Goal: Task Accomplishment & Management: Complete application form

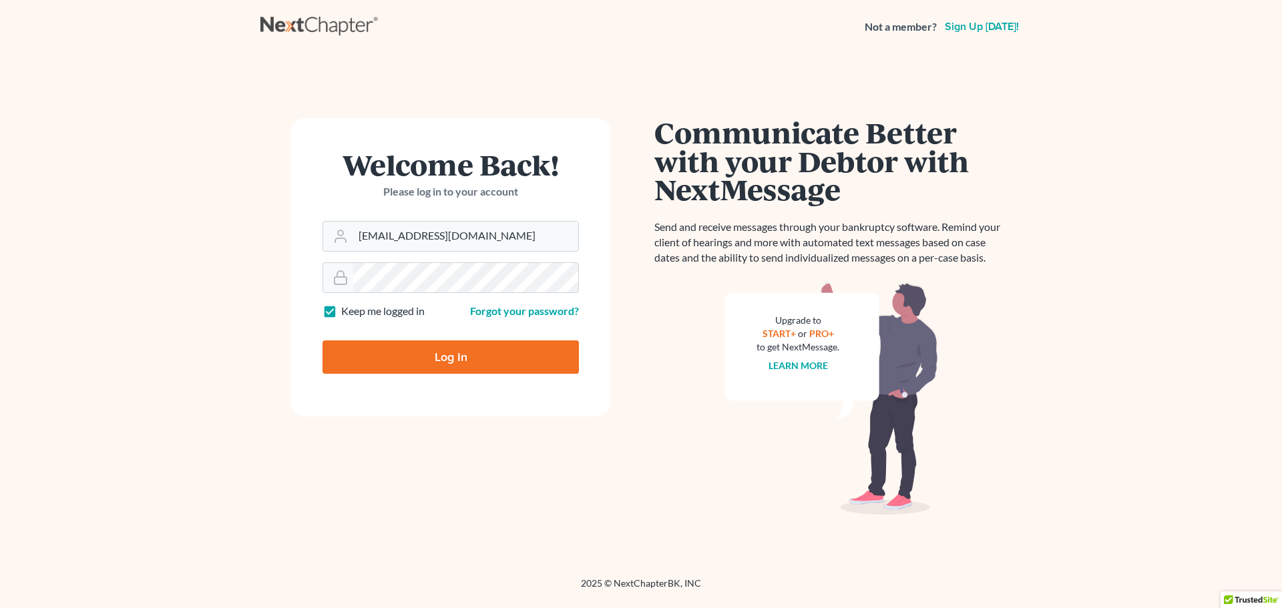
click at [462, 354] on input "Log In" at bounding box center [450, 357] width 256 height 33
type input "Thinking..."
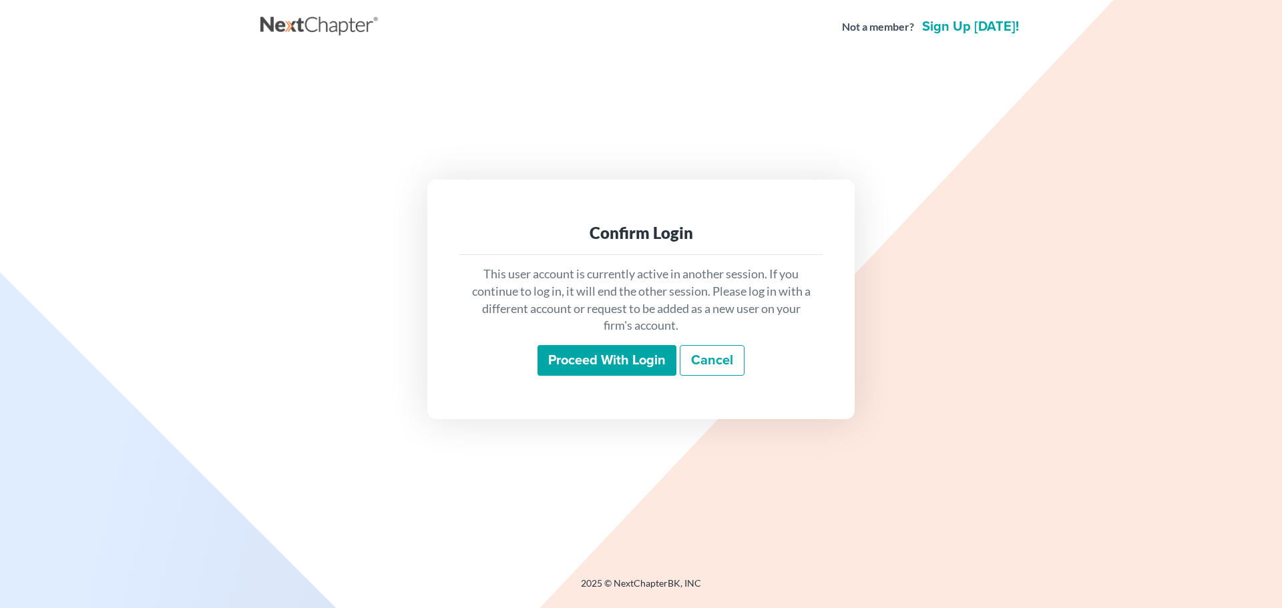
click at [595, 358] on input "Proceed with login" at bounding box center [606, 360] width 139 height 31
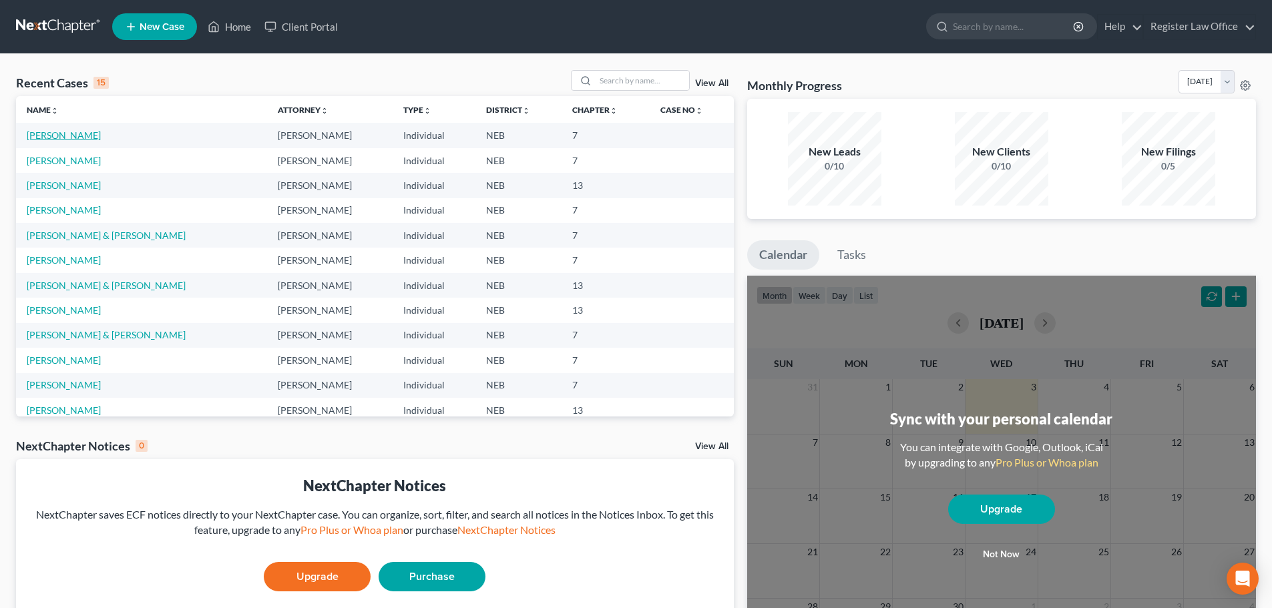
click at [70, 138] on link "[PERSON_NAME]" at bounding box center [64, 135] width 74 height 11
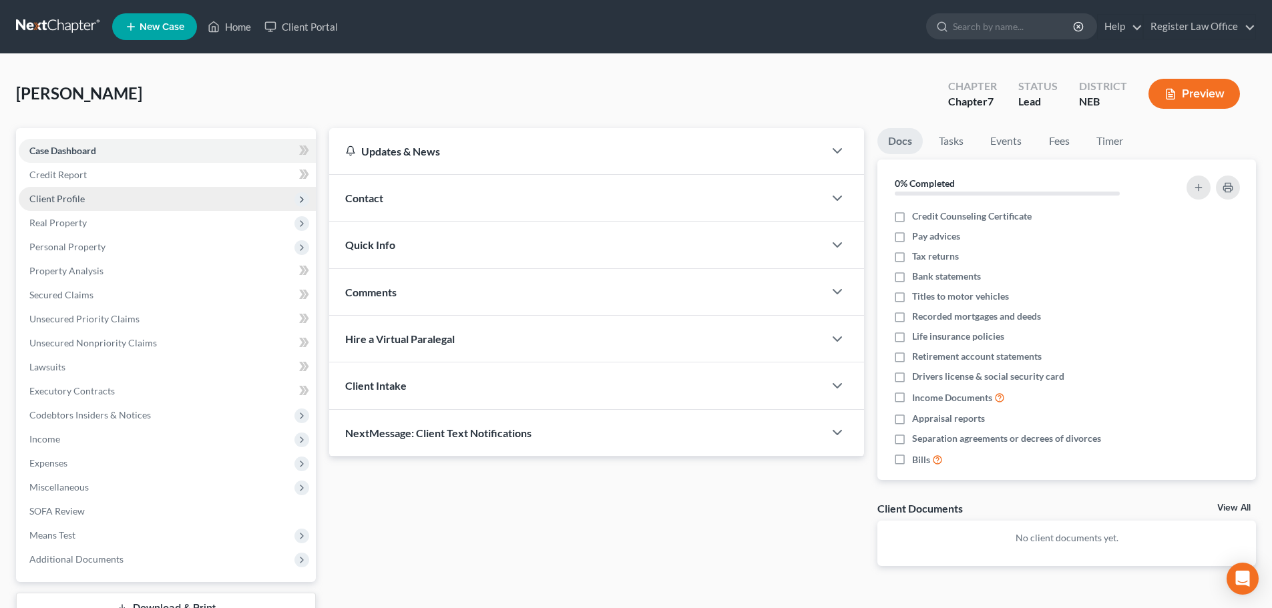
click at [120, 197] on span "Client Profile" at bounding box center [167, 199] width 297 height 24
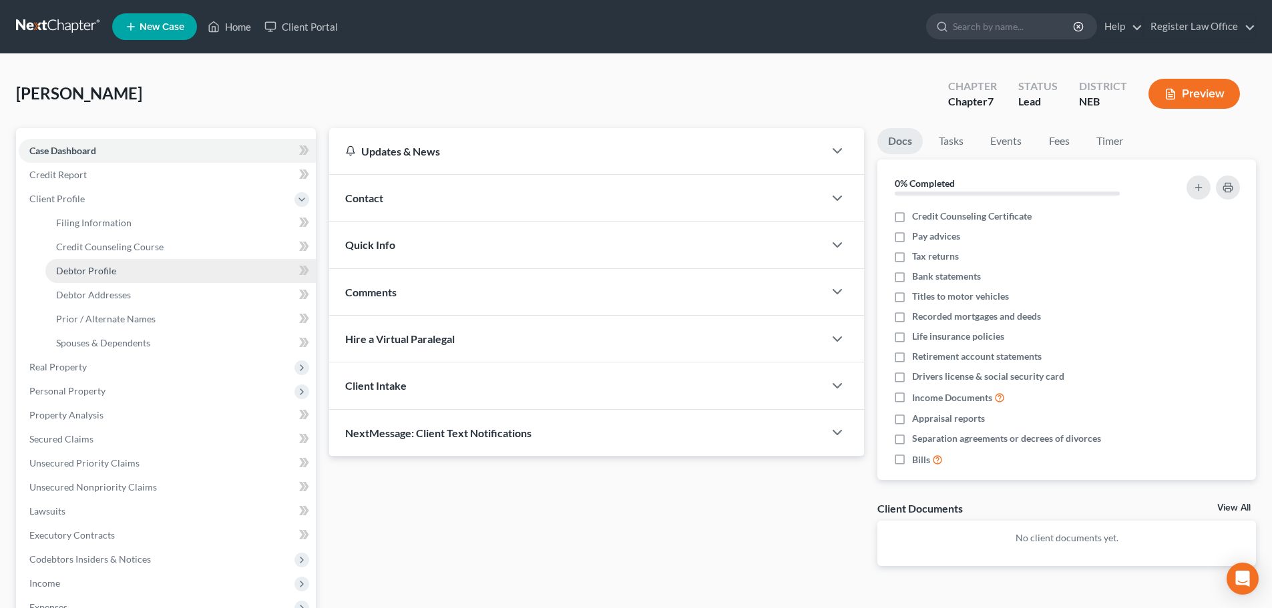
click at [109, 270] on span "Debtor Profile" at bounding box center [86, 270] width 60 height 11
select select "0"
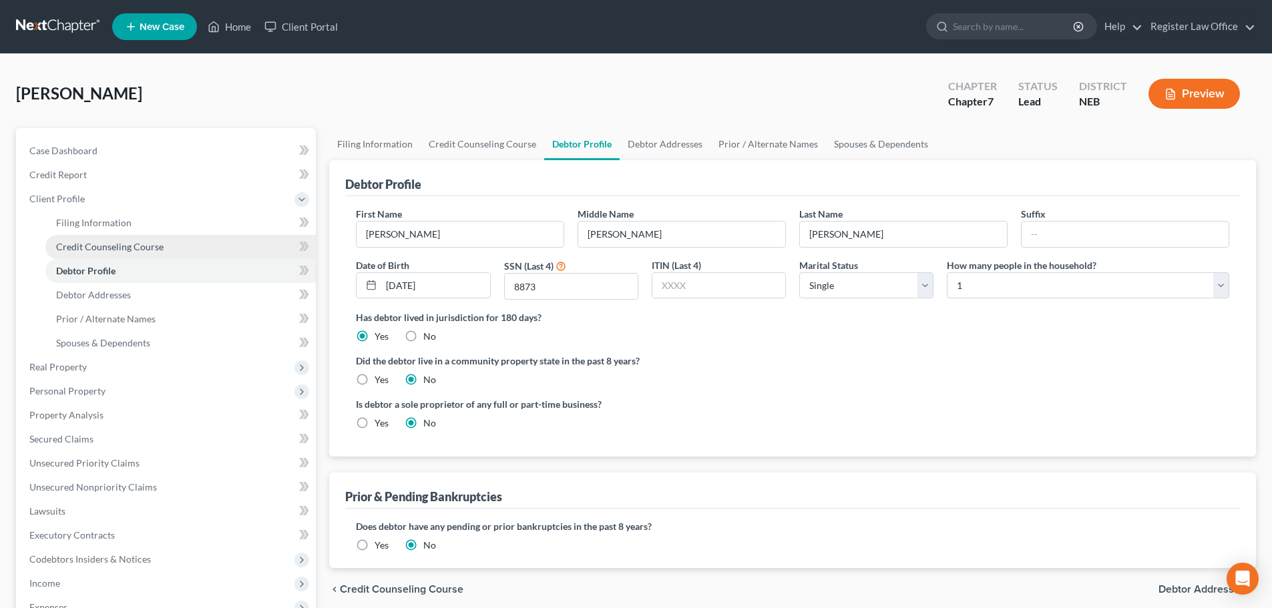
click at [161, 246] on span "Credit Counseling Course" at bounding box center [109, 246] width 107 height 11
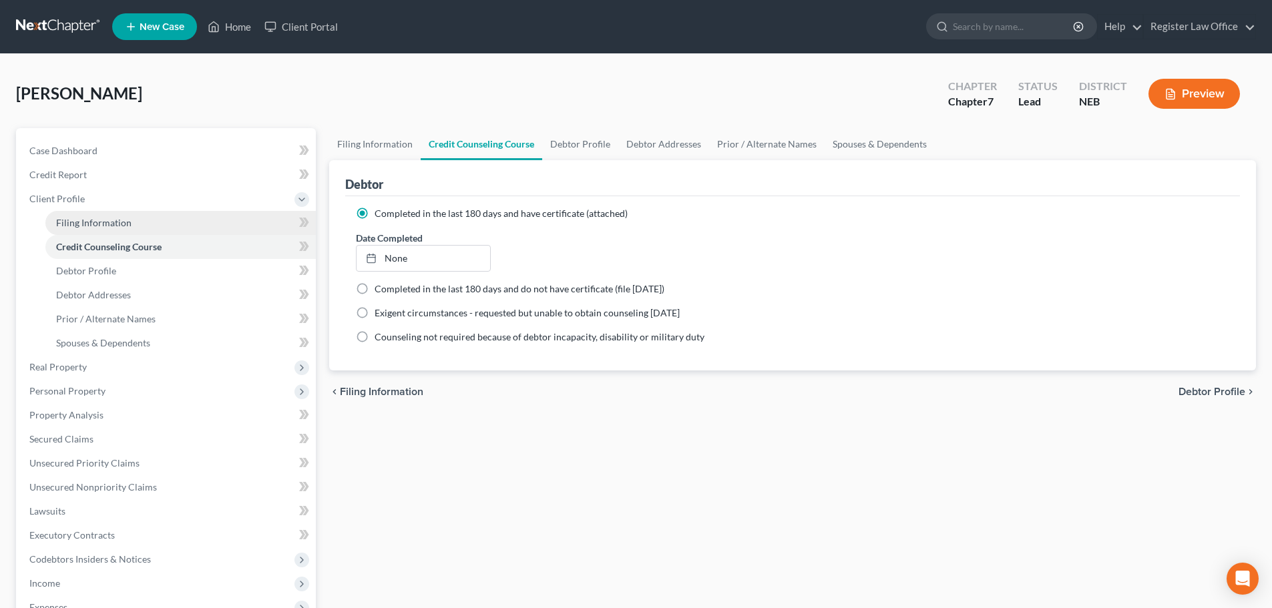
click at [178, 227] on link "Filing Information" at bounding box center [180, 223] width 270 height 24
select select "1"
select select "0"
select select "30"
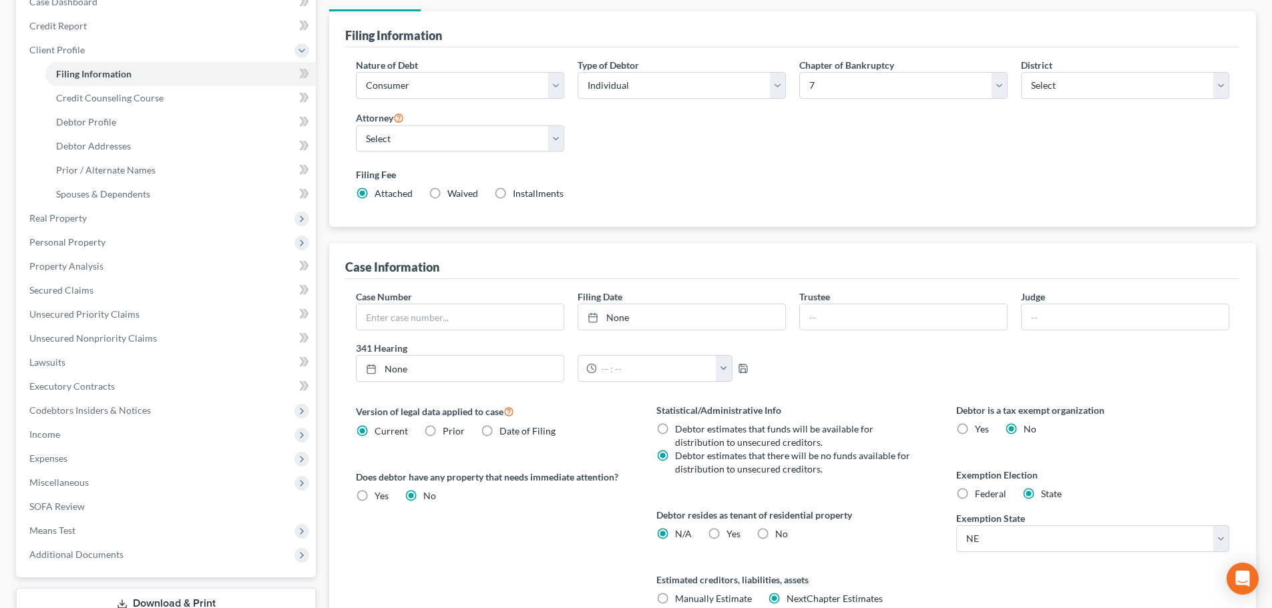
scroll to position [200, 0]
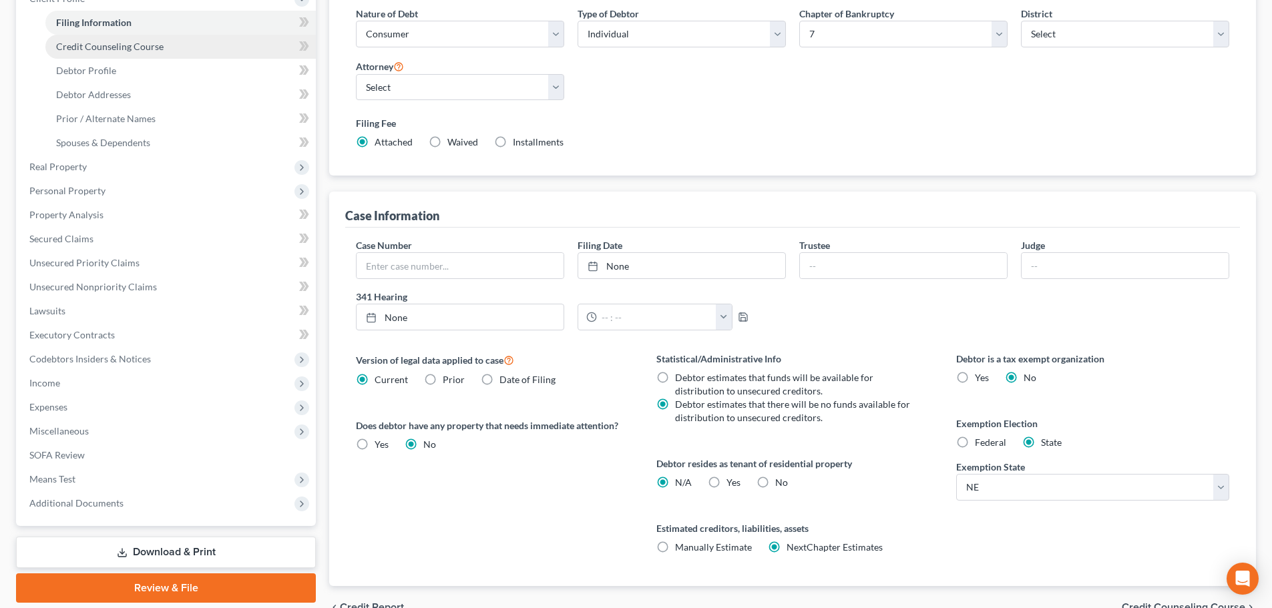
click at [118, 47] on span "Credit Counseling Course" at bounding box center [109, 46] width 107 height 11
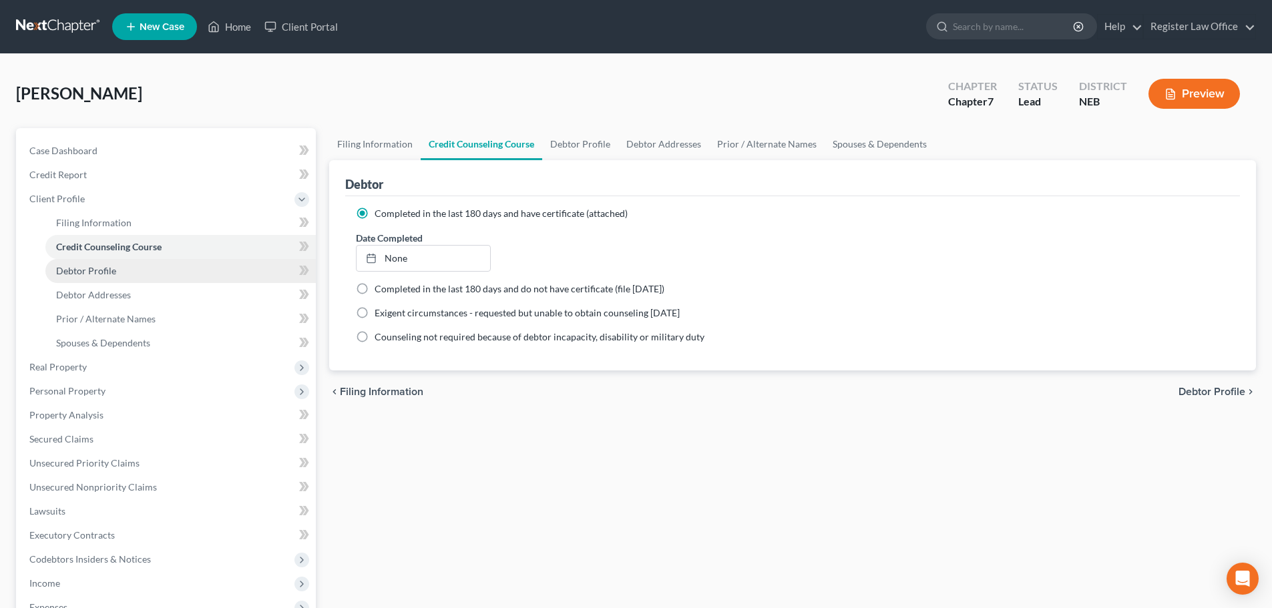
click at [104, 268] on span "Debtor Profile" at bounding box center [86, 270] width 60 height 11
select select "0"
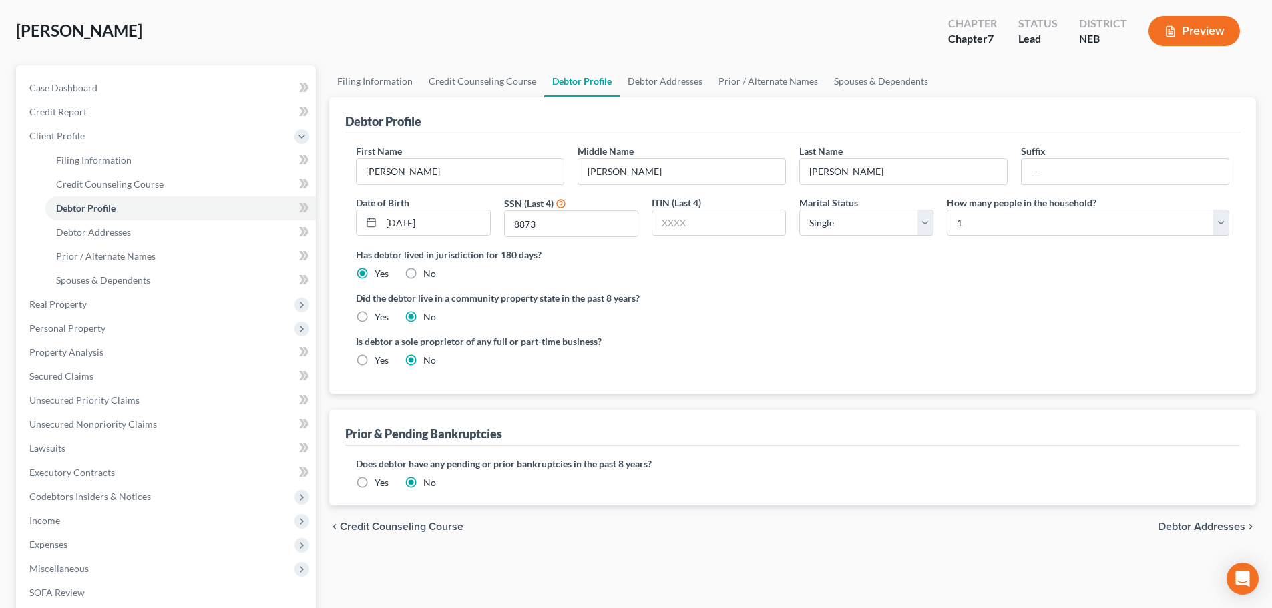
scroll to position [134, 0]
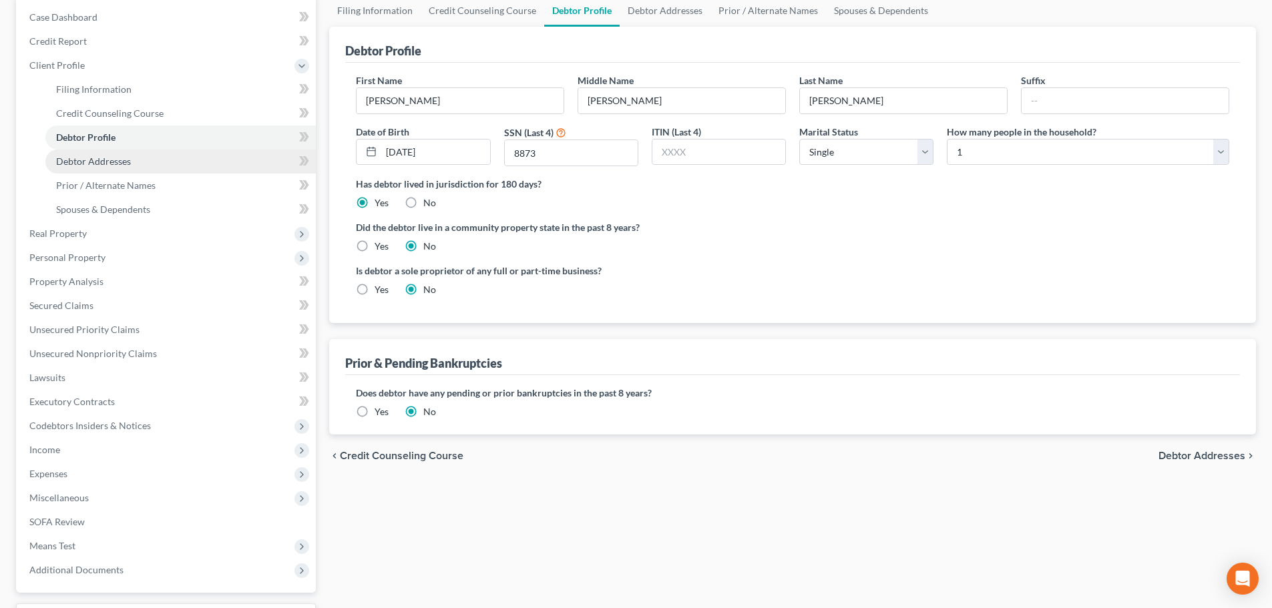
click at [139, 163] on link "Debtor Addresses" at bounding box center [180, 162] width 270 height 24
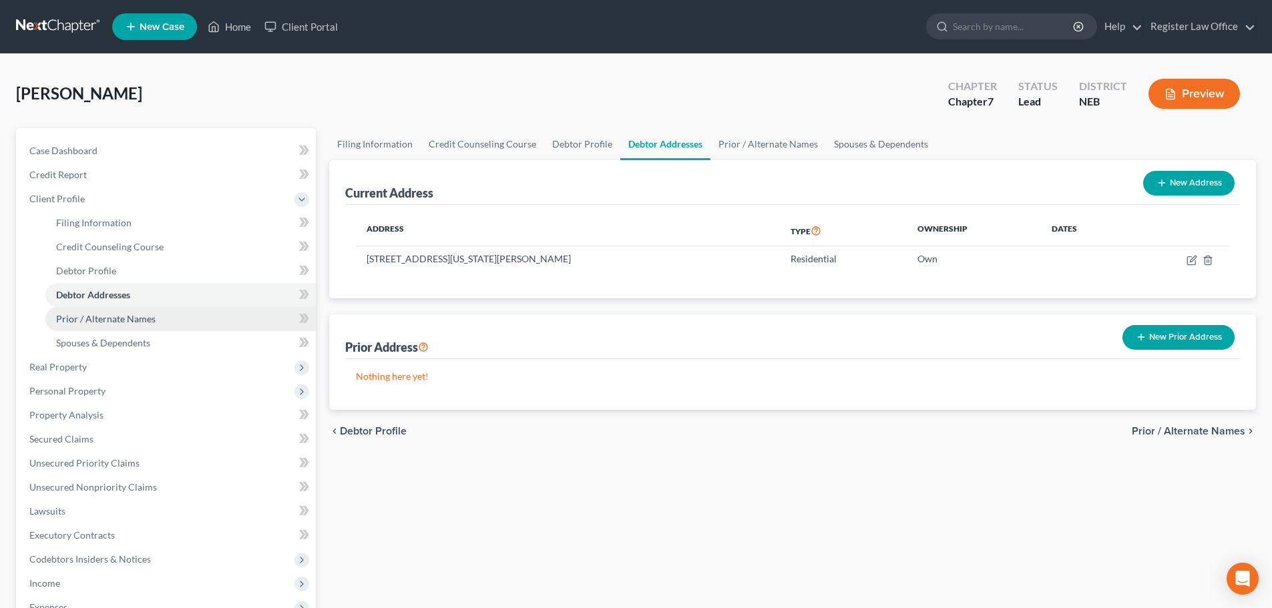
click at [136, 324] on span "Prior / Alternate Names" at bounding box center [105, 318] width 99 height 11
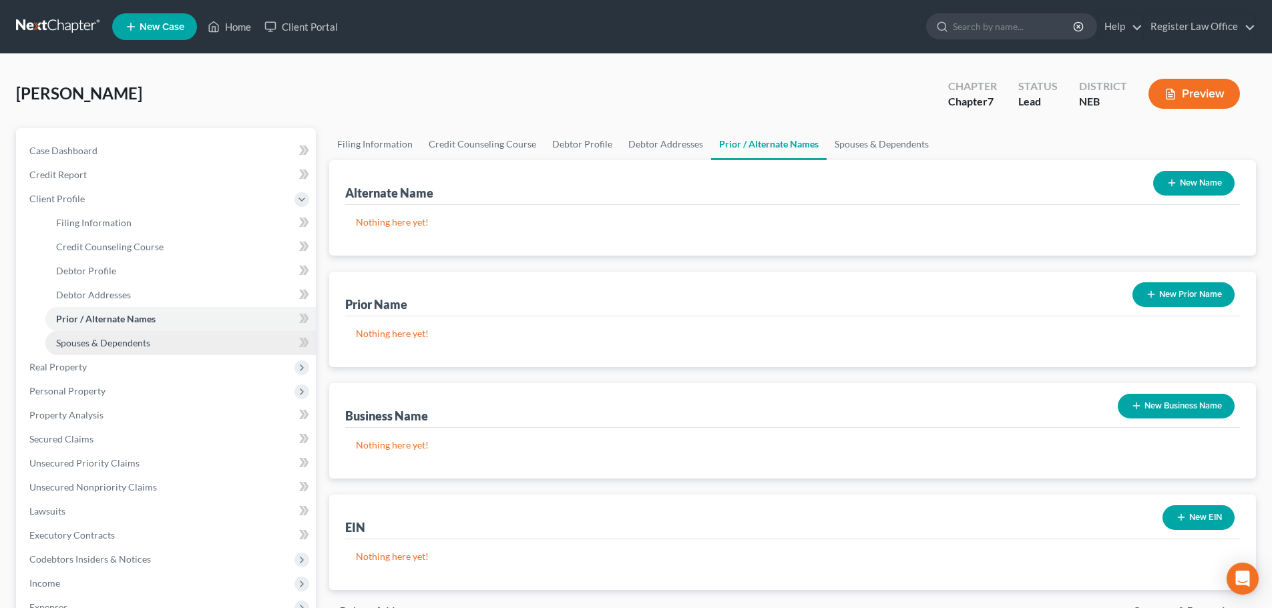
click at [140, 347] on span "Spouses & Dependents" at bounding box center [103, 342] width 94 height 11
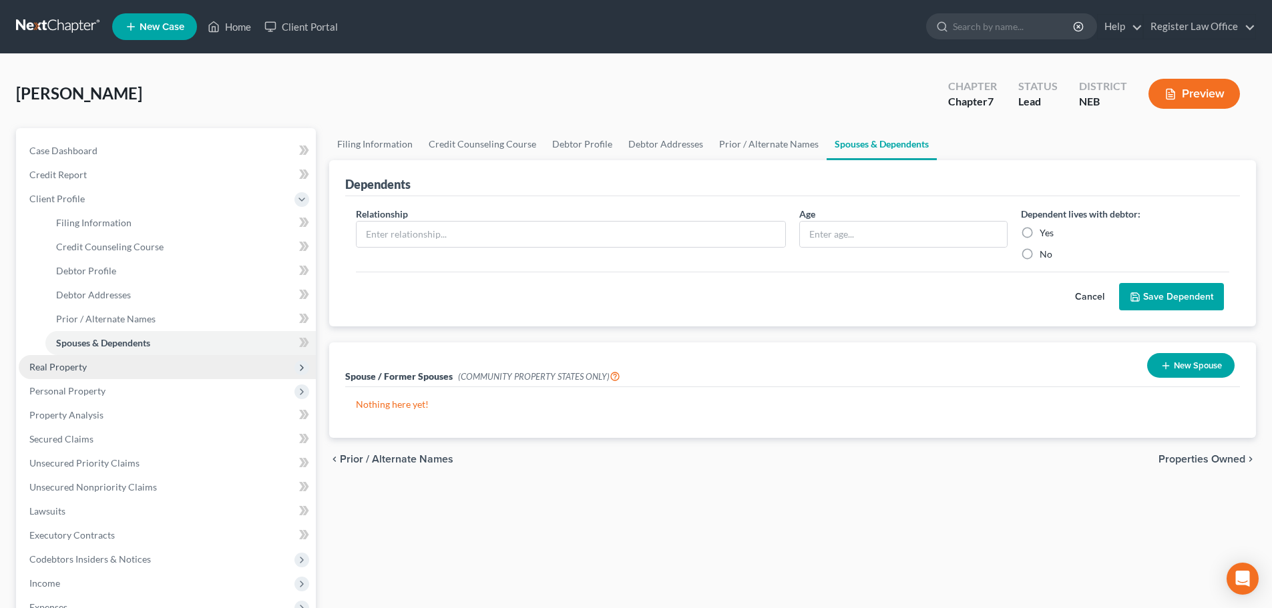
click at [75, 371] on span "Real Property" at bounding box center [57, 366] width 57 height 11
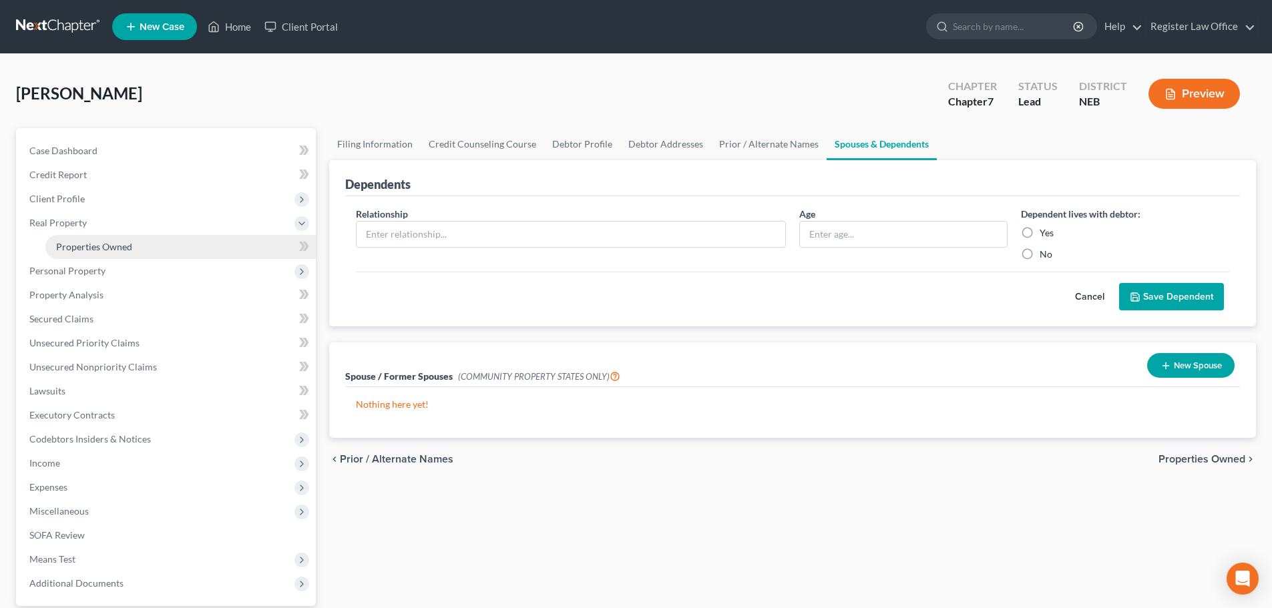
click at [110, 252] on span "Properties Owned" at bounding box center [94, 246] width 76 height 11
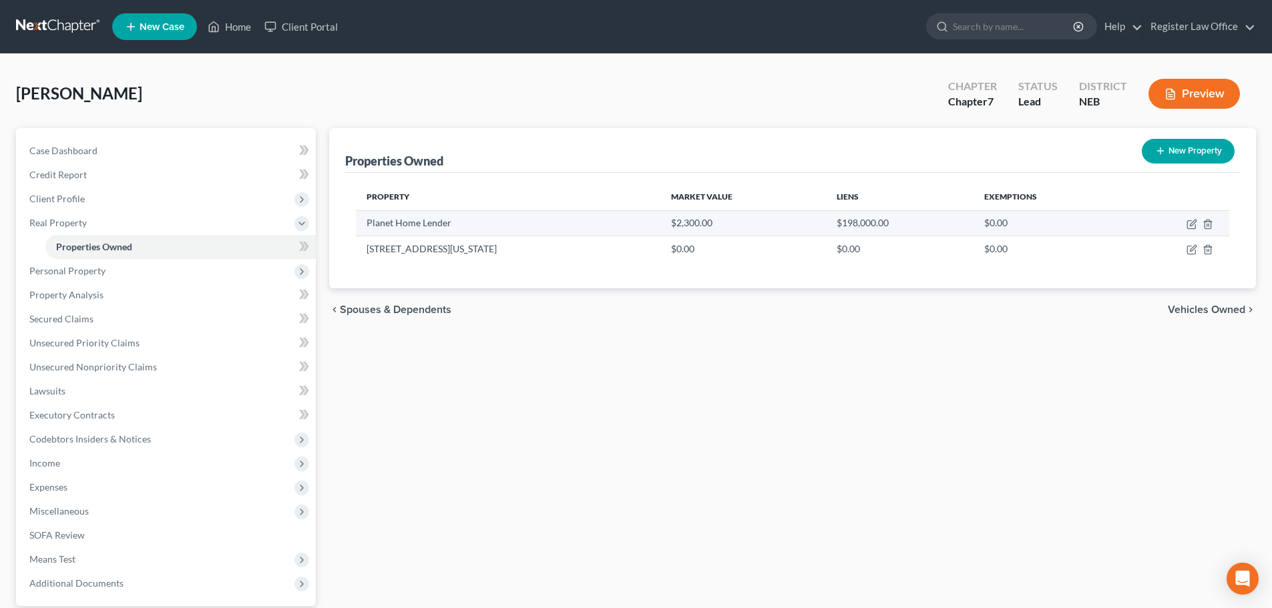
click at [426, 228] on td "Planet Home Lender" at bounding box center [508, 222] width 304 height 25
click at [660, 225] on td "$2,300.00" at bounding box center [743, 222] width 166 height 25
click at [1209, 222] on icon "button" at bounding box center [1207, 224] width 11 height 11
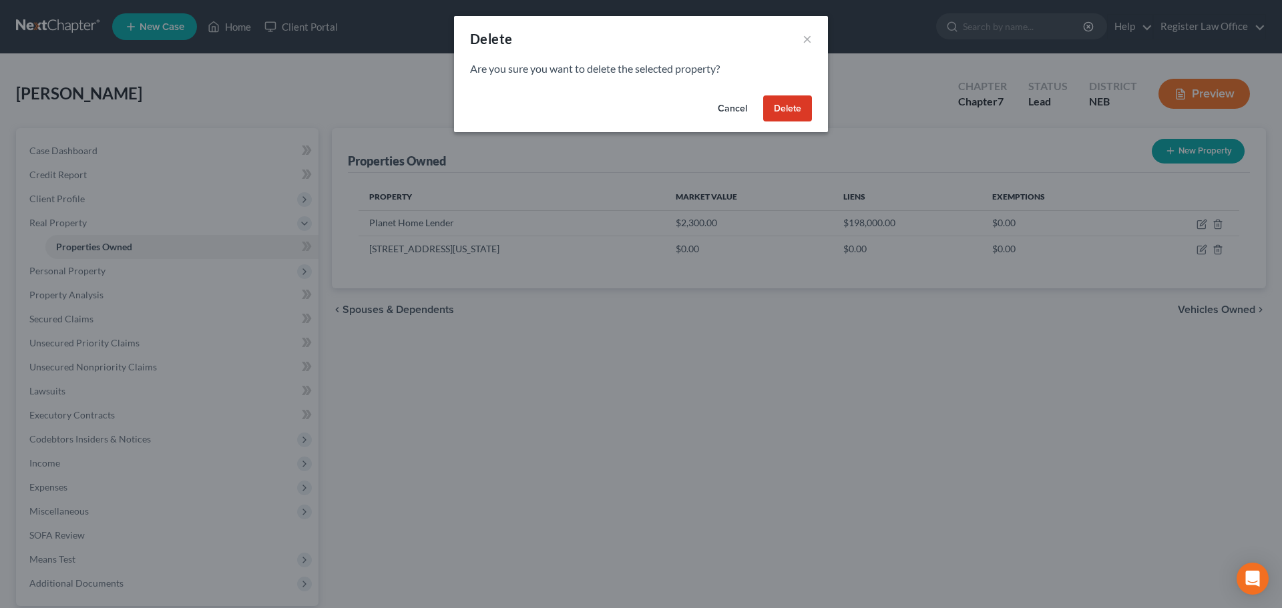
click at [783, 118] on button "Delete" at bounding box center [787, 108] width 49 height 27
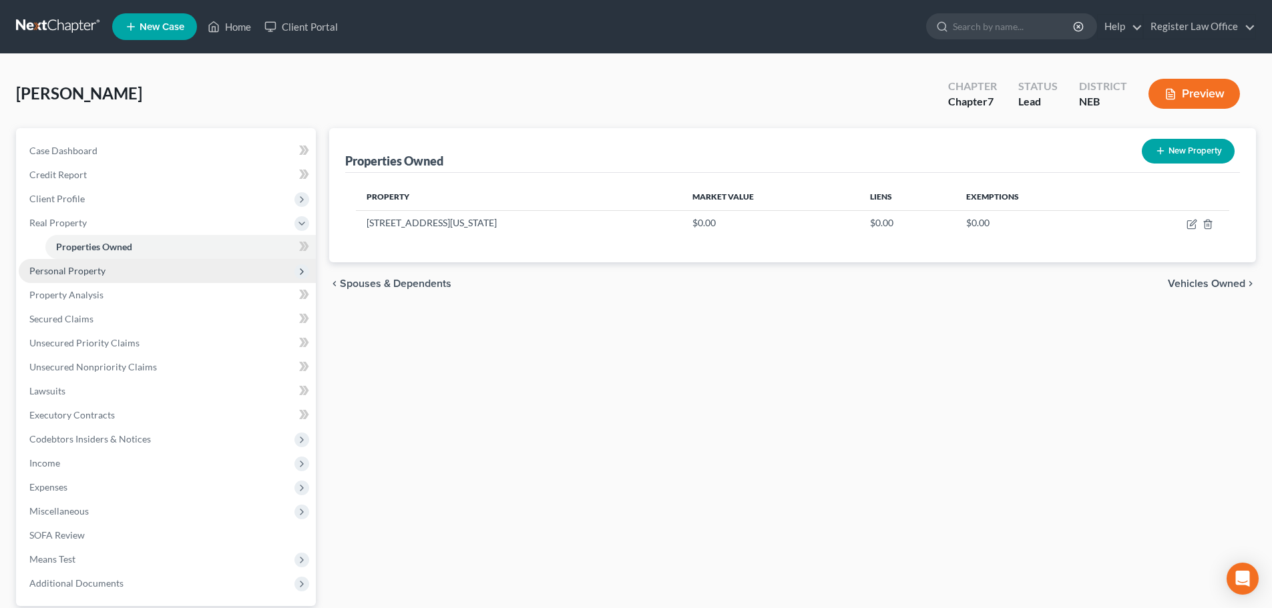
click at [91, 272] on span "Personal Property" at bounding box center [67, 270] width 76 height 11
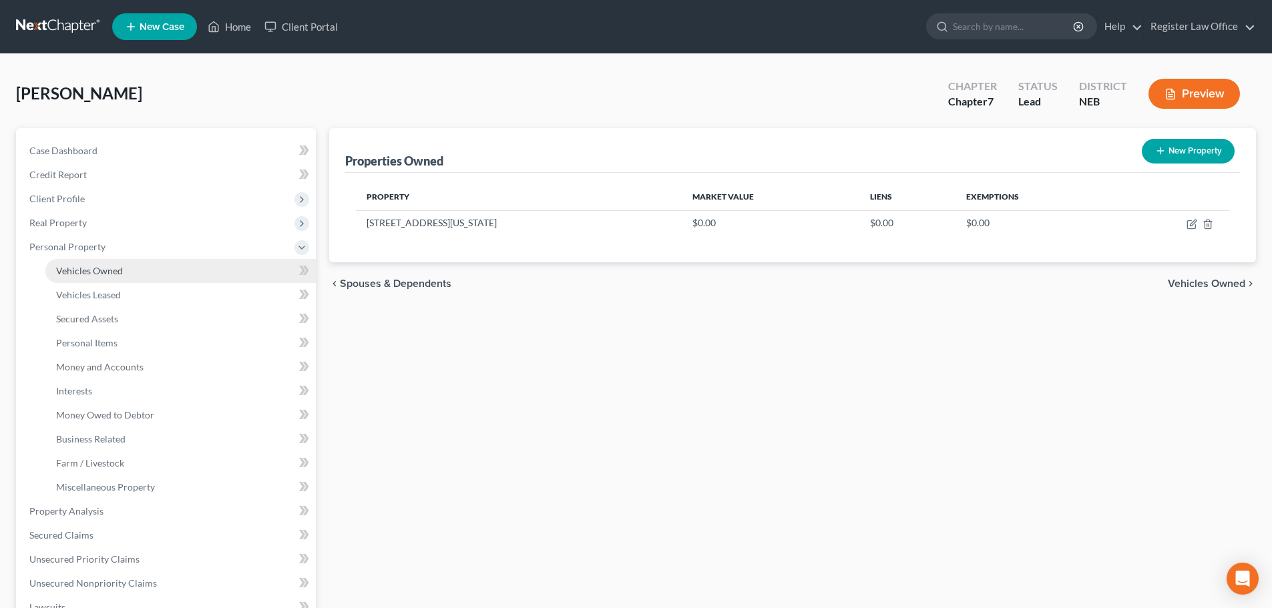
click at [115, 275] on span "Vehicles Owned" at bounding box center [89, 270] width 67 height 11
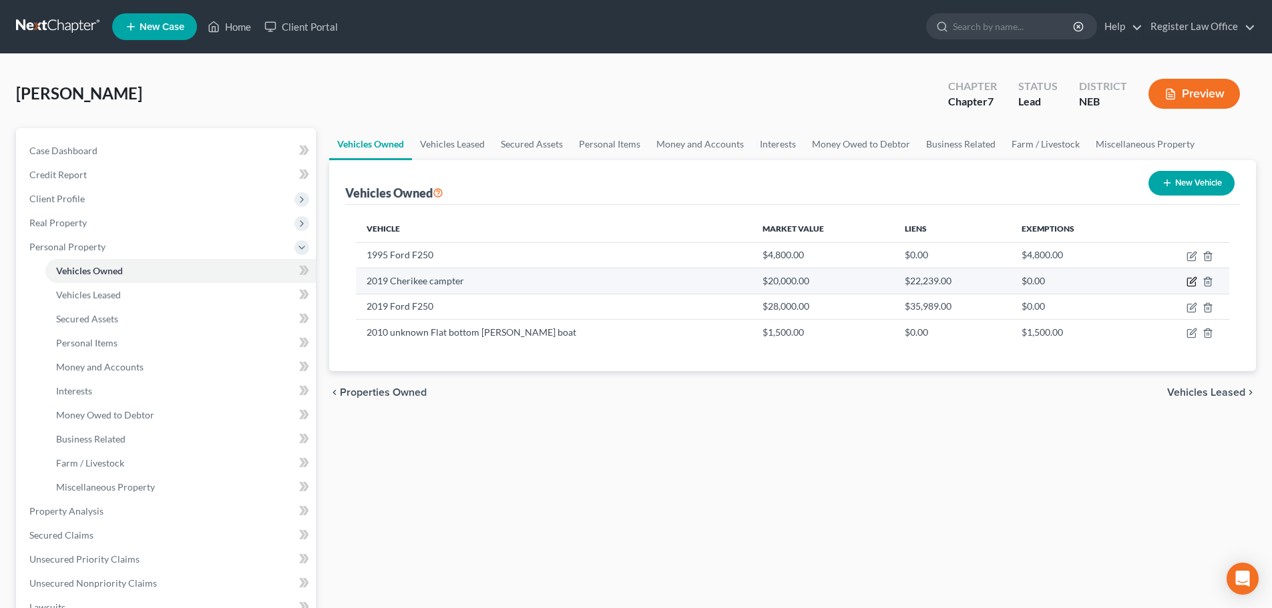
click at [1190, 281] on icon "button" at bounding box center [1191, 281] width 11 height 11
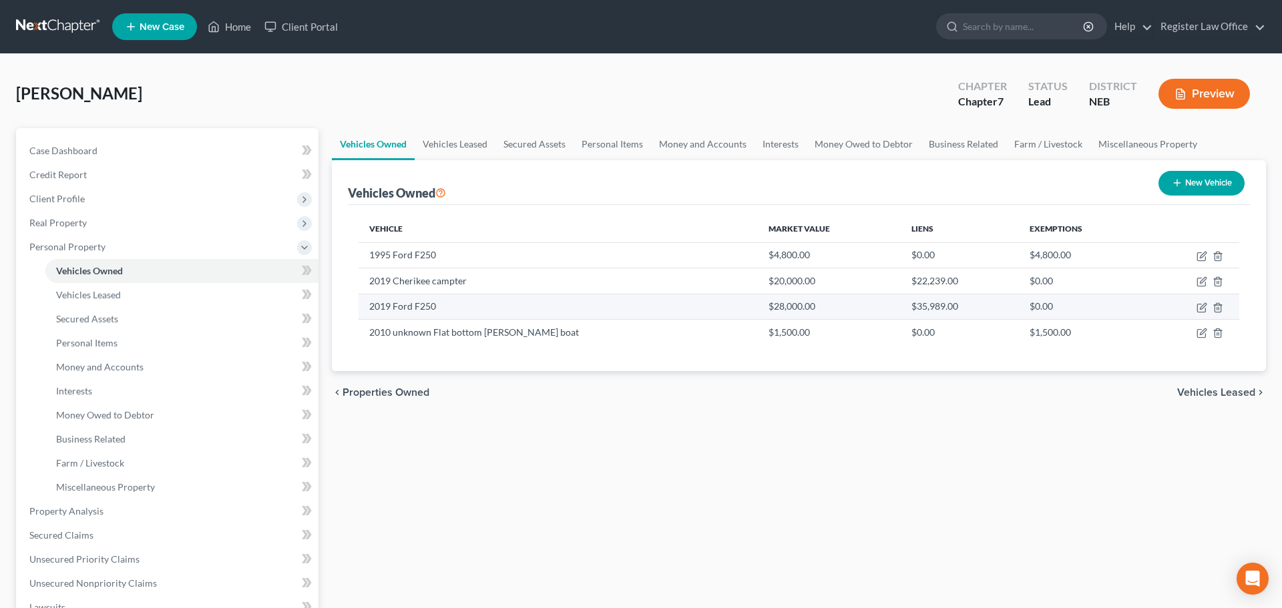
select select "2"
select select "7"
select select "0"
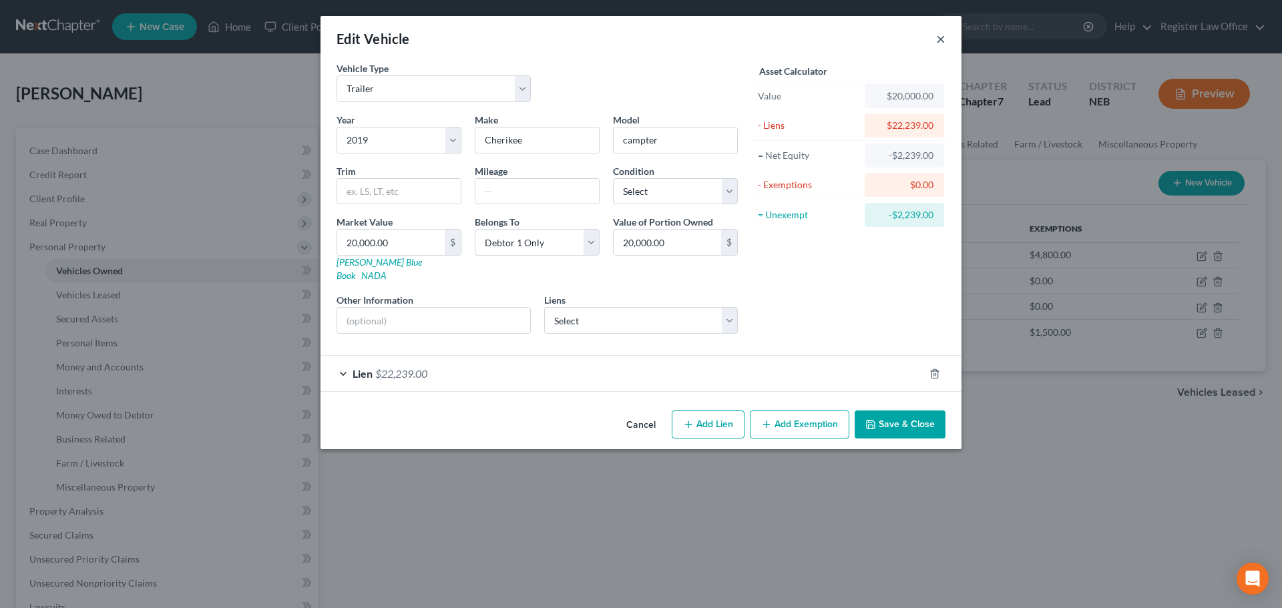
drag, startPoint x: 939, startPoint y: 39, endPoint x: 906, endPoint y: 57, distance: 37.7
click at [935, 41] on div "Edit Vehicle ×" at bounding box center [640, 38] width 641 height 45
click at [939, 39] on button "×" at bounding box center [940, 39] width 9 height 16
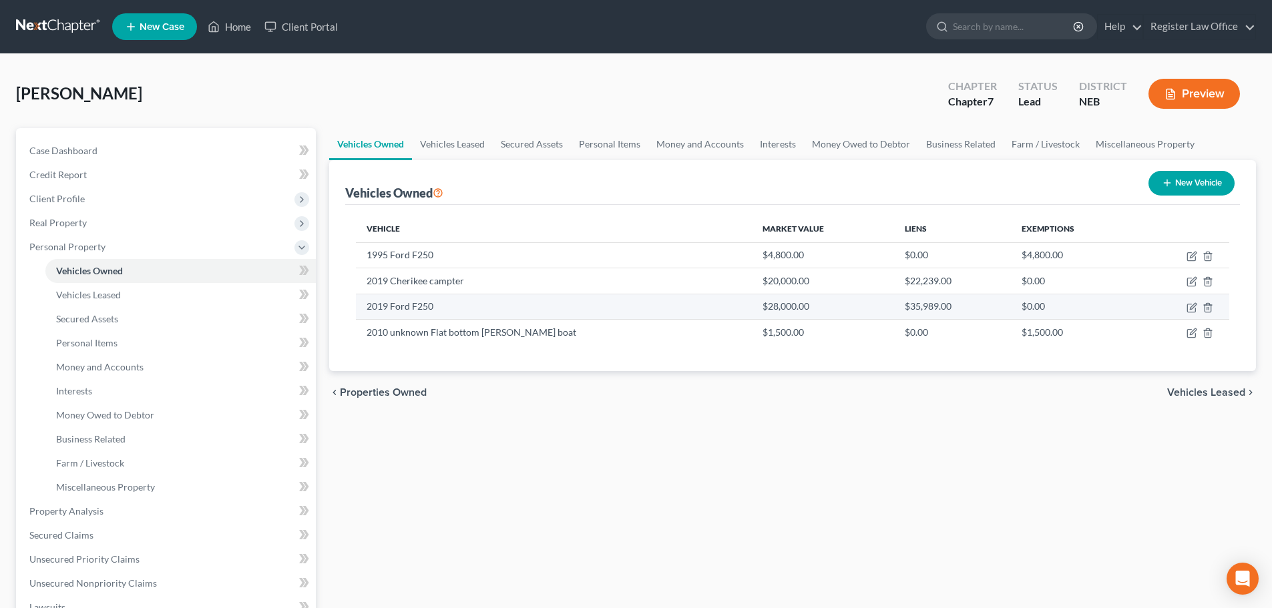
click at [419, 308] on td "2019 Ford F250" at bounding box center [554, 306] width 396 height 25
click at [1188, 308] on icon "button" at bounding box center [1191, 307] width 11 height 11
select select "0"
select select "7"
select select "3"
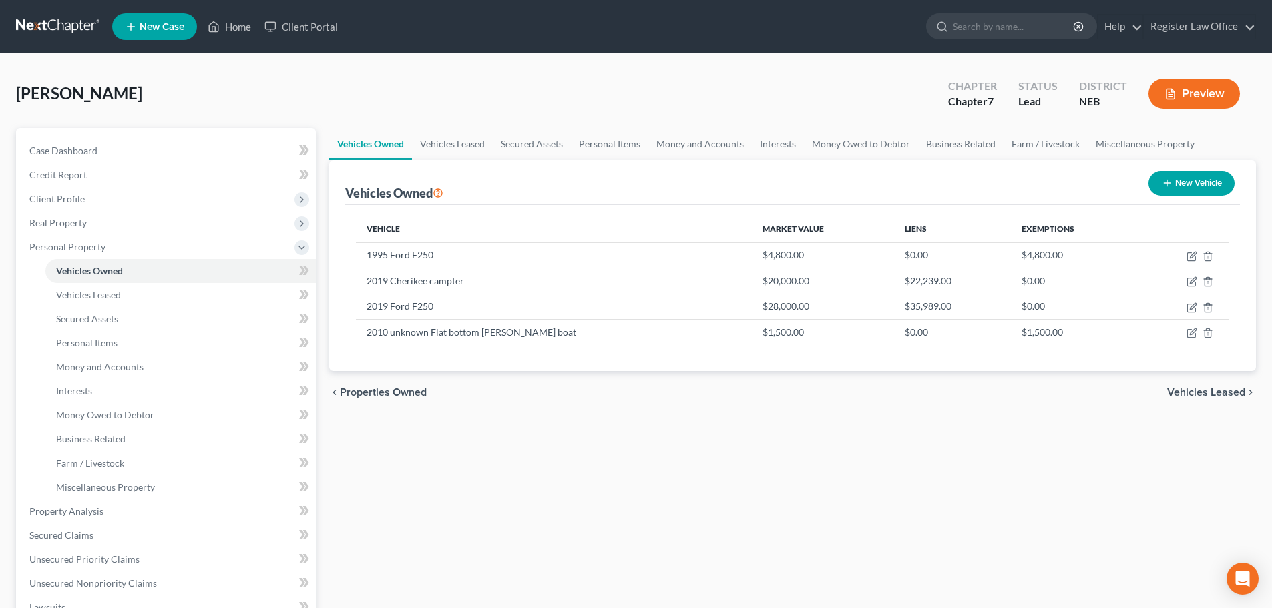
select select "0"
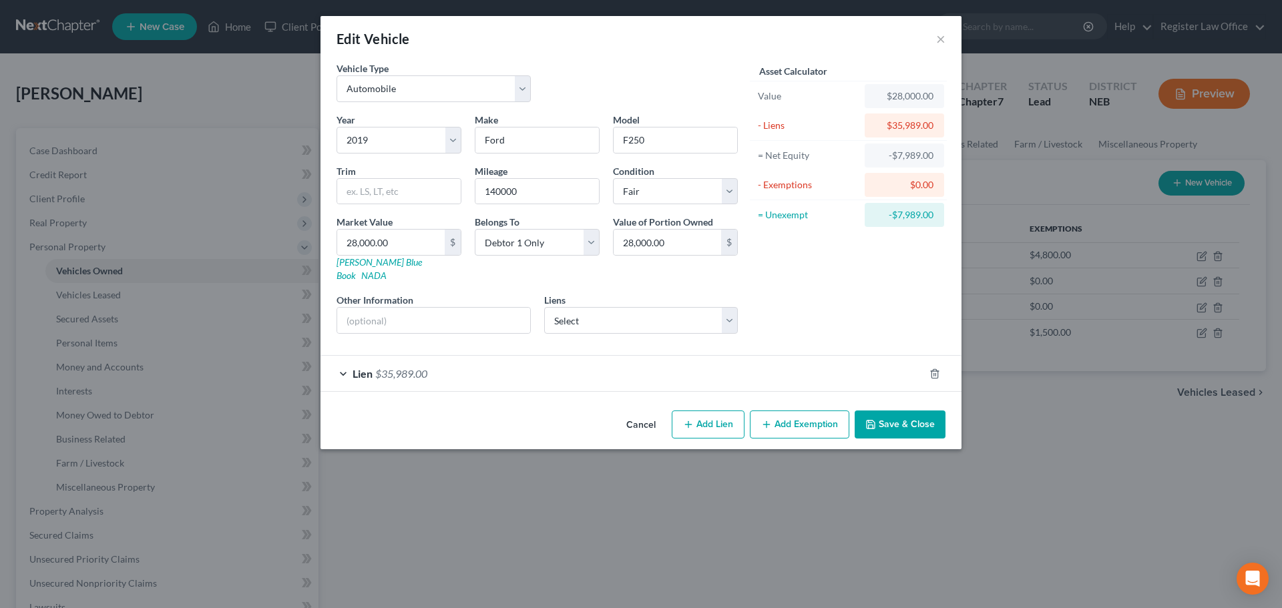
click at [347, 357] on div "Lien $35,989.00" at bounding box center [622, 373] width 604 height 35
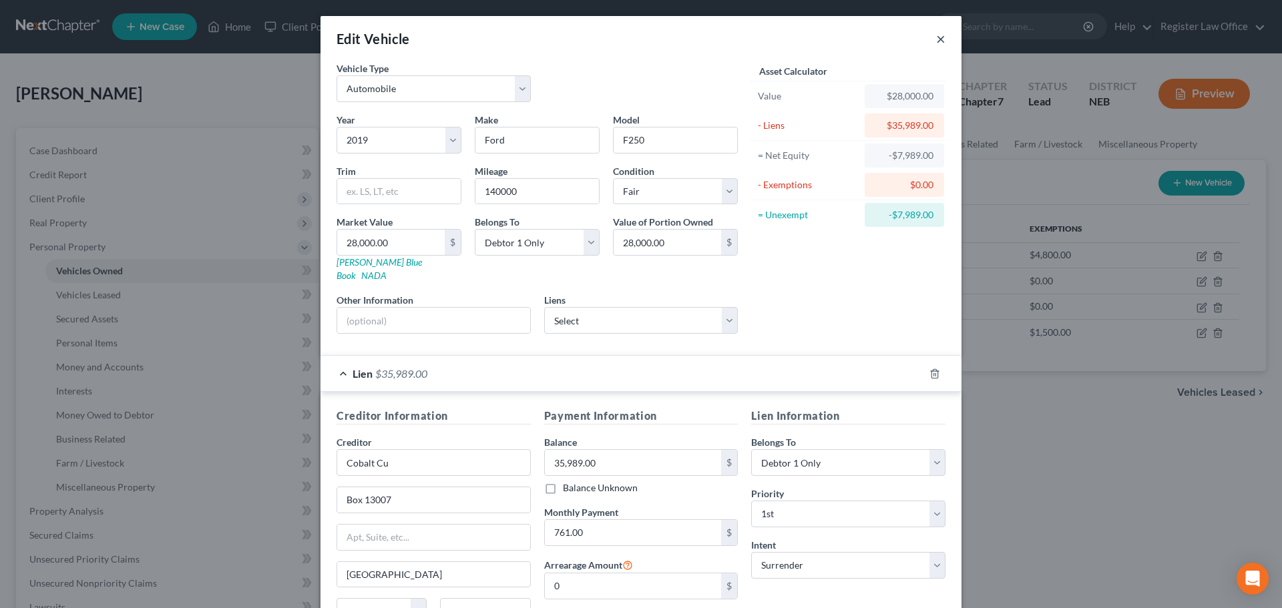
click at [939, 37] on button "×" at bounding box center [940, 39] width 9 height 16
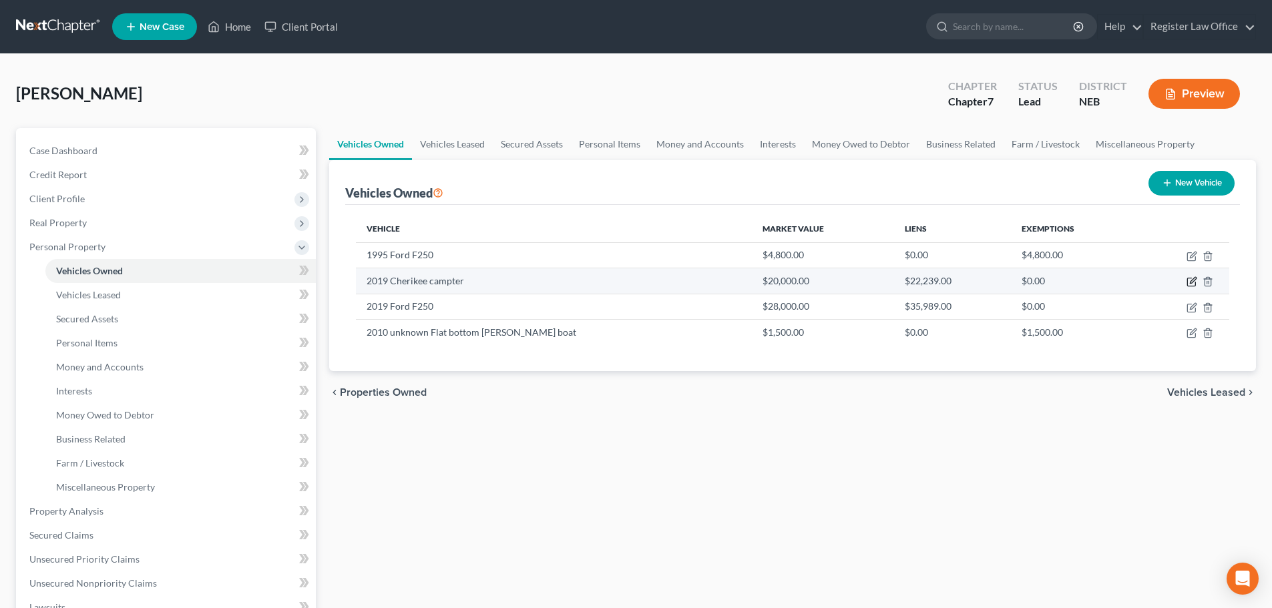
click at [1189, 281] on icon "button" at bounding box center [1191, 281] width 11 height 11
select select "2"
select select "7"
select select "0"
select select "43"
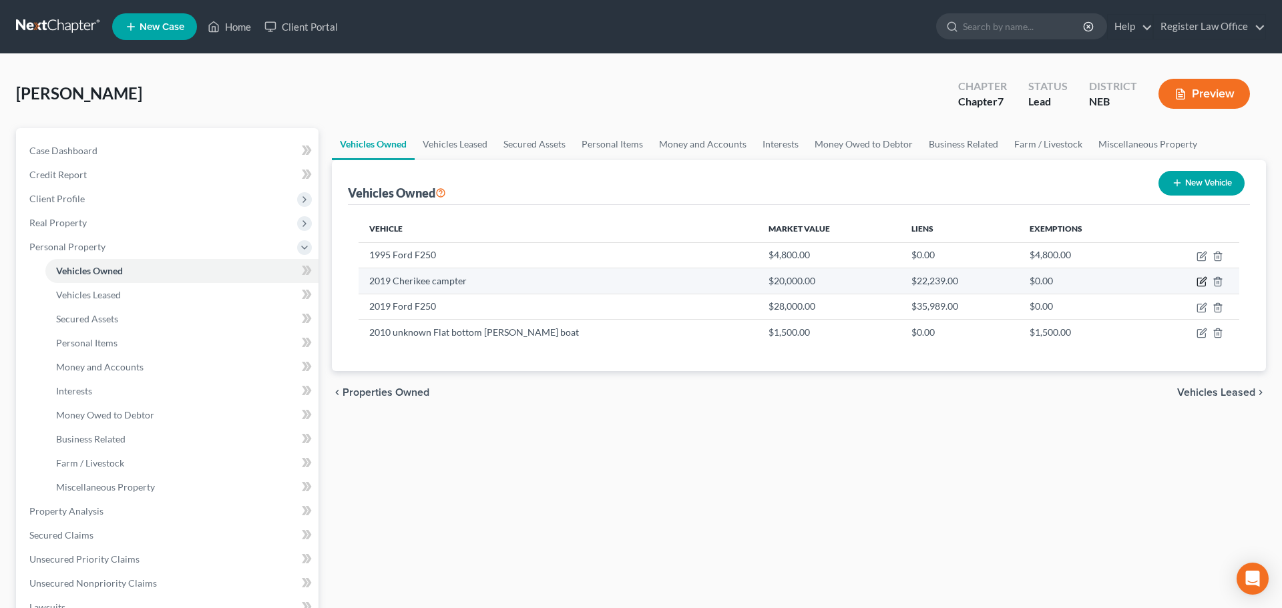
select select "0"
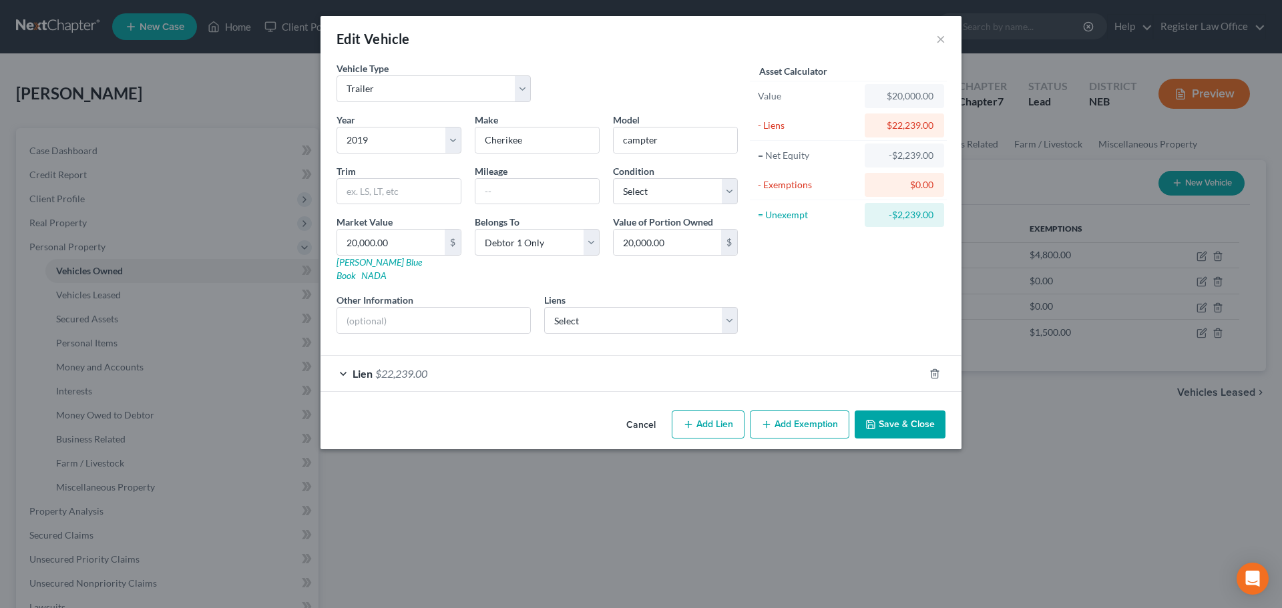
click at [343, 357] on div "Lien $22,239.00" at bounding box center [622, 373] width 604 height 35
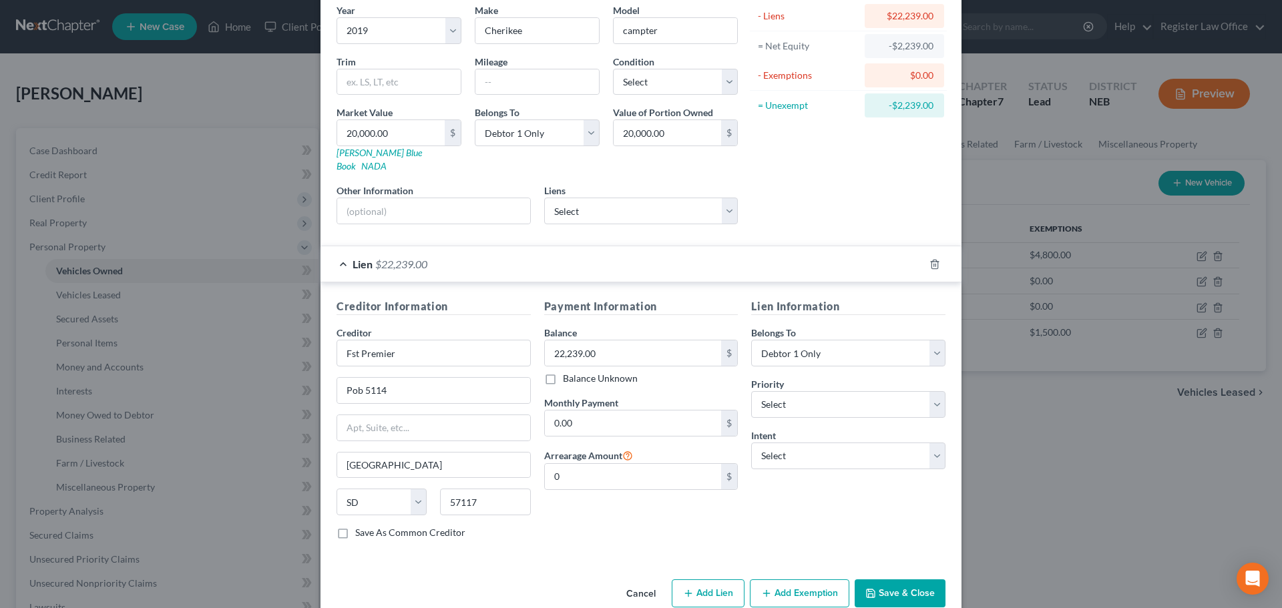
scroll to position [122, 0]
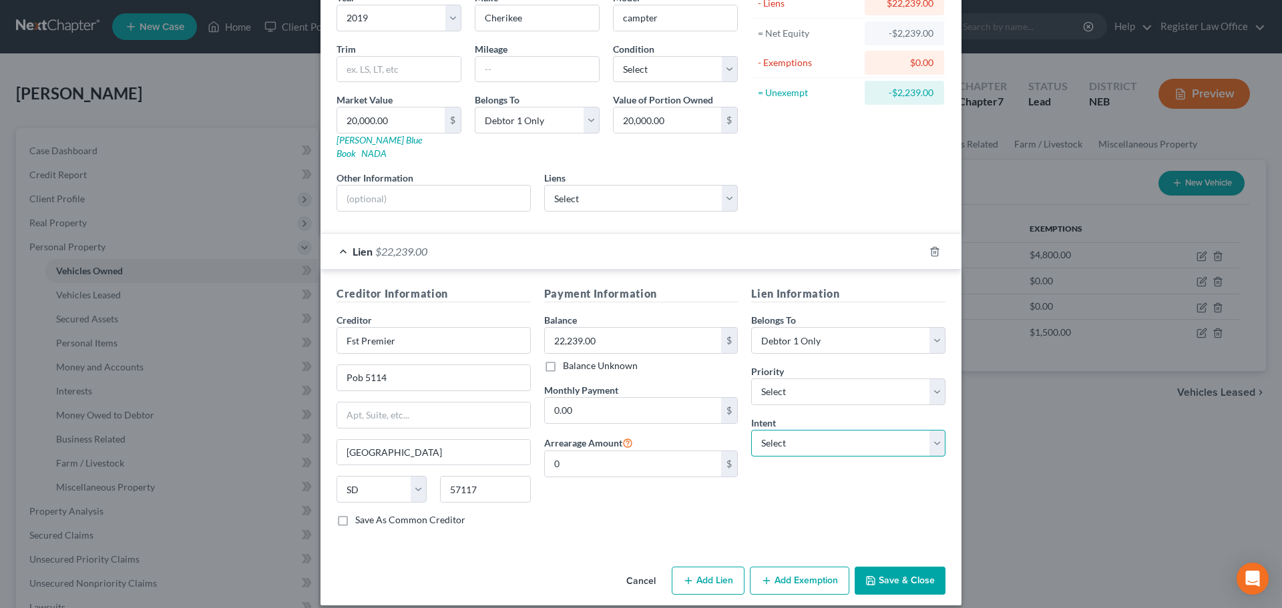
click at [771, 431] on select "Select Surrender Redeem Reaffirm Avoid Other" at bounding box center [848, 443] width 194 height 27
select select "0"
click at [751, 430] on select "Select Surrender Redeem Reaffirm Avoid Other" at bounding box center [848, 443] width 194 height 27
click at [774, 385] on select "Select 1st 2nd 3rd 4th 5th 6th 7th 8th 9th 10th 11th 12th 13th 14th 15th 16th 1…" at bounding box center [848, 392] width 194 height 27
select select "0"
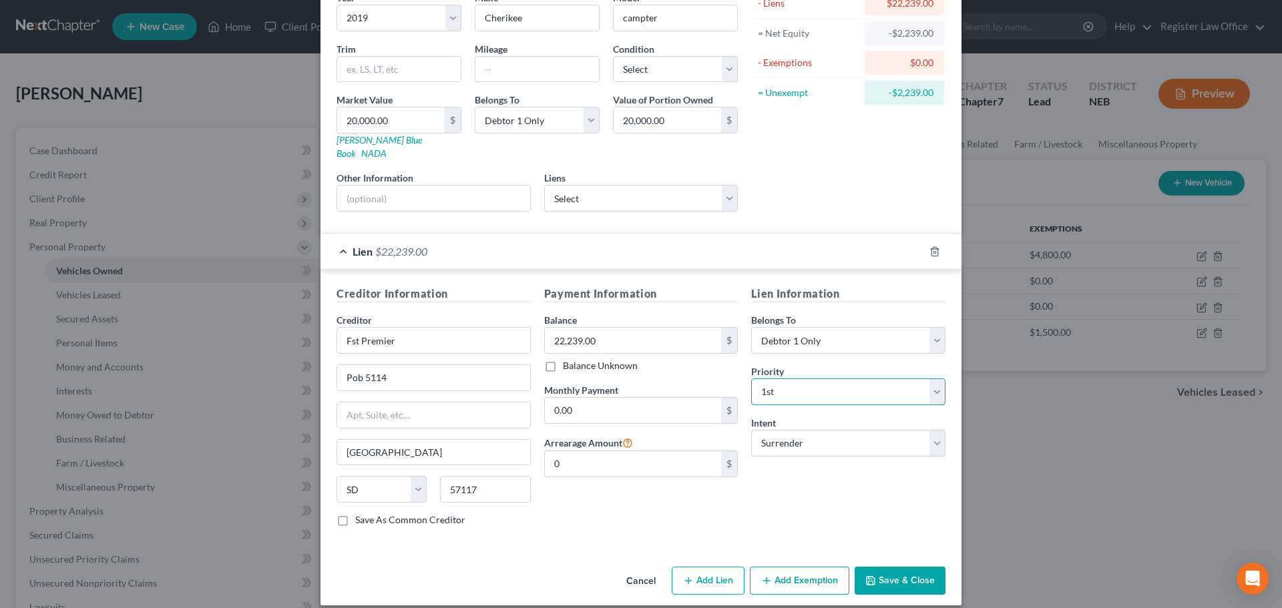
click at [751, 379] on select "Select 1st 2nd 3rd 4th 5th 6th 7th 8th 9th 10th 11th 12th 13th 14th 15th 16th 1…" at bounding box center [848, 392] width 194 height 27
click at [883, 570] on button "Save & Close" at bounding box center [900, 581] width 91 height 28
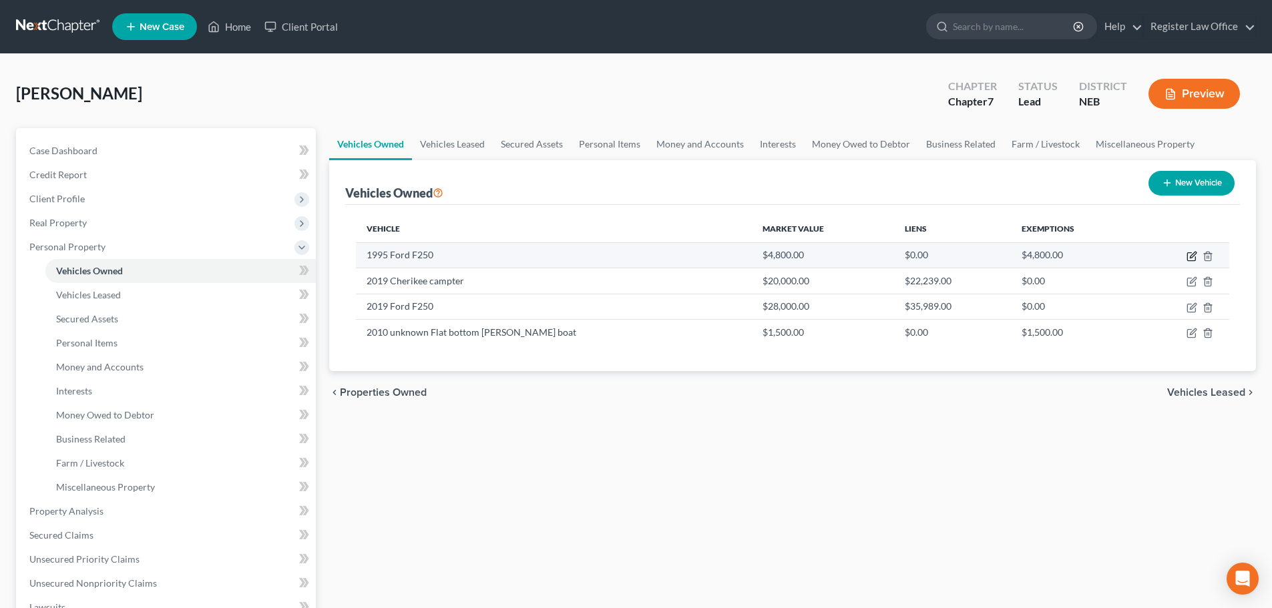
click at [1193, 252] on icon "button" at bounding box center [1191, 256] width 11 height 11
select select "0"
select select "31"
select select "3"
select select "0"
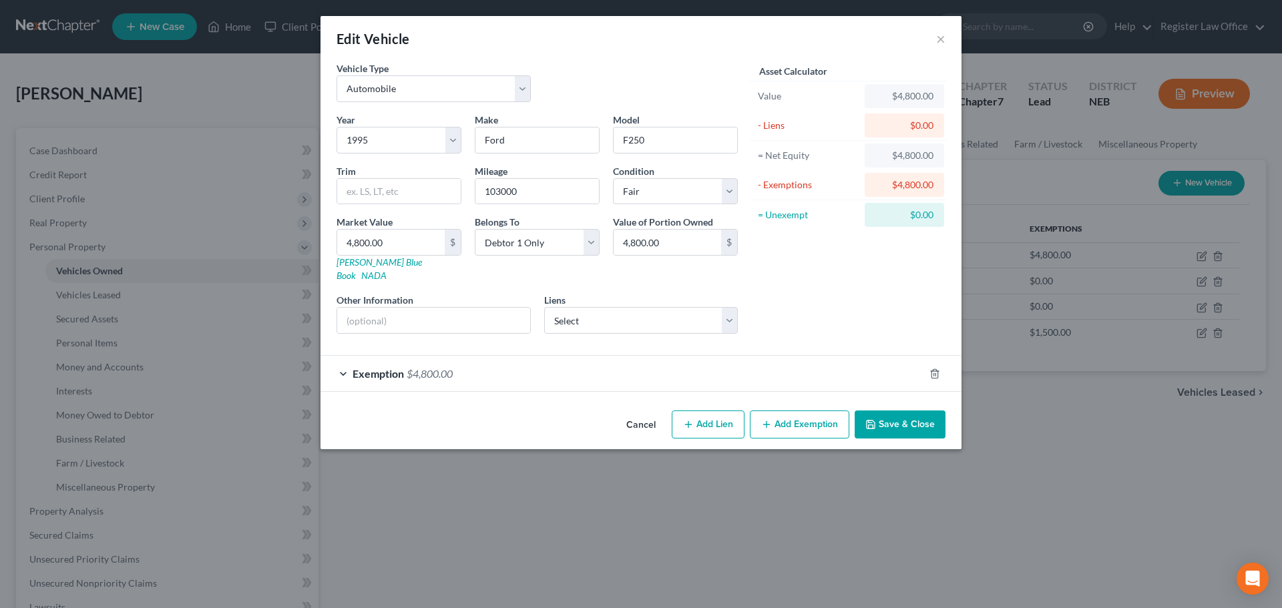
click at [342, 359] on div "Exemption $4,800.00" at bounding box center [622, 373] width 604 height 35
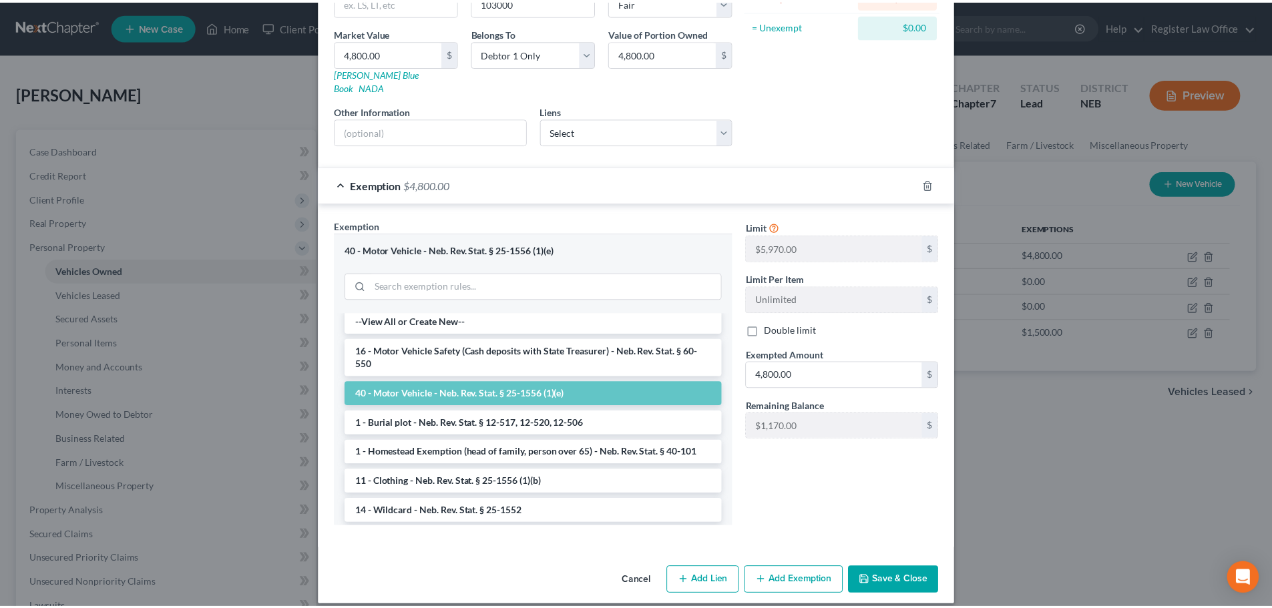
scroll to position [0, 0]
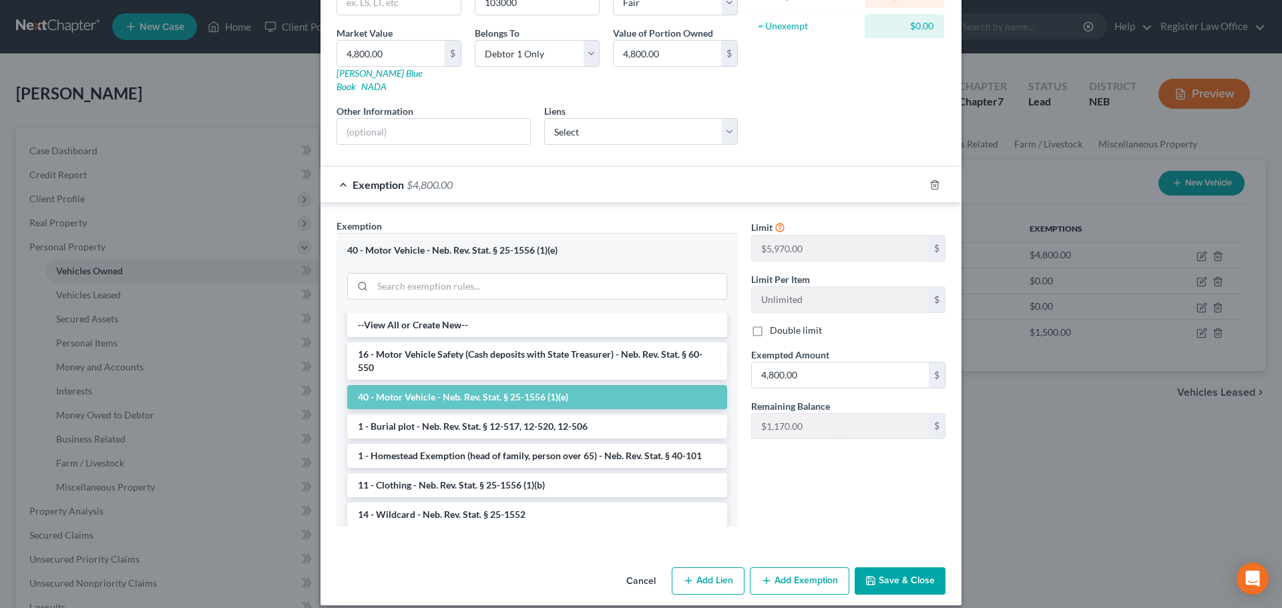
click at [896, 568] on button "Save & Close" at bounding box center [900, 582] width 91 height 28
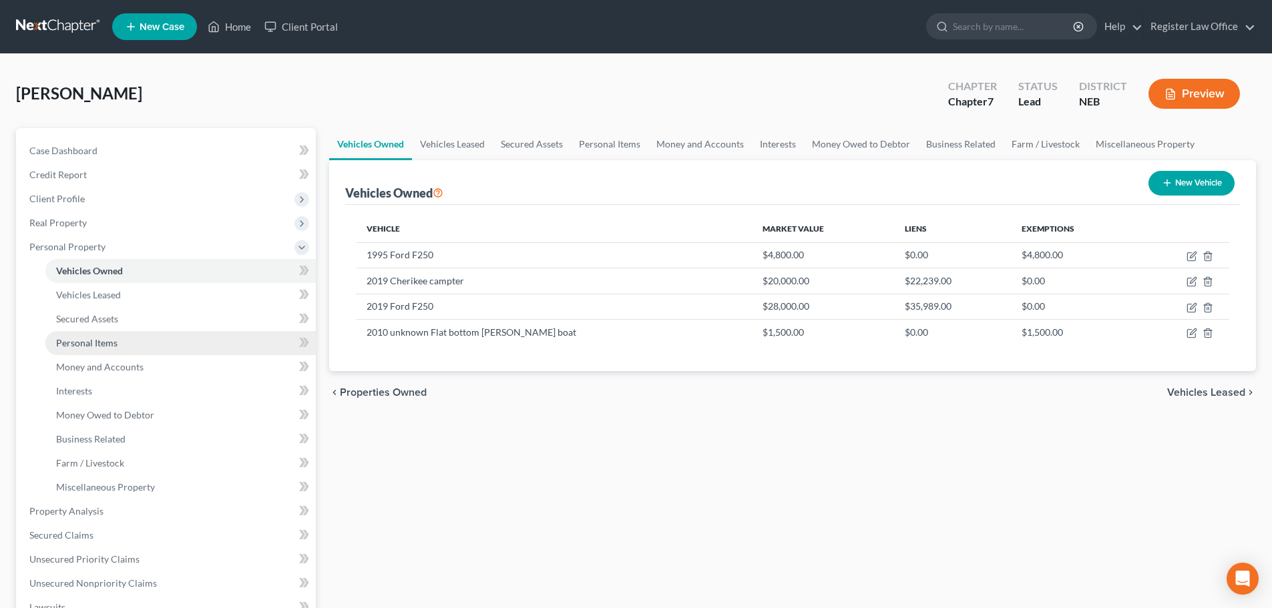
click at [101, 346] on span "Personal Items" at bounding box center [86, 342] width 61 height 11
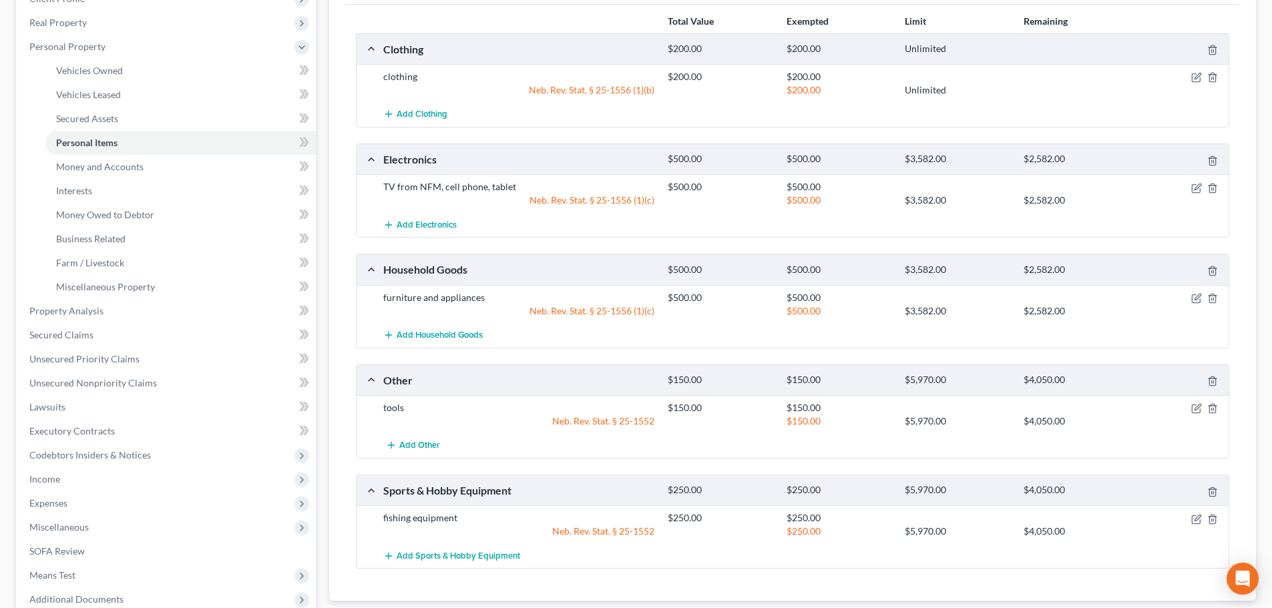
scroll to position [267, 0]
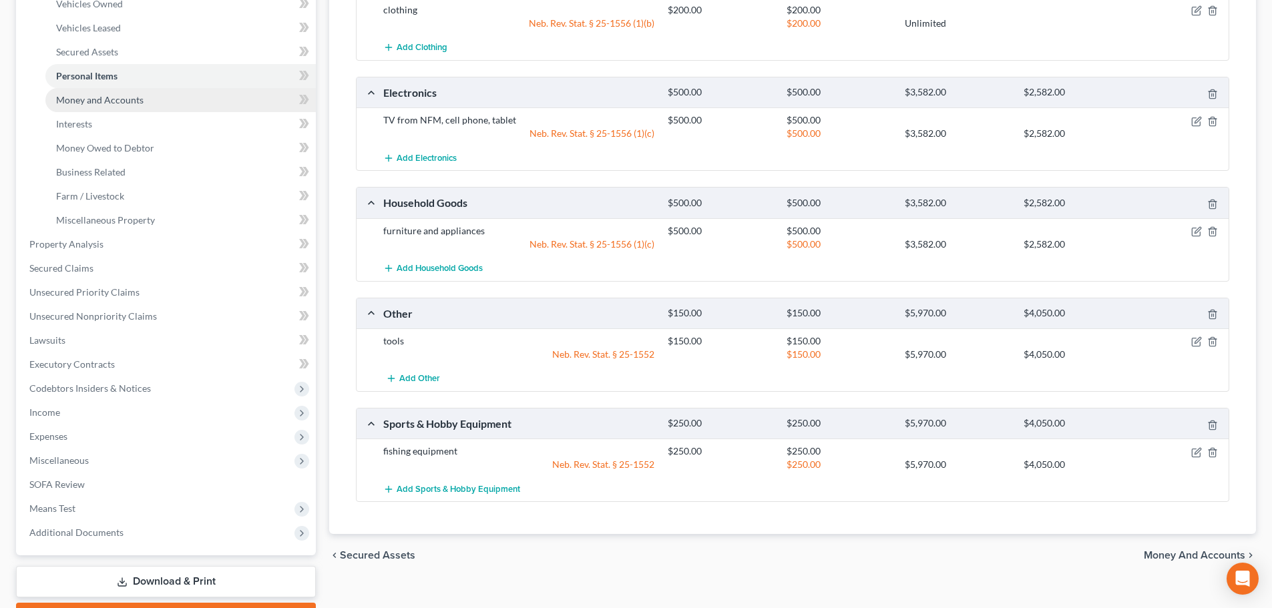
click at [114, 105] on span "Money and Accounts" at bounding box center [99, 99] width 87 height 11
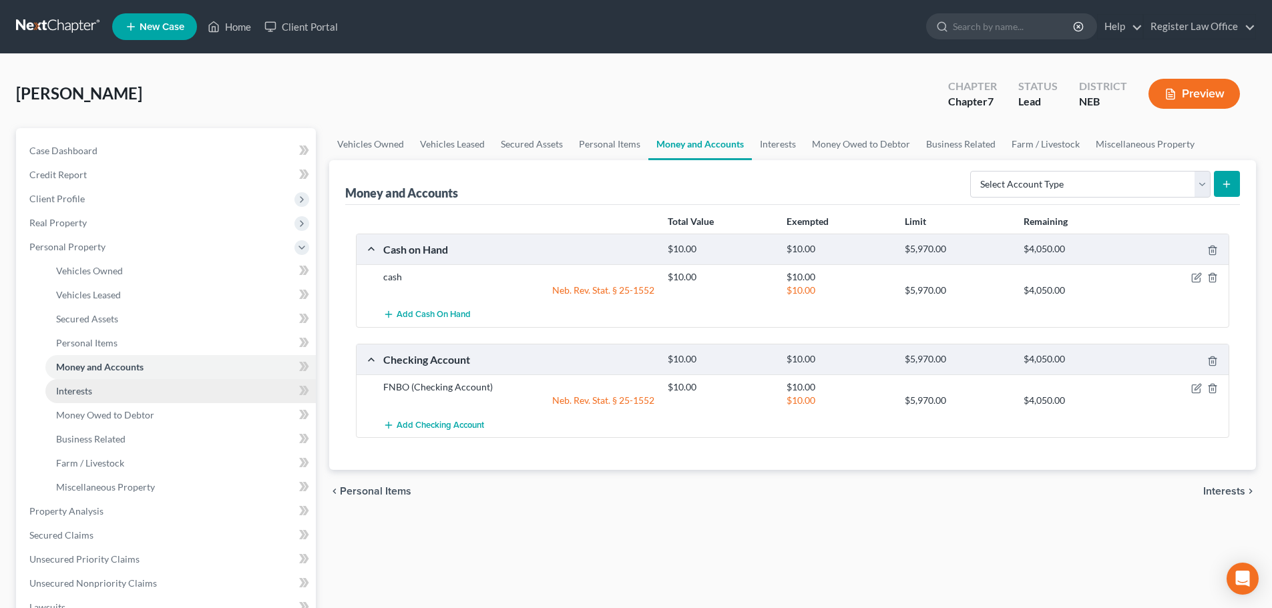
click at [116, 391] on link "Interests" at bounding box center [180, 391] width 270 height 24
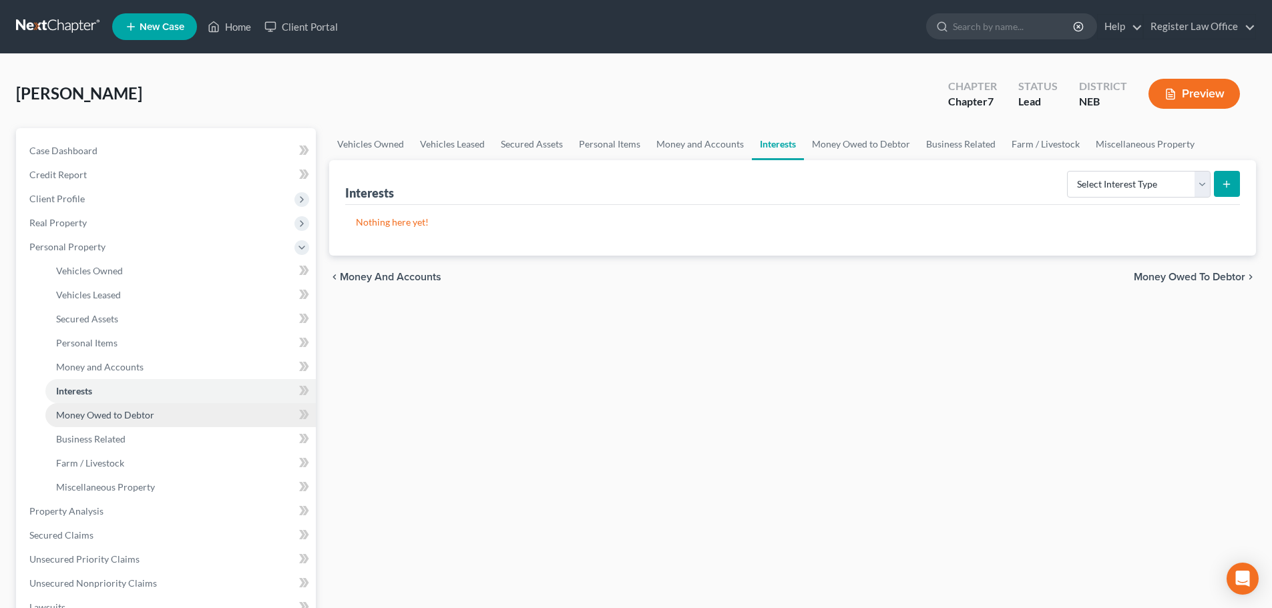
click at [117, 410] on span "Money Owed to Debtor" at bounding box center [105, 414] width 98 height 11
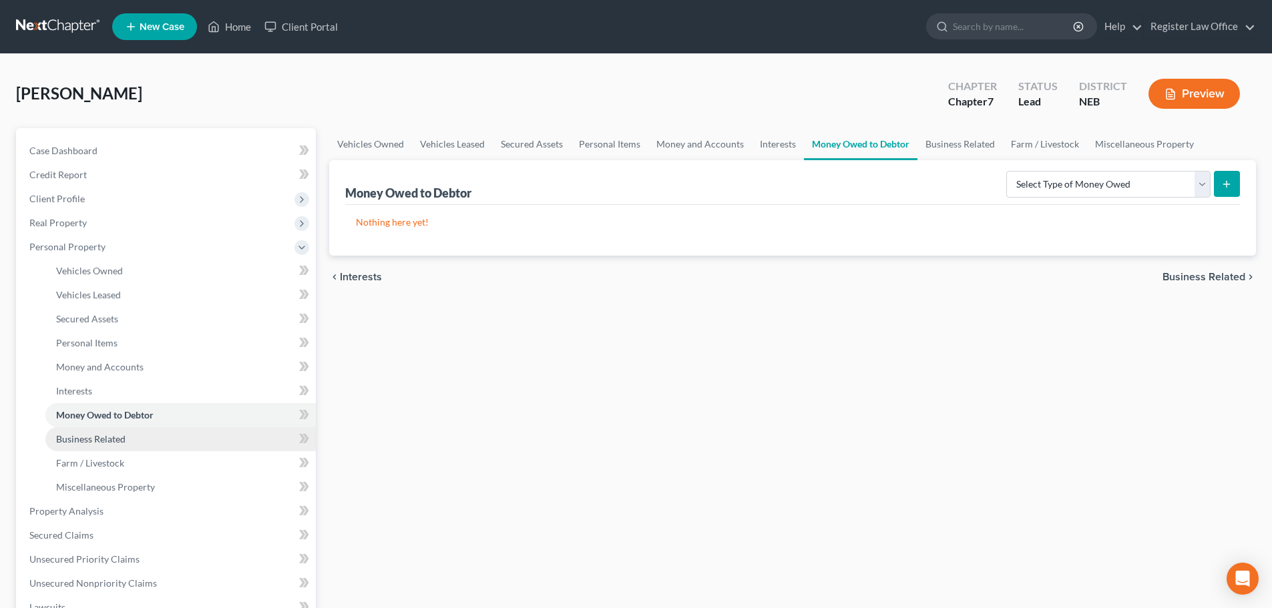
click at [118, 434] on span "Business Related" at bounding box center [90, 438] width 69 height 11
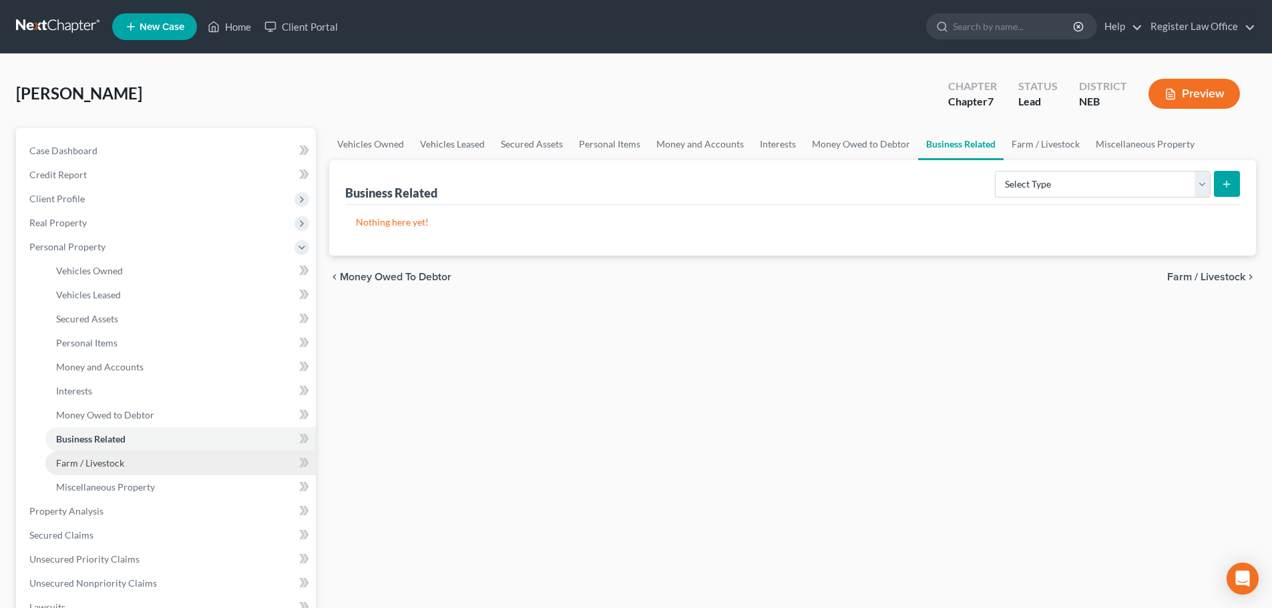
click at [113, 463] on span "Farm / Livestock" at bounding box center [90, 462] width 68 height 11
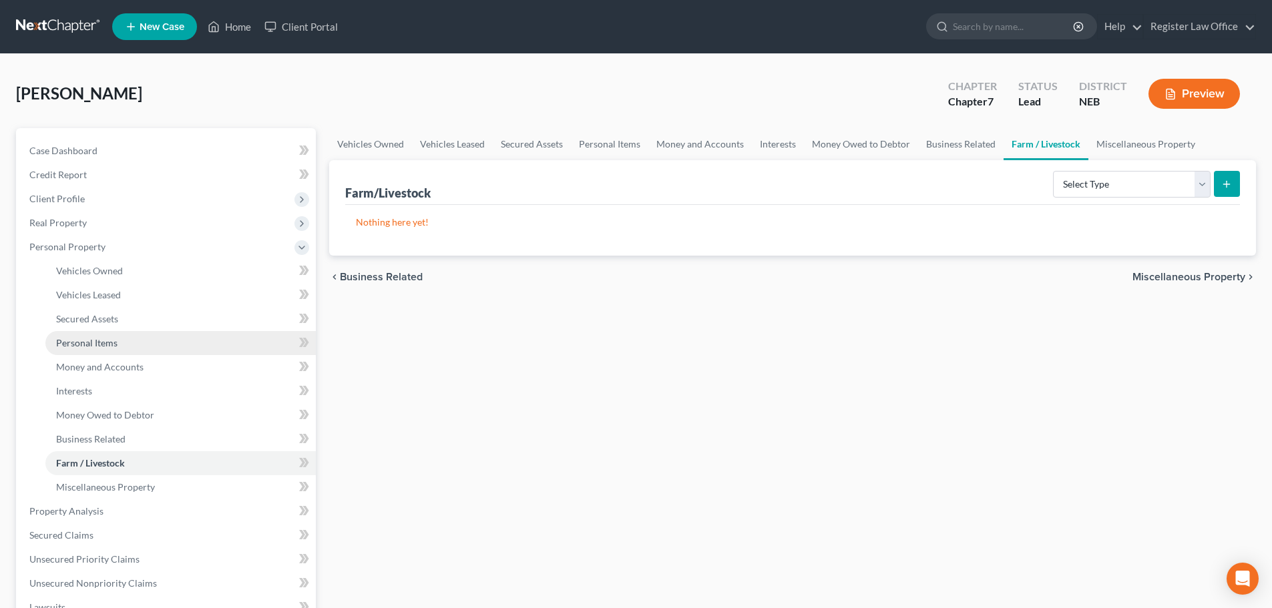
click at [112, 342] on span "Personal Items" at bounding box center [86, 342] width 61 height 11
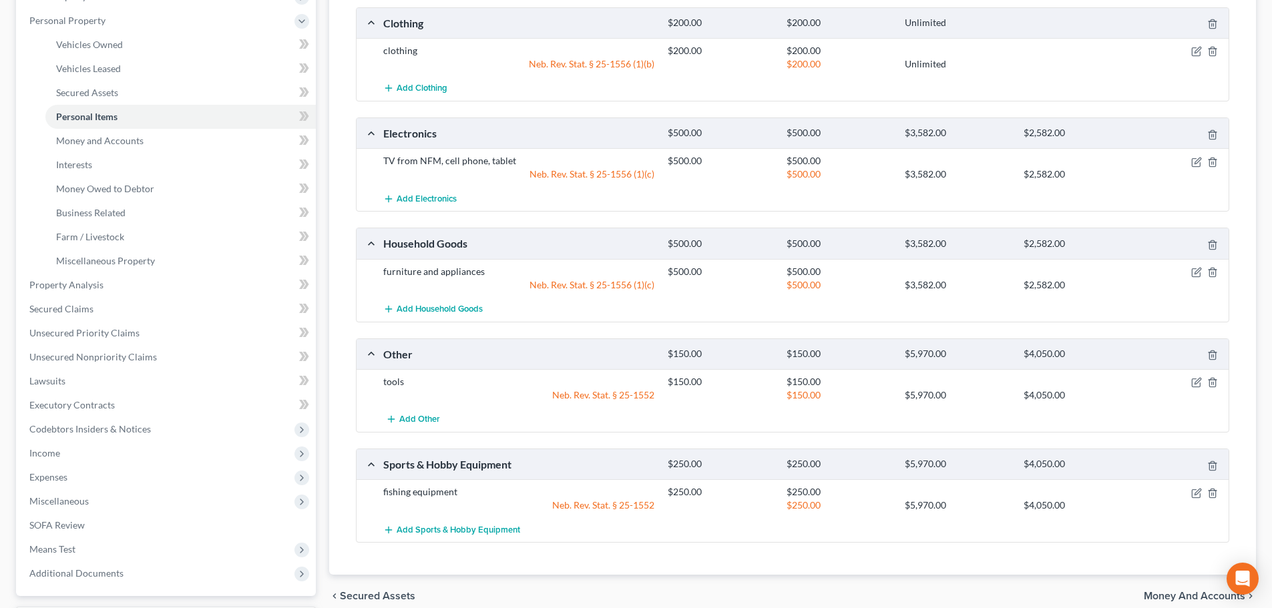
scroll to position [267, 0]
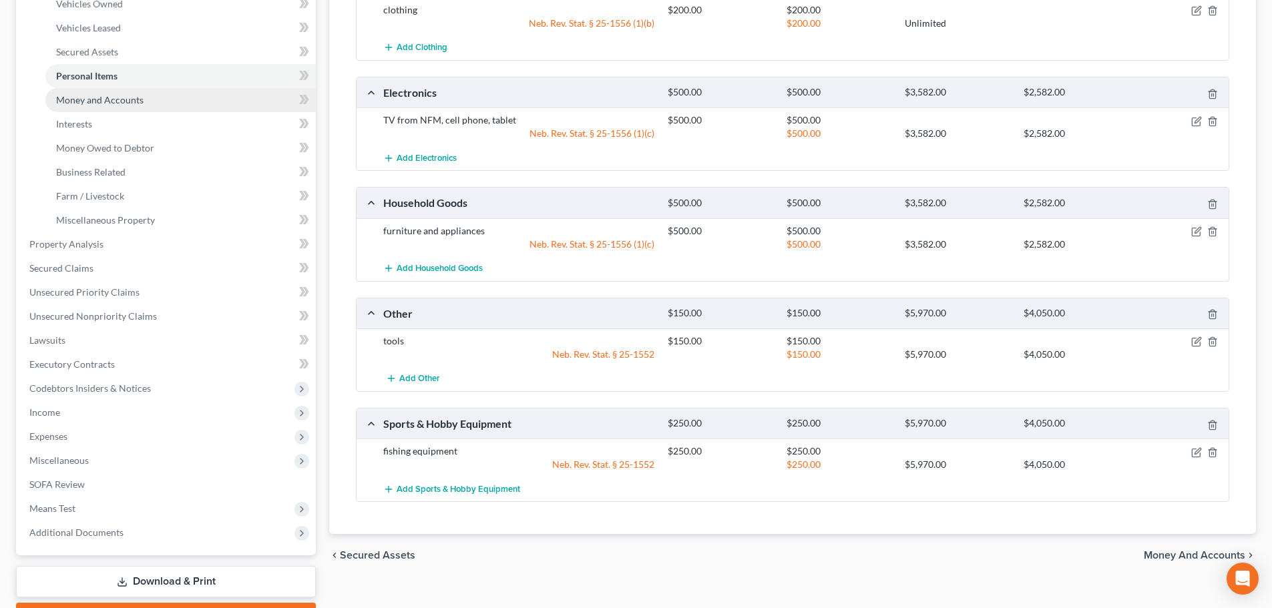
click at [119, 103] on span "Money and Accounts" at bounding box center [99, 99] width 87 height 11
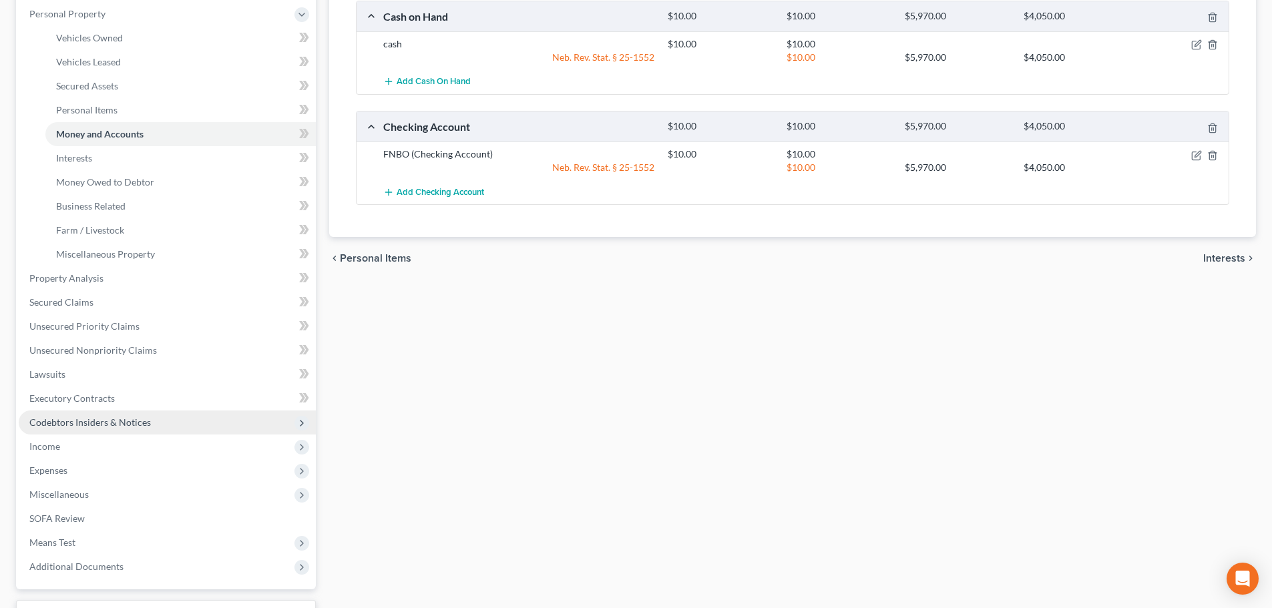
scroll to position [267, 0]
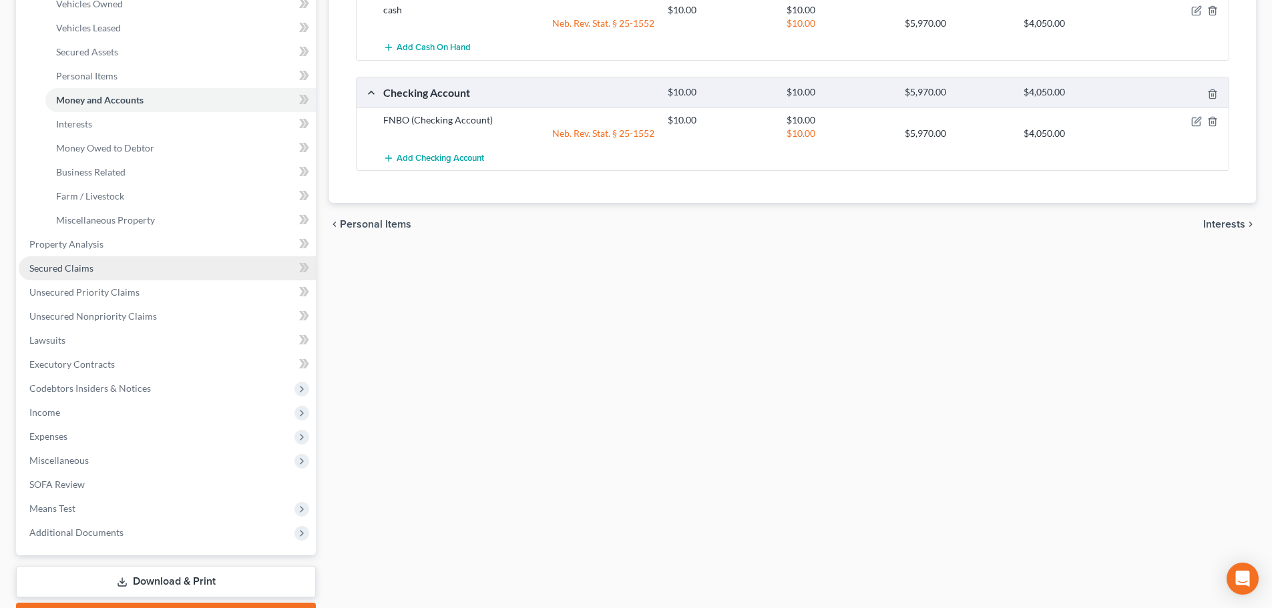
click at [74, 270] on span "Secured Claims" at bounding box center [61, 267] width 64 height 11
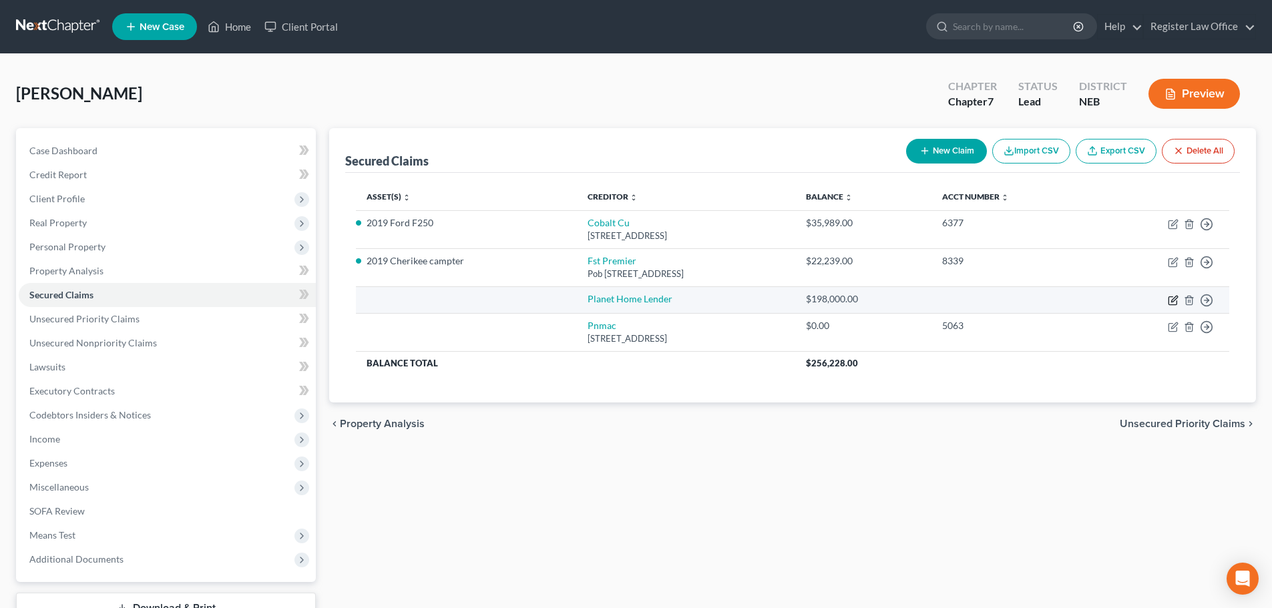
click at [1168, 300] on icon "button" at bounding box center [1173, 300] width 11 height 11
select select "0"
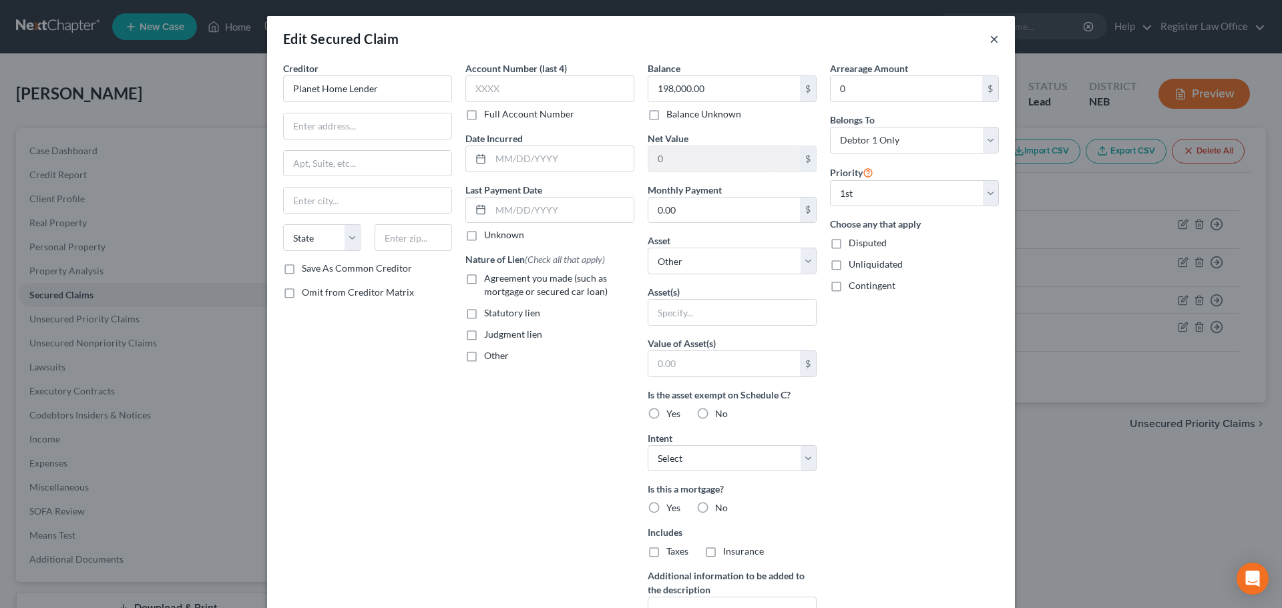
click at [992, 33] on button "×" at bounding box center [994, 39] width 9 height 16
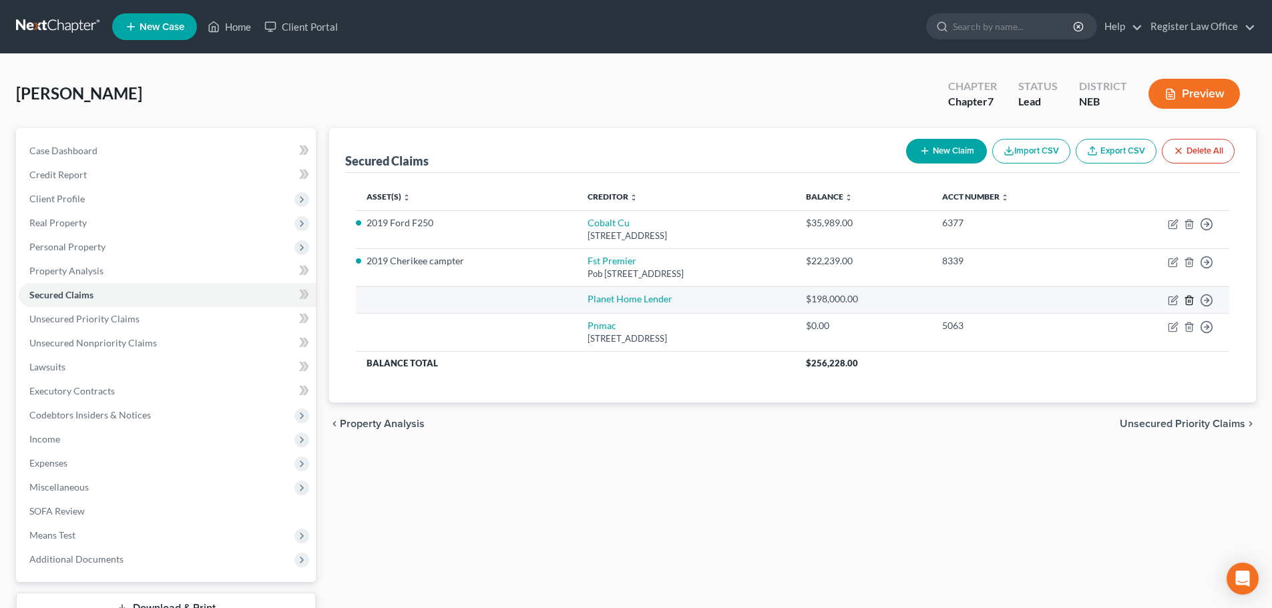
click at [1188, 298] on polyline "button" at bounding box center [1189, 298] width 8 height 0
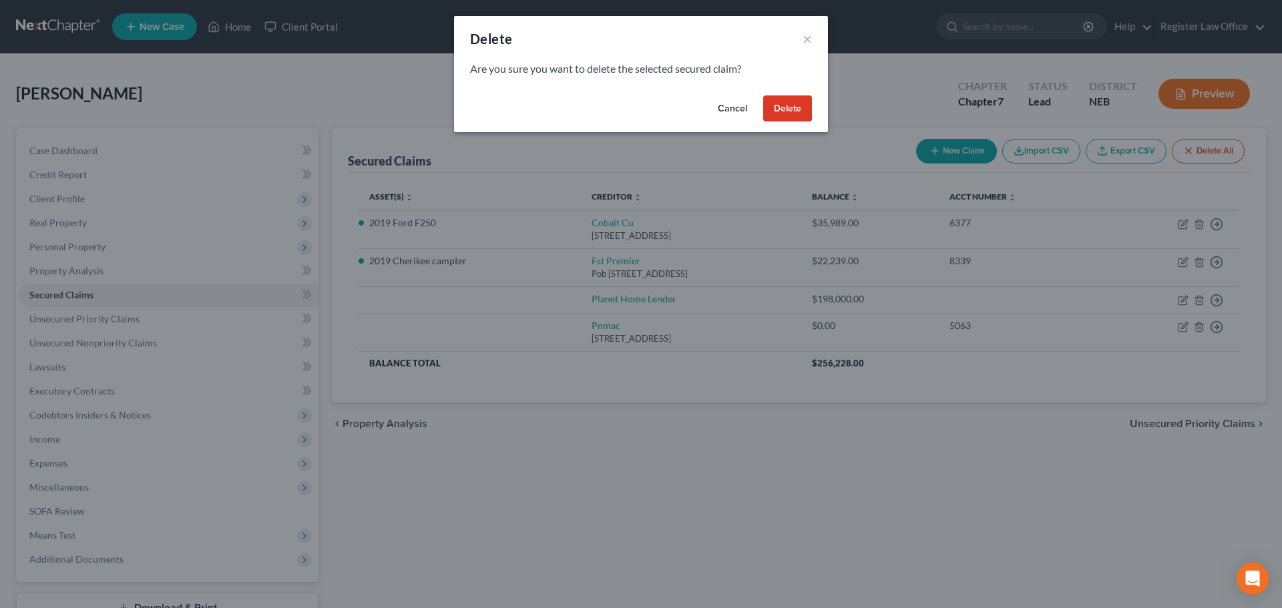
click at [787, 105] on button "Delete" at bounding box center [787, 108] width 49 height 27
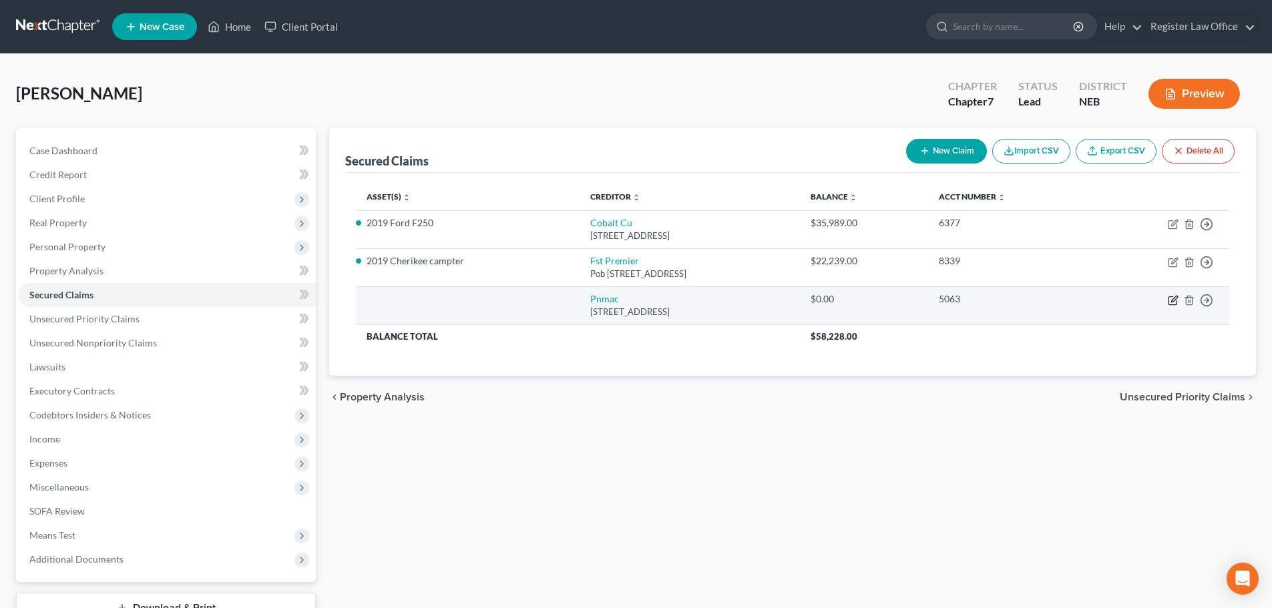
click at [1171, 299] on icon "button" at bounding box center [1173, 300] width 11 height 11
select select "4"
select select "0"
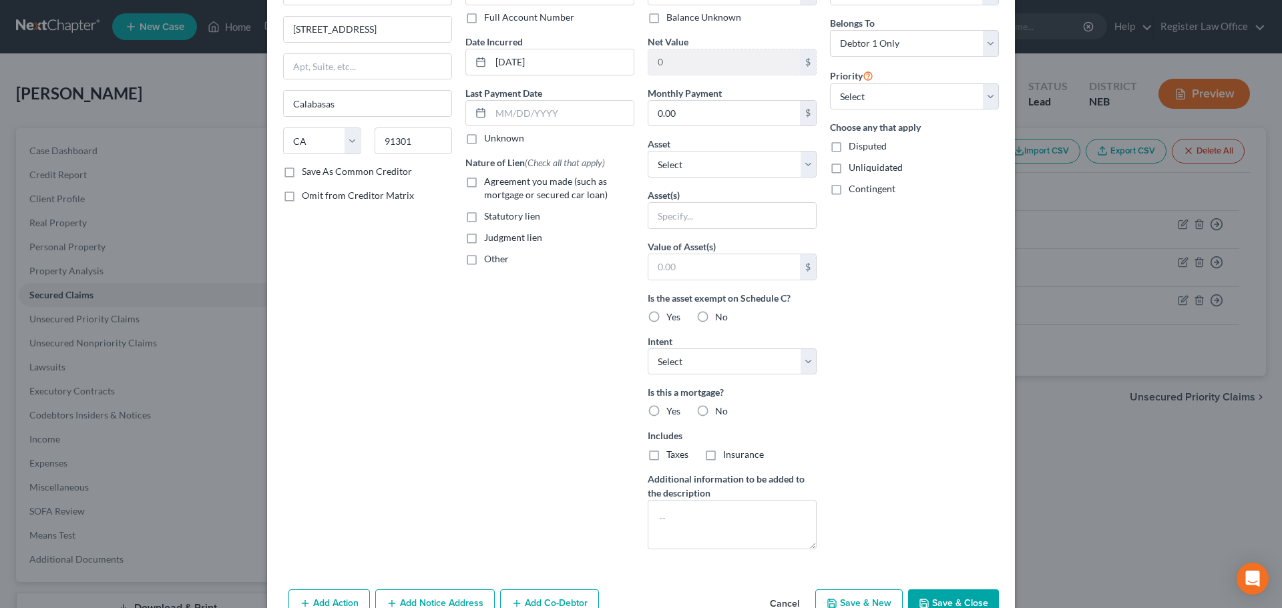
scroll to position [134, 0]
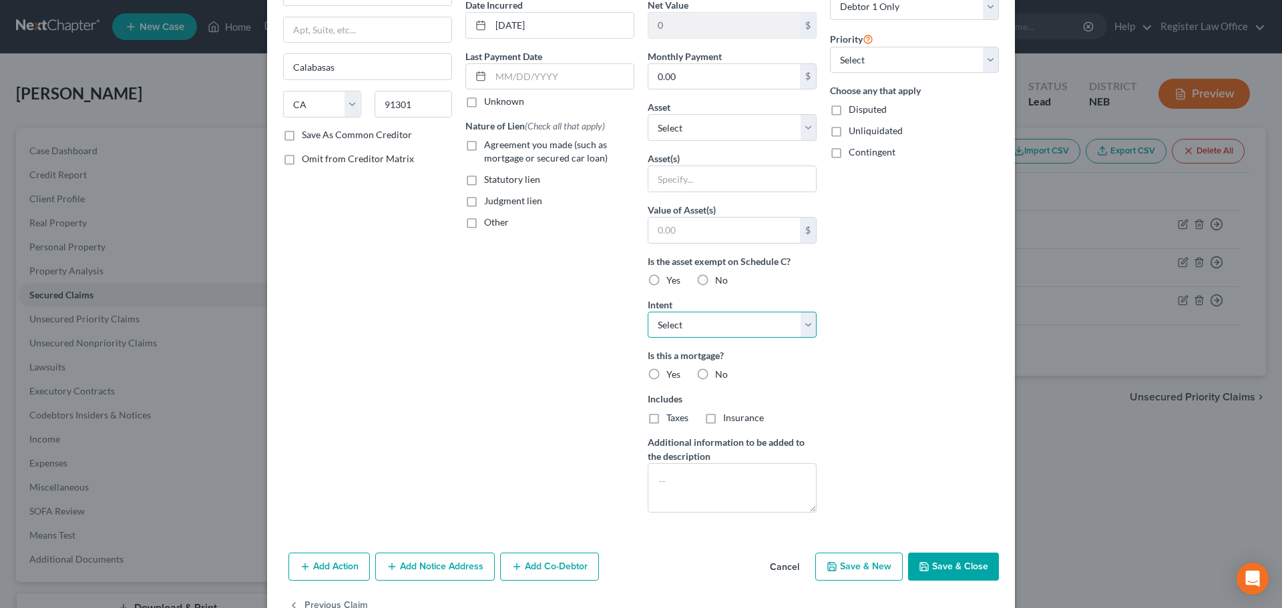
click at [676, 329] on select "Select Surrender Redeem Reaffirm Avoid Other" at bounding box center [732, 325] width 169 height 27
click at [582, 311] on div "Account Number (last 4) 5063 Full Account Number Date Incurred [DATE] Last Paym…" at bounding box center [550, 226] width 182 height 596
click at [666, 322] on select "Select Surrender Redeem Reaffirm Avoid Other" at bounding box center [732, 325] width 169 height 27
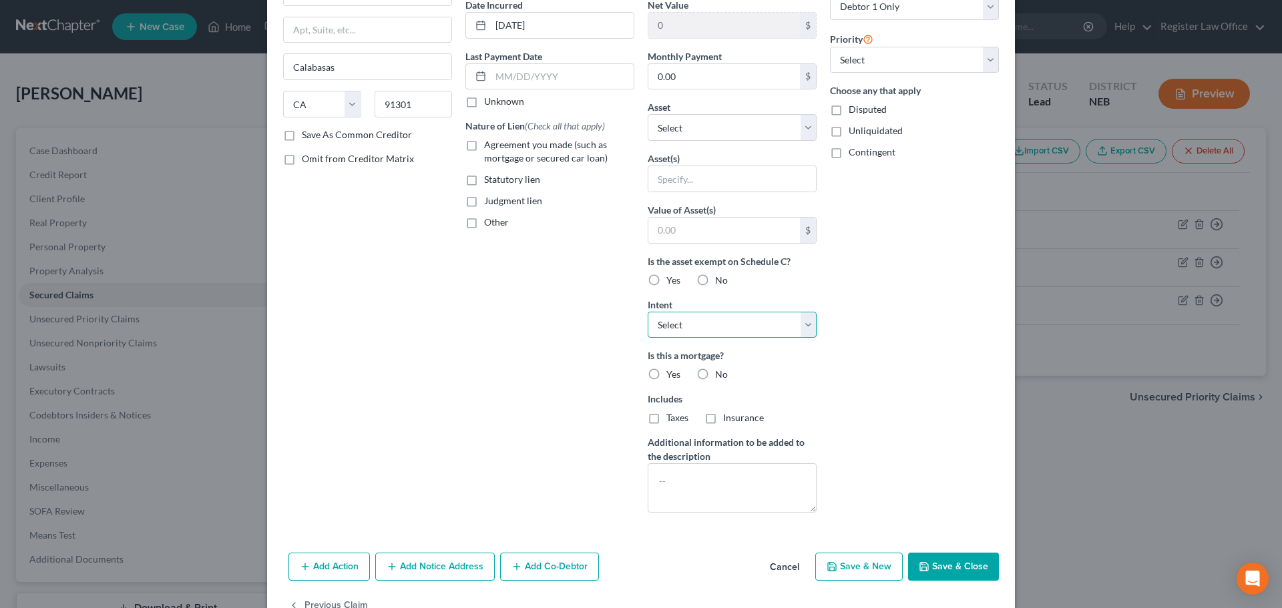
select select "4"
click at [648, 312] on select "Select Surrender Redeem Reaffirm Avoid Other" at bounding box center [732, 325] width 169 height 27
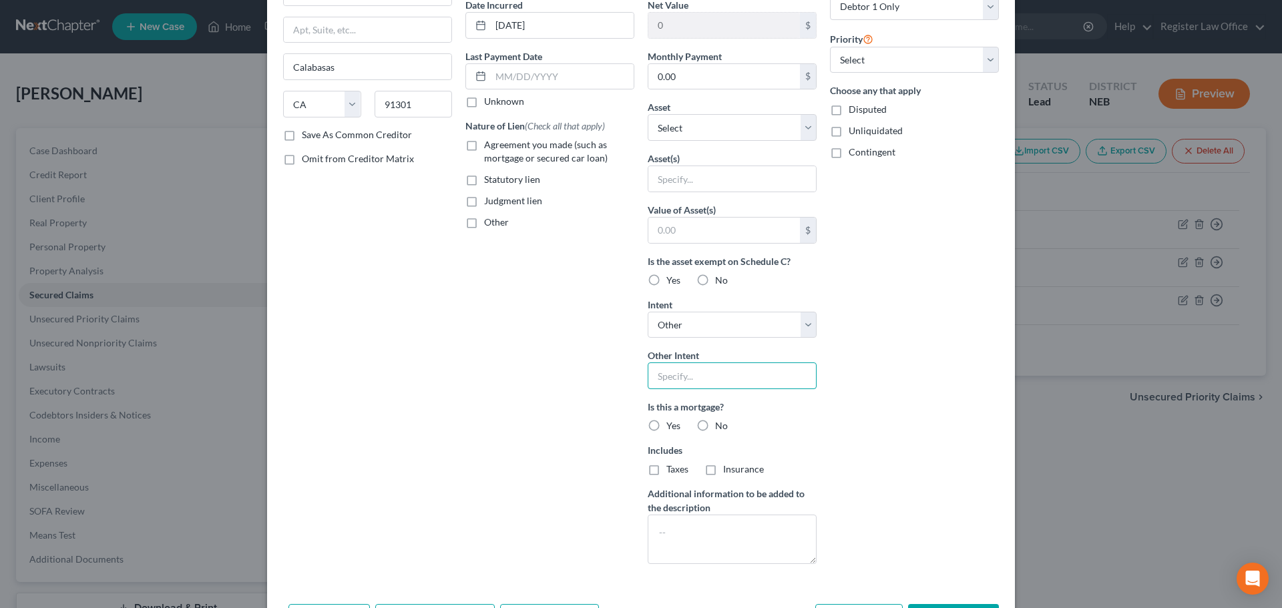
click at [680, 375] on input "text" at bounding box center [732, 376] width 169 height 27
type input "sold prior to filing"
click at [666, 422] on label "Yes" at bounding box center [673, 425] width 14 height 13
click at [672, 422] on input "Yes" at bounding box center [676, 423] width 9 height 9
radio input "true"
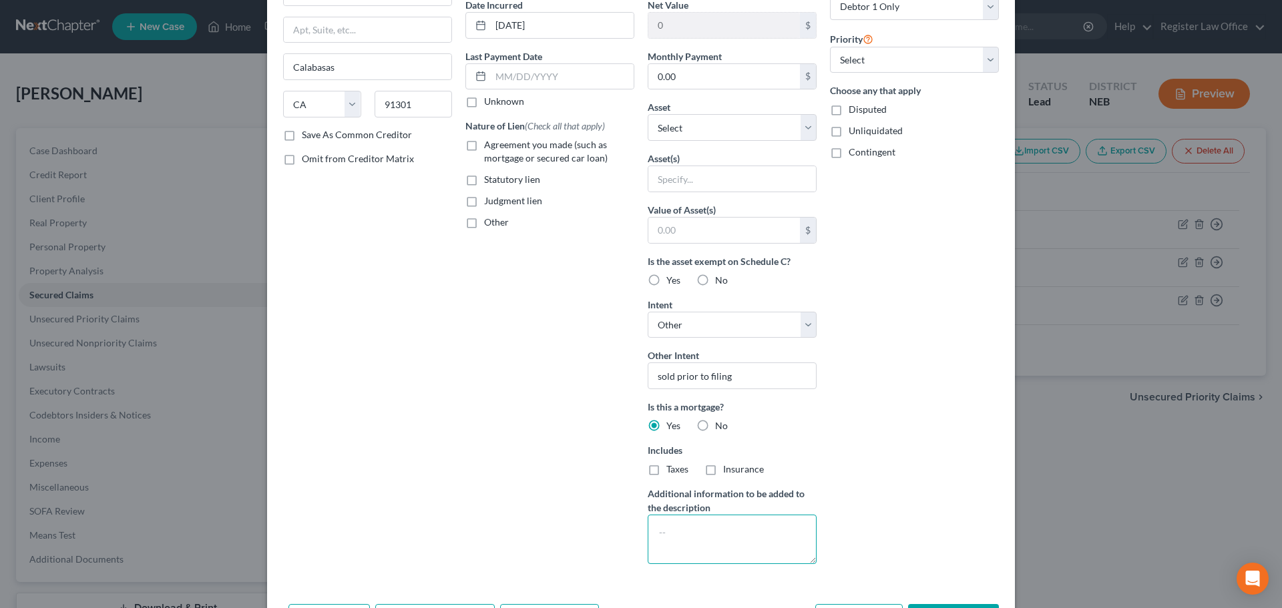
click at [750, 521] on textarea at bounding box center [732, 539] width 169 height 49
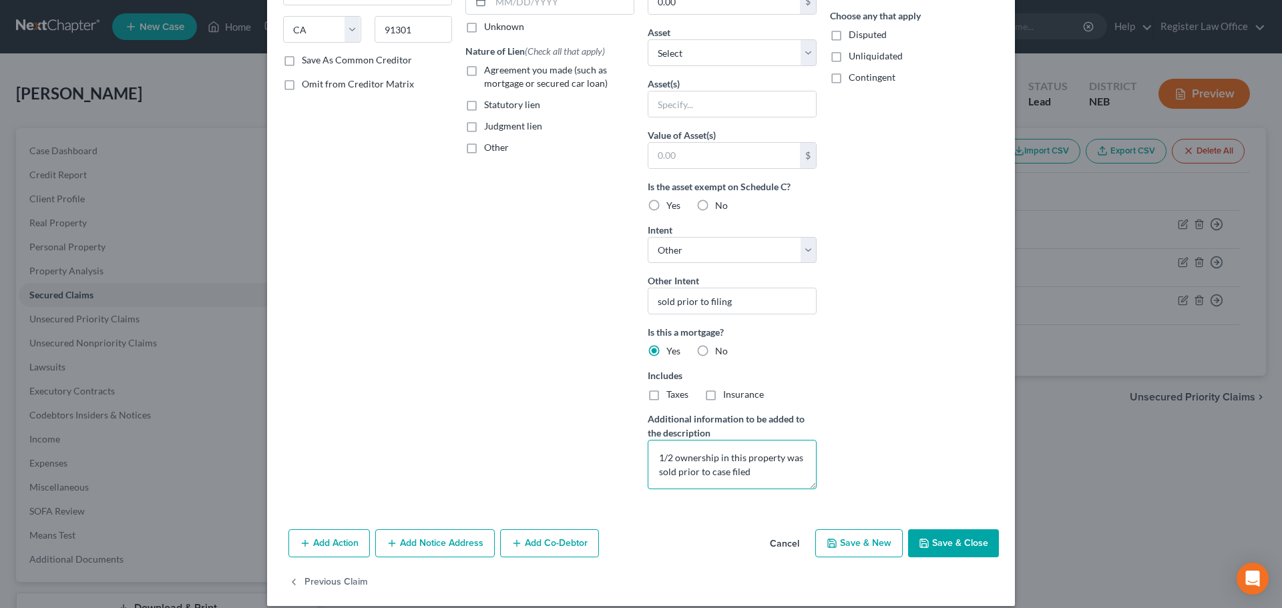
scroll to position [222, 0]
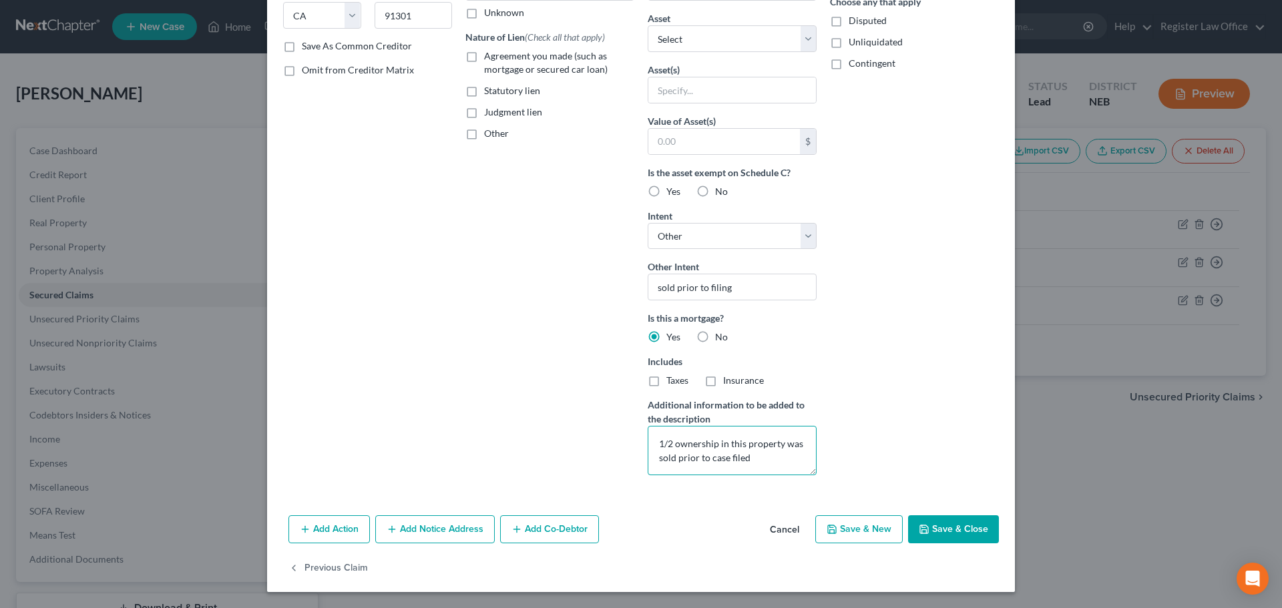
type textarea "1/2 ownership in this property was sold prior to case filed"
click at [843, 533] on button "Save & New" at bounding box center [858, 529] width 87 height 28
select select "0"
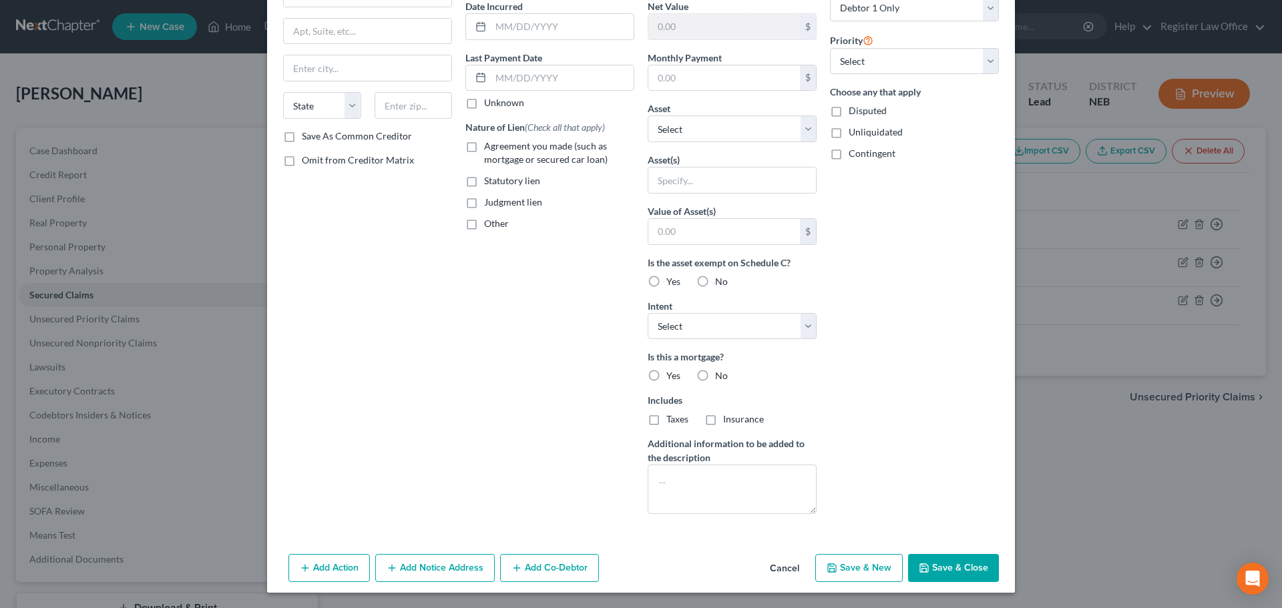
scroll to position [133, 0]
drag, startPoint x: 950, startPoint y: 565, endPoint x: 920, endPoint y: 560, distance: 30.4
click at [949, 565] on button "Save & Close" at bounding box center [953, 568] width 91 height 28
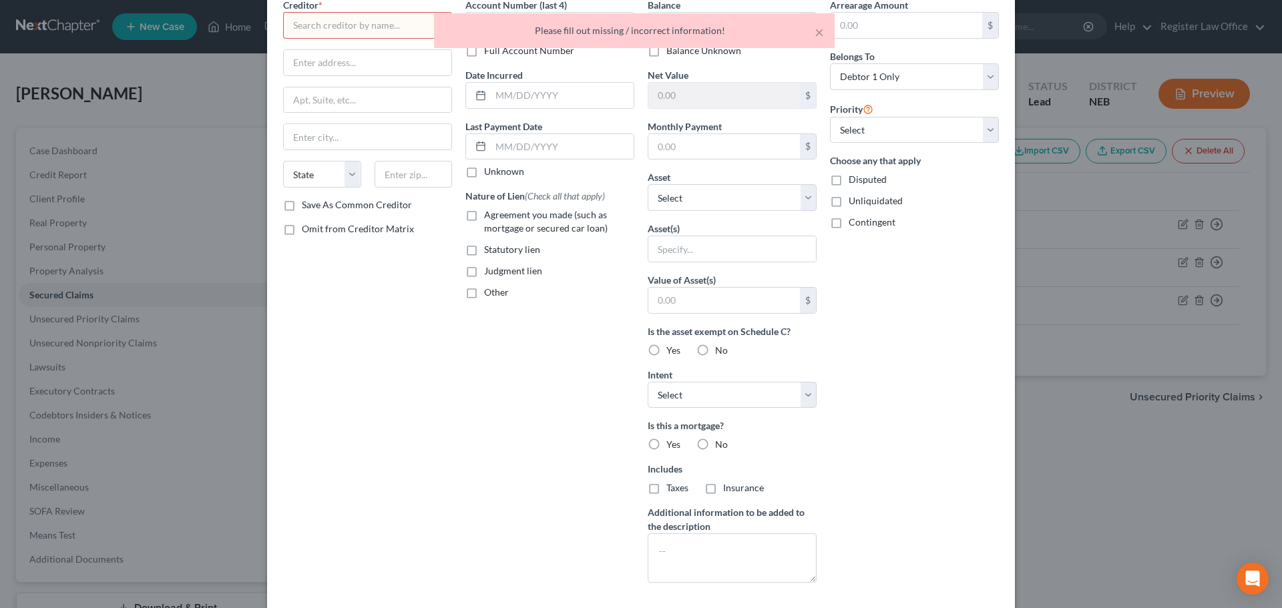
scroll to position [0, 0]
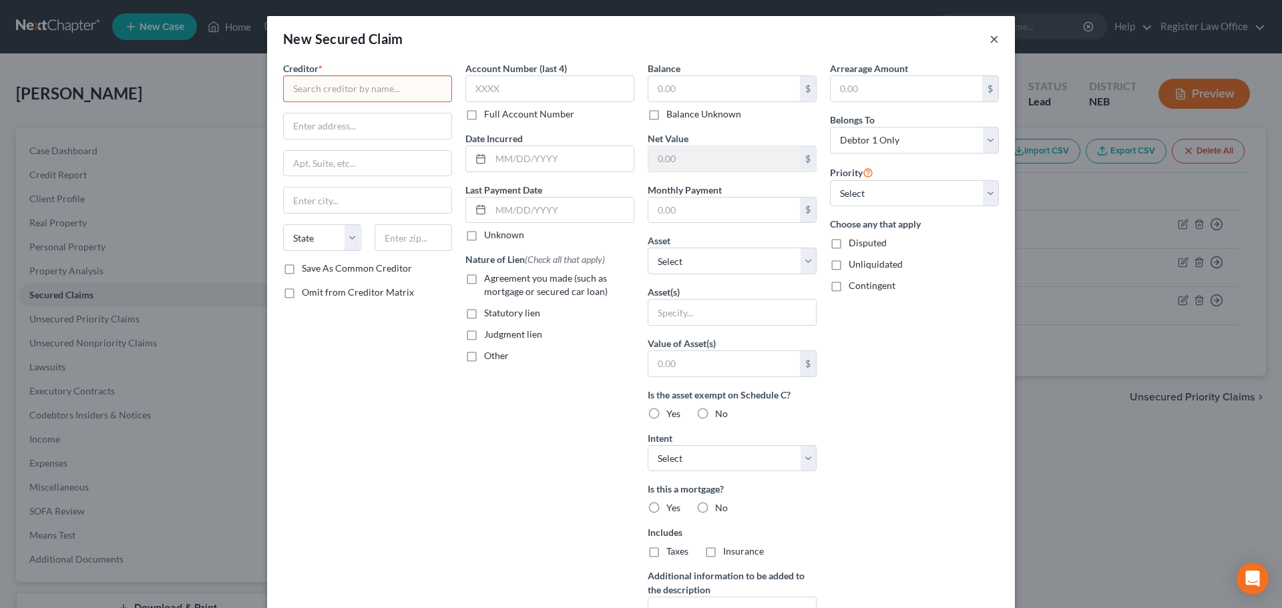
click at [990, 43] on button "×" at bounding box center [994, 39] width 9 height 16
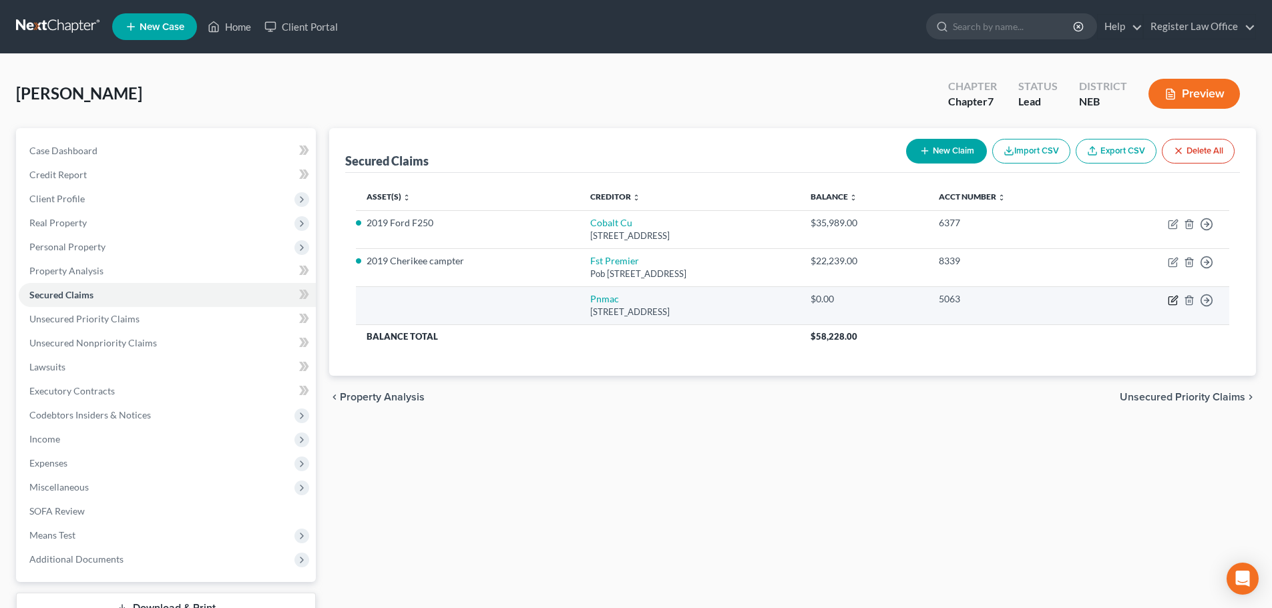
click at [1172, 303] on icon "button" at bounding box center [1173, 300] width 11 height 11
select select "4"
select select "0"
select select "4"
select select "0"
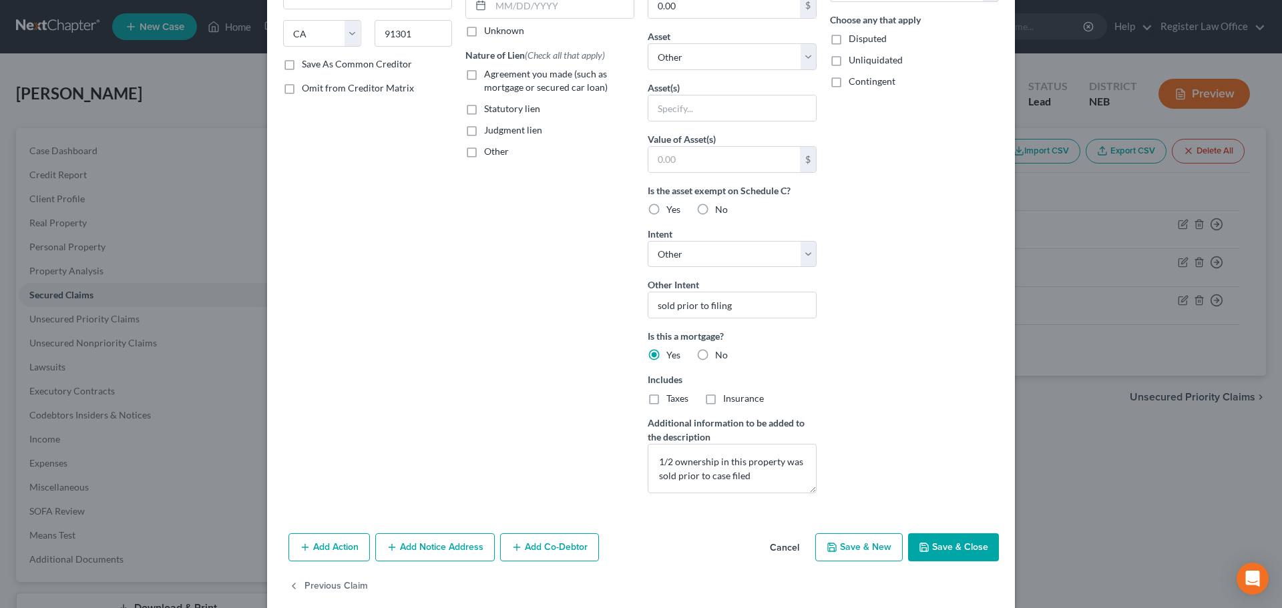
scroll to position [222, 0]
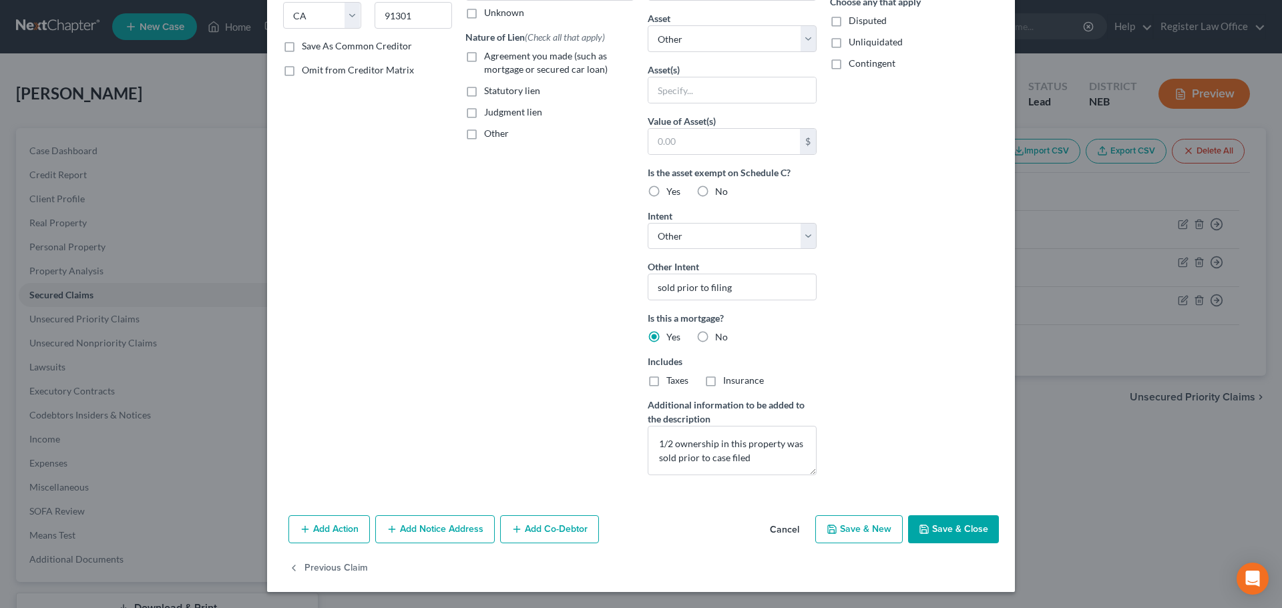
click at [965, 529] on button "Save & Close" at bounding box center [953, 529] width 91 height 28
select select
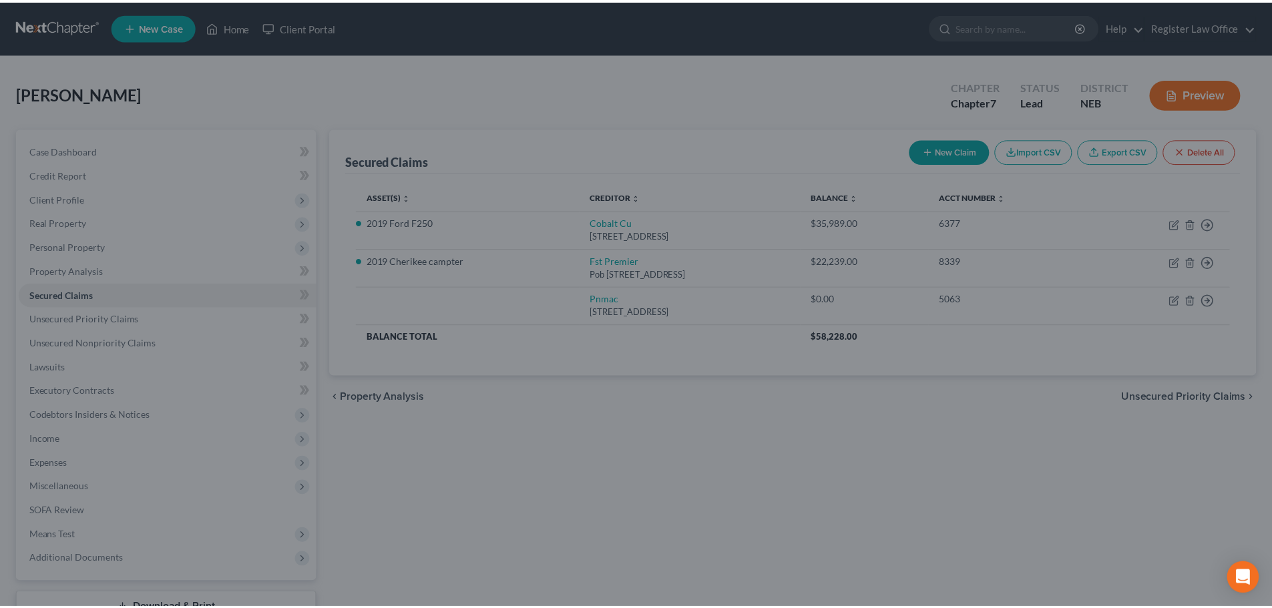
scroll to position [77, 0]
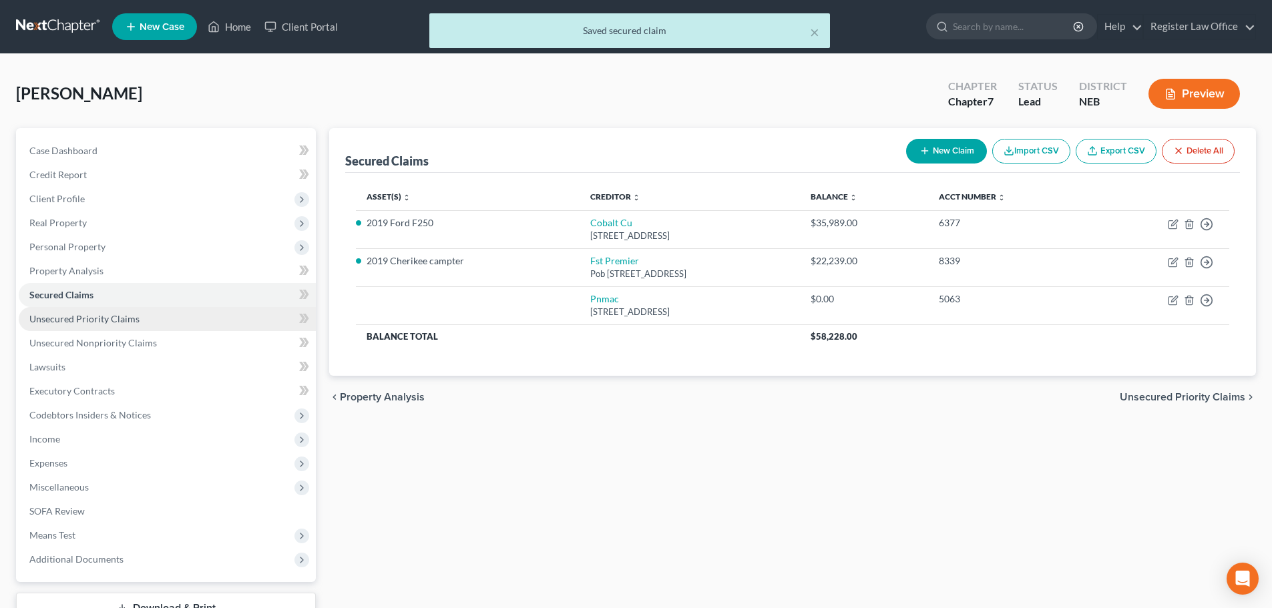
click at [98, 320] on span "Unsecured Priority Claims" at bounding box center [84, 318] width 110 height 11
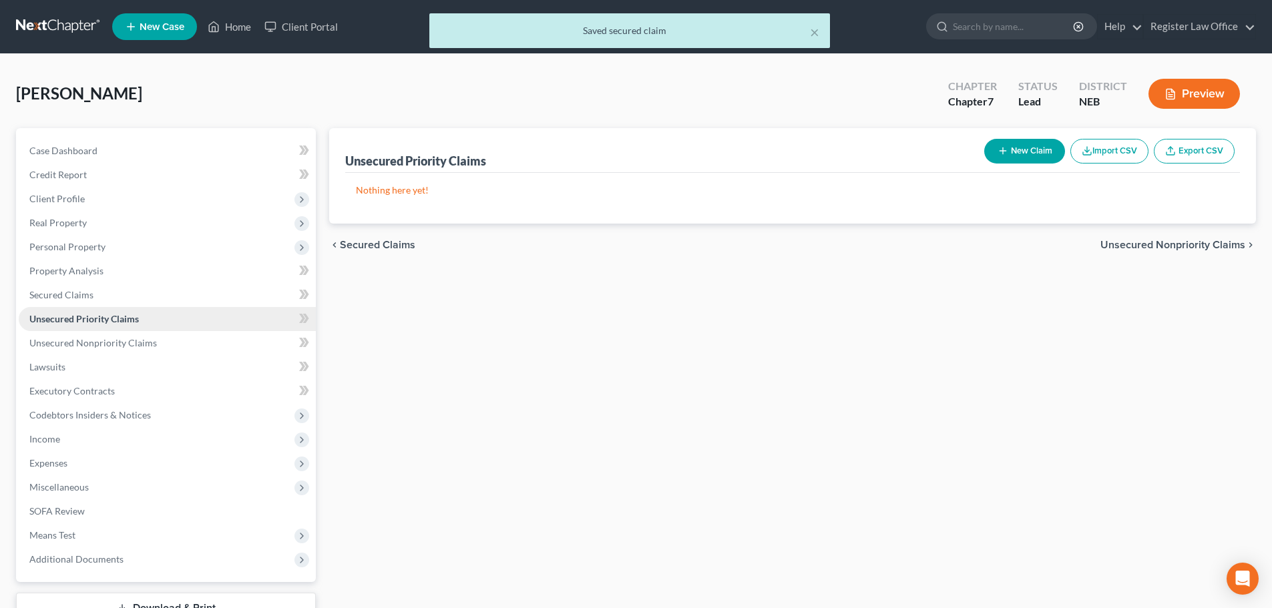
click at [98, 320] on span "Unsecured Priority Claims" at bounding box center [84, 318] width 110 height 11
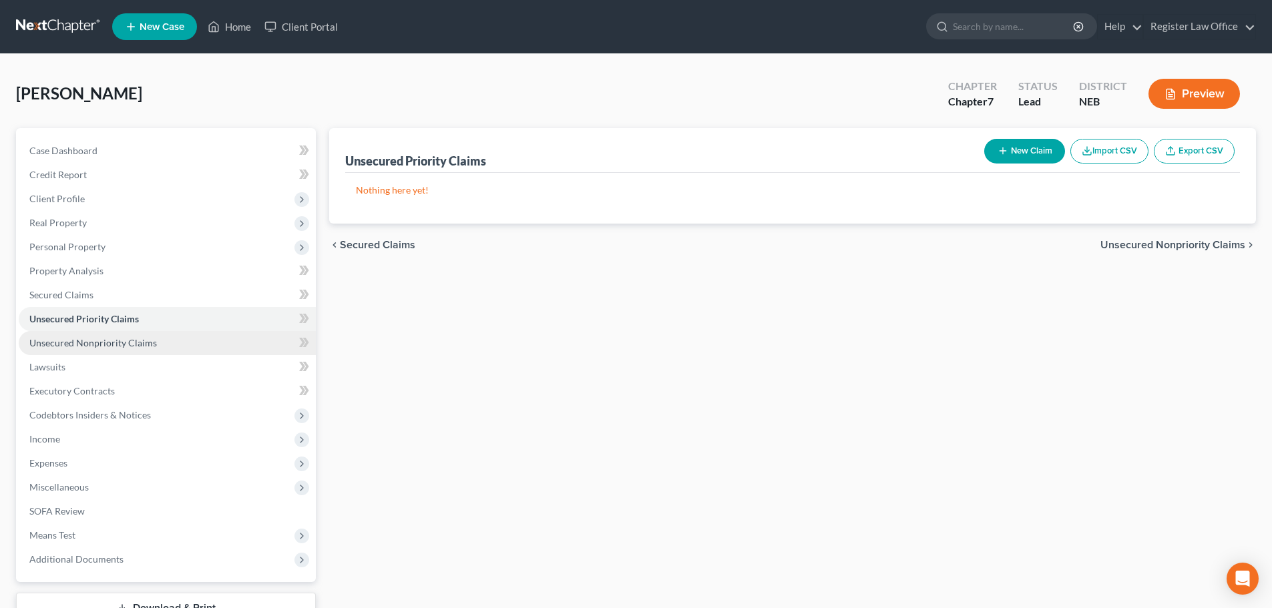
click at [97, 342] on span "Unsecured Nonpriority Claims" at bounding box center [93, 342] width 128 height 11
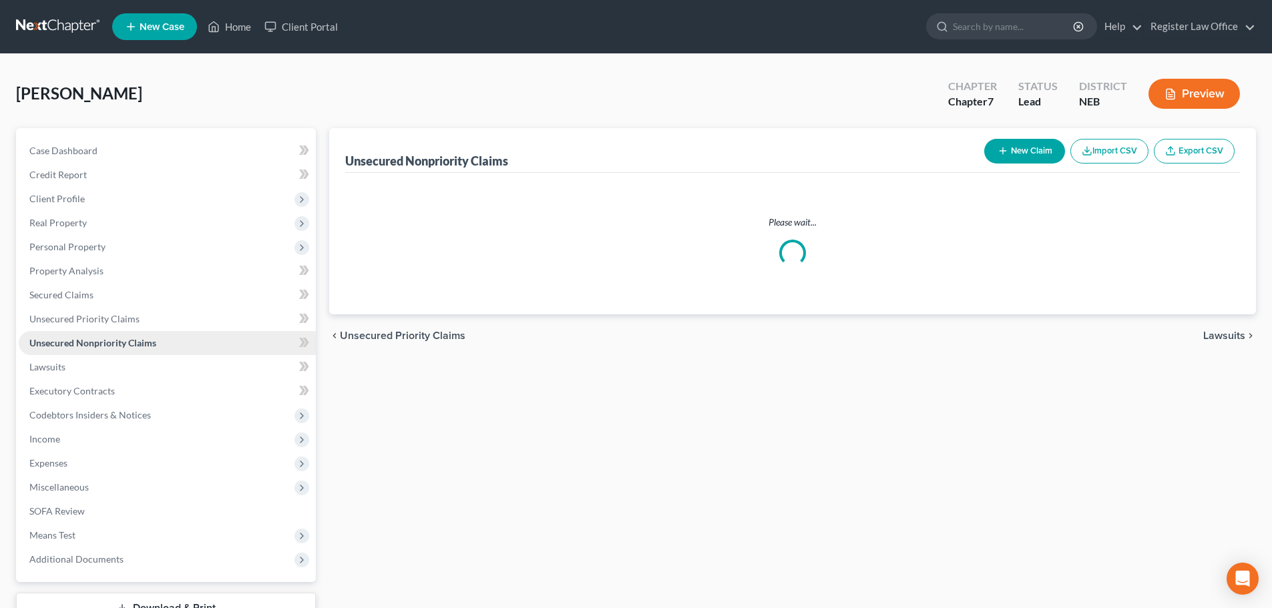
click at [97, 342] on span "Unsecured Nonpriority Claims" at bounding box center [92, 342] width 127 height 11
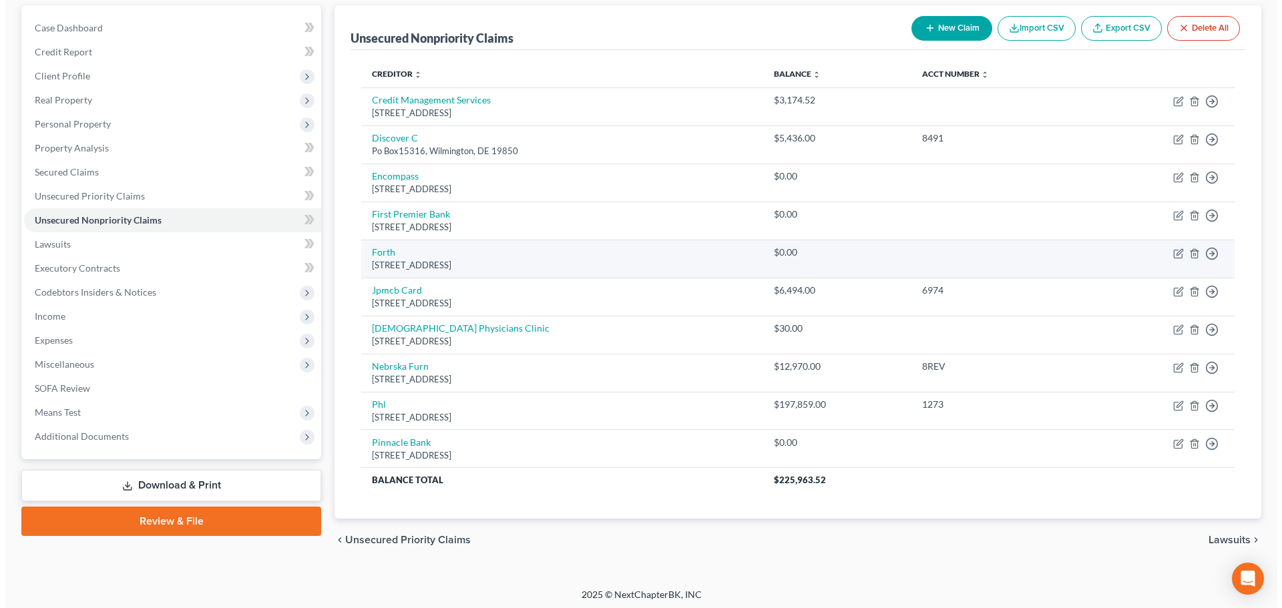
scroll to position [127, 0]
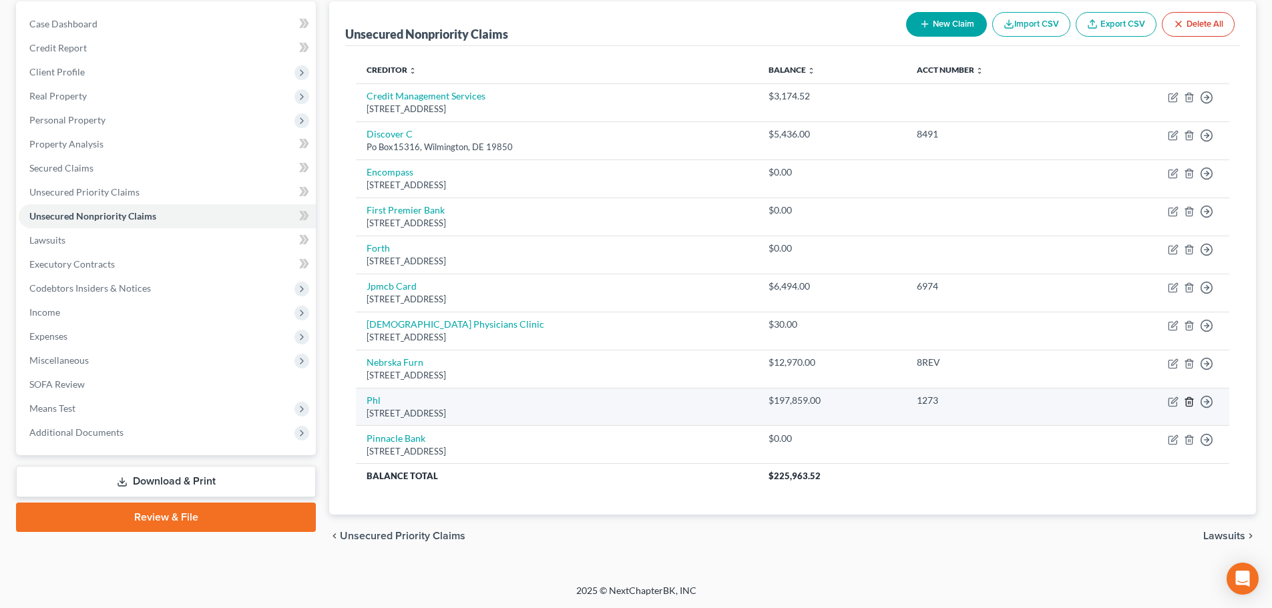
click at [1186, 400] on icon "button" at bounding box center [1189, 401] width 6 height 9
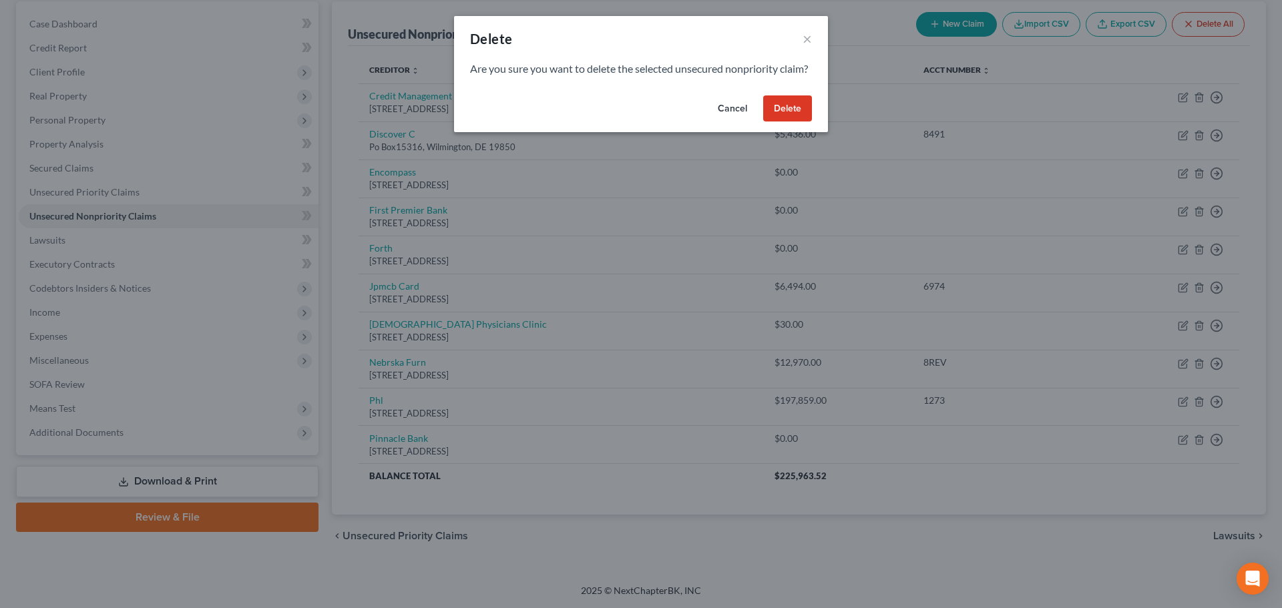
click at [782, 120] on button "Delete" at bounding box center [787, 108] width 49 height 27
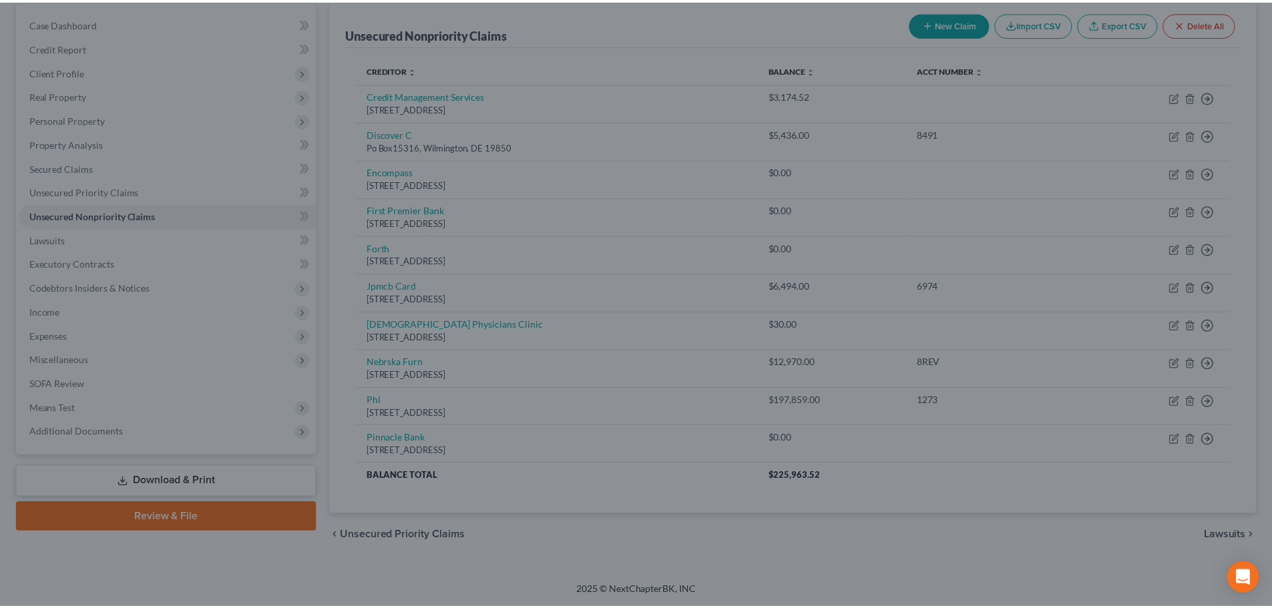
scroll to position [101, 0]
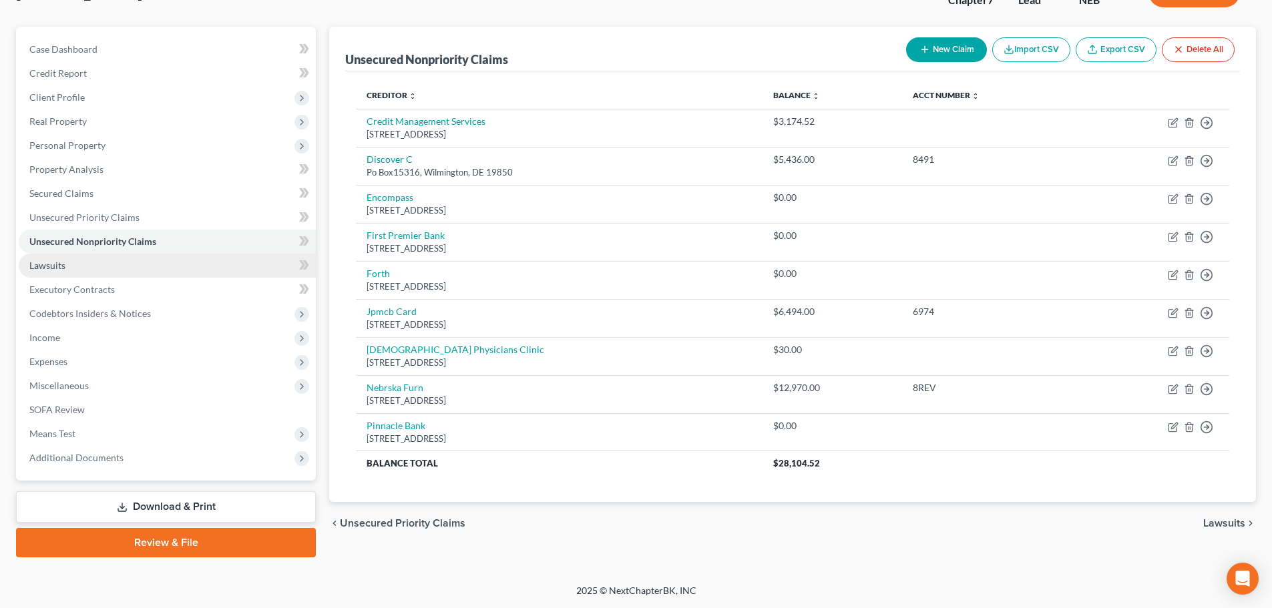
click at [95, 272] on link "Lawsuits" at bounding box center [167, 266] width 297 height 24
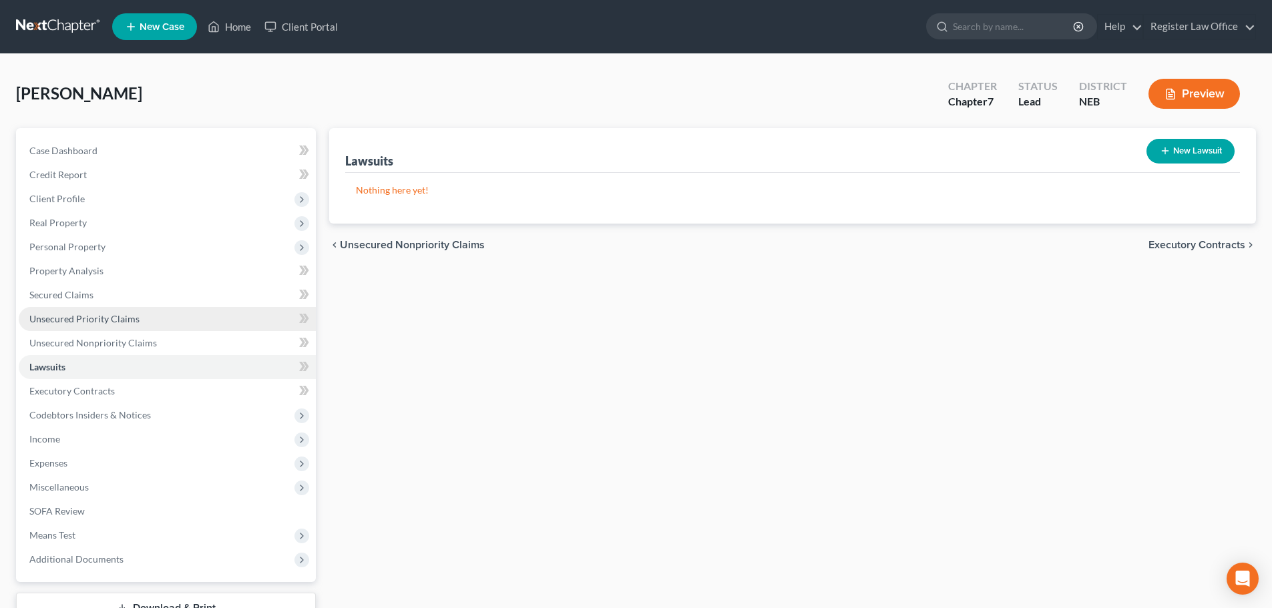
click at [98, 316] on span "Unsecured Priority Claims" at bounding box center [84, 318] width 110 height 11
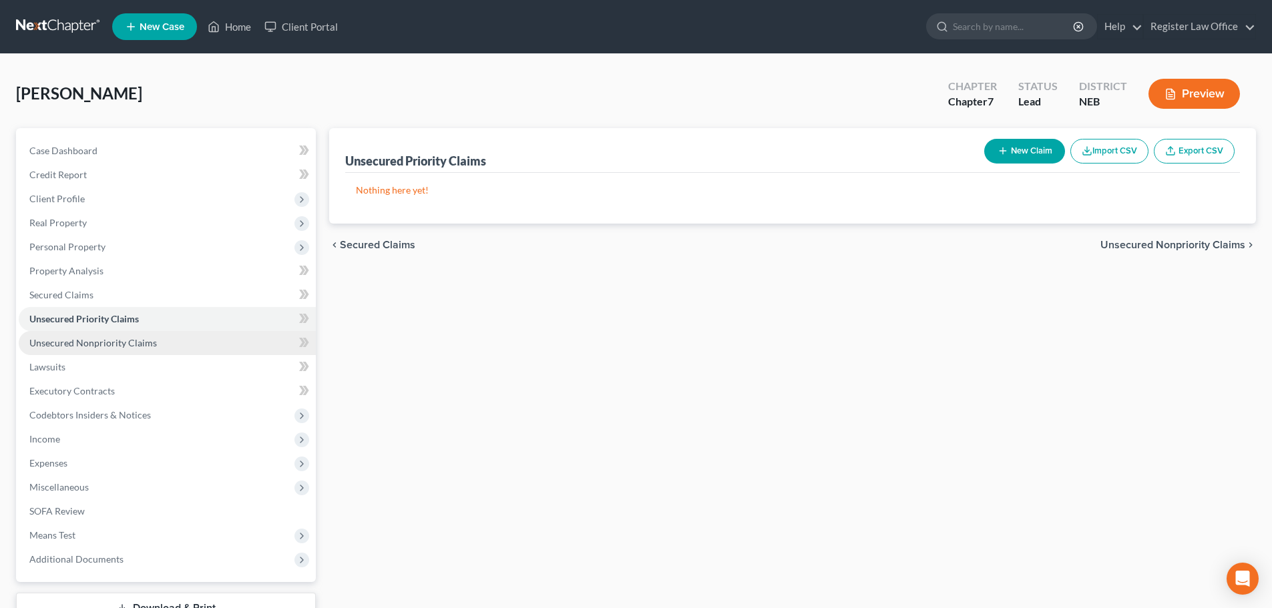
click at [104, 336] on link "Unsecured Nonpriority Claims" at bounding box center [167, 343] width 297 height 24
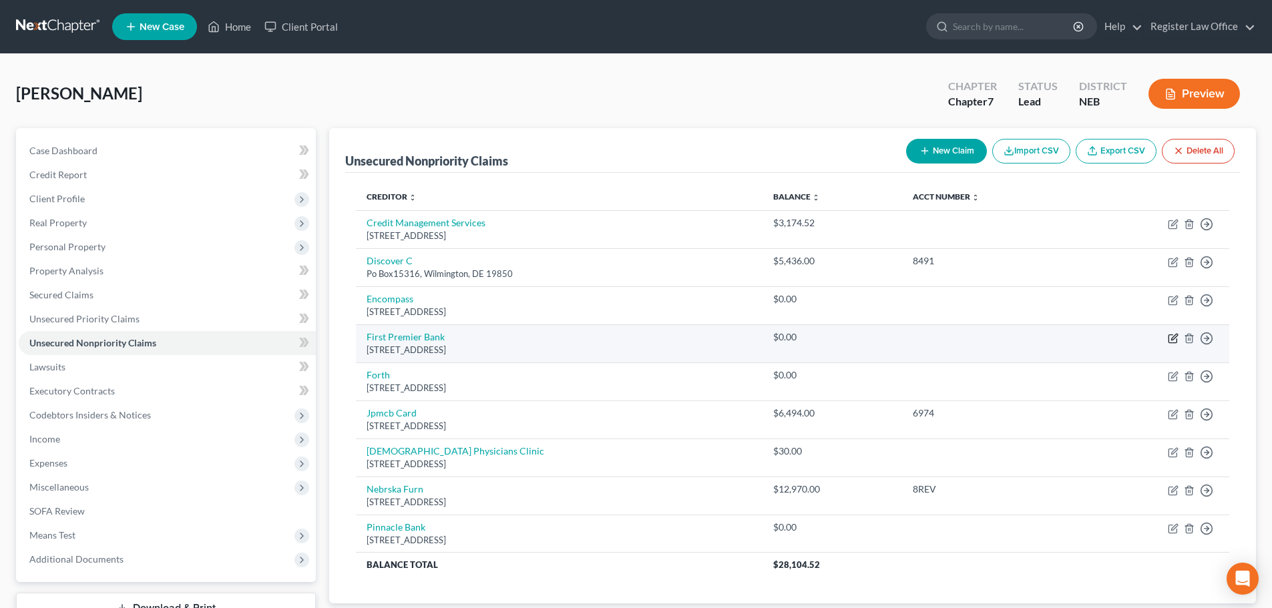
click at [1174, 338] on icon "button" at bounding box center [1174, 337] width 6 height 6
select select "43"
select select "0"
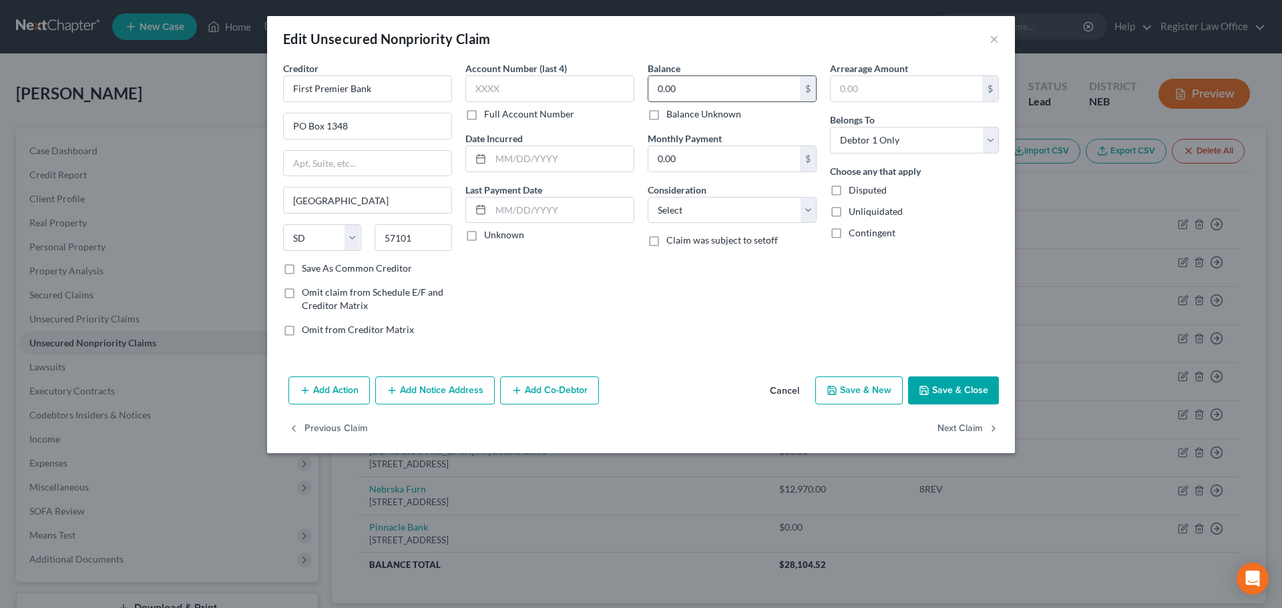
click at [693, 93] on input "0.00" at bounding box center [724, 88] width 152 height 25
type input "21,630.00"
click at [664, 295] on div "Balance 21,630.00 $ Balance Unknown Balance Undetermined 21,630.00 $ Balance Un…" at bounding box center [732, 204] width 182 height 286
click at [939, 385] on button "Save & Close" at bounding box center [953, 391] width 91 height 28
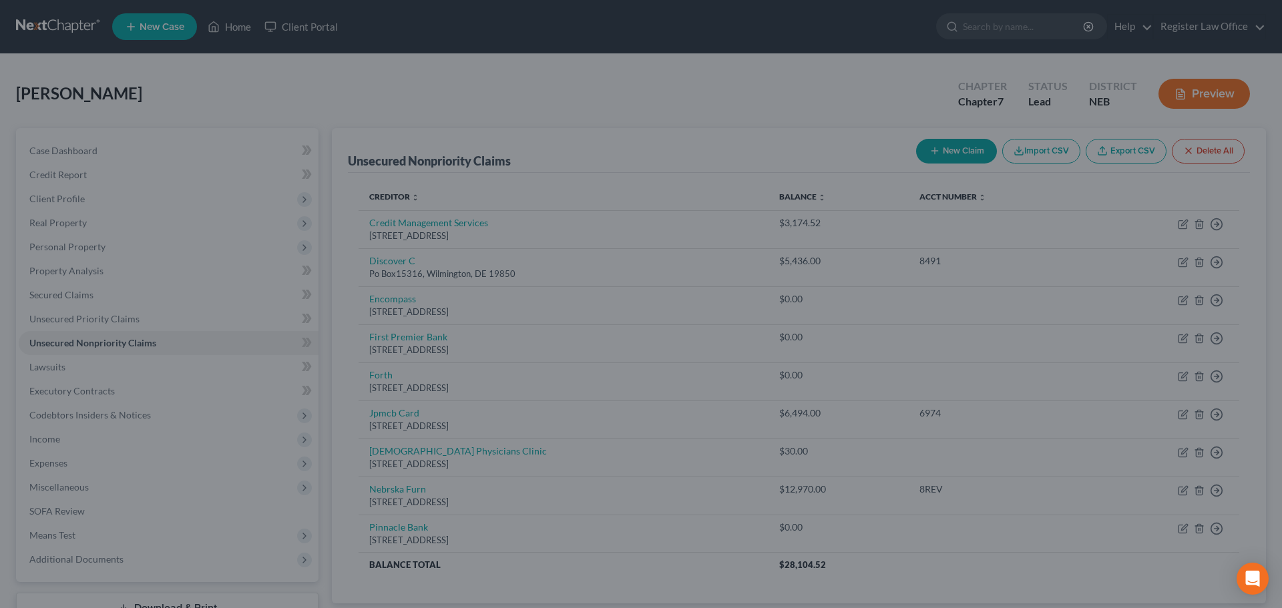
type input "0"
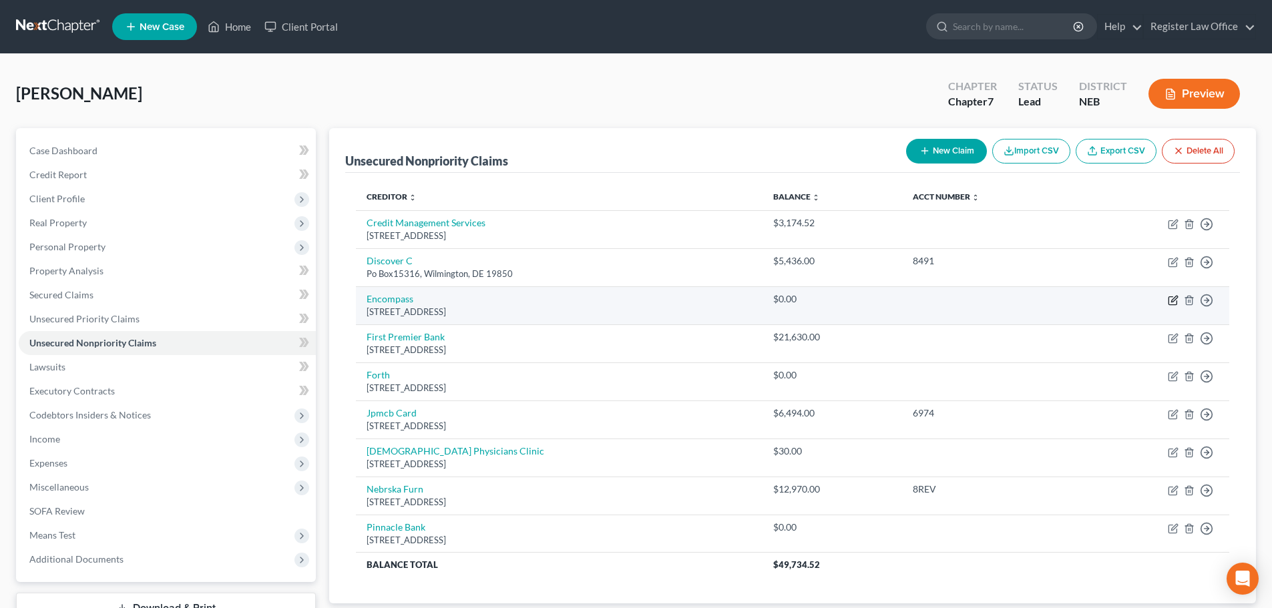
click at [1176, 296] on icon "button" at bounding box center [1174, 299] width 6 height 6
select select "28"
select select "0"
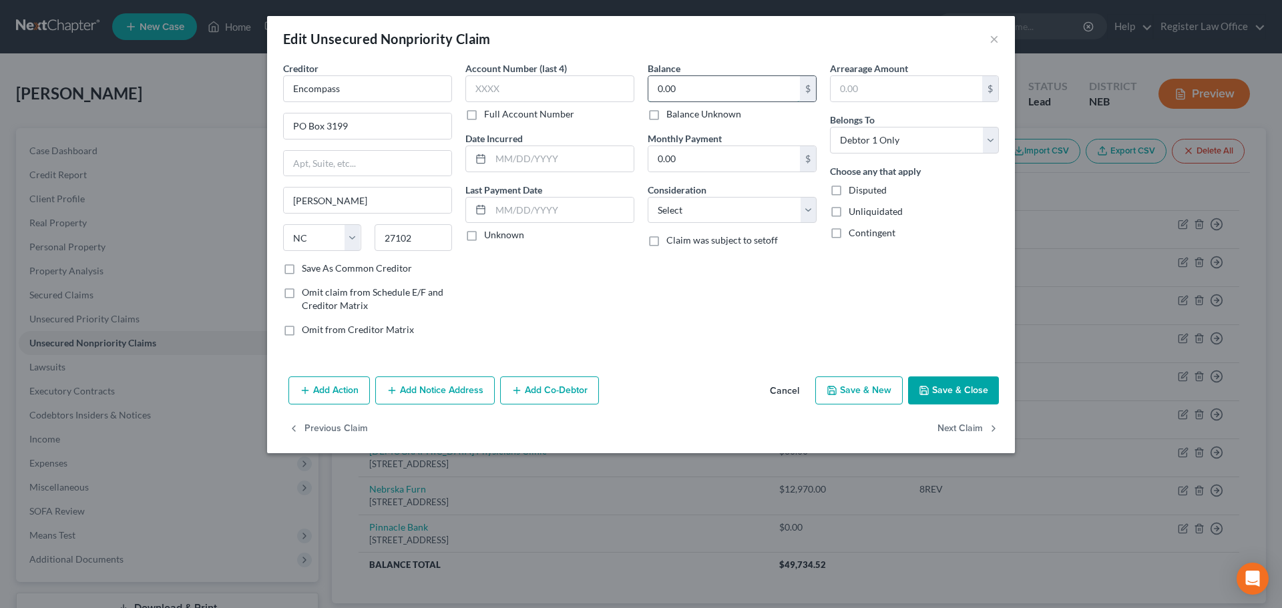
click at [698, 93] on input "0.00" at bounding box center [724, 88] width 152 height 25
click at [998, 37] on button "×" at bounding box center [994, 39] width 9 height 16
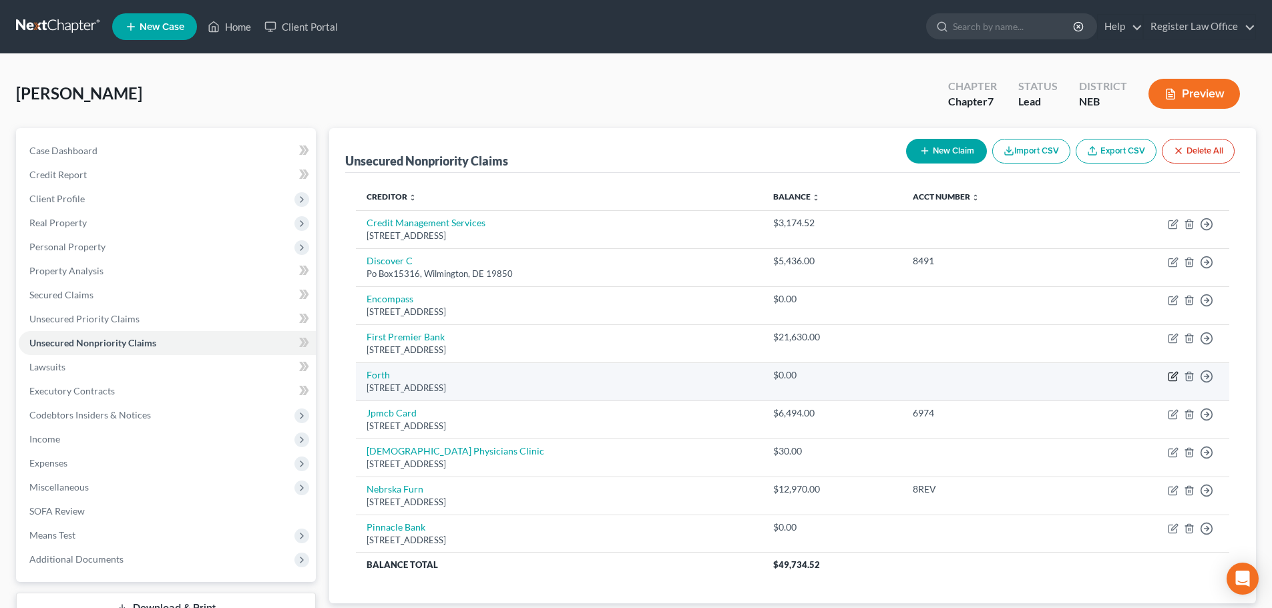
click at [1178, 375] on icon "button" at bounding box center [1173, 376] width 11 height 11
select select "14"
select select "0"
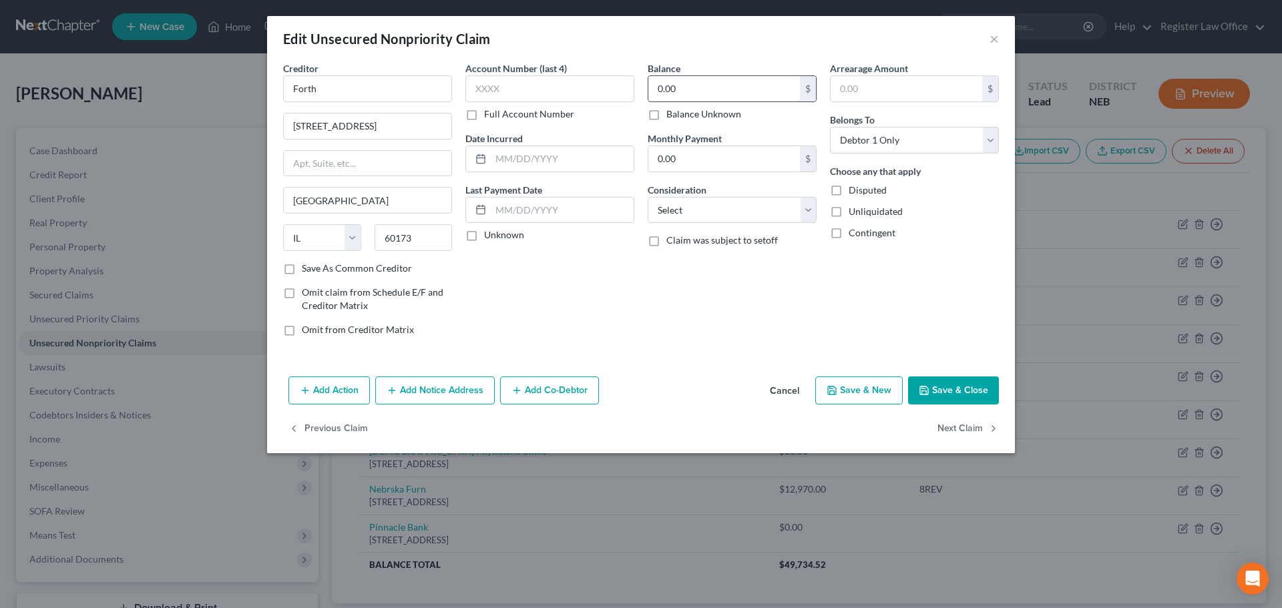
click at [668, 95] on input "0.00" at bounding box center [724, 88] width 152 height 25
click at [837, 284] on div "Arrearage Amount $ Belongs To * Select Debtor 1 Only Debtor 2 Only Debtor 1 And…" at bounding box center [914, 204] width 182 height 286
click at [959, 391] on button "Save & Close" at bounding box center [953, 391] width 91 height 28
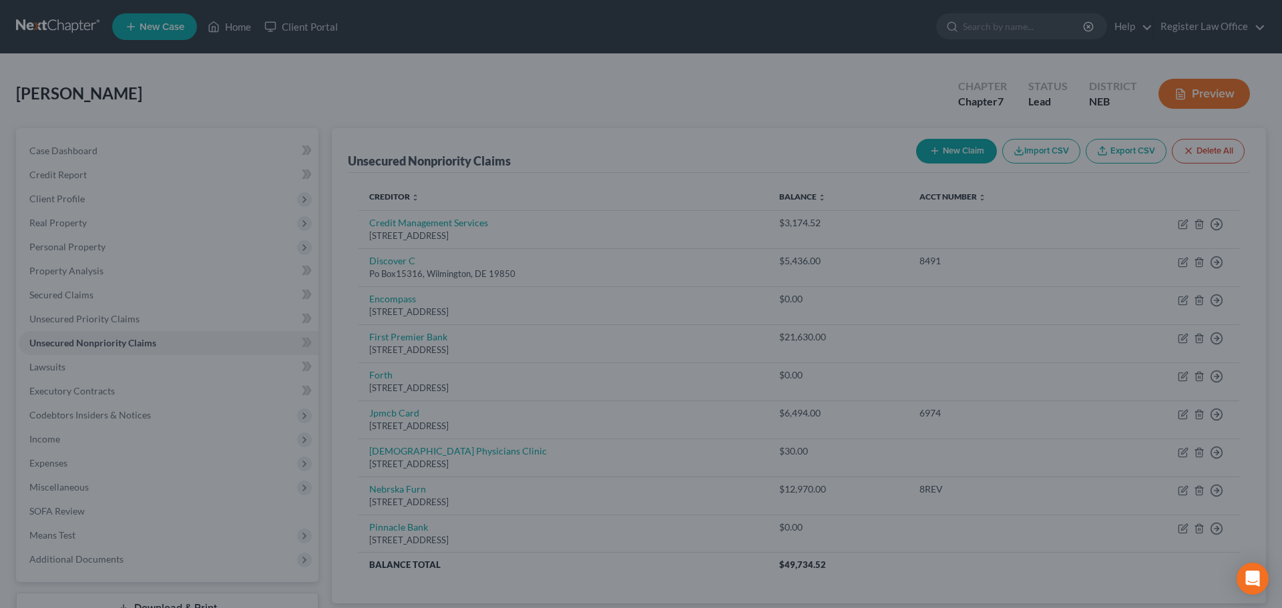
type input "1,323.00"
type input "0"
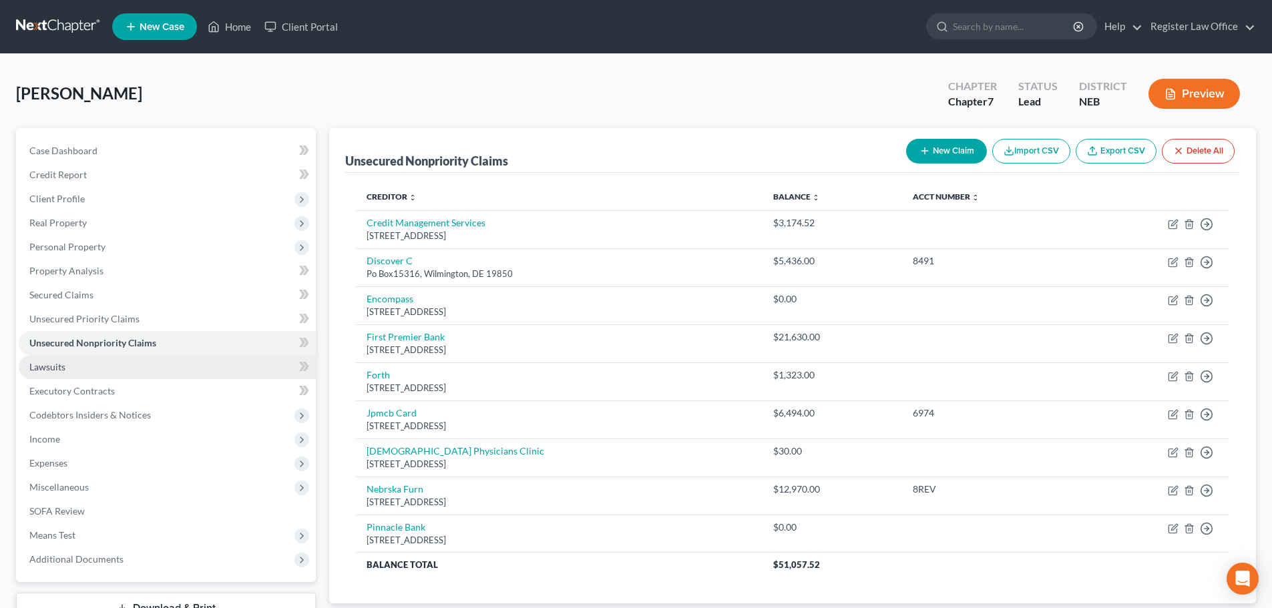
click at [84, 367] on link "Lawsuits" at bounding box center [167, 367] width 297 height 24
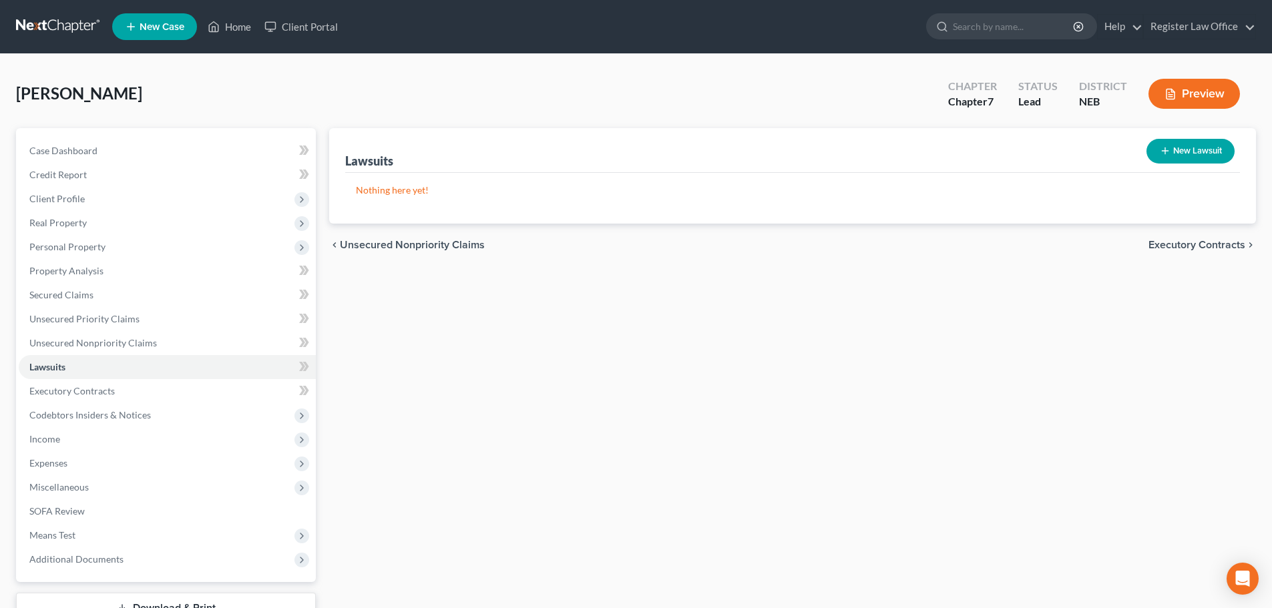
click at [1180, 148] on button "New Lawsuit" at bounding box center [1190, 151] width 88 height 25
select select "0"
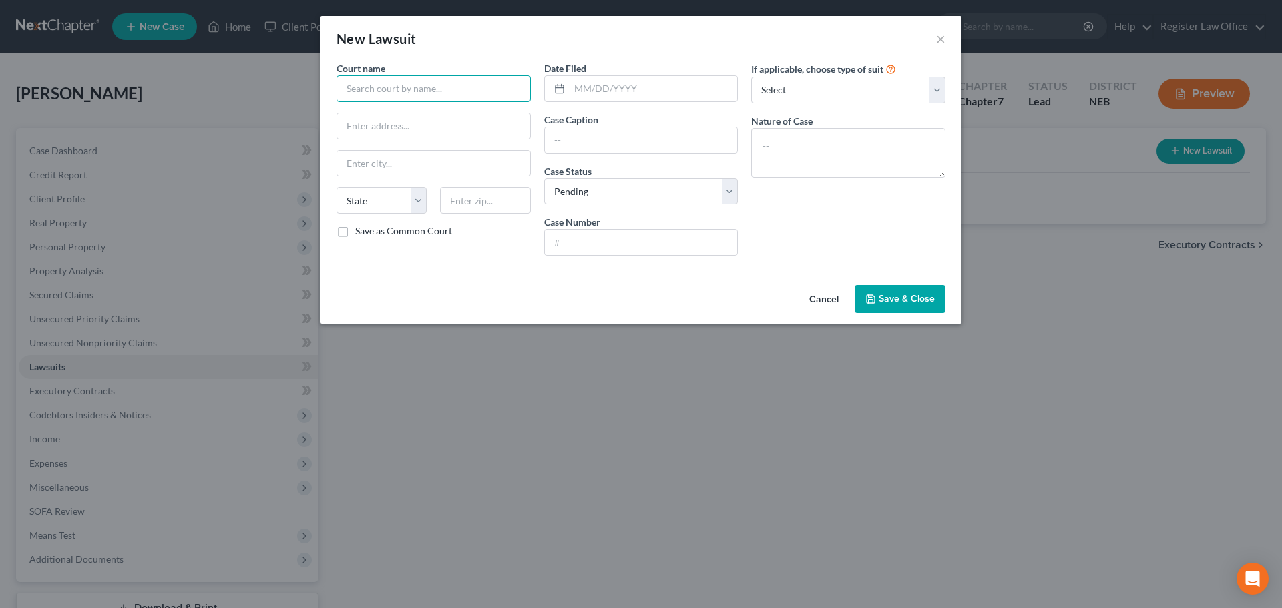
click at [409, 89] on input "text" at bounding box center [434, 88] width 194 height 27
type input "[US_STATE] Furniture Mart"
click at [590, 136] on input "text" at bounding box center [641, 140] width 193 height 25
type input "NFM v [PERSON_NAME]"
click at [598, 239] on input "text" at bounding box center [641, 242] width 193 height 25
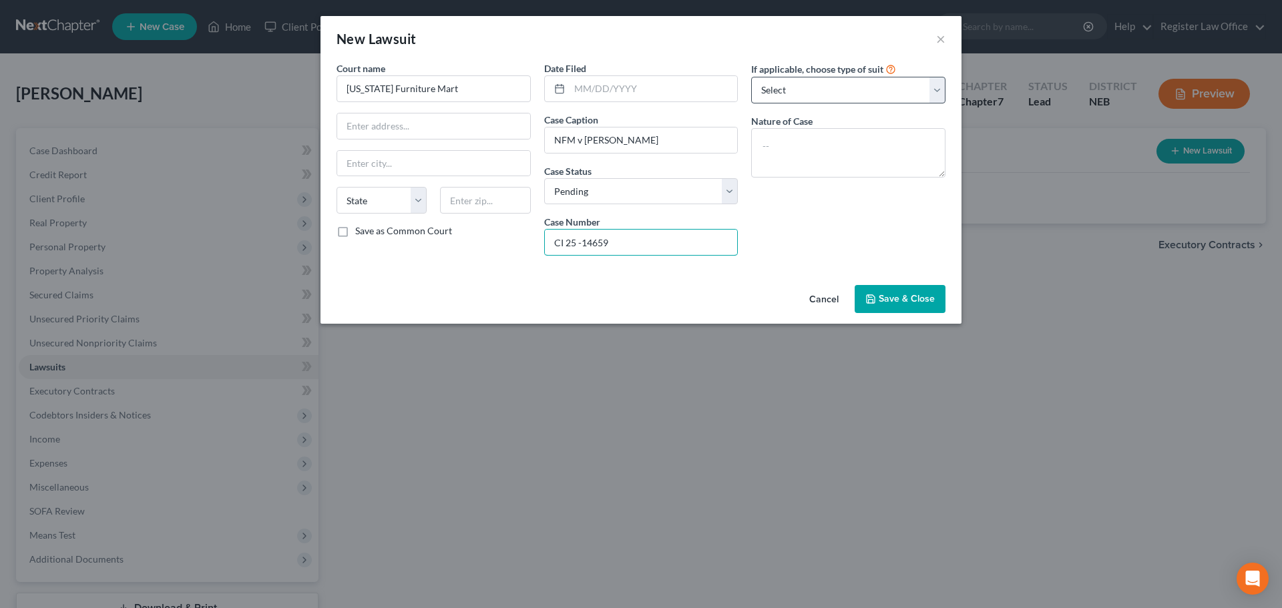
type input "CI 25 -14659"
click at [771, 87] on select "Select Repossession Garnishment Foreclosure Attached, Seized, Or Levied Other" at bounding box center [848, 90] width 194 height 27
select select "4"
click at [751, 77] on select "Select Repossession Garnishment Foreclosure Attached, Seized, Or Levied Other" at bounding box center [848, 90] width 194 height 27
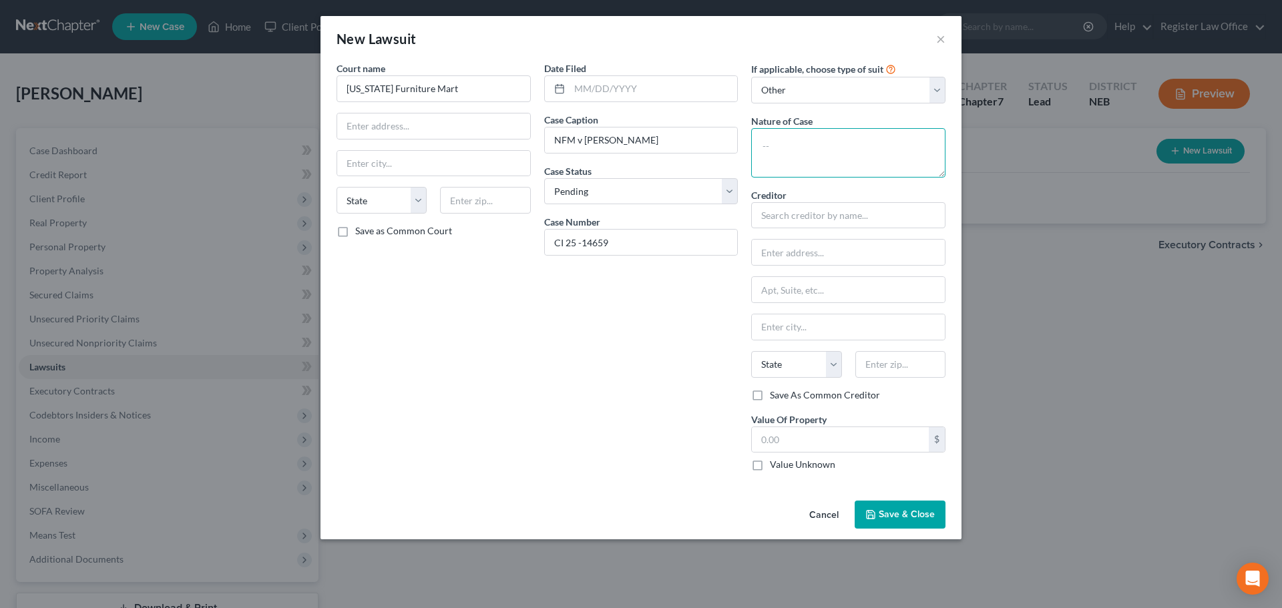
click at [799, 156] on textarea at bounding box center [848, 152] width 194 height 49
type textarea "collectipm"
click at [661, 298] on div "Date Filed Case Caption NFM v [PERSON_NAME] Case Status * Select Pending On App…" at bounding box center [641, 271] width 208 height 421
click at [584, 89] on input "text" at bounding box center [654, 88] width 168 height 25
type input "[DATE]"
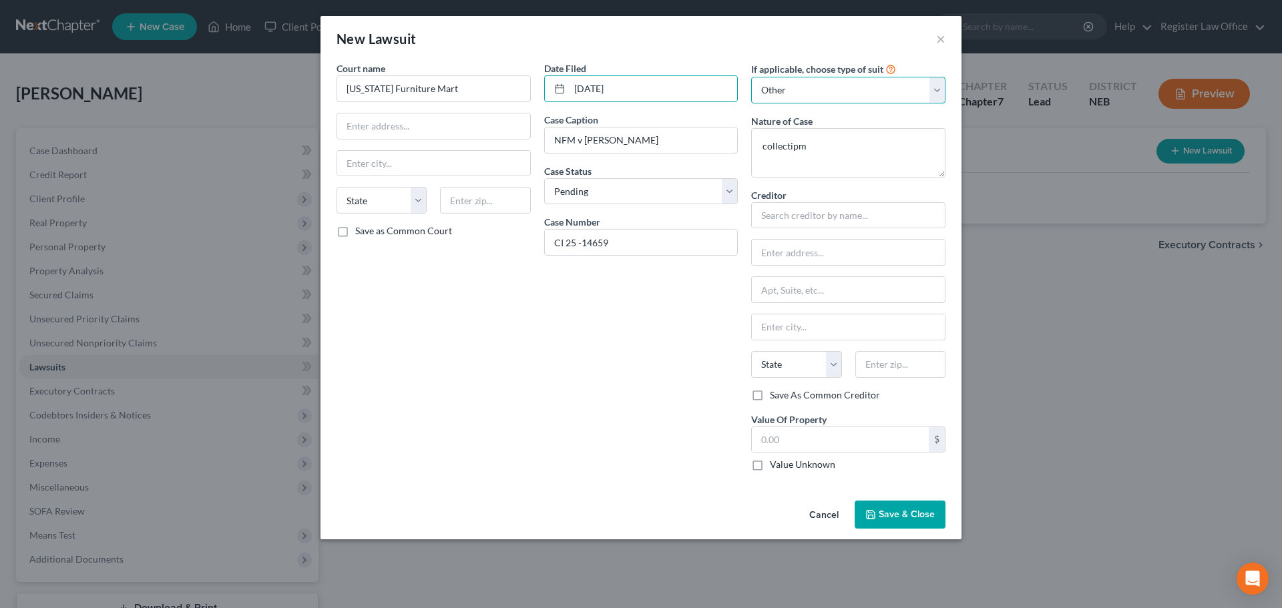
click at [873, 89] on select "Select Repossession Garnishment Foreclosure Attached, Seized, Or Levied Other" at bounding box center [848, 90] width 194 height 27
type textarea "collect"
click at [770, 471] on label "Value Unknown" at bounding box center [802, 464] width 65 height 13
click at [775, 467] on input "Value Unknown" at bounding box center [779, 462] width 9 height 9
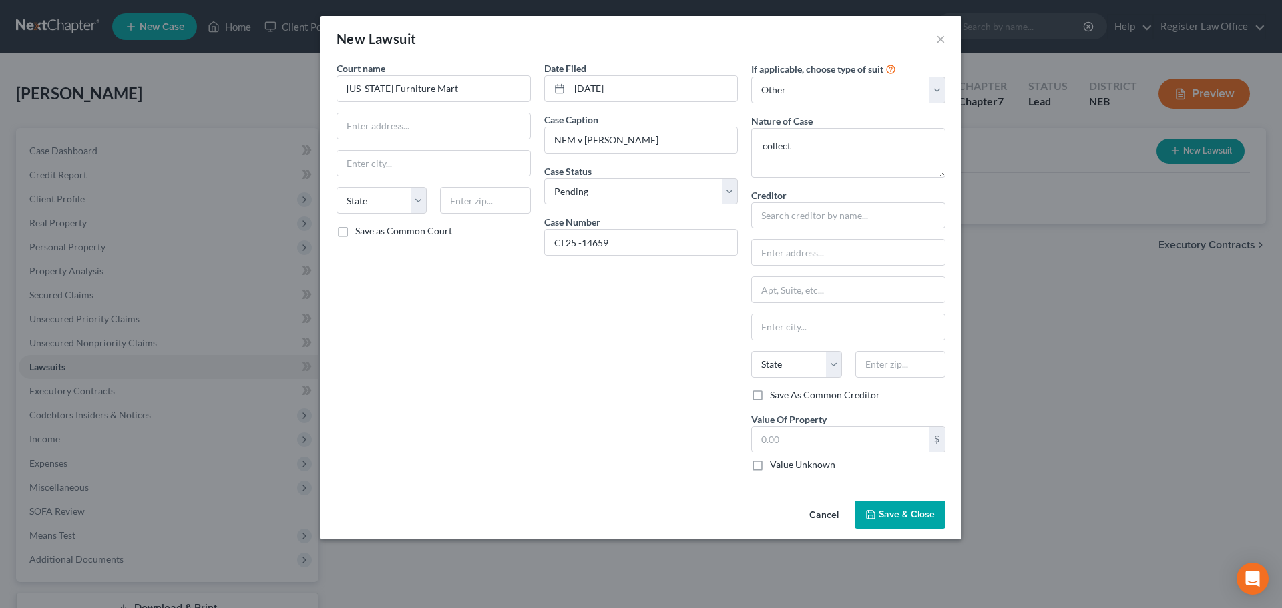
checkbox input "true"
type input "0.00"
click at [909, 515] on span "Save & Close" at bounding box center [907, 514] width 56 height 11
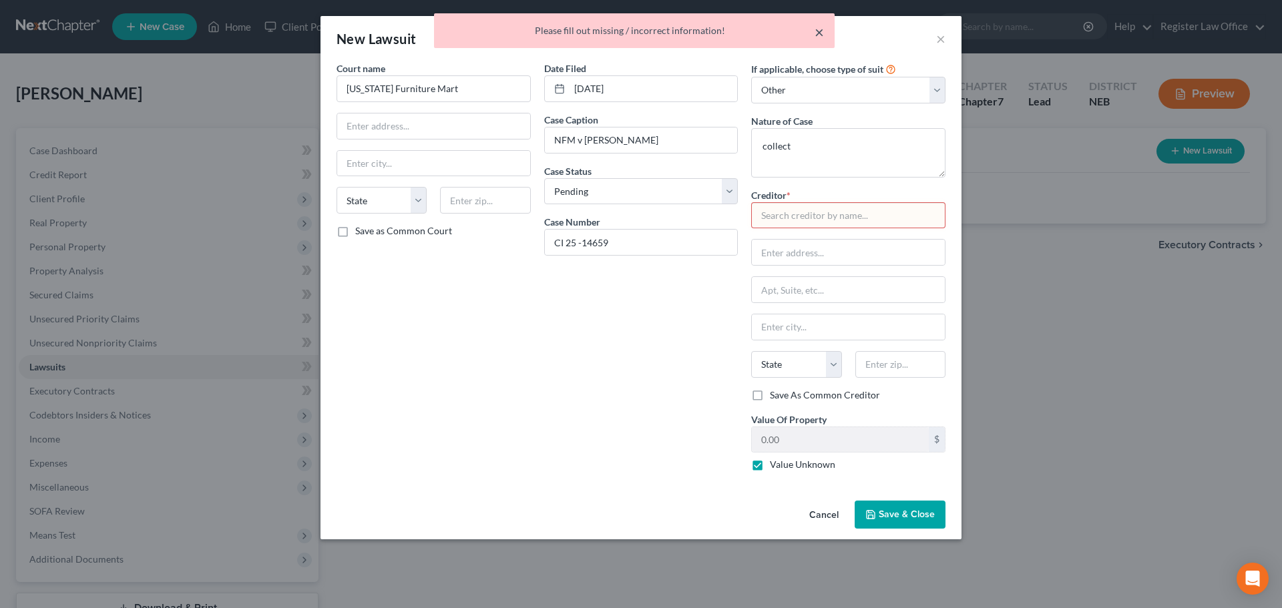
click at [817, 30] on button "×" at bounding box center [819, 32] width 9 height 16
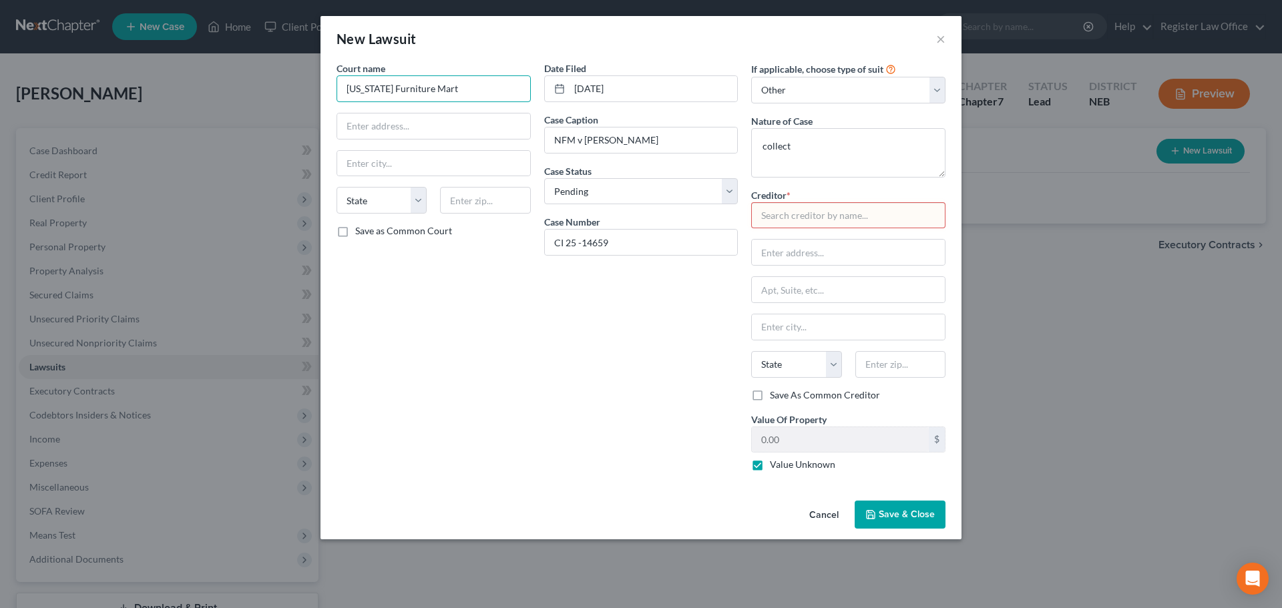
drag, startPoint x: 459, startPoint y: 93, endPoint x: 316, endPoint y: 89, distance: 142.9
click at [316, 89] on div "New Lawsuit × Court name * [US_STATE] Furniture Mart State [US_STATE] AK AR AZ …" at bounding box center [641, 304] width 1282 height 608
type input "[GEOGRAPHIC_DATA] [US_STATE]"
click at [810, 215] on input "text" at bounding box center [848, 215] width 194 height 27
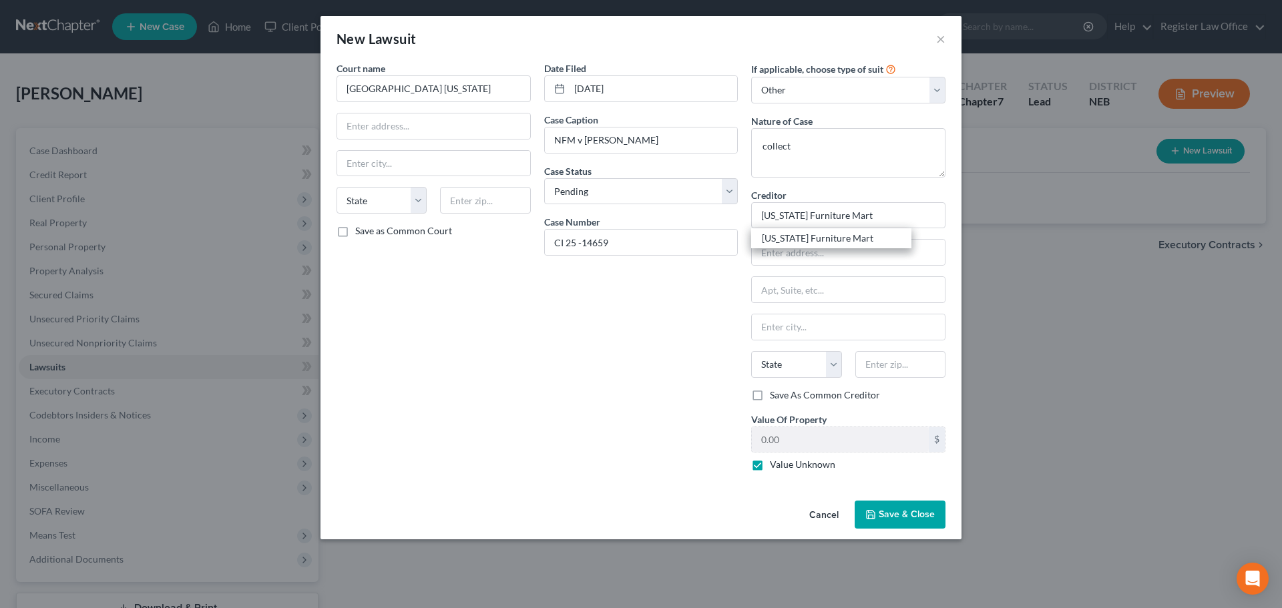
click at [672, 340] on div "Date Filed [DATE] Case Caption NFM v [PERSON_NAME] Case Status * Select Pending…" at bounding box center [641, 271] width 208 height 421
type input "[US_STATE] Furniture Mart"
click at [899, 517] on span "Save & Close" at bounding box center [907, 514] width 56 height 11
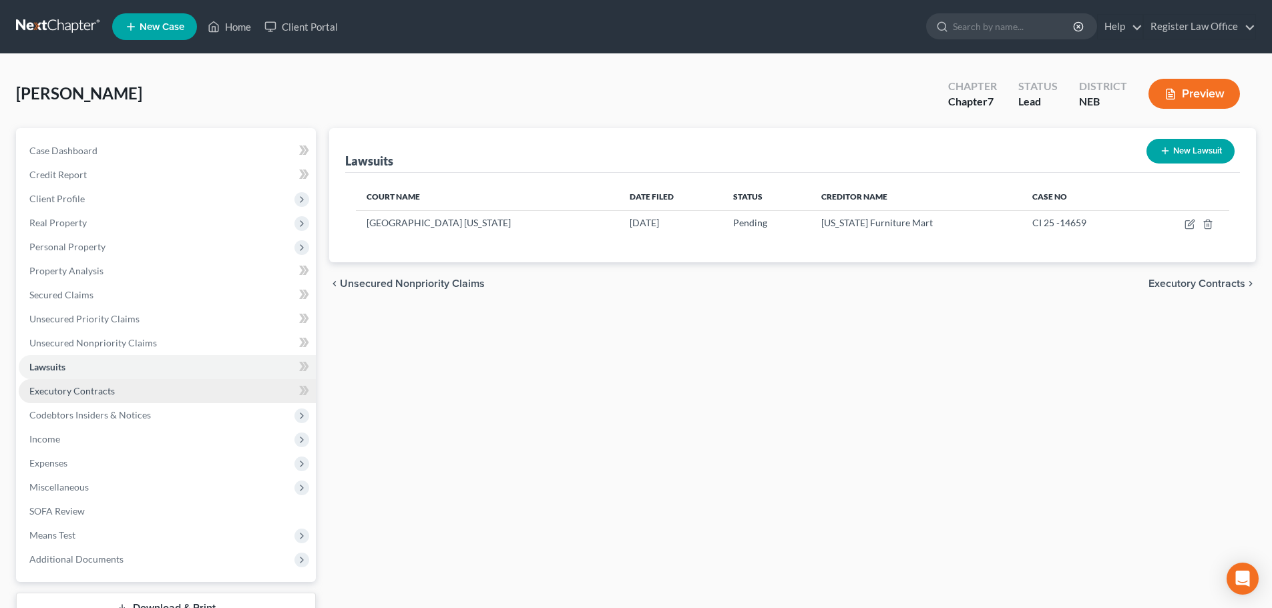
click at [82, 389] on span "Executory Contracts" at bounding box center [71, 390] width 85 height 11
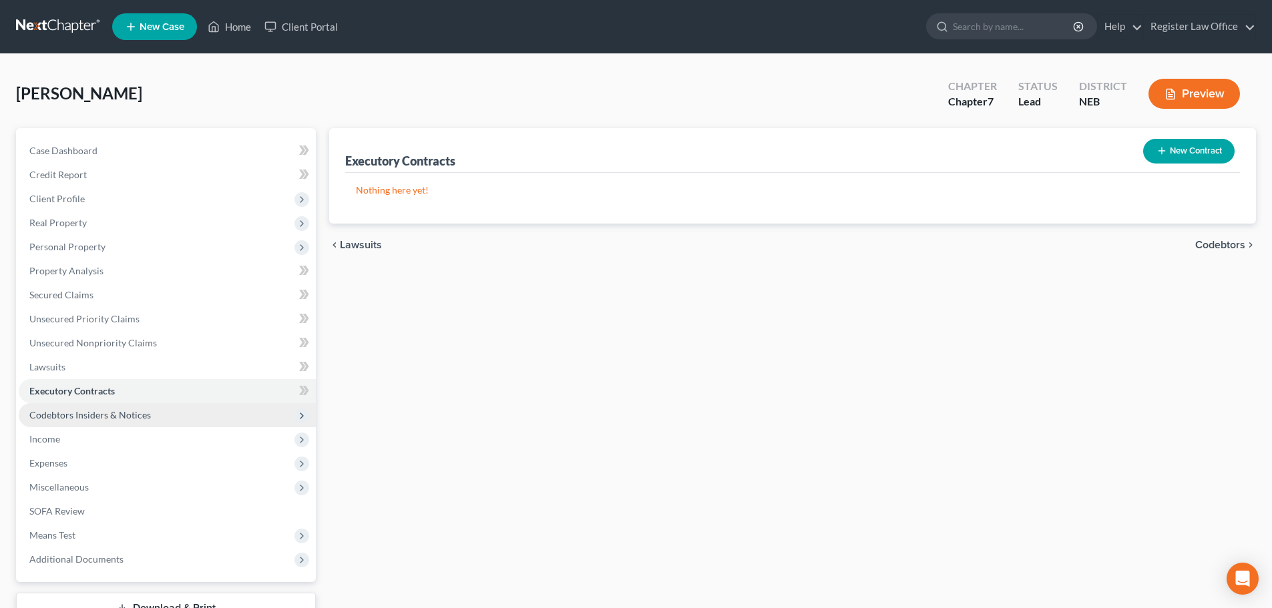
click at [93, 414] on span "Codebtors Insiders & Notices" at bounding box center [90, 414] width 122 height 11
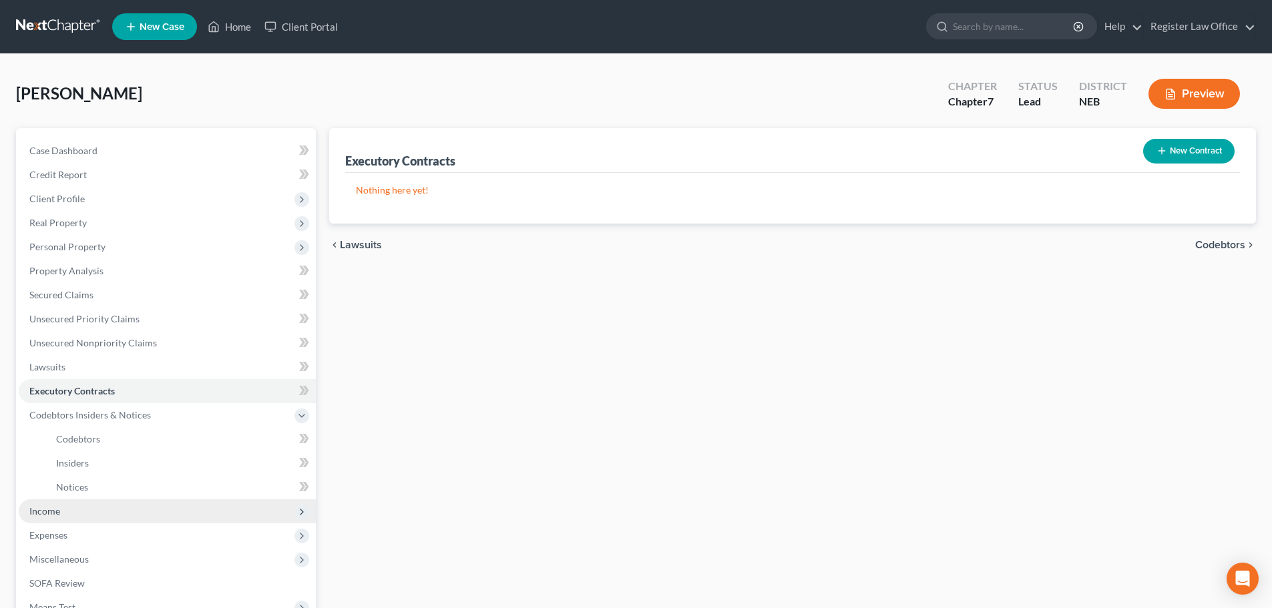
click at [56, 509] on span "Income" at bounding box center [44, 510] width 31 height 11
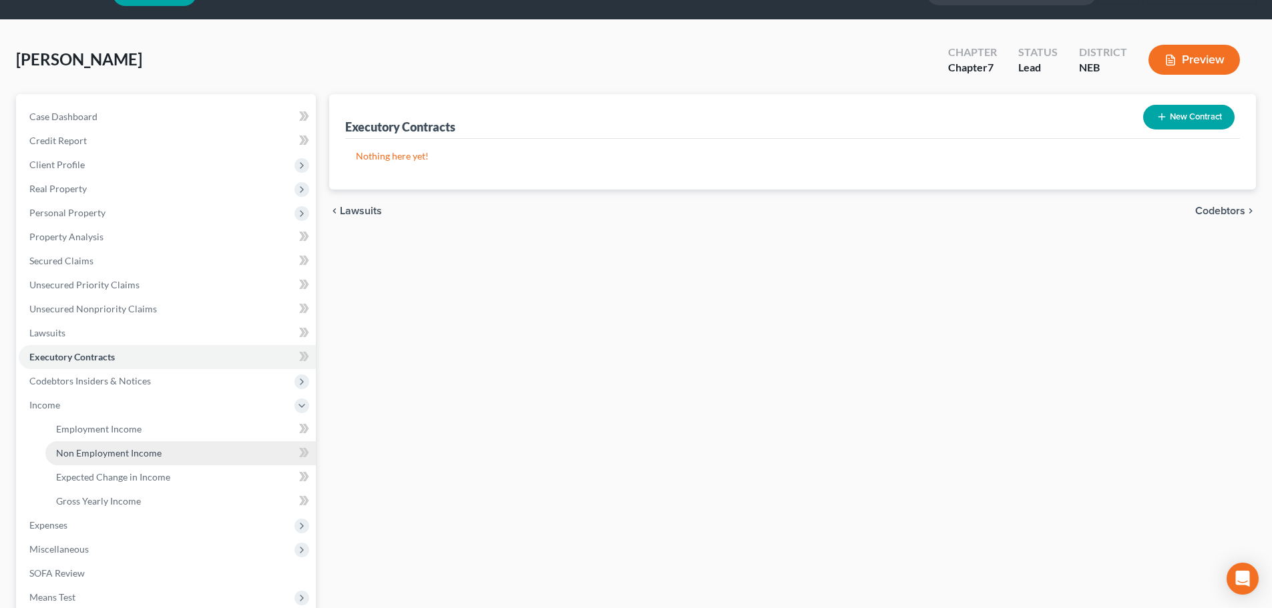
scroll to position [67, 0]
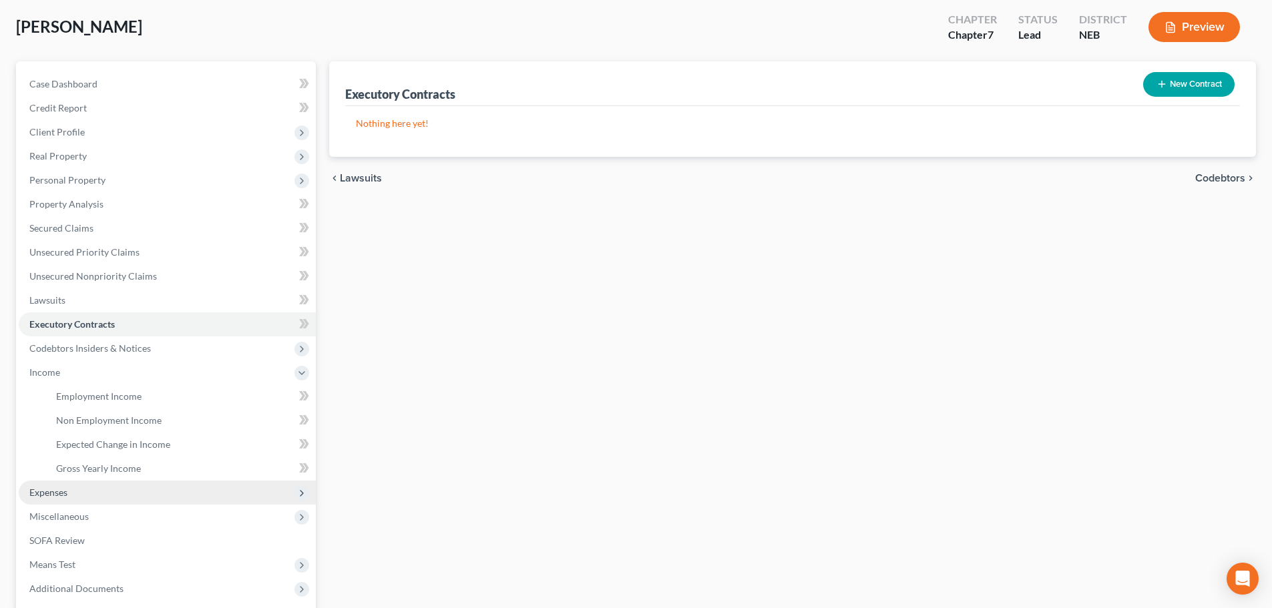
click at [60, 497] on span "Expenses" at bounding box center [48, 492] width 38 height 11
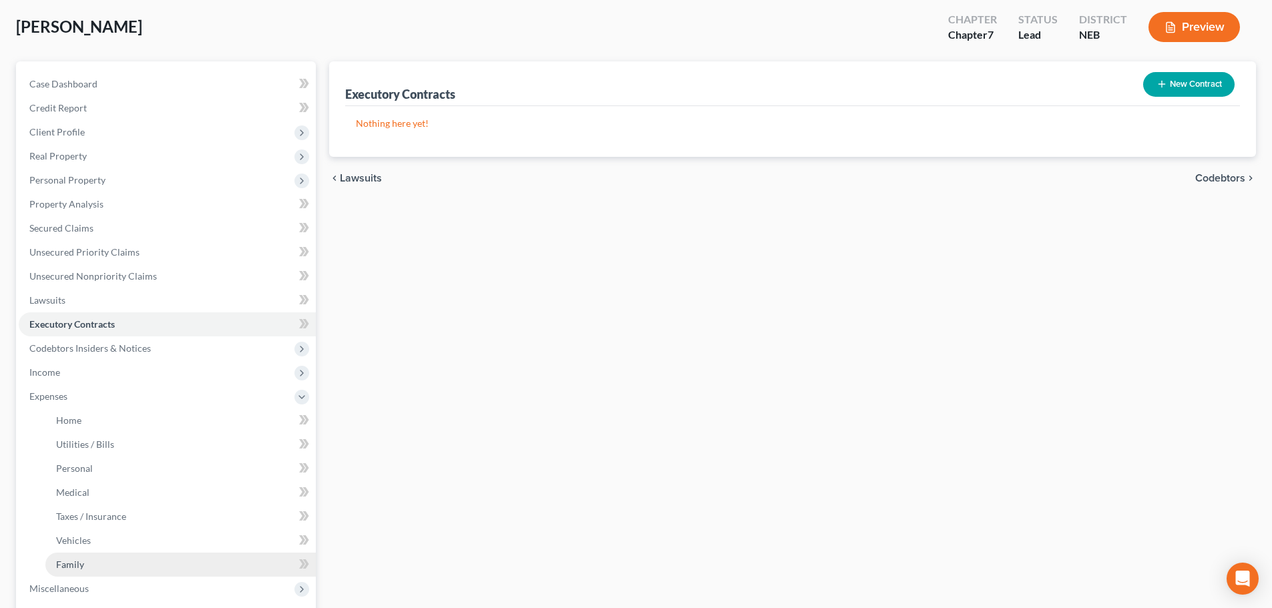
click at [92, 562] on link "Family" at bounding box center [180, 565] width 270 height 24
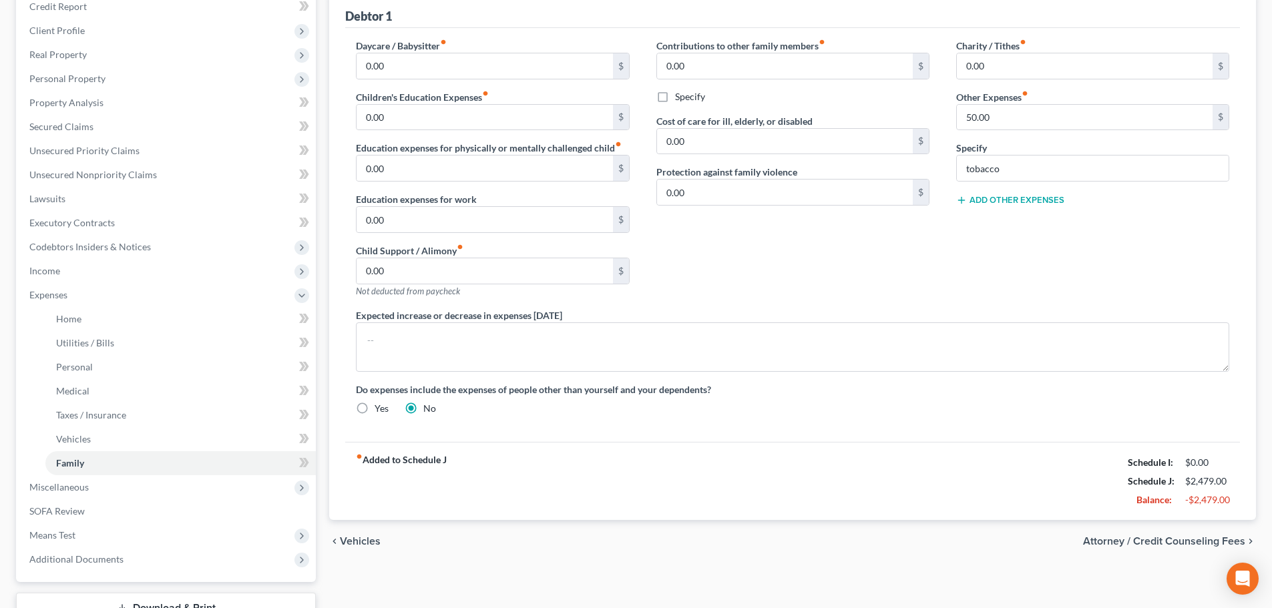
scroll to position [267, 0]
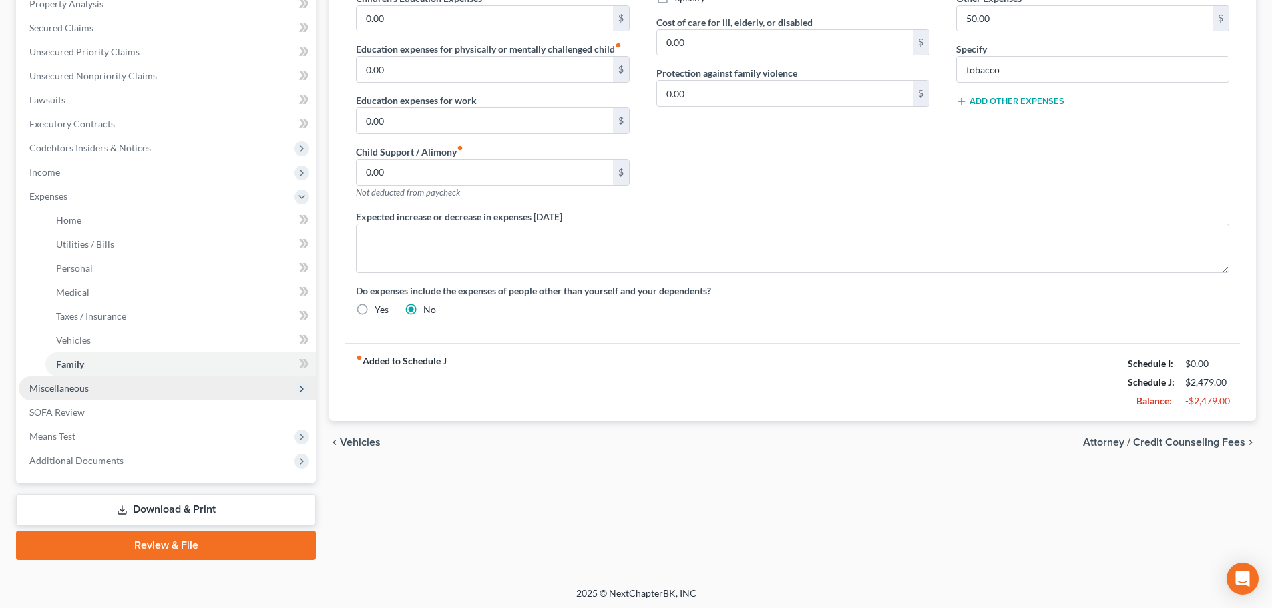
click at [58, 391] on span "Miscellaneous" at bounding box center [58, 388] width 59 height 11
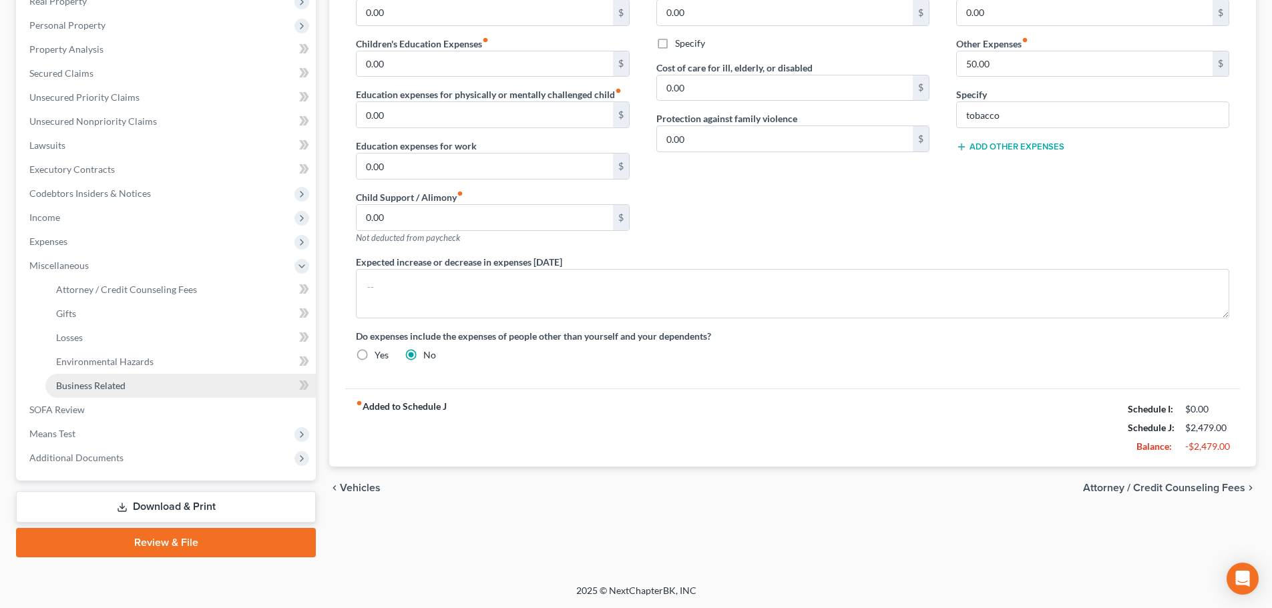
scroll to position [222, 0]
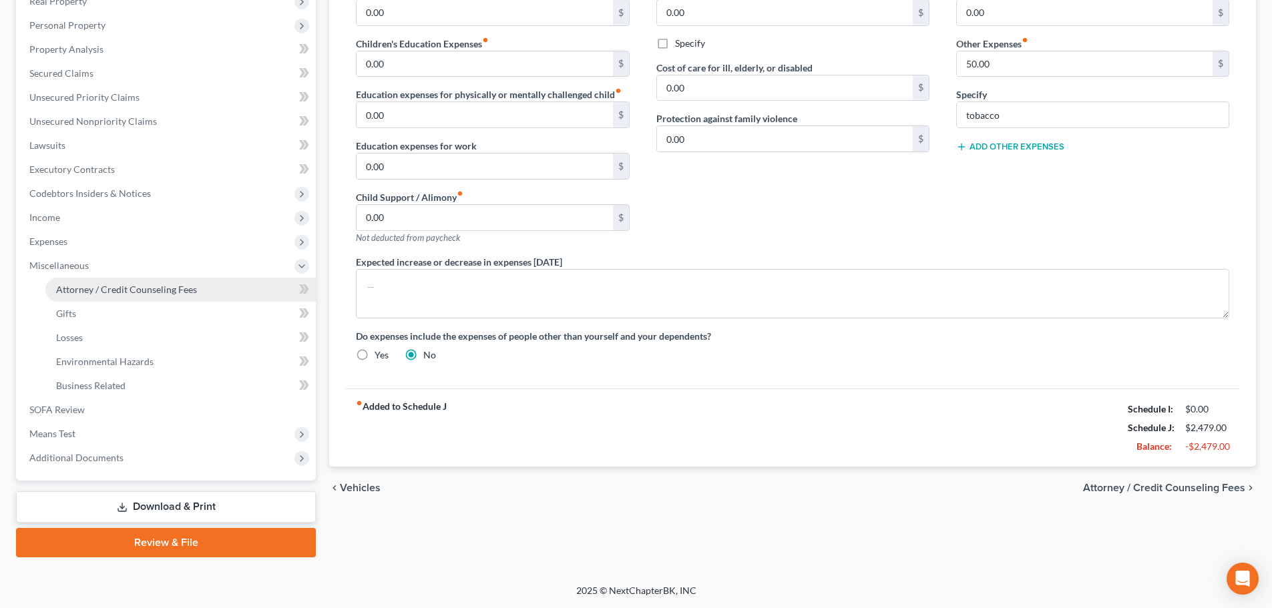
click at [150, 293] on span "Attorney / Credit Counseling Fees" at bounding box center [126, 289] width 141 height 11
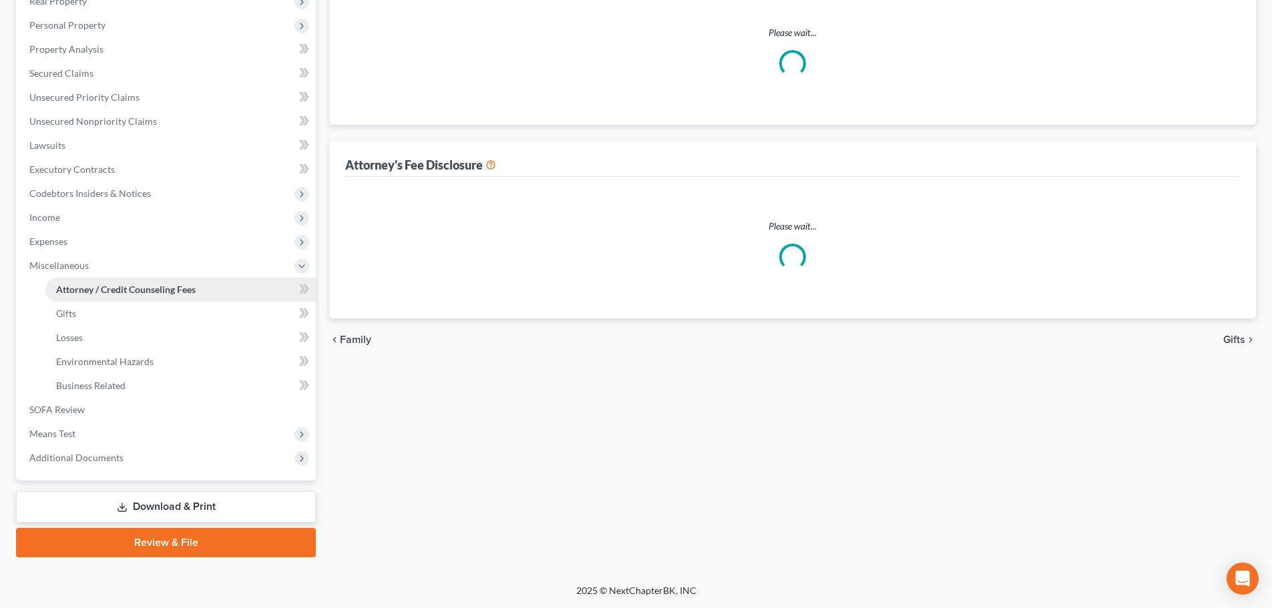
scroll to position [5, 0]
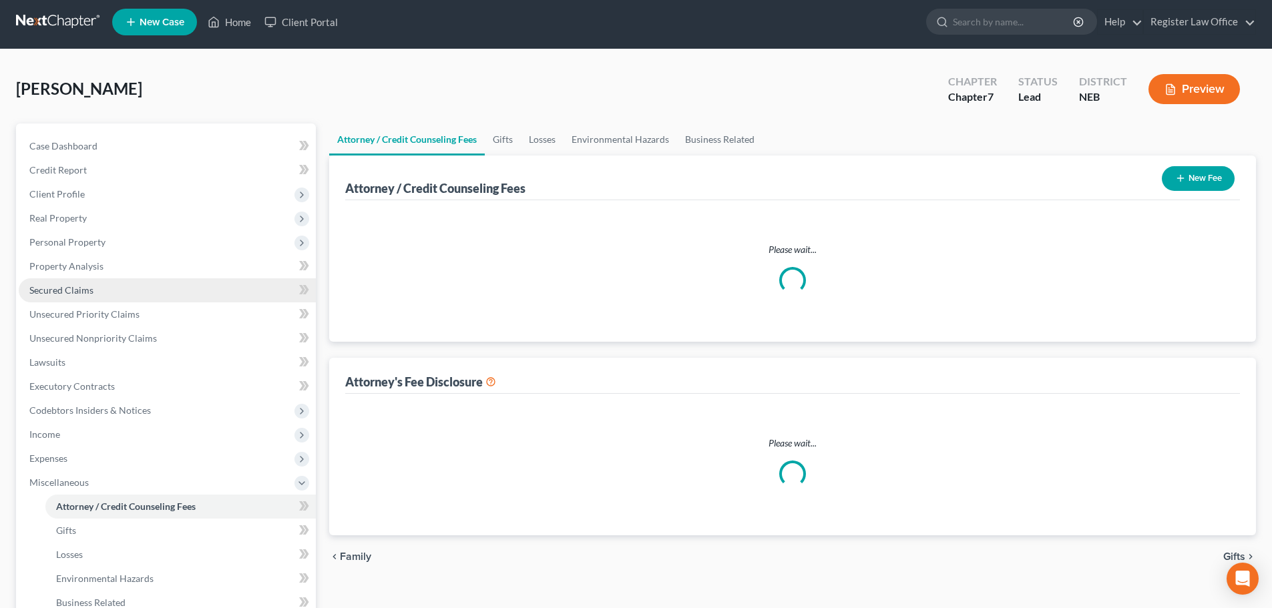
select select "0"
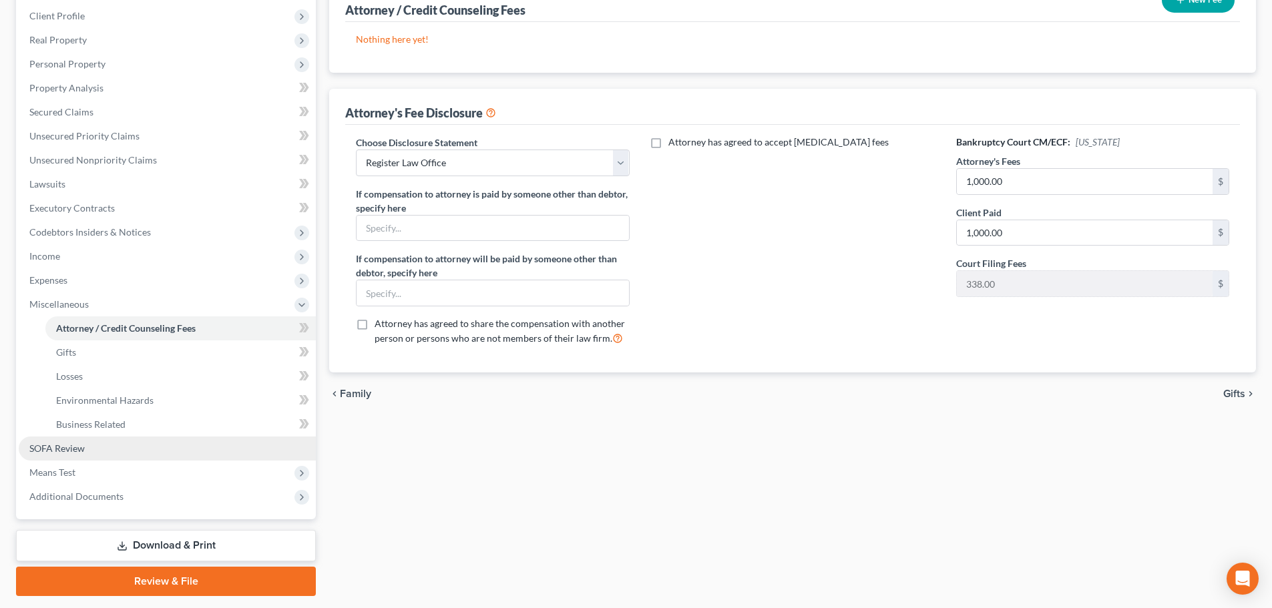
scroll to position [200, 0]
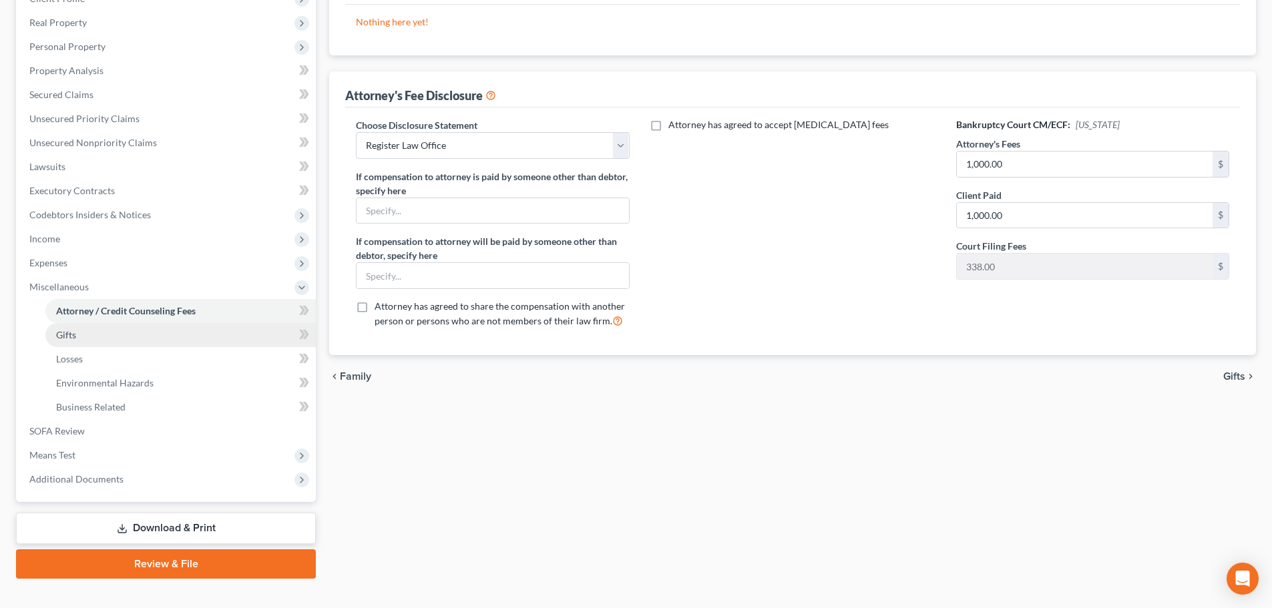
click at [81, 335] on link "Gifts" at bounding box center [180, 335] width 270 height 24
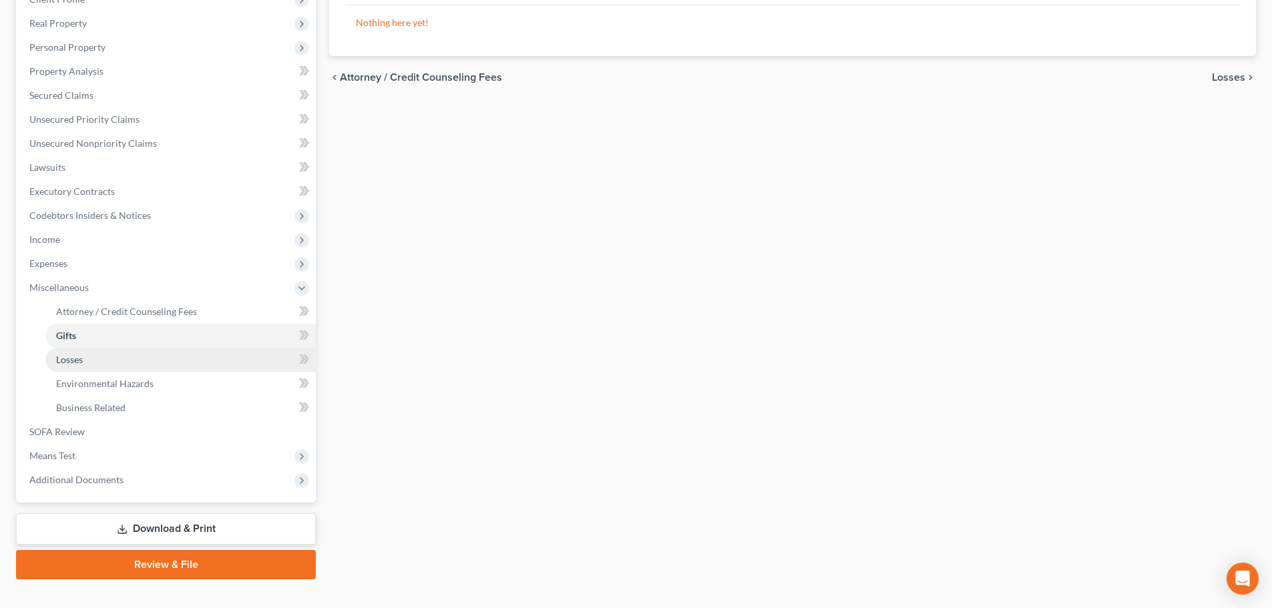
scroll to position [200, 0]
click at [71, 358] on span "Losses" at bounding box center [69, 358] width 27 height 11
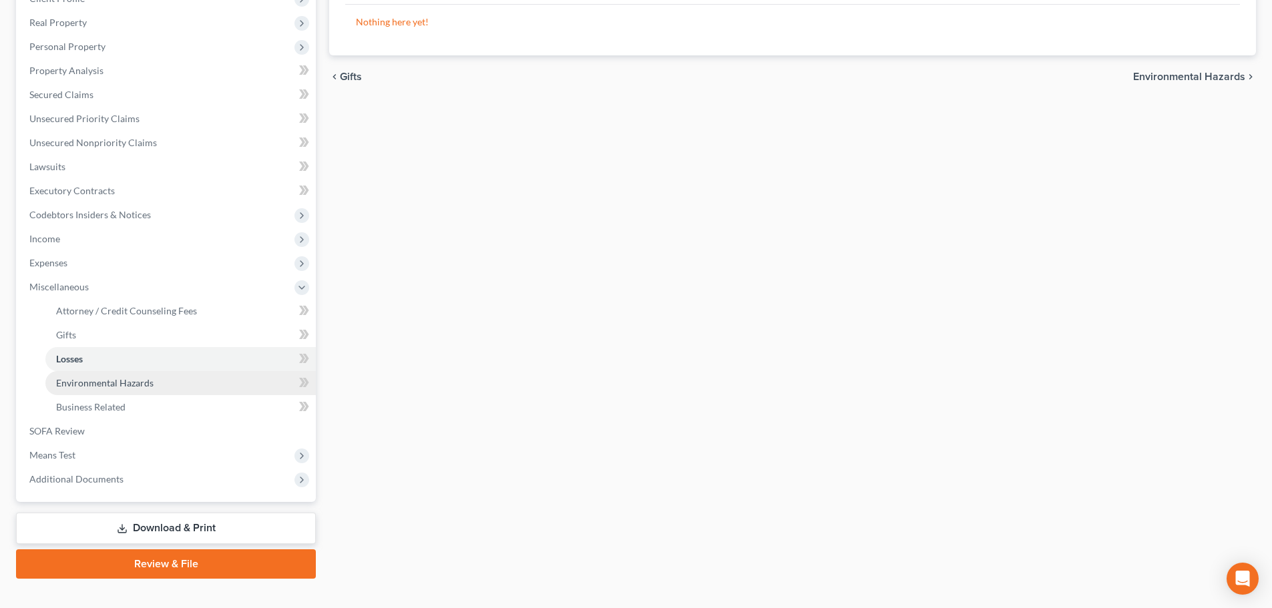
click at [109, 385] on span "Environmental Hazards" at bounding box center [104, 382] width 97 height 11
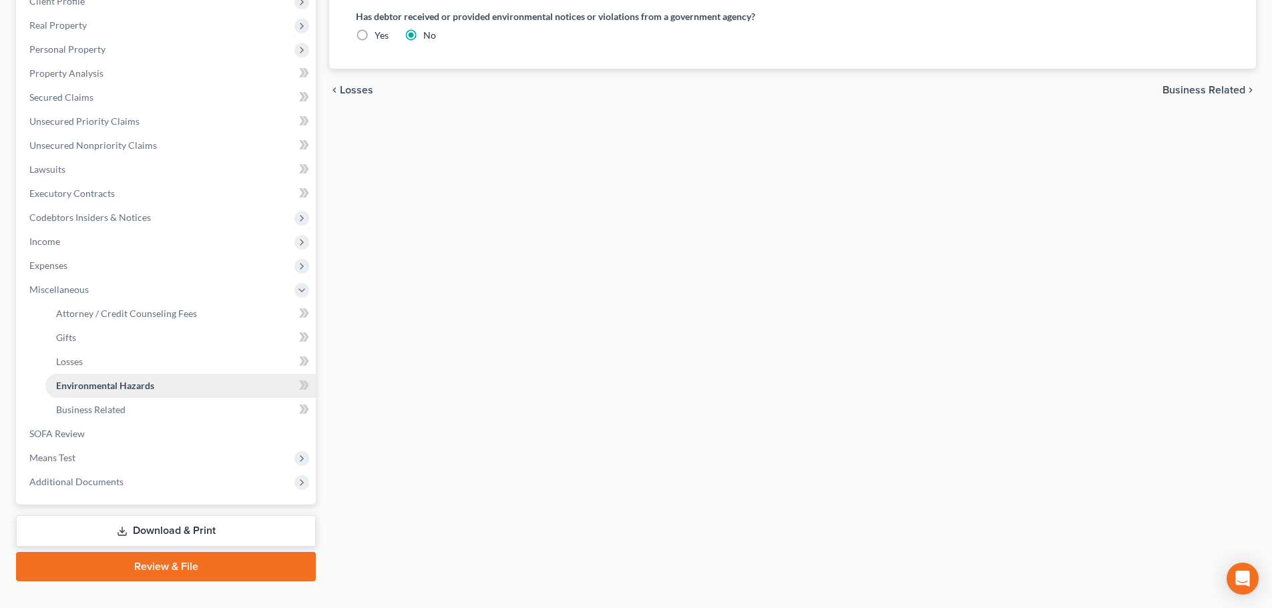
scroll to position [200, 0]
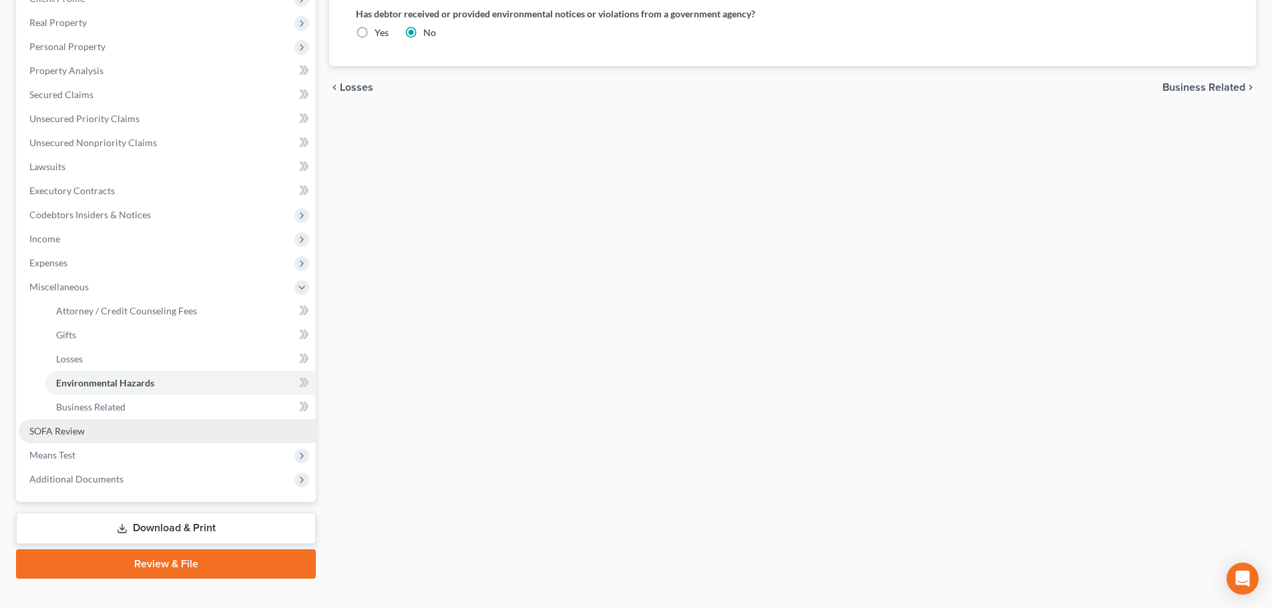
click at [73, 434] on span "SOFA Review" at bounding box center [56, 430] width 55 height 11
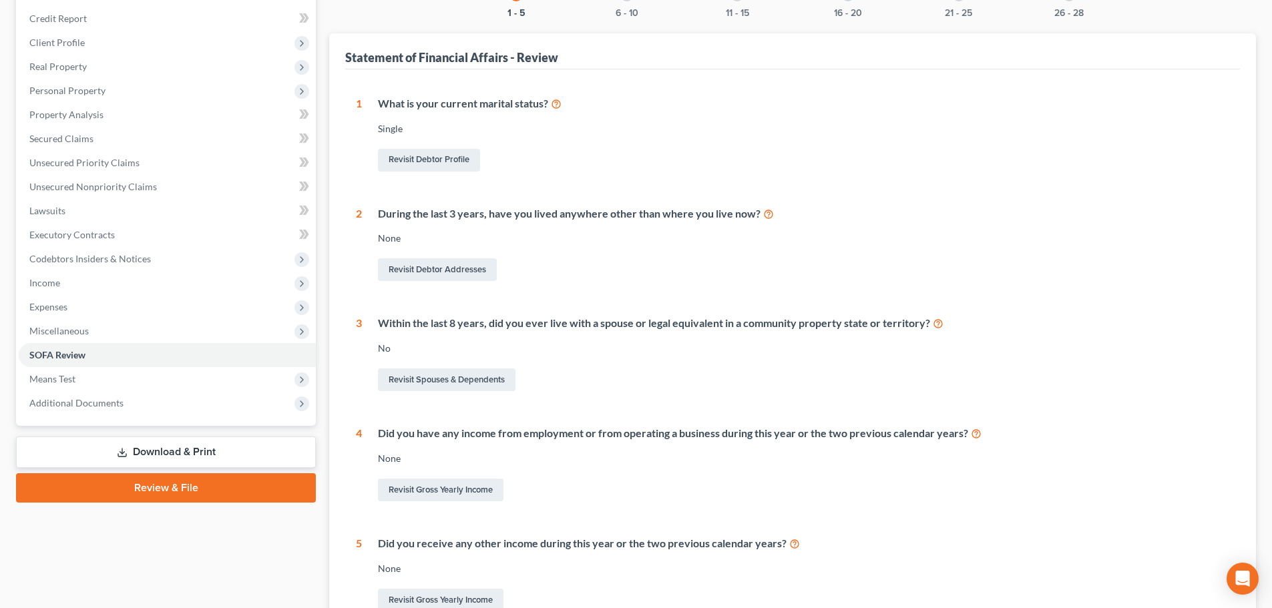
scroll to position [200, 0]
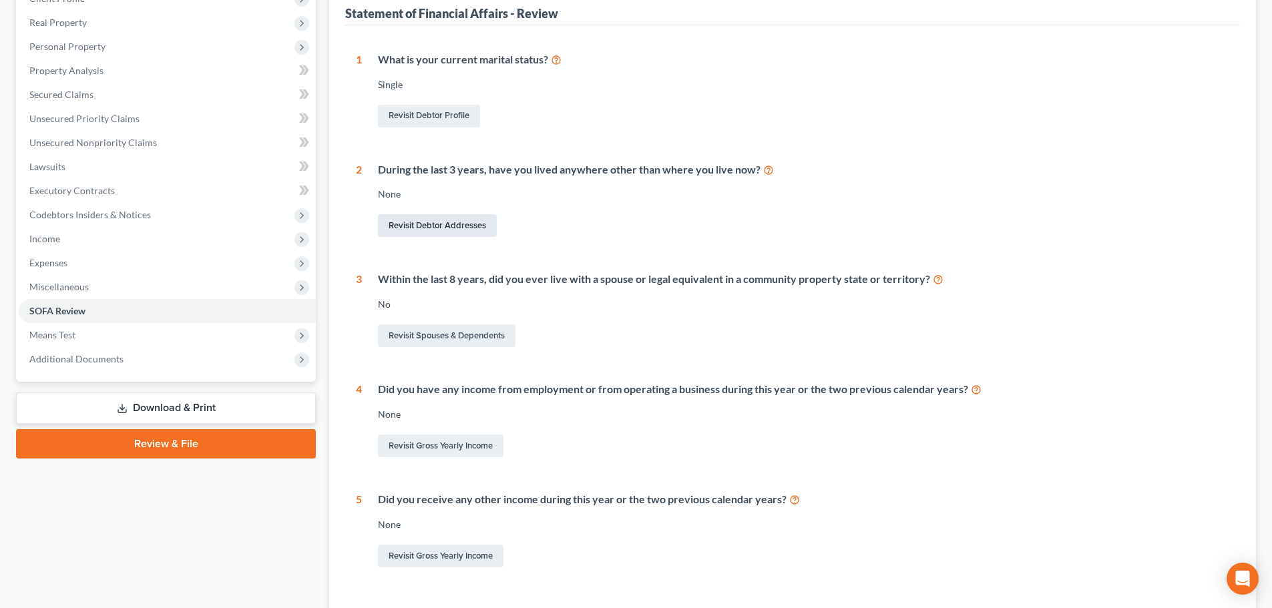
click at [470, 230] on link "Revisit Debtor Addresses" at bounding box center [437, 225] width 119 height 23
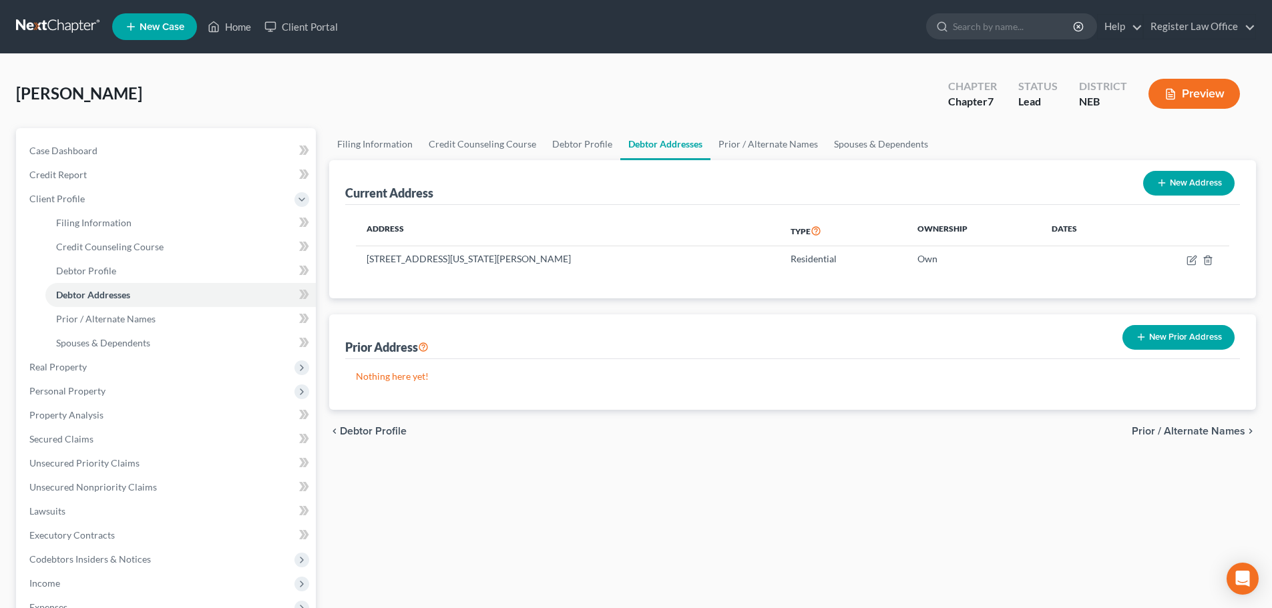
click at [1187, 341] on button "New Prior Address" at bounding box center [1178, 337] width 112 height 25
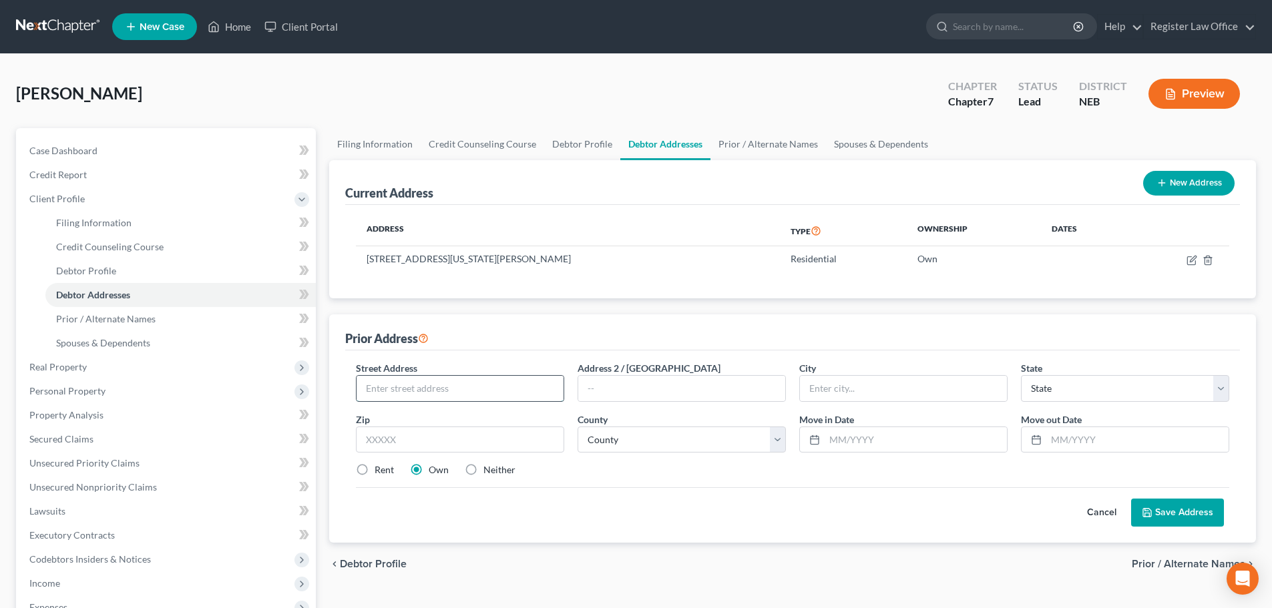
click at [466, 389] on input "text" at bounding box center [460, 388] width 207 height 25
click at [389, 393] on input "text" at bounding box center [460, 388] width 207 height 25
type input "[STREET_ADDRESS]"
type input "[PERSON_NAME]"
select select "30"
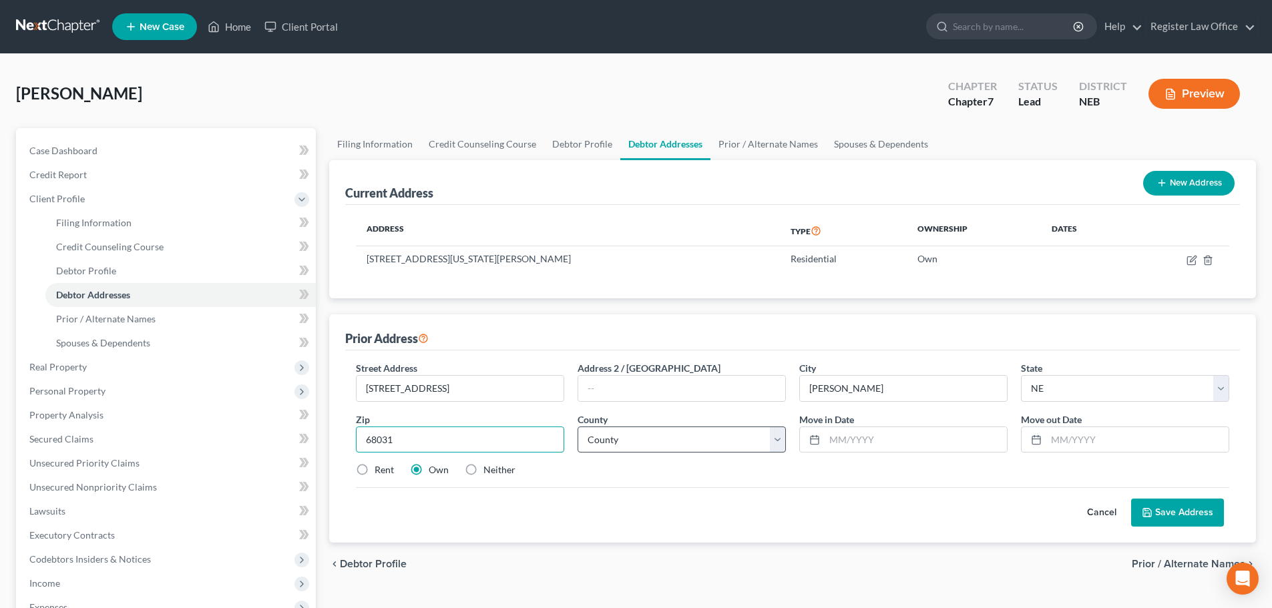
type input "68031"
click at [616, 441] on select "County [GEOGRAPHIC_DATA] [GEOGRAPHIC_DATA] [GEOGRAPHIC_DATA] [GEOGRAPHIC_DATA] …" at bounding box center [682, 440] width 208 height 27
select select "26"
click at [616, 441] on select "County [GEOGRAPHIC_DATA] [GEOGRAPHIC_DATA] [GEOGRAPHIC_DATA] [GEOGRAPHIC_DATA] …" at bounding box center [682, 440] width 208 height 27
drag, startPoint x: 846, startPoint y: 441, endPoint x: 870, endPoint y: 437, distance: 24.4
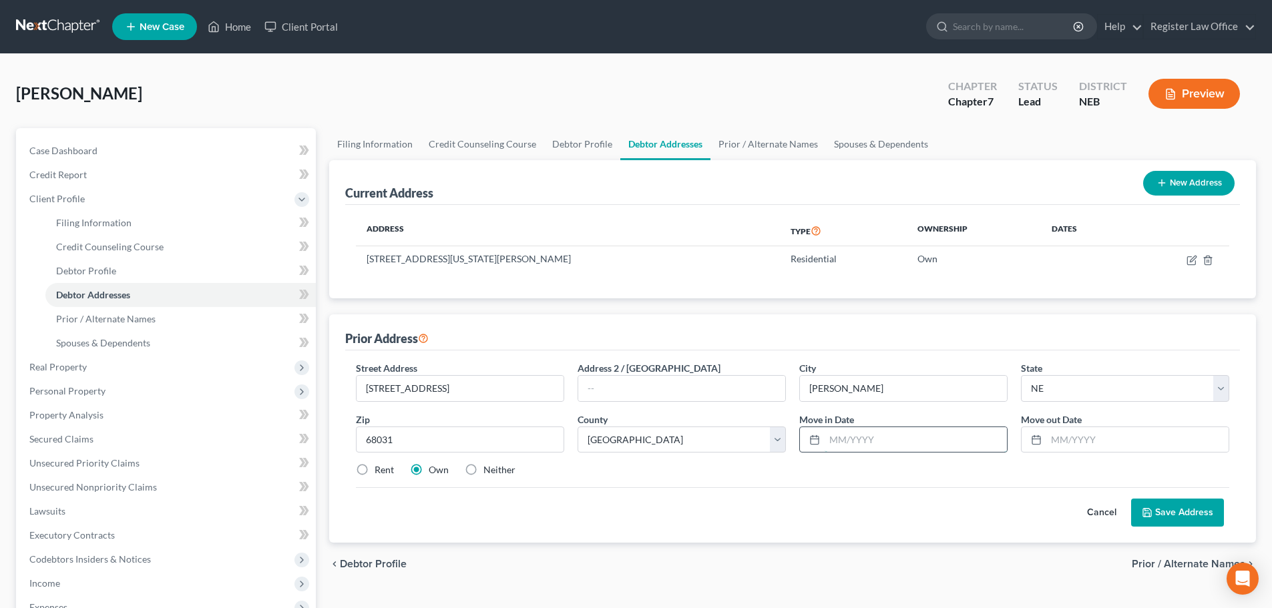
click at [851, 440] on input "text" at bounding box center [916, 439] width 182 height 25
click at [1058, 437] on input "text" at bounding box center [1137, 439] width 182 height 25
type input "[DATE]"
click at [1050, 469] on div "Rent Own Neither" at bounding box center [792, 469] width 887 height 13
click at [1193, 262] on icon "button" at bounding box center [1191, 260] width 11 height 11
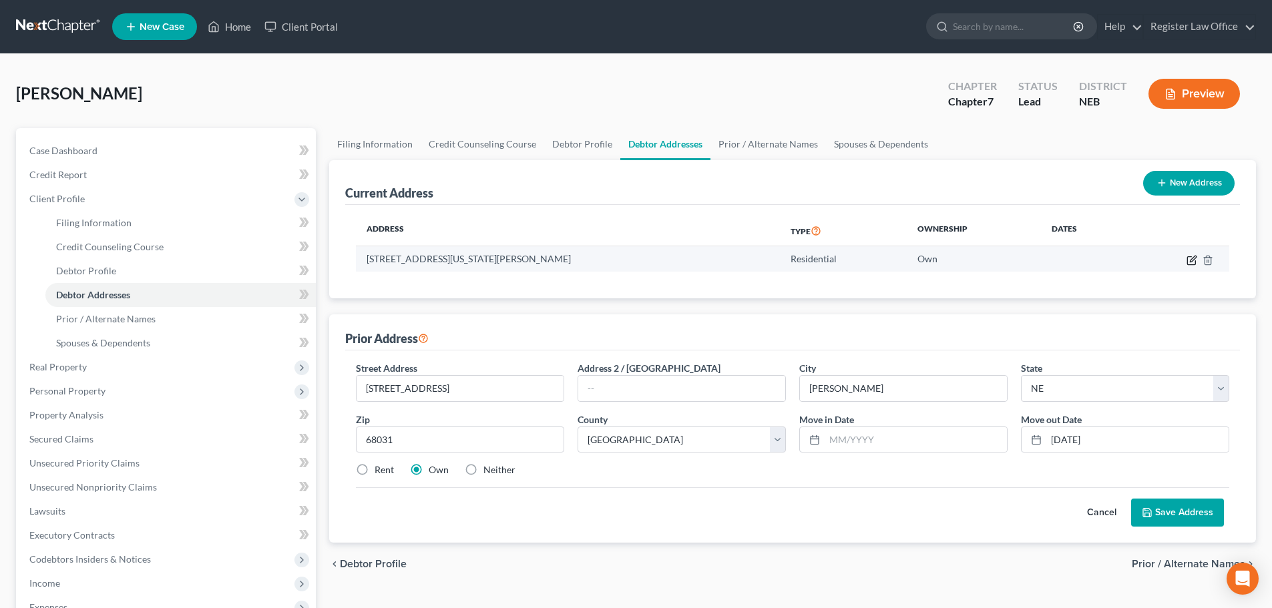
select select "30"
select select "26"
select select "0"
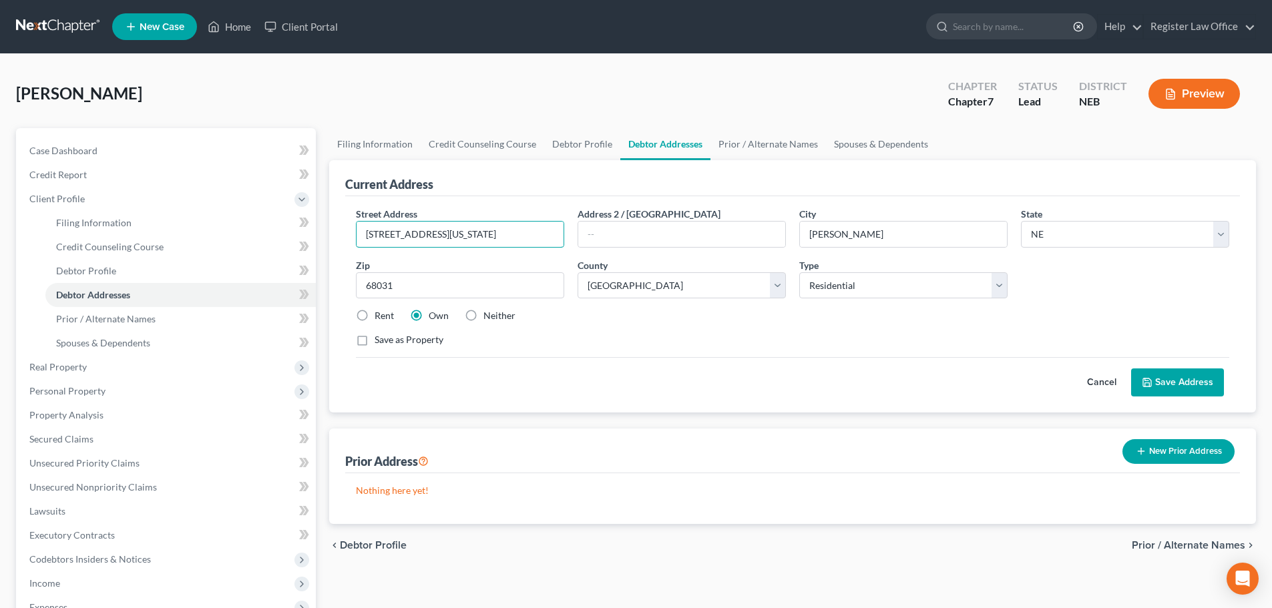
drag, startPoint x: 470, startPoint y: 242, endPoint x: 330, endPoint y: 243, distance: 140.2
click at [335, 237] on div "Current Address Street Address * [STREET_ADDRESS][GEOGRAPHIC_DATA][US_STATE] 2 …" at bounding box center [792, 286] width 927 height 252
type input "[STREET_ADDRESS]"
click at [715, 341] on div "Save as Property" at bounding box center [792, 339] width 873 height 13
click at [1168, 383] on button "Save Address" at bounding box center [1177, 383] width 93 height 28
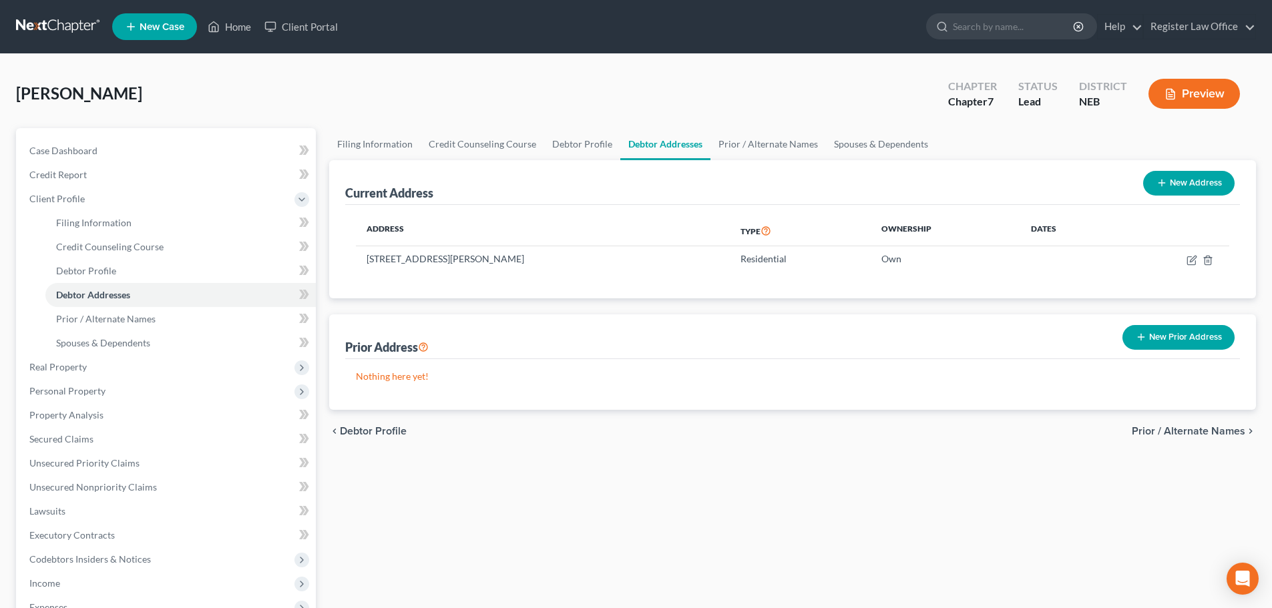
click at [1162, 331] on button "New Prior Address" at bounding box center [1178, 337] width 112 height 25
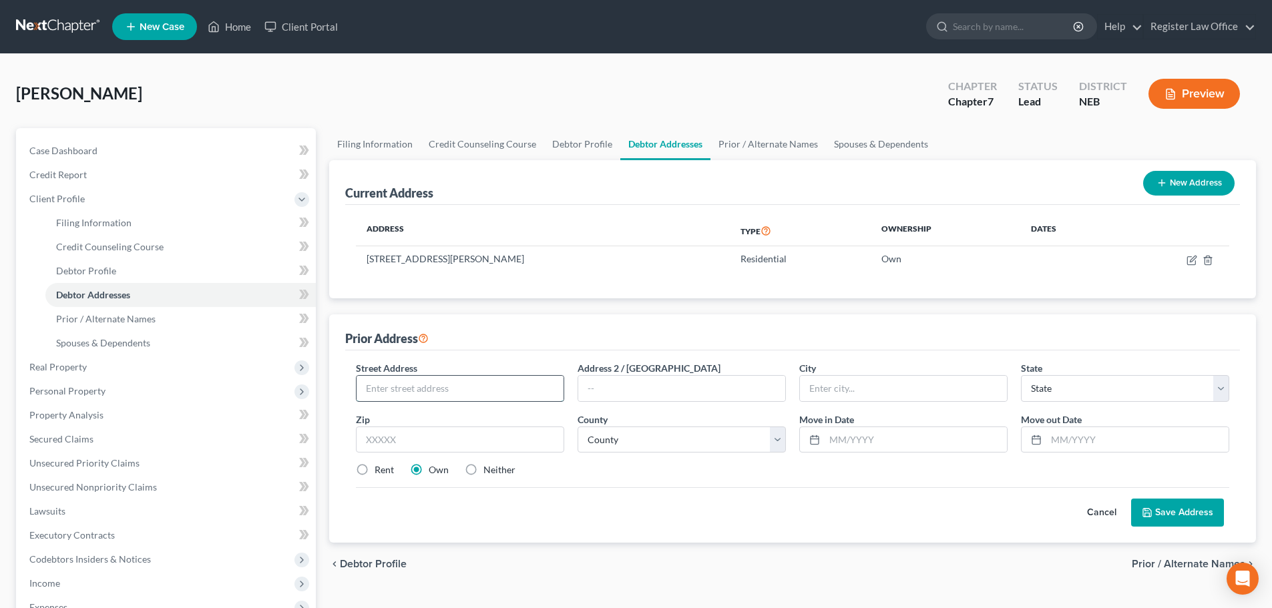
click at [454, 401] on input "text" at bounding box center [460, 388] width 207 height 25
type input "[STREET_ADDRESS][US_STATE]"
type input "[PERSON_NAME]"
select select "30"
type input "68031"
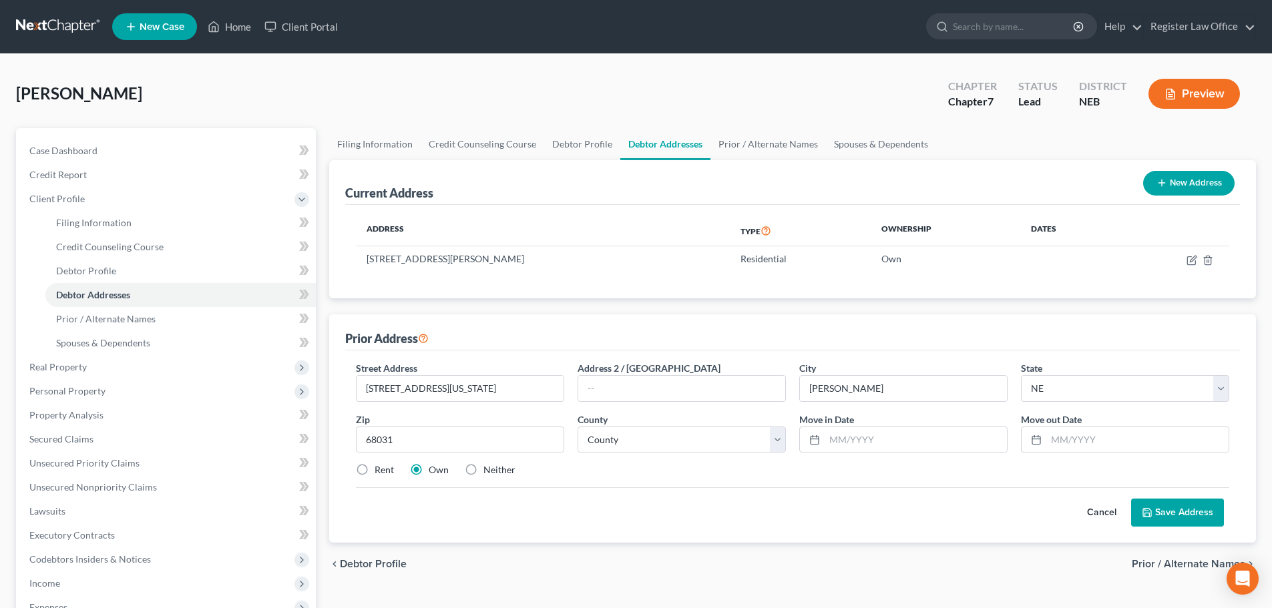
click at [655, 464] on div "Rent Own Neither" at bounding box center [792, 469] width 887 height 13
click at [1158, 511] on button "Save Address" at bounding box center [1177, 513] width 93 height 28
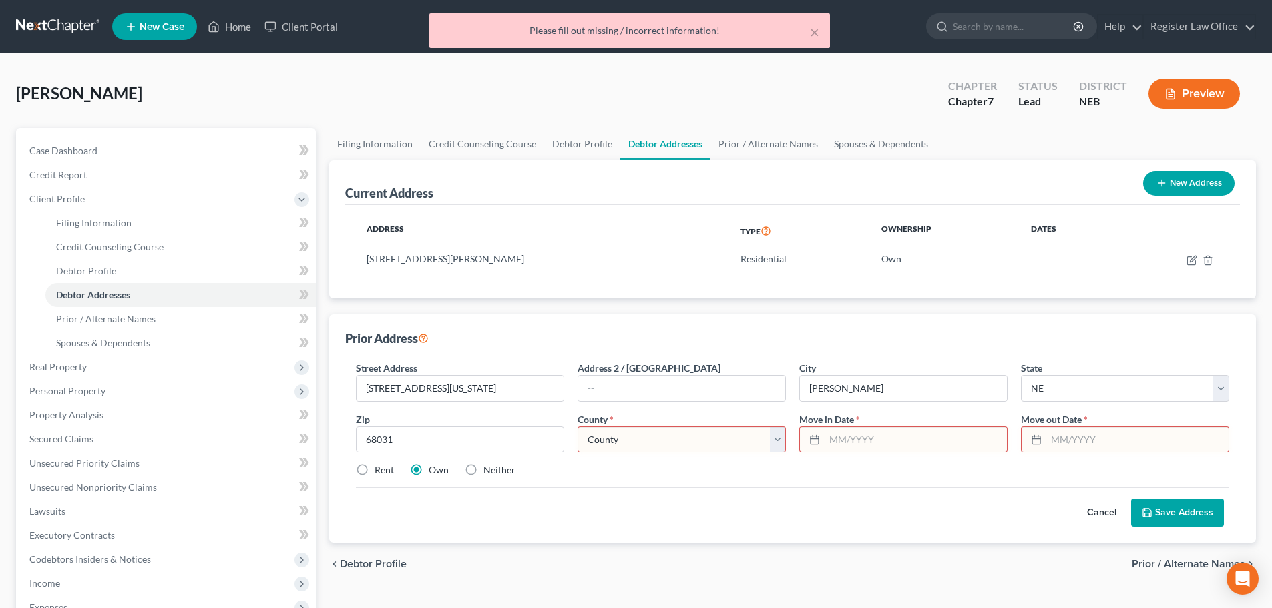
click at [604, 441] on select "County [GEOGRAPHIC_DATA] [GEOGRAPHIC_DATA] [GEOGRAPHIC_DATA] [GEOGRAPHIC_DATA] …" at bounding box center [682, 440] width 208 height 27
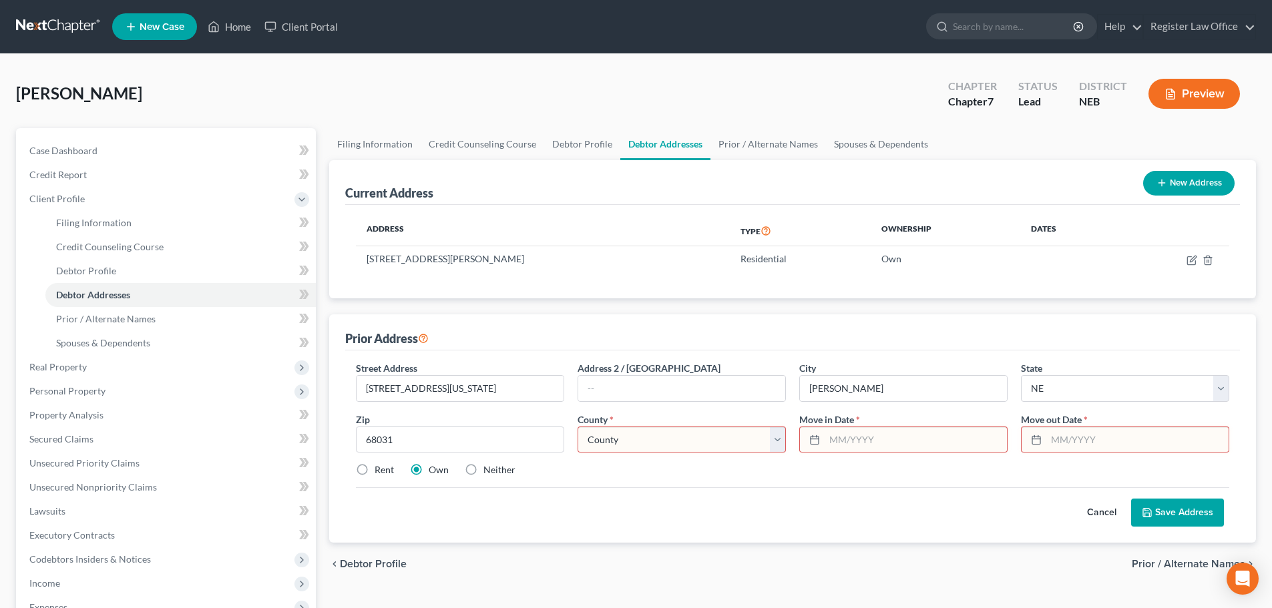
select select "26"
click at [604, 441] on select "County [GEOGRAPHIC_DATA] [GEOGRAPHIC_DATA] [GEOGRAPHIC_DATA] [GEOGRAPHIC_DATA] …" at bounding box center [682, 440] width 208 height 27
click at [831, 439] on input "text" at bounding box center [916, 439] width 182 height 25
type input "[DATE]"
click at [1061, 435] on input "text" at bounding box center [1137, 439] width 182 height 25
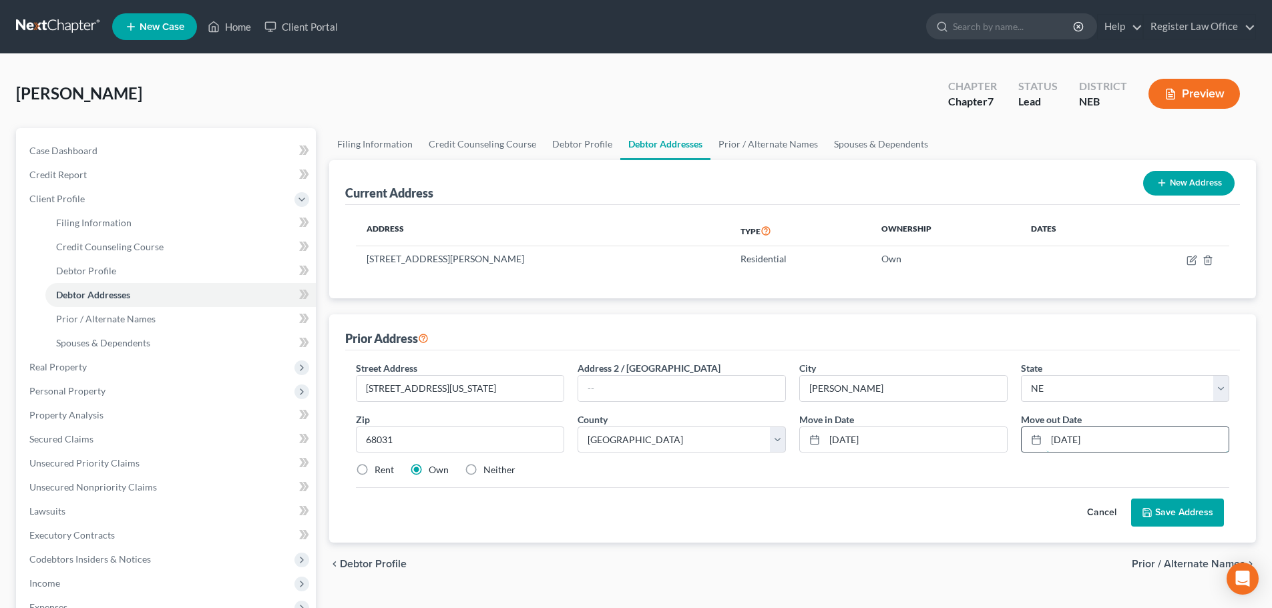
type input "[DATE]"
click at [1160, 516] on button "Save Address" at bounding box center [1177, 513] width 93 height 28
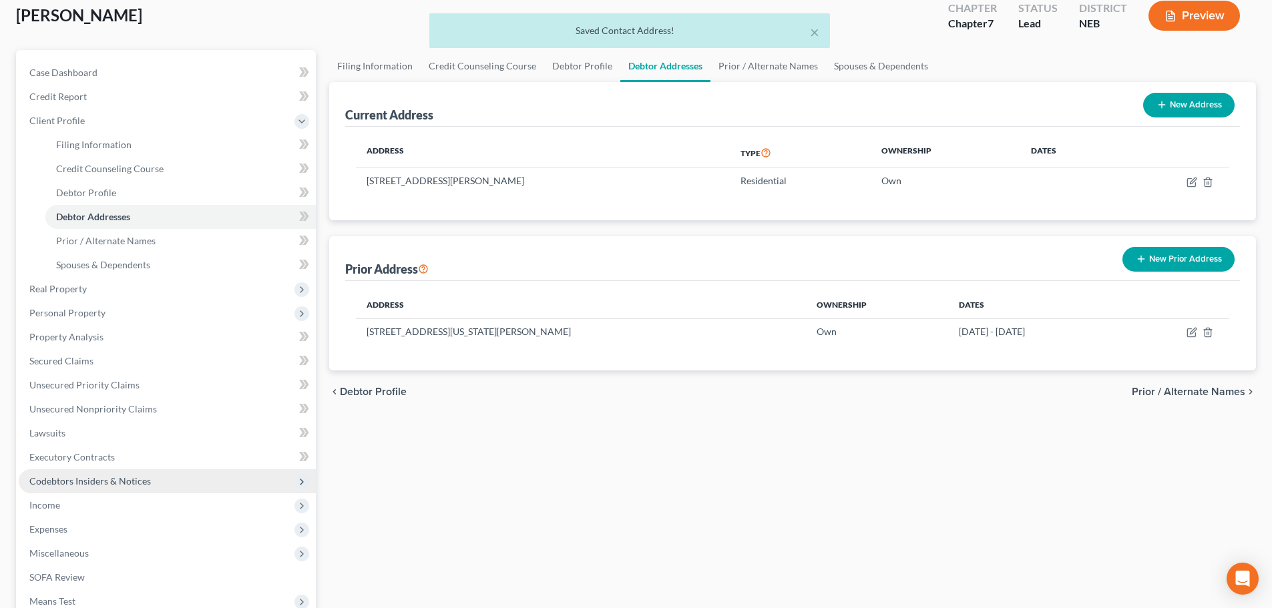
scroll to position [246, 0]
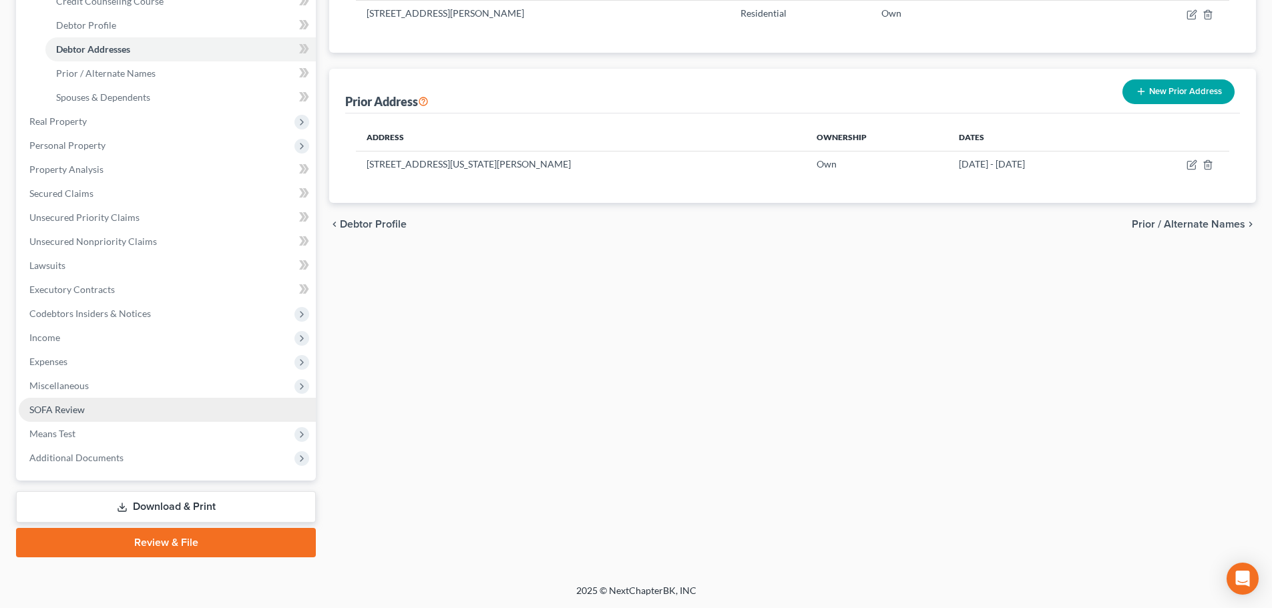
drag, startPoint x: 85, startPoint y: 407, endPoint x: 94, endPoint y: 404, distance: 9.3
click at [86, 405] on link "SOFA Review" at bounding box center [167, 410] width 297 height 24
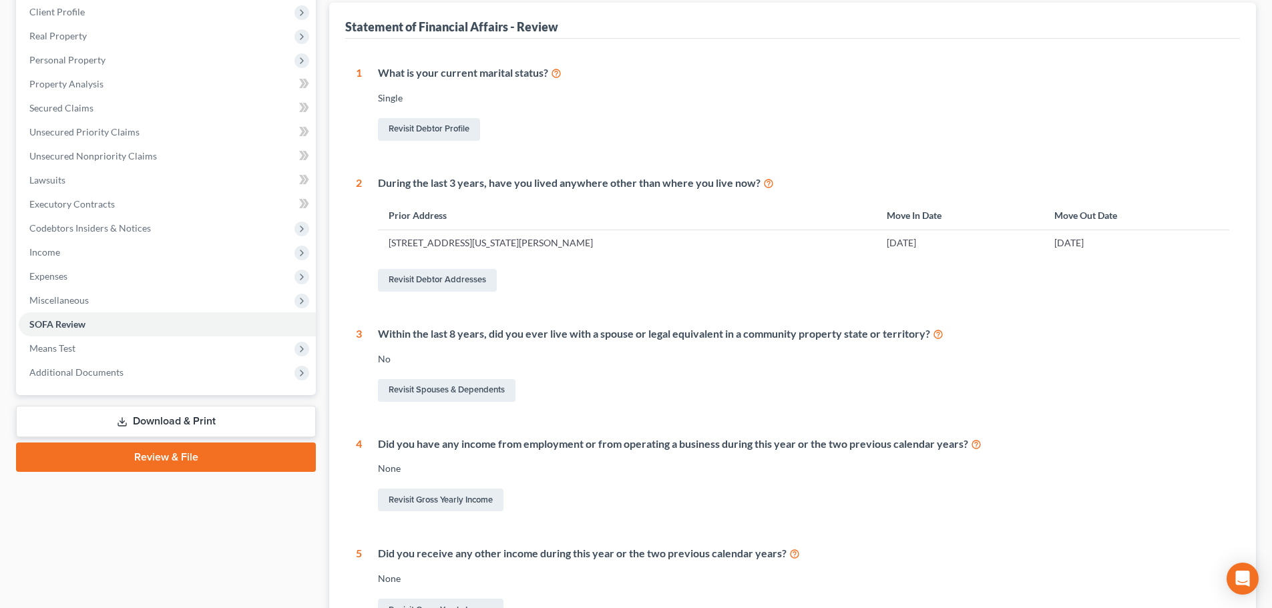
scroll to position [67, 0]
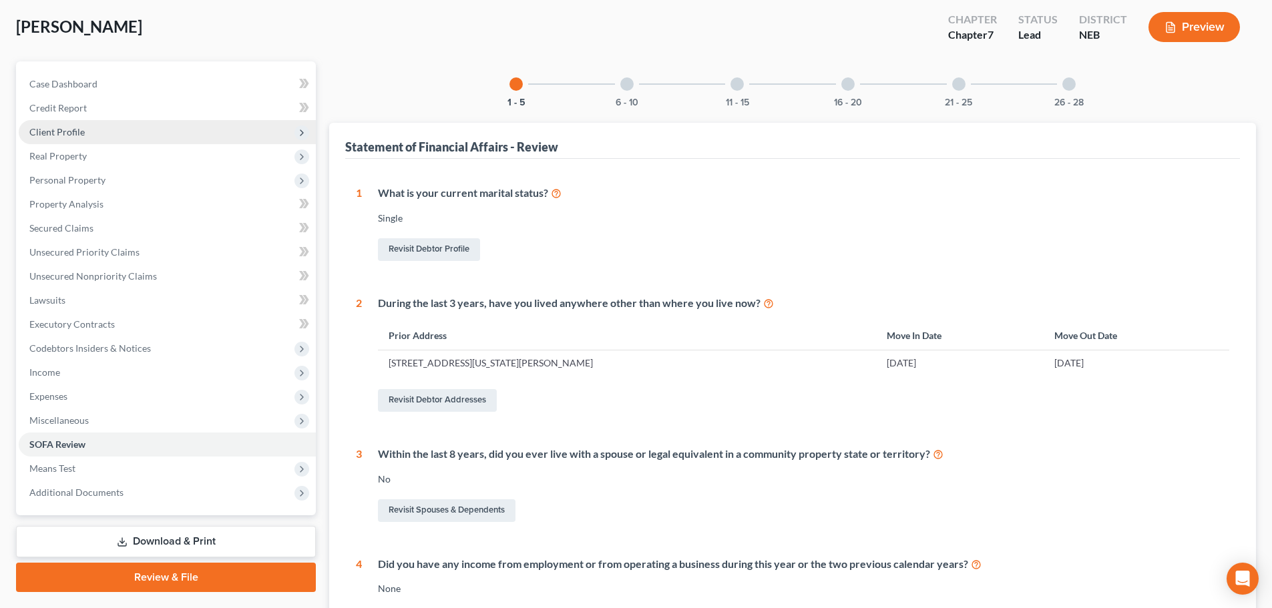
click at [99, 132] on span "Client Profile" at bounding box center [167, 132] width 297 height 24
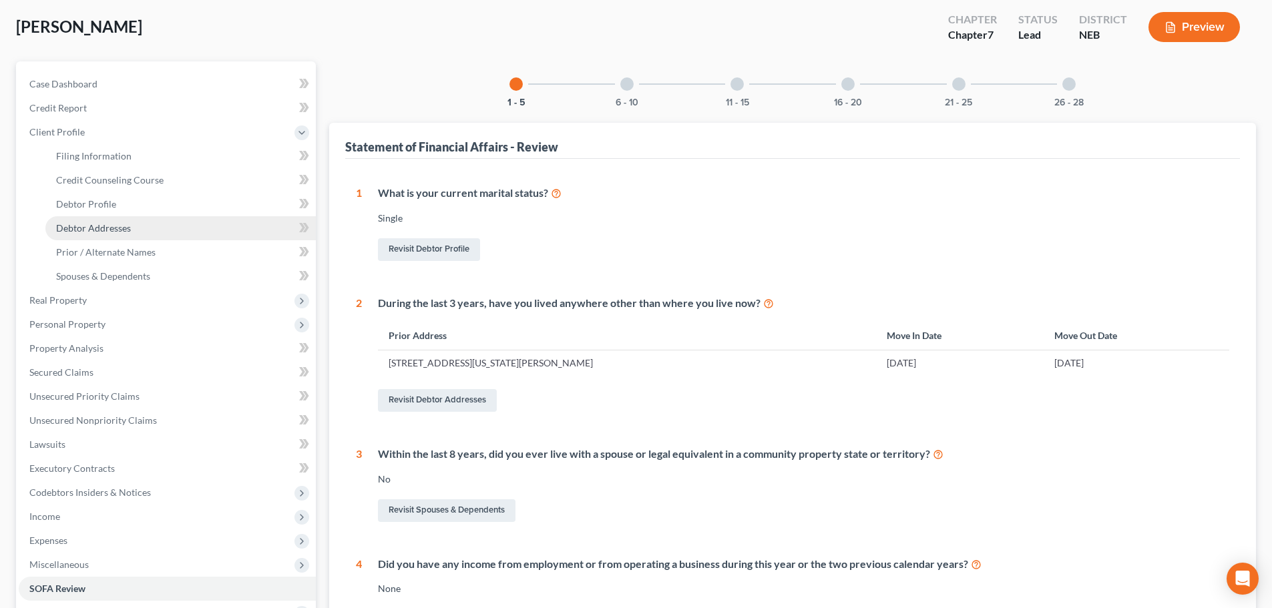
click at [148, 231] on link "Debtor Addresses" at bounding box center [180, 228] width 270 height 24
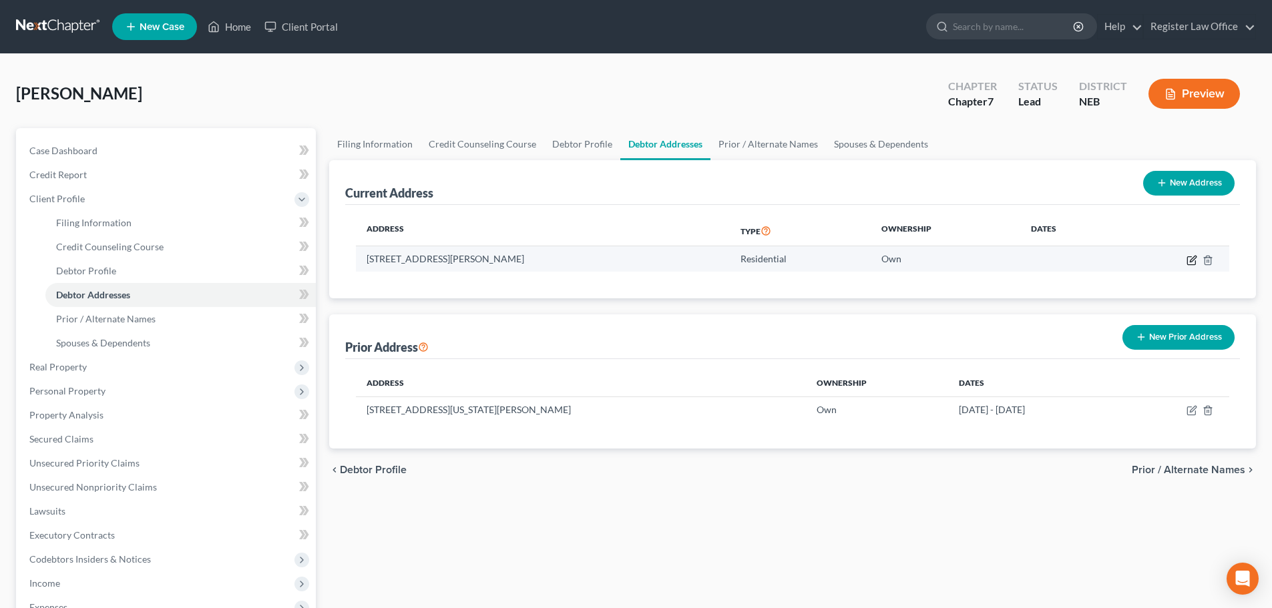
click at [1188, 262] on icon "button" at bounding box center [1191, 260] width 8 height 8
select select "30"
select select "26"
select select "0"
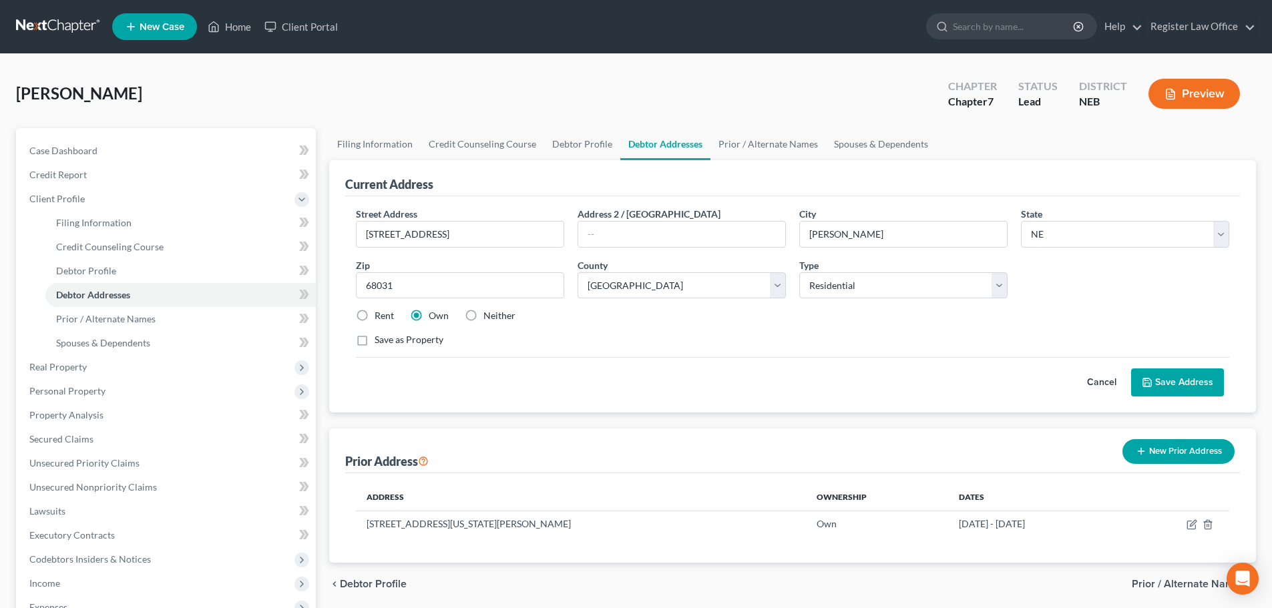
click at [375, 316] on label "Rent" at bounding box center [384, 315] width 19 height 13
click at [380, 316] on input "Rent" at bounding box center [384, 313] width 9 height 9
radio input "true"
click at [1164, 383] on button "Save Address" at bounding box center [1177, 383] width 93 height 28
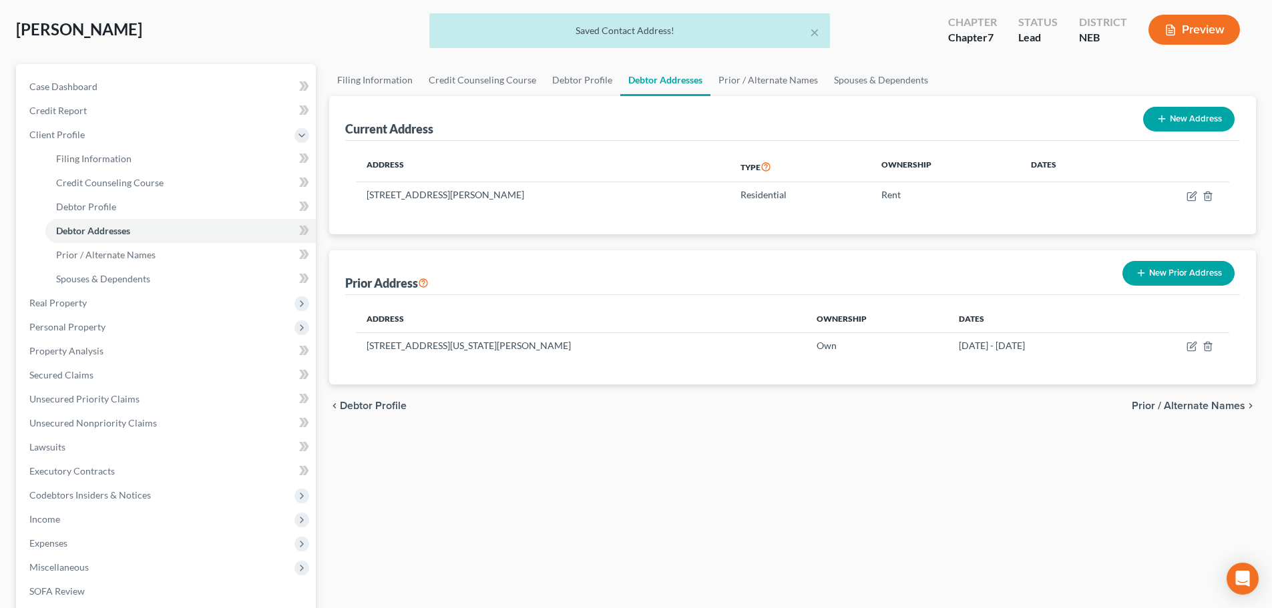
scroll to position [246, 0]
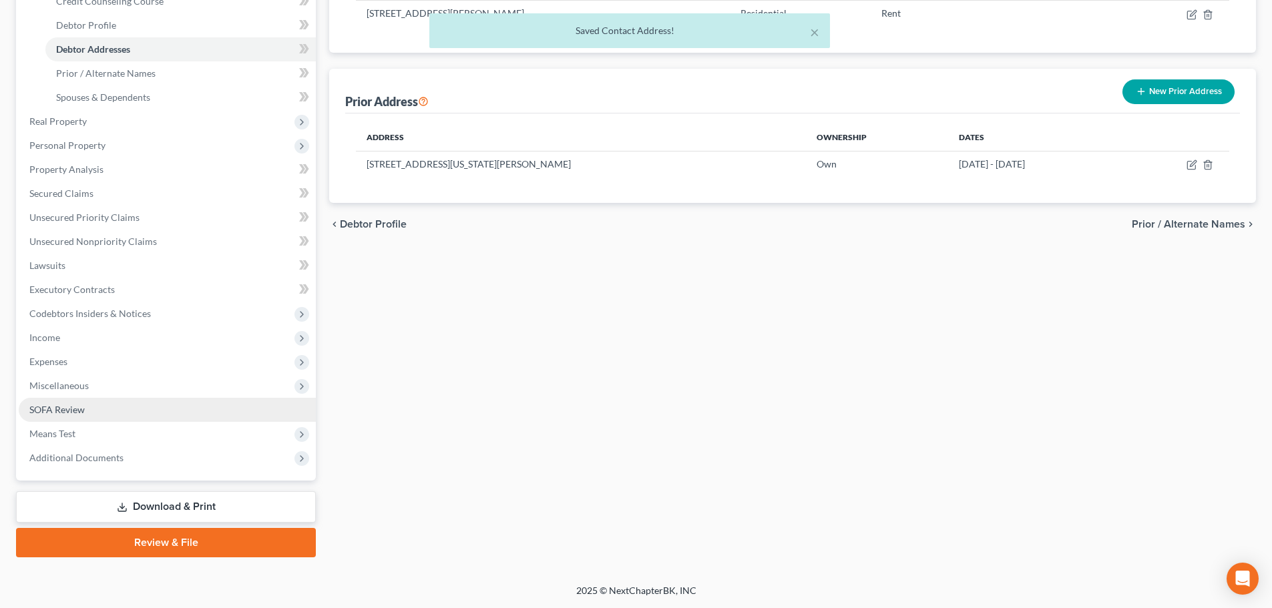
click at [76, 415] on span "SOFA Review" at bounding box center [56, 409] width 55 height 11
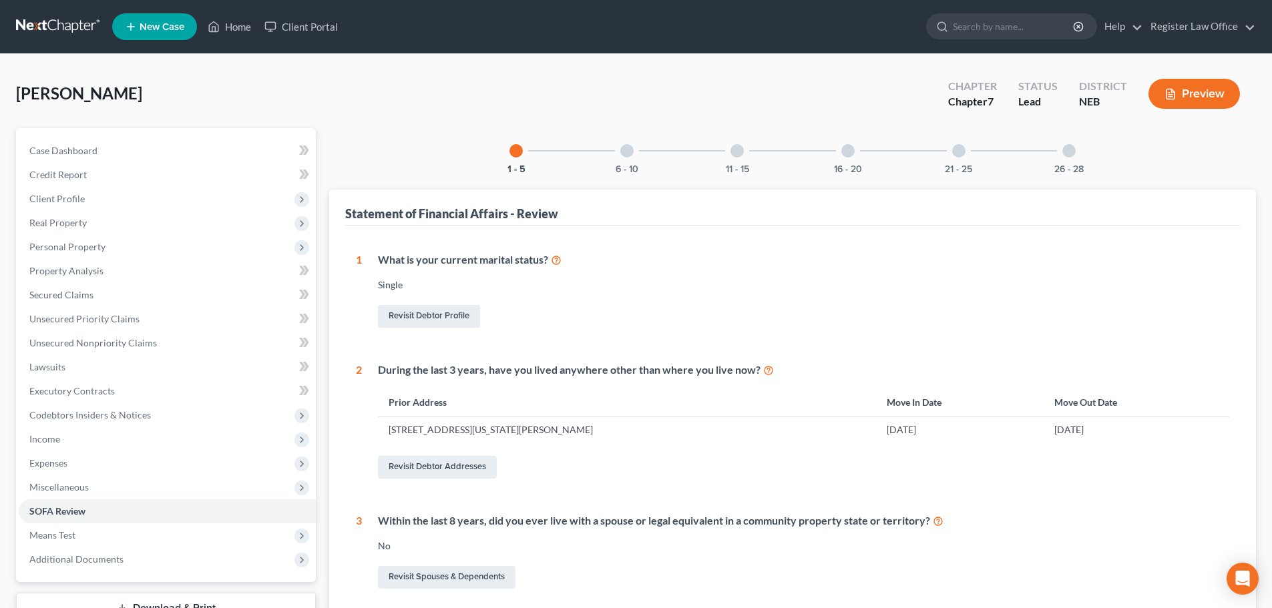
click at [630, 154] on div at bounding box center [626, 150] width 13 height 13
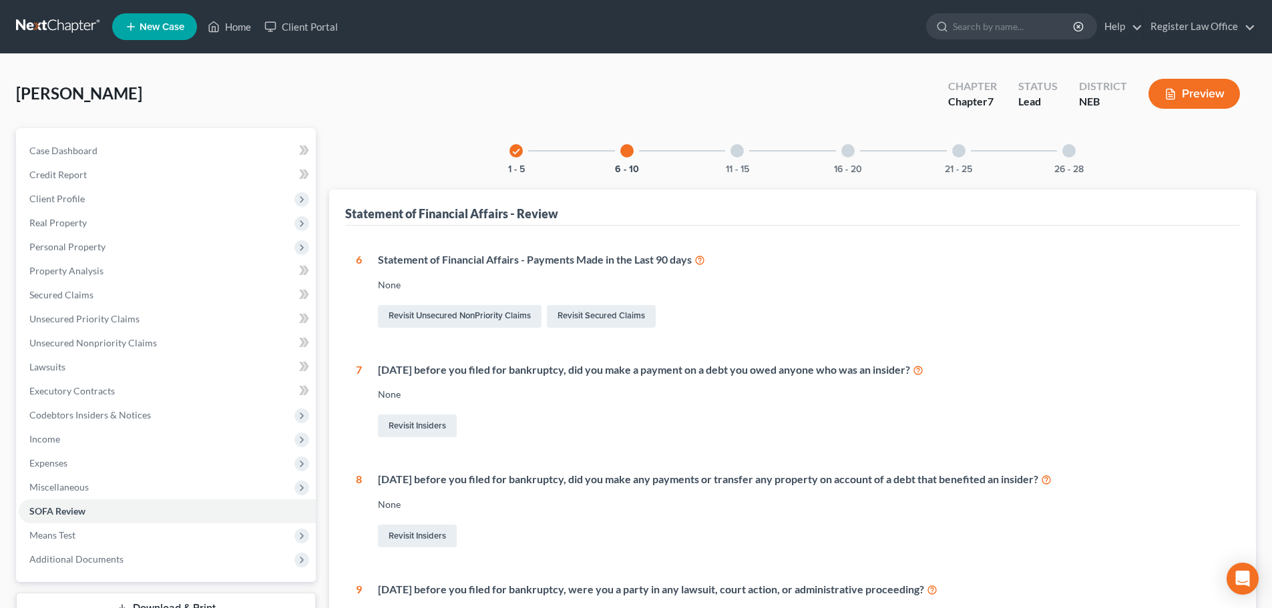
click at [738, 152] on div at bounding box center [736, 150] width 13 height 13
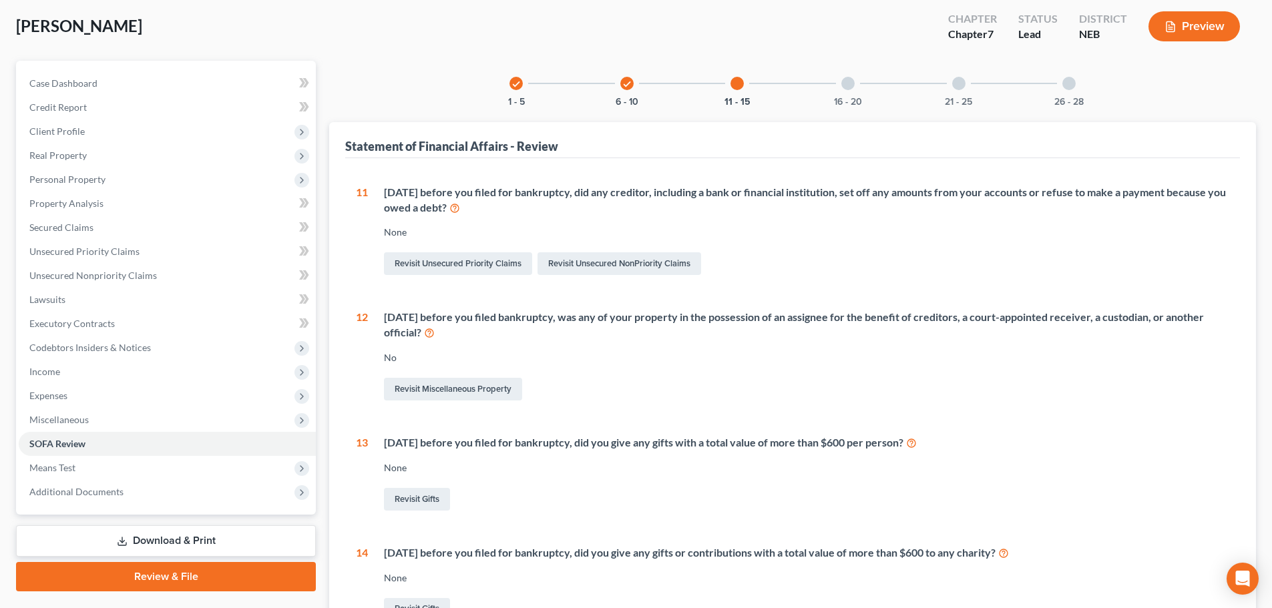
scroll to position [67, 0]
click at [845, 83] on div at bounding box center [847, 83] width 13 height 13
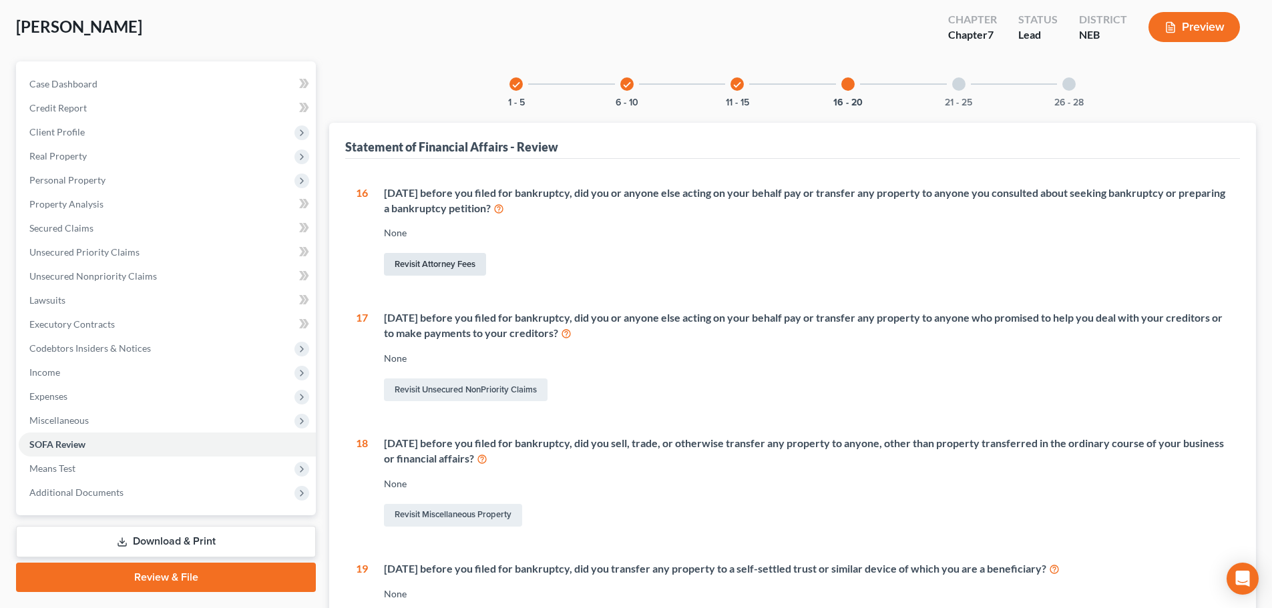
click at [418, 269] on link "Revisit Attorney Fees" at bounding box center [435, 264] width 102 height 23
select select "0"
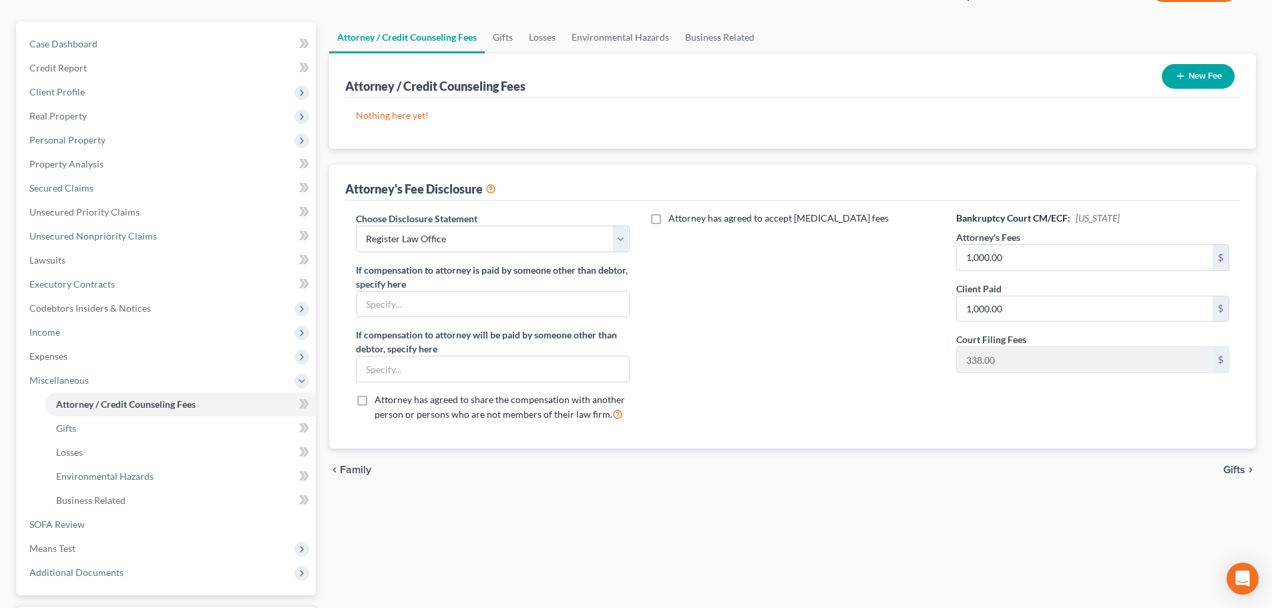
scroll to position [134, 0]
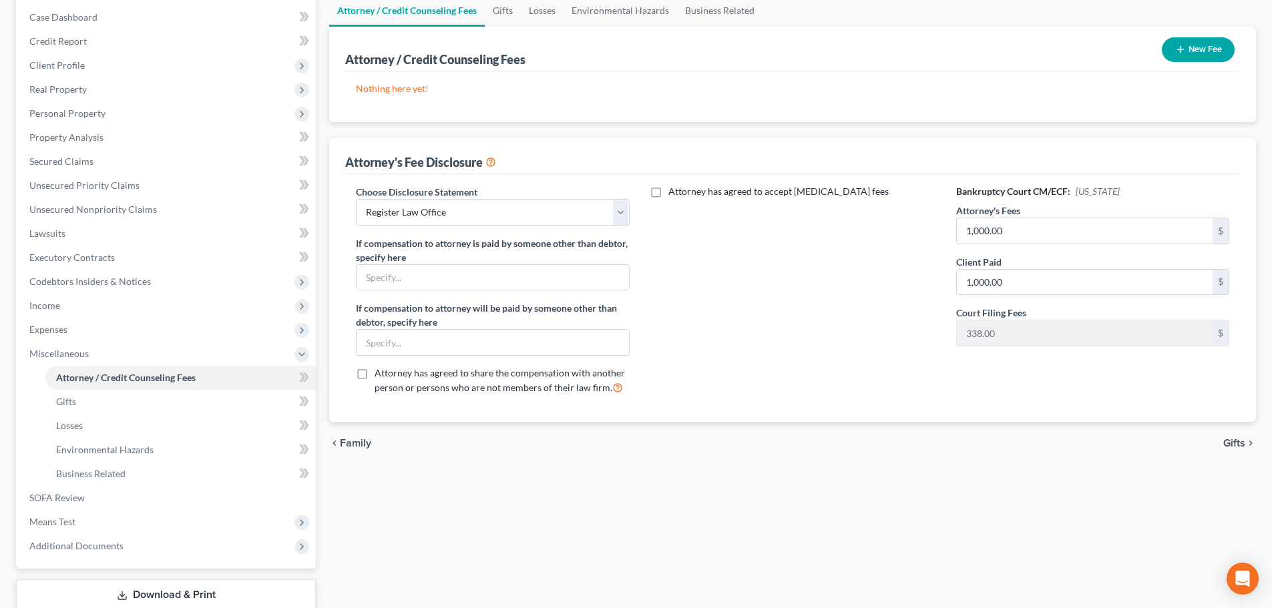
click at [1184, 49] on button "New Fee" at bounding box center [1198, 49] width 73 height 25
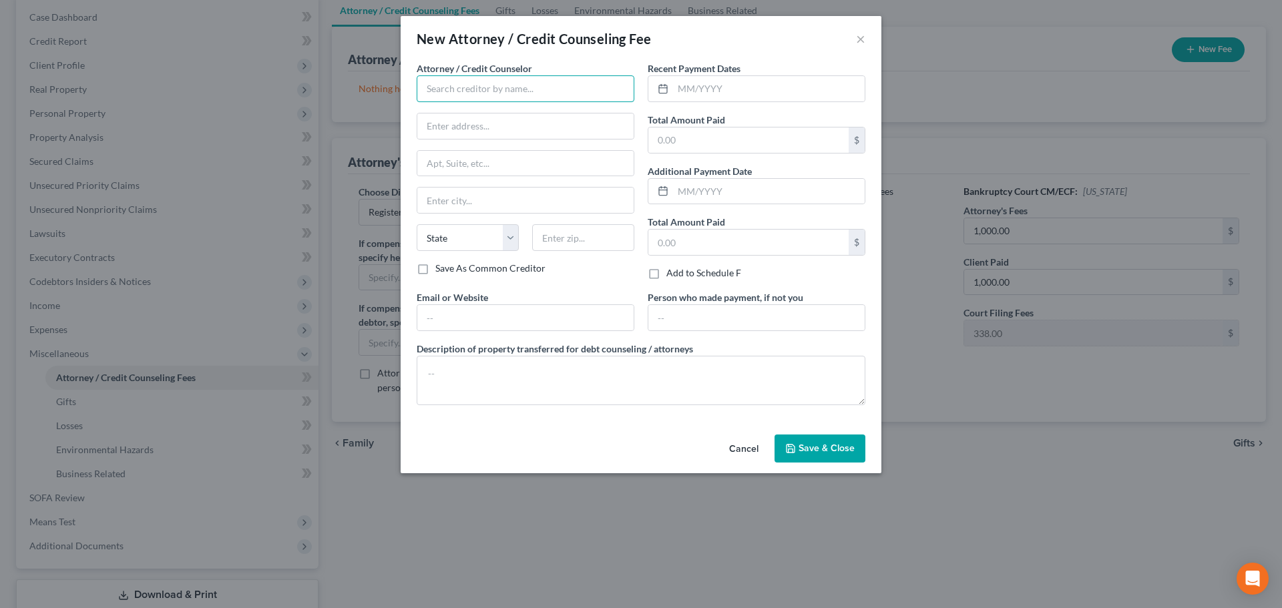
click at [515, 87] on input "text" at bounding box center [526, 88] width 218 height 27
click at [681, 95] on input "text" at bounding box center [769, 88] width 192 height 25
type input "[PERSON_NAME]"
type input "[DATE]"
type input "1,000.00"
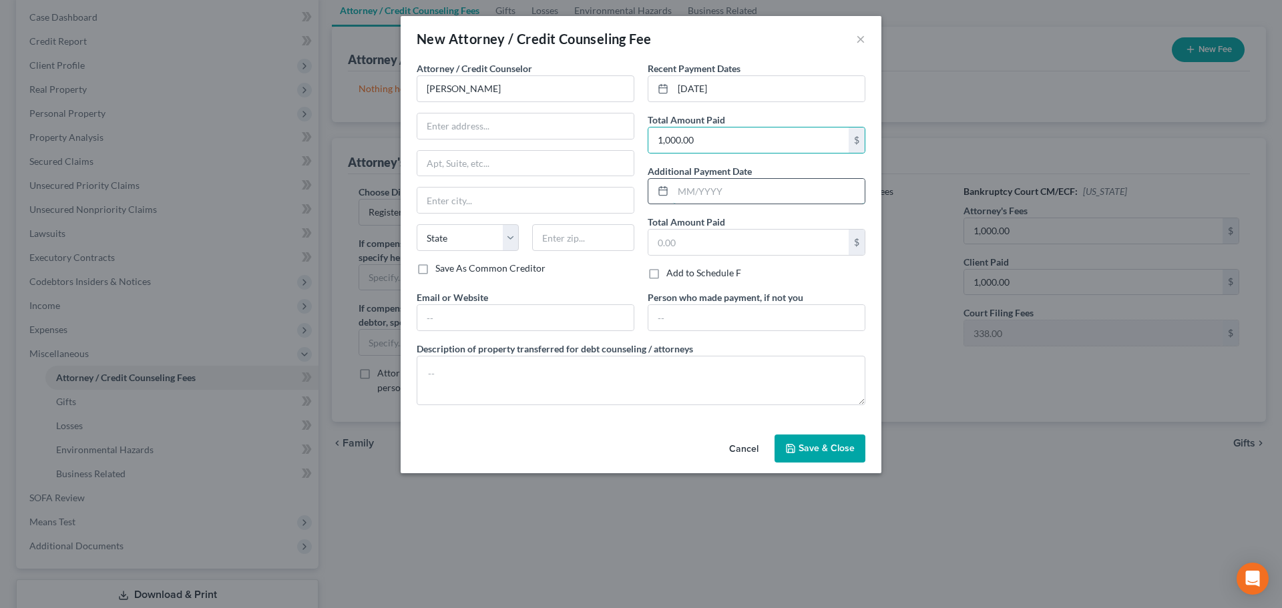
drag, startPoint x: 694, startPoint y: 185, endPoint x: 687, endPoint y: 196, distance: 13.2
click at [694, 186] on input "text" at bounding box center [769, 191] width 192 height 25
click at [670, 244] on input "text" at bounding box center [748, 242] width 200 height 25
click at [810, 455] on button "Save & Close" at bounding box center [820, 449] width 91 height 28
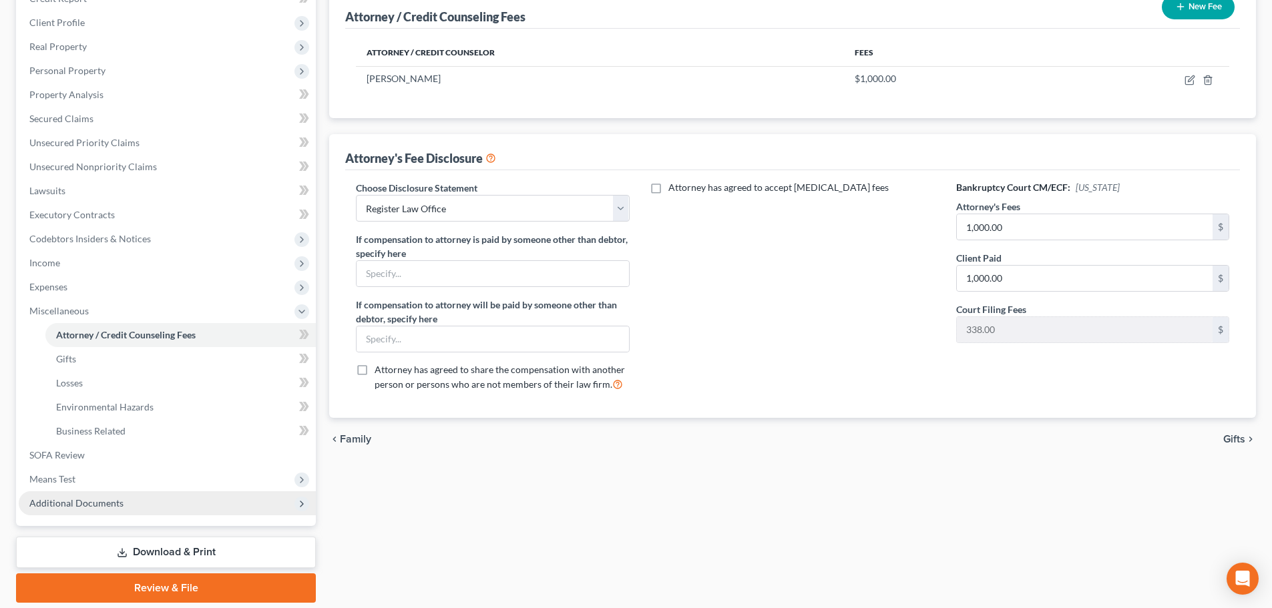
scroll to position [222, 0]
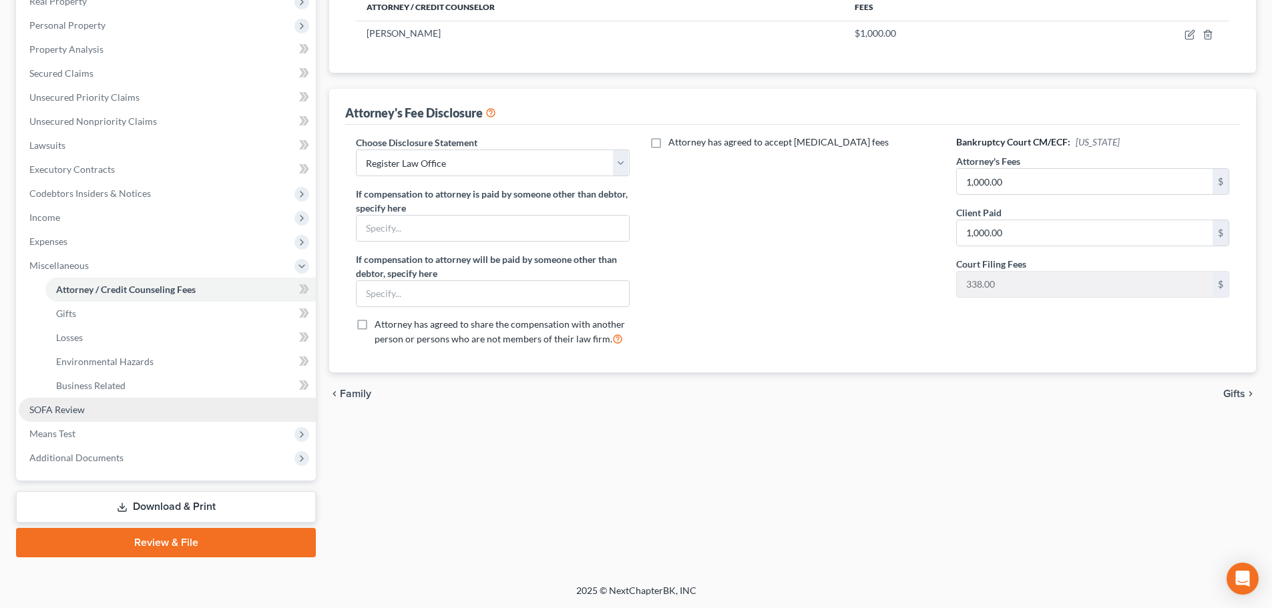
click at [82, 410] on span "SOFA Review" at bounding box center [56, 409] width 55 height 11
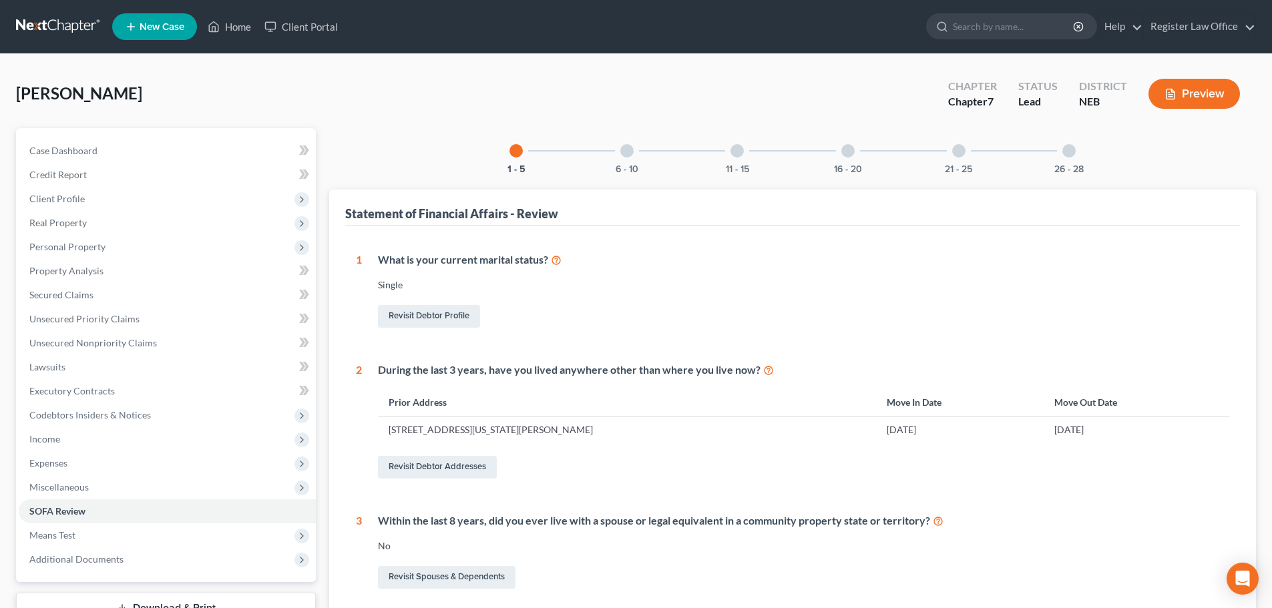
click at [851, 154] on div at bounding box center [847, 150] width 13 height 13
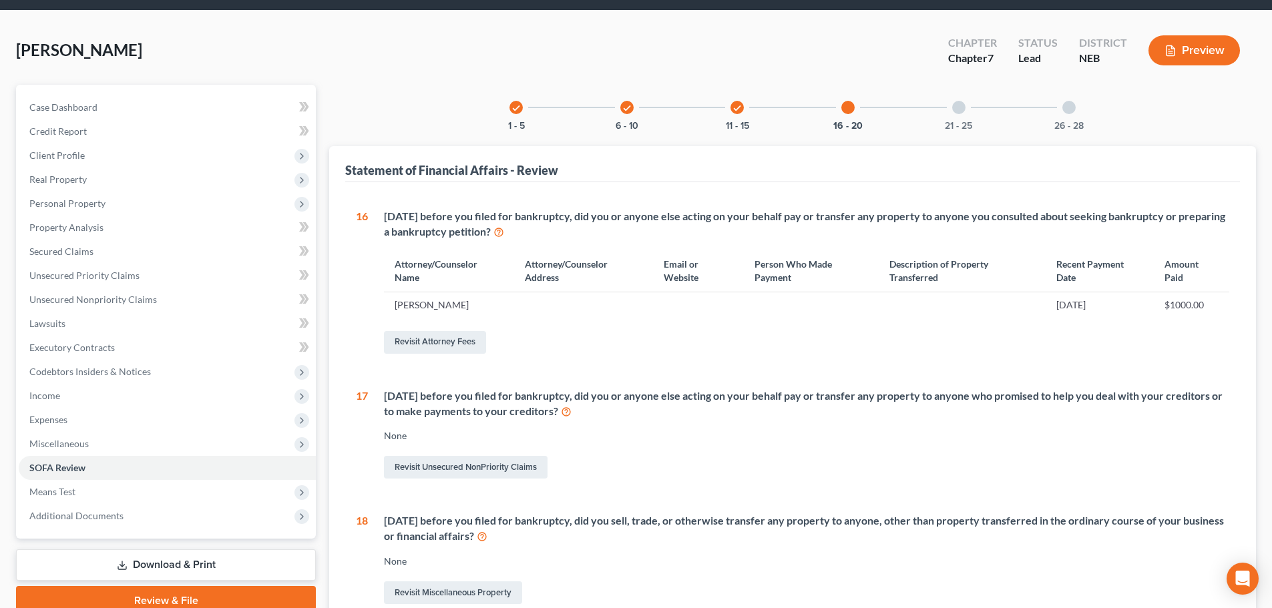
scroll to position [67, 0]
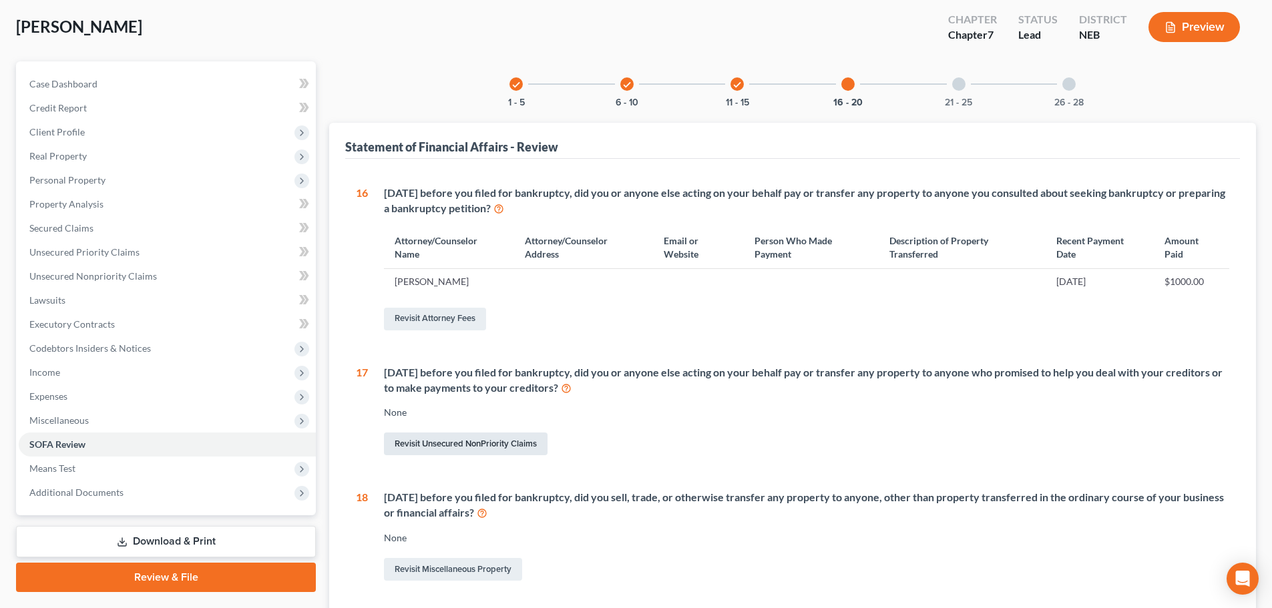
click at [494, 444] on link "Revisit Unsecured NonPriority Claims" at bounding box center [466, 444] width 164 height 23
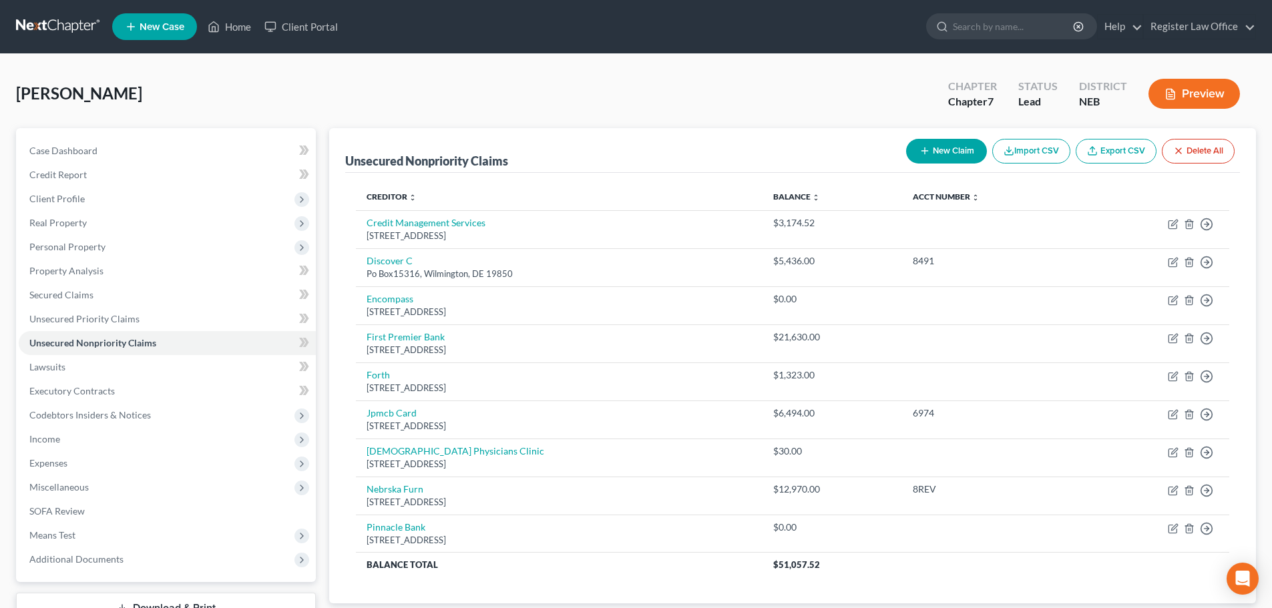
click at [946, 152] on button "New Claim" at bounding box center [946, 151] width 81 height 25
select select "0"
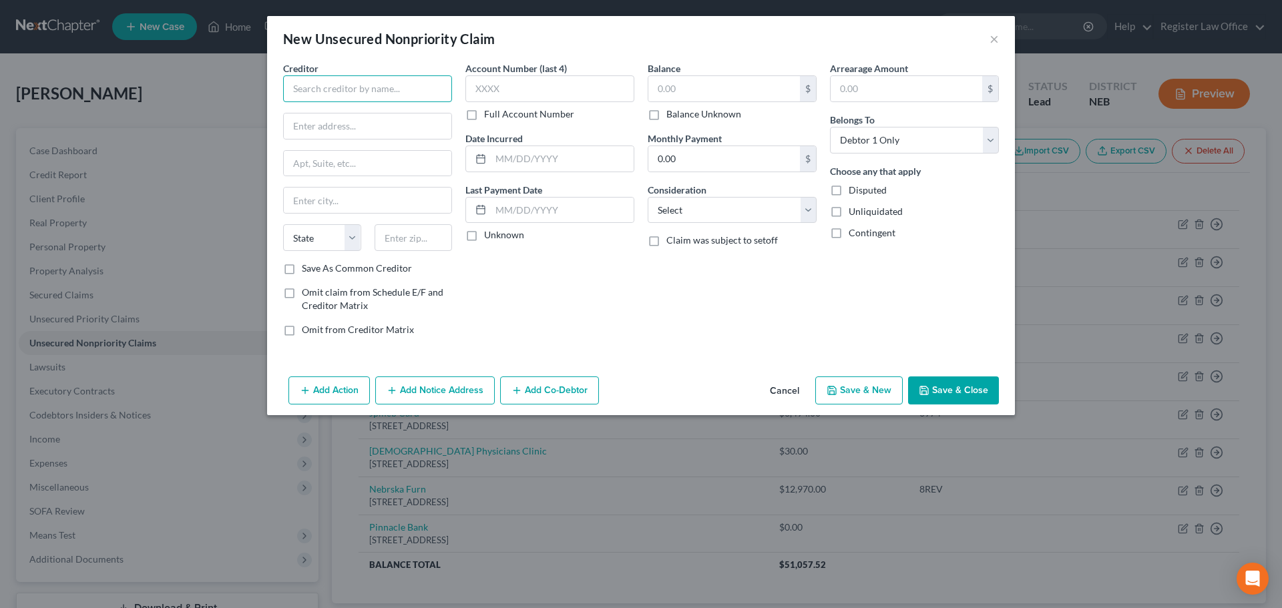
click at [355, 92] on input "text" at bounding box center [367, 88] width 169 height 27
type input "National Bankruptcy Services"
click at [351, 119] on input "text" at bounding box center [368, 126] width 168 height 25
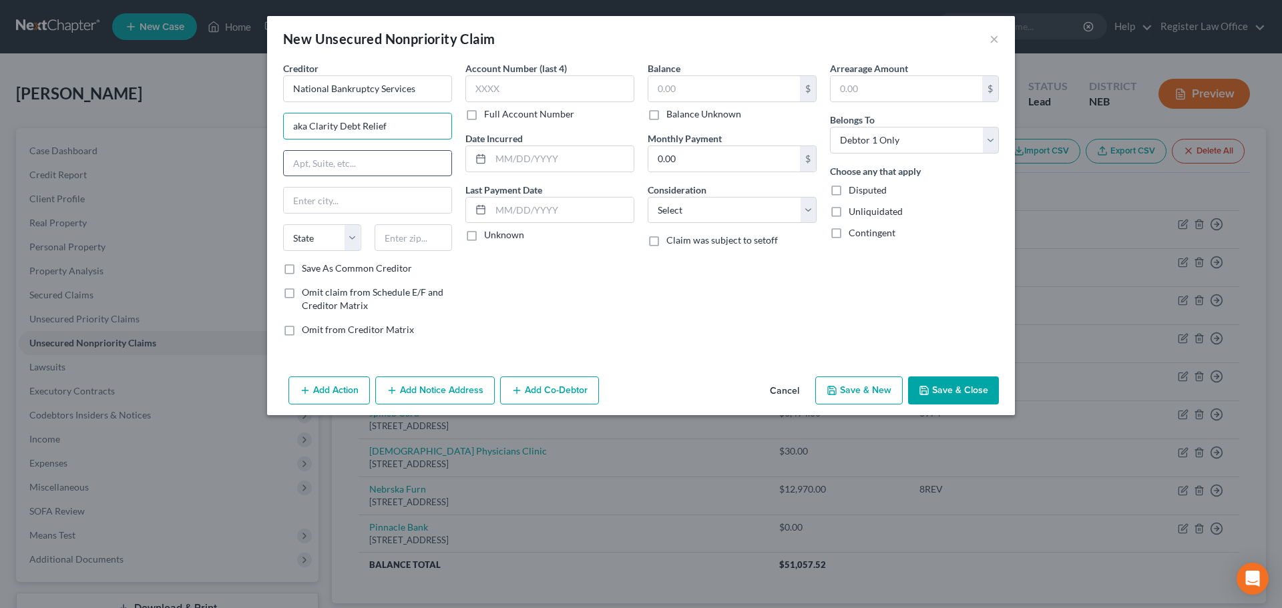
type input "aka Clarity Debt Relief"
click at [395, 169] on input "text" at bounding box center [368, 163] width 168 height 25
type input "[STREET_ADDRESS]"
type input "[GEOGRAPHIC_DATA]"
select select "45"
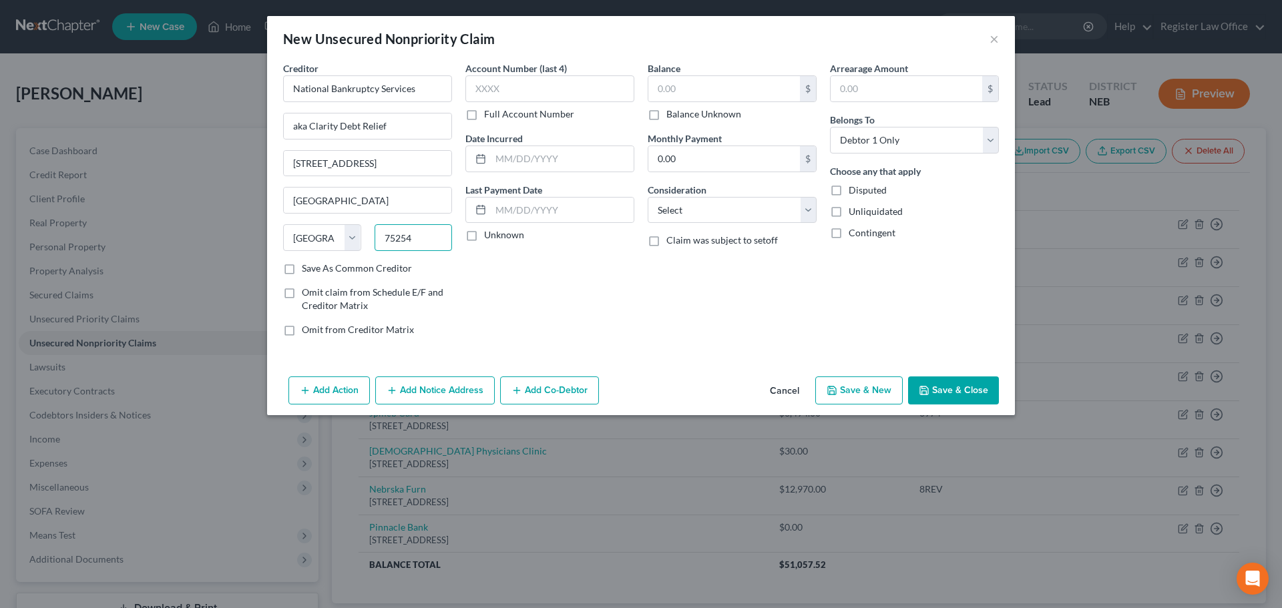
type input "75254"
click at [643, 281] on div "Balance $ Balance Unknown Balance Undetermined $ Balance Unknown Monthly Paymen…" at bounding box center [732, 204] width 182 height 286
click at [682, 214] on select "Select Cable / Satellite Services Collection Agency Credit Card Debt Debt Couns…" at bounding box center [732, 210] width 169 height 27
click at [648, 197] on select "Select Cable / Satellite Services Collection Agency Credit Card Debt Debt Couns…" at bounding box center [732, 210] width 169 height 27
click at [750, 201] on select "Select Cable / Satellite Services Collection Agency Credit Card Debt Debt Couns…" at bounding box center [732, 210] width 169 height 27
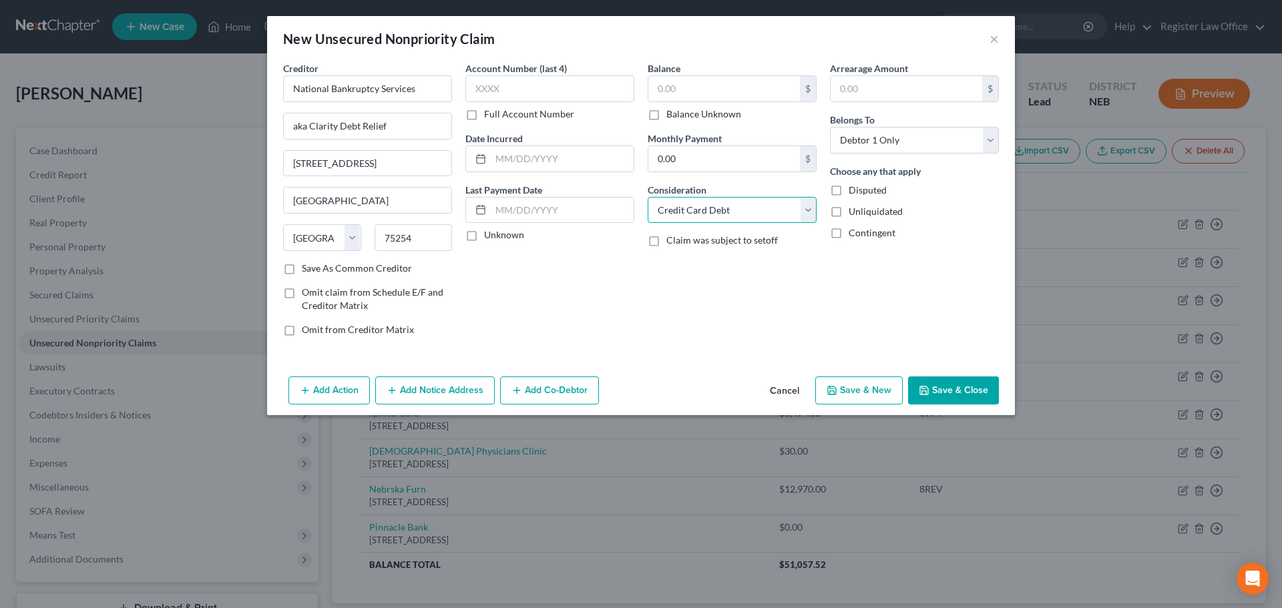
select select "3"
click at [648, 197] on select "Select Cable / Satellite Services Collection Agency Credit Card Debt Debt Couns…" at bounding box center [732, 210] width 169 height 27
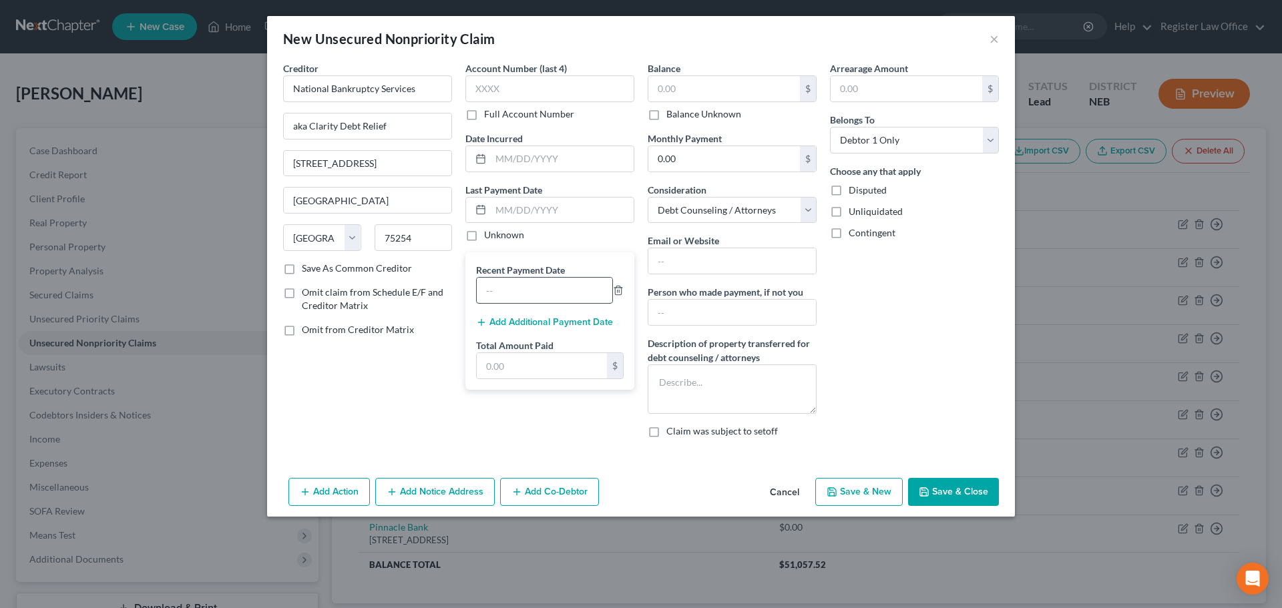
click at [508, 297] on input "text" at bounding box center [545, 290] width 136 height 25
type input "5"
click at [519, 374] on input "text" at bounding box center [542, 365] width 130 height 25
type input "5,000"
click at [500, 295] on input "text" at bounding box center [545, 290] width 136 height 25
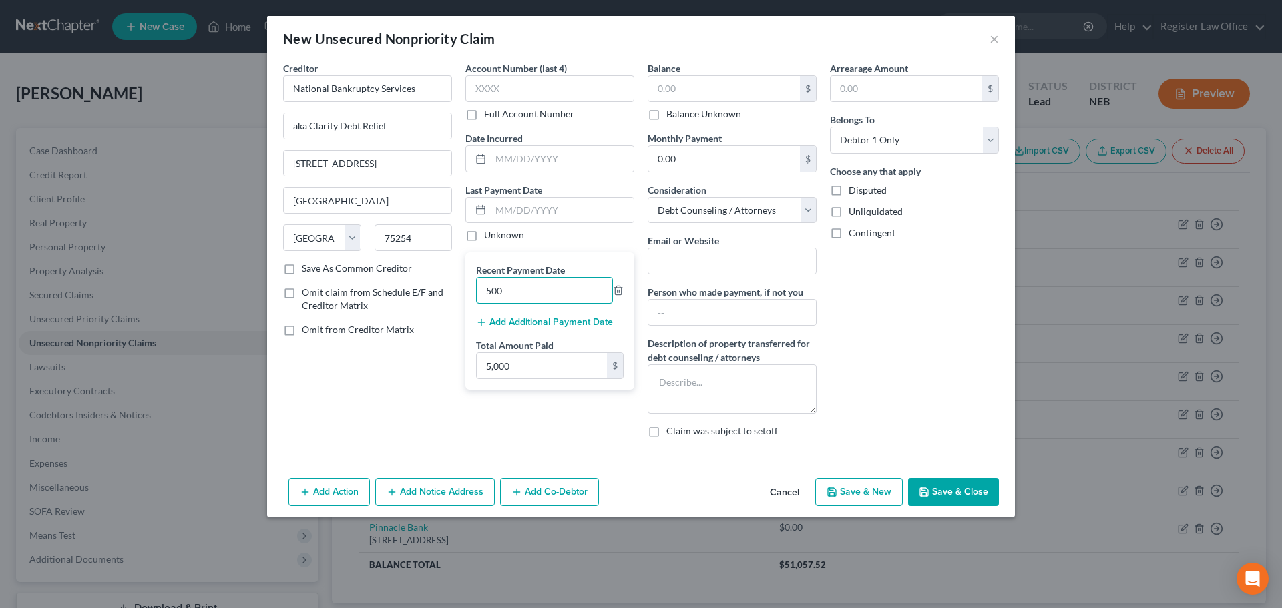
type input "500"
click at [361, 407] on div "Creditor * National Bankruptcy Services aka Clarity Debt Relief [STREET_ADDRESS…" at bounding box center [367, 254] width 182 height 387
click at [661, 319] on input "text" at bounding box center [732, 312] width 168 height 25
click at [677, 387] on textarea at bounding box center [732, 389] width 169 height 49
type textarea "500/ per month"
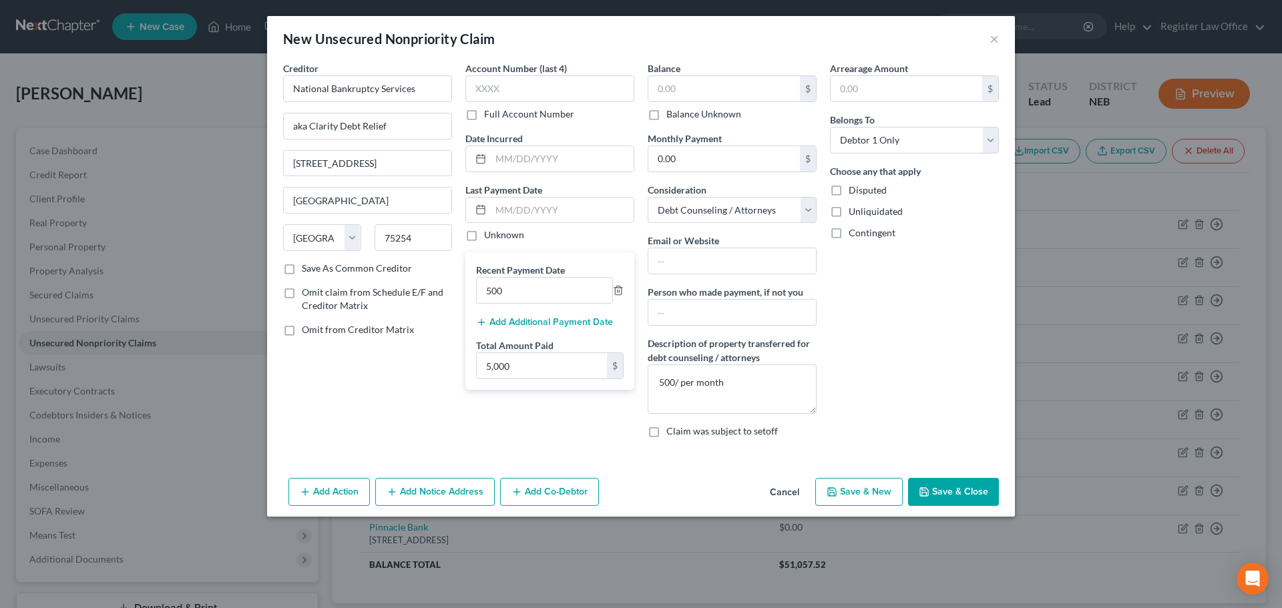
click at [849, 216] on label "Unliquidated" at bounding box center [876, 211] width 54 height 13
click at [854, 214] on input "Unliquidated" at bounding box center [858, 209] width 9 height 9
checkbox input "true"
click at [935, 491] on button "Save & Close" at bounding box center [953, 492] width 91 height 28
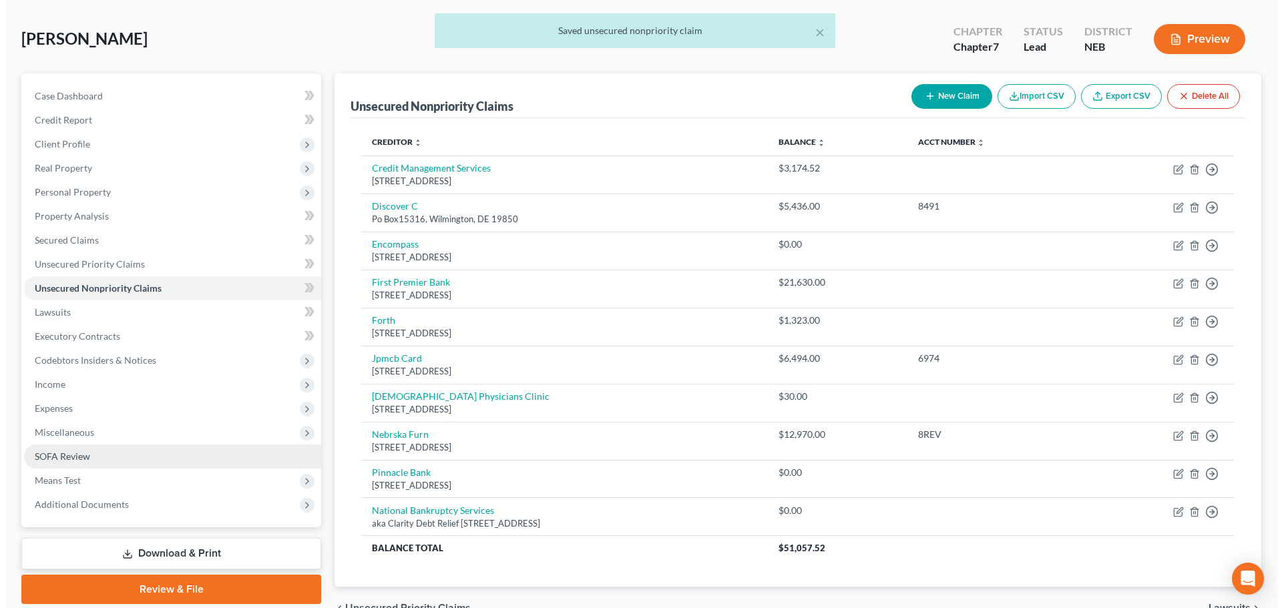
scroll to position [127, 0]
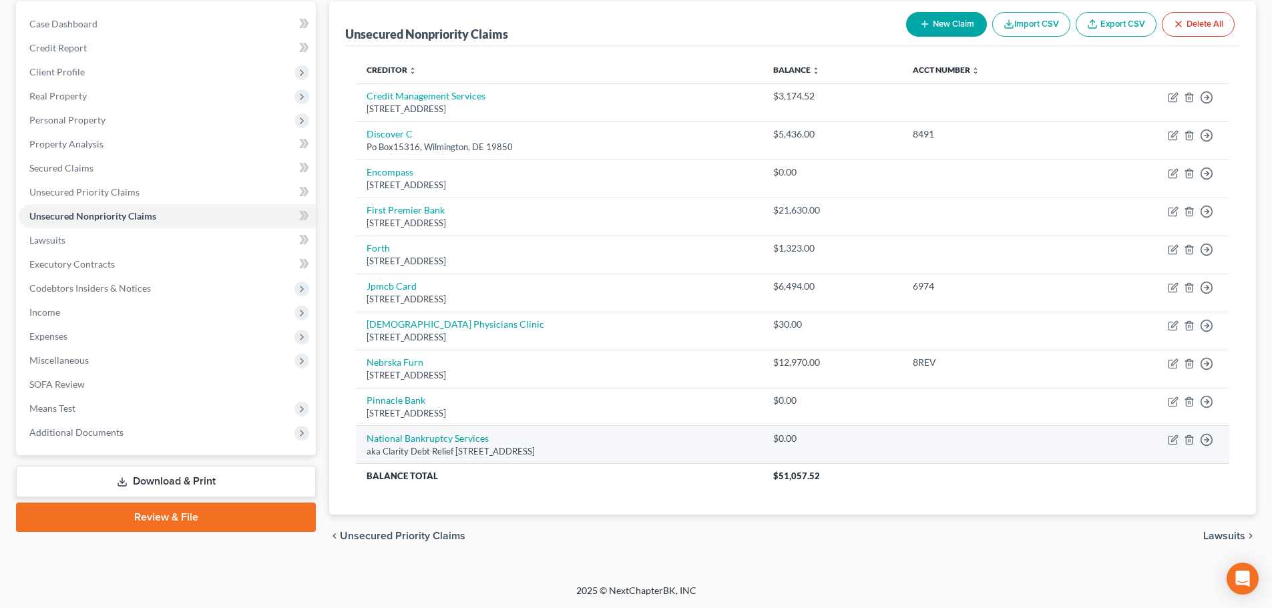
click at [431, 450] on div "aka Clarity Debt Relief [STREET_ADDRESS]" at bounding box center [559, 451] width 385 height 13
drag, startPoint x: 1171, startPoint y: 437, endPoint x: 1167, endPoint y: 431, distance: 7.8
click at [1170, 433] on td "Move to D Move to E Move to G Move to Notice Only" at bounding box center [1156, 445] width 148 height 38
click at [1168, 435] on icon "button" at bounding box center [1173, 440] width 11 height 11
select select "45"
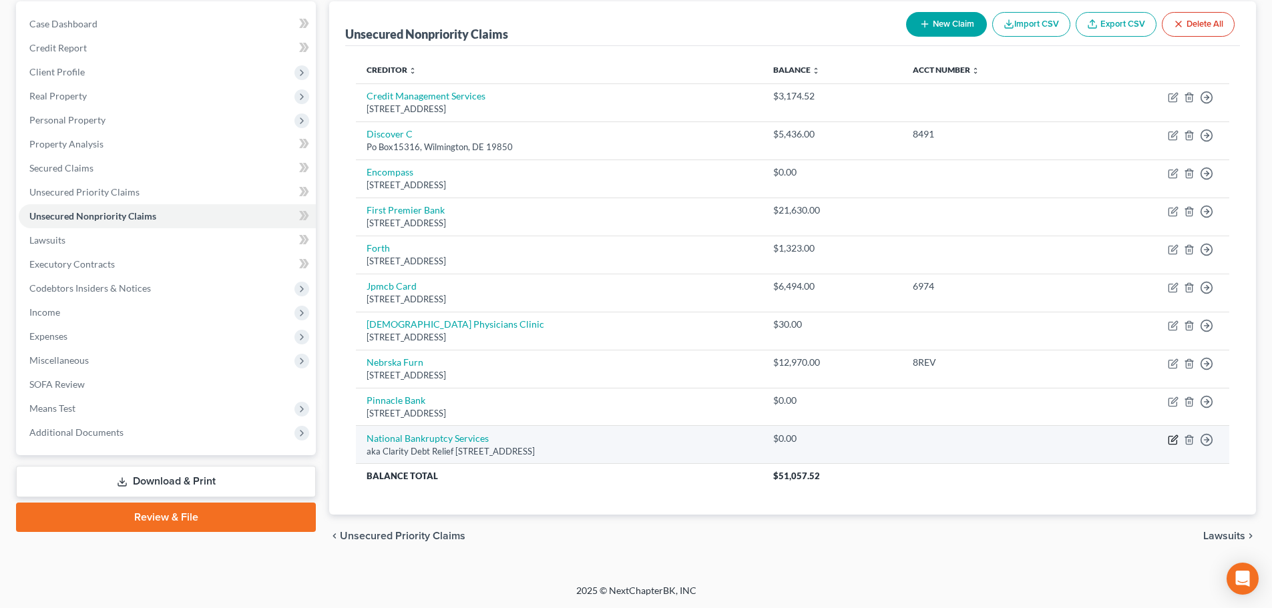
select select "3"
select select "0"
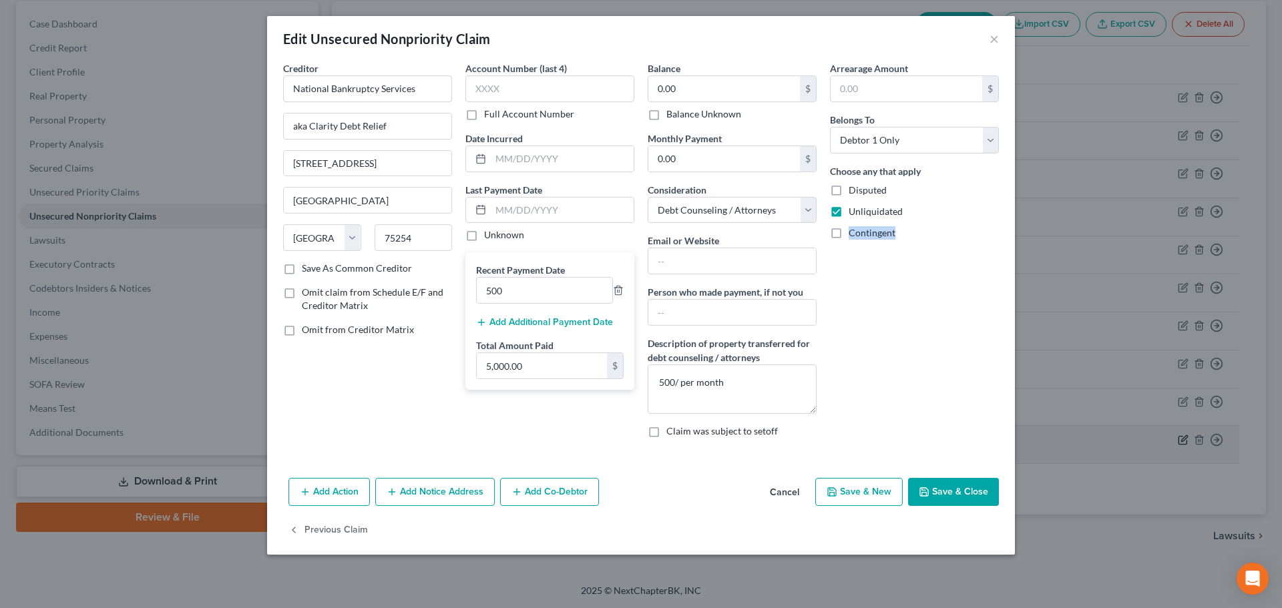
click at [1168, 435] on div "Edit Unsecured Nonpriority Claim × Creditor * National Bankruptcy Services aka …" at bounding box center [641, 304] width 1282 height 608
click at [330, 487] on button "Add Action" at bounding box center [328, 492] width 81 height 28
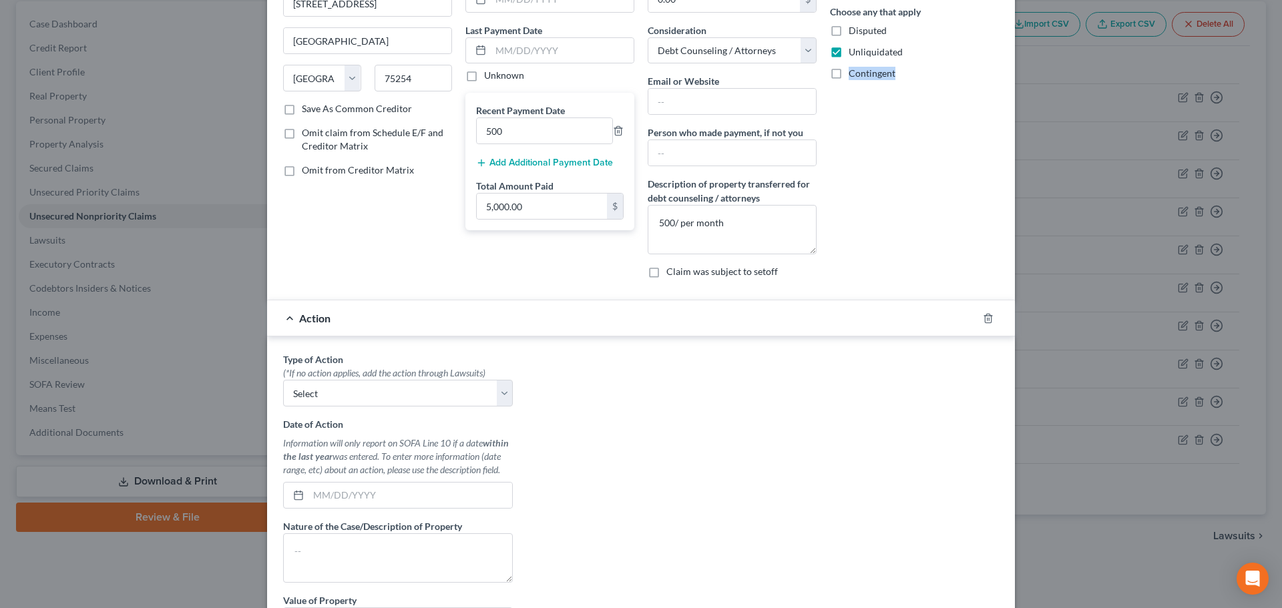
scroll to position [200, 0]
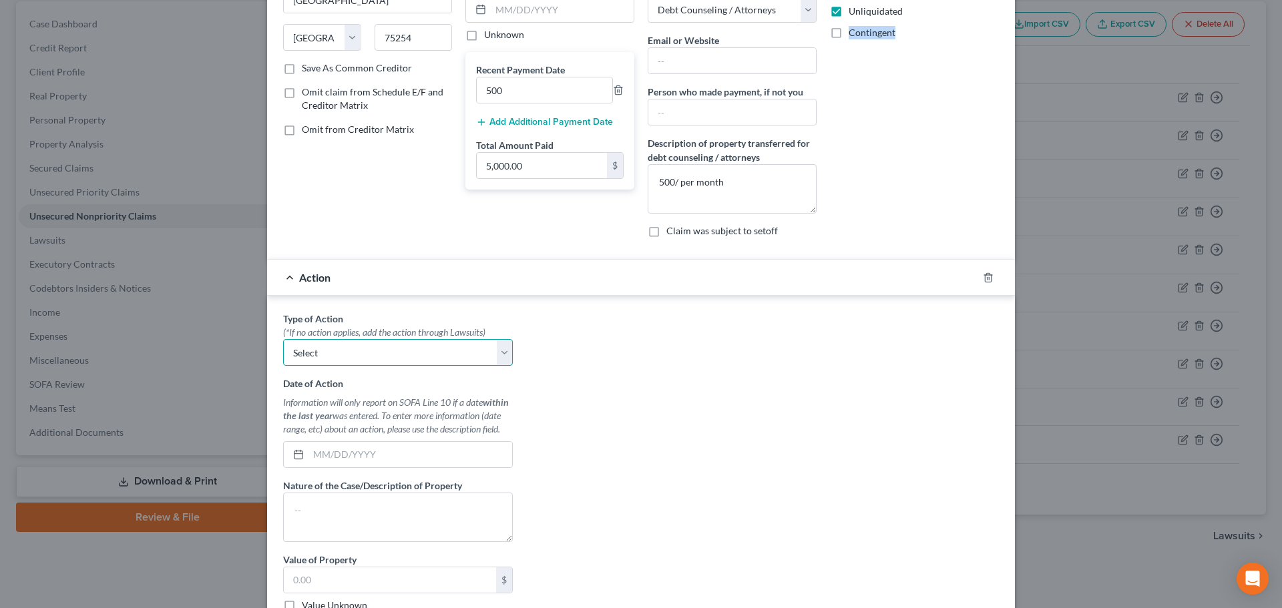
click at [368, 352] on select "Select Repossession Garnishment Foreclosure Personal Injury Attached, Seized, O…" at bounding box center [398, 352] width 230 height 27
click at [620, 375] on div "Type of Action * (*If no action applies, add the action through Lawsuits) Selec…" at bounding box center [640, 479] width 729 height 335
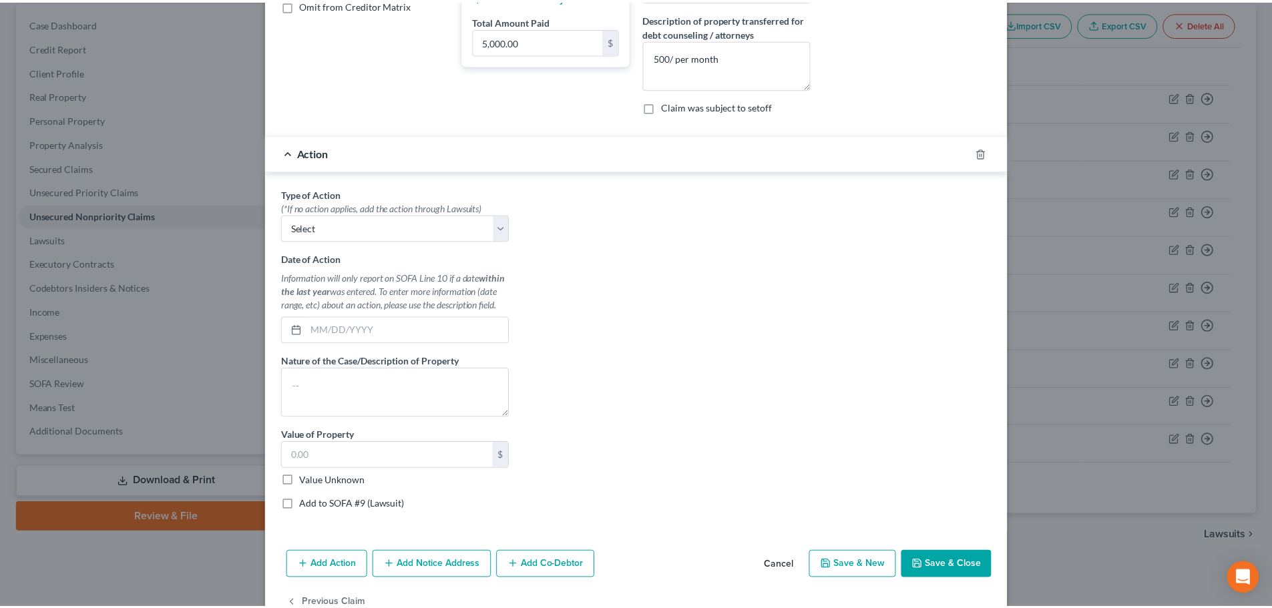
scroll to position [361, 0]
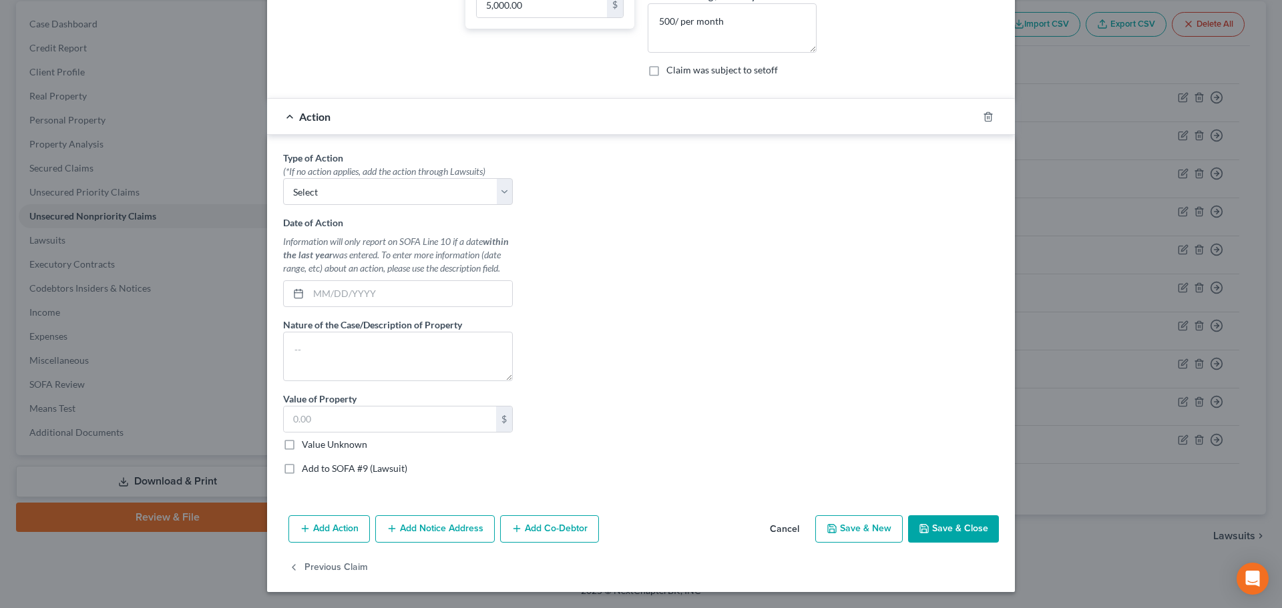
click at [944, 532] on button "Save & Close" at bounding box center [953, 529] width 91 height 28
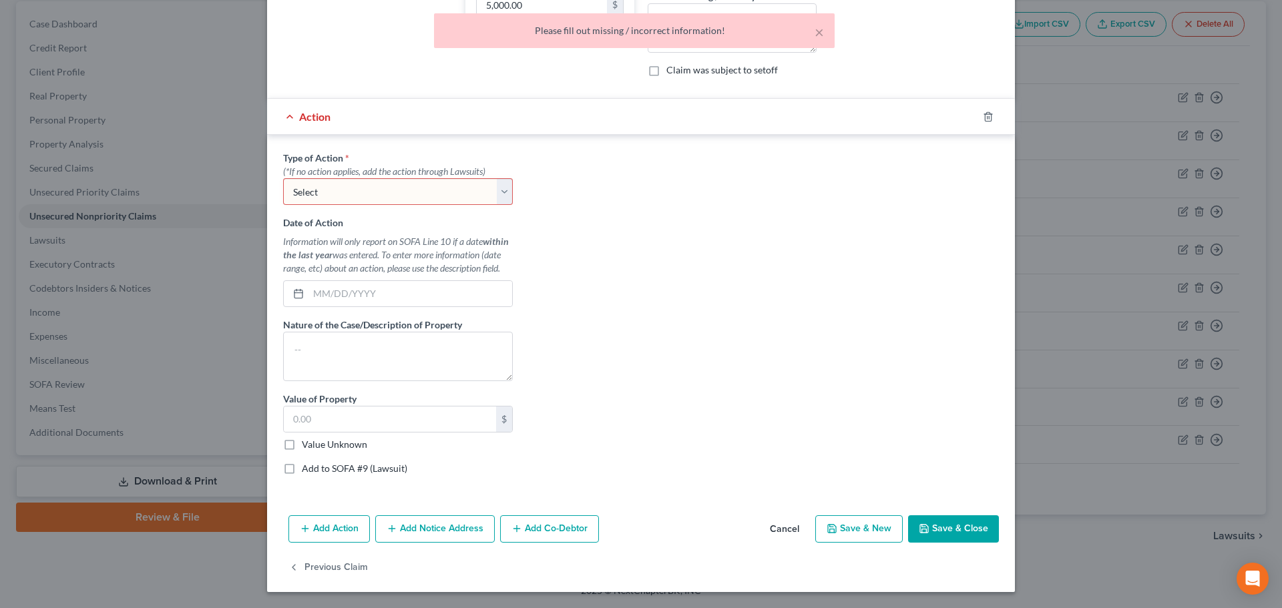
click at [501, 196] on select "Select Repossession Garnishment Foreclosure Personal Injury Attached, Seized, O…" at bounding box center [398, 191] width 230 height 27
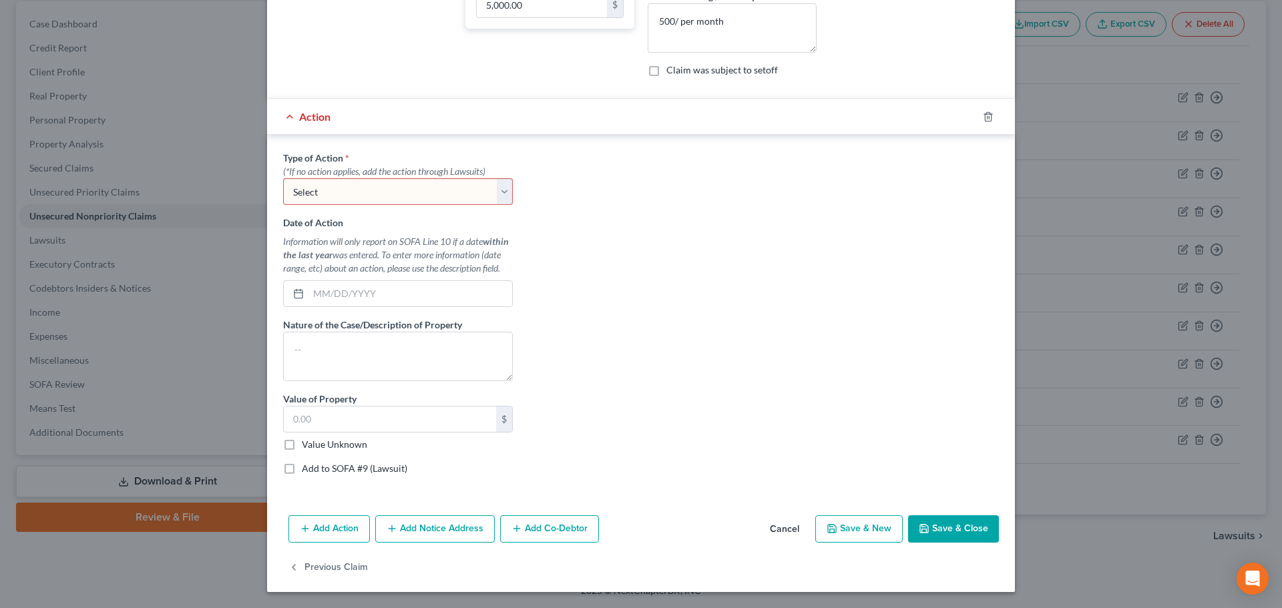
select select "4"
click at [283, 178] on select "Select Repossession Garnishment Foreclosure Personal Injury Attached, Seized, O…" at bounding box center [398, 191] width 230 height 27
click at [329, 353] on textarea at bounding box center [398, 356] width 230 height 49
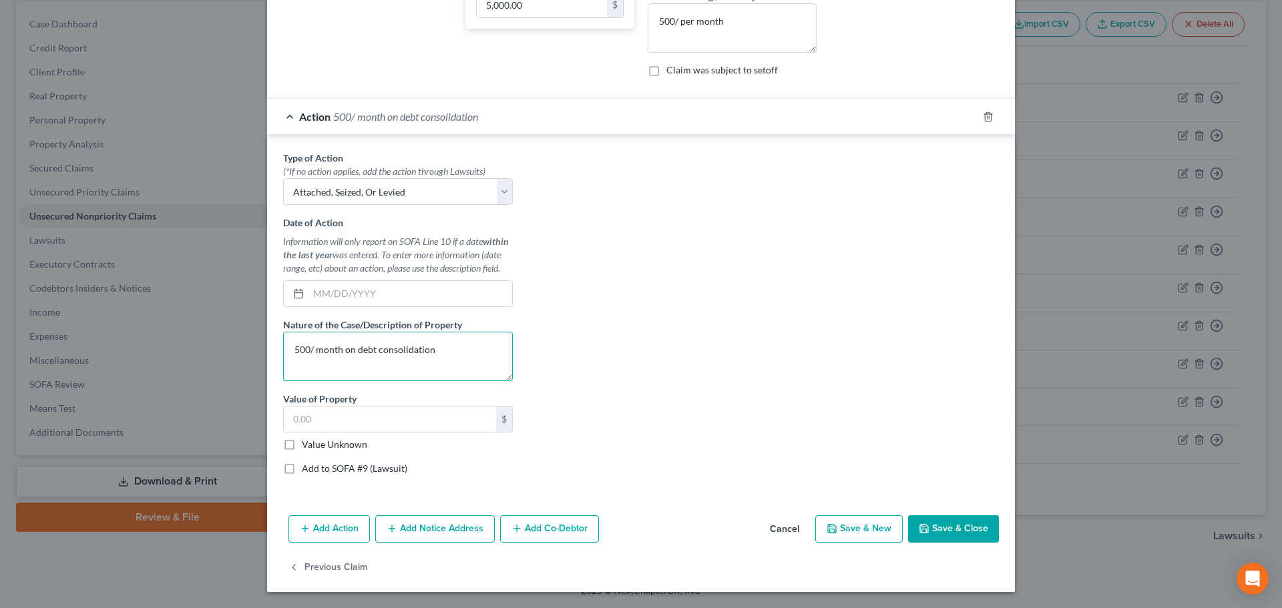
type textarea "500/ month on debt consolidation"
click at [656, 403] on div "Type of Action * (*If no action applies, add the action through Lawsuits) Selec…" at bounding box center [640, 318] width 729 height 335
click at [379, 421] on input "text" at bounding box center [390, 419] width 212 height 25
type input "5,000.00"
click at [724, 473] on div "Type of Action * (*If no action applies, add the action through Lawsuits) Selec…" at bounding box center [640, 318] width 729 height 335
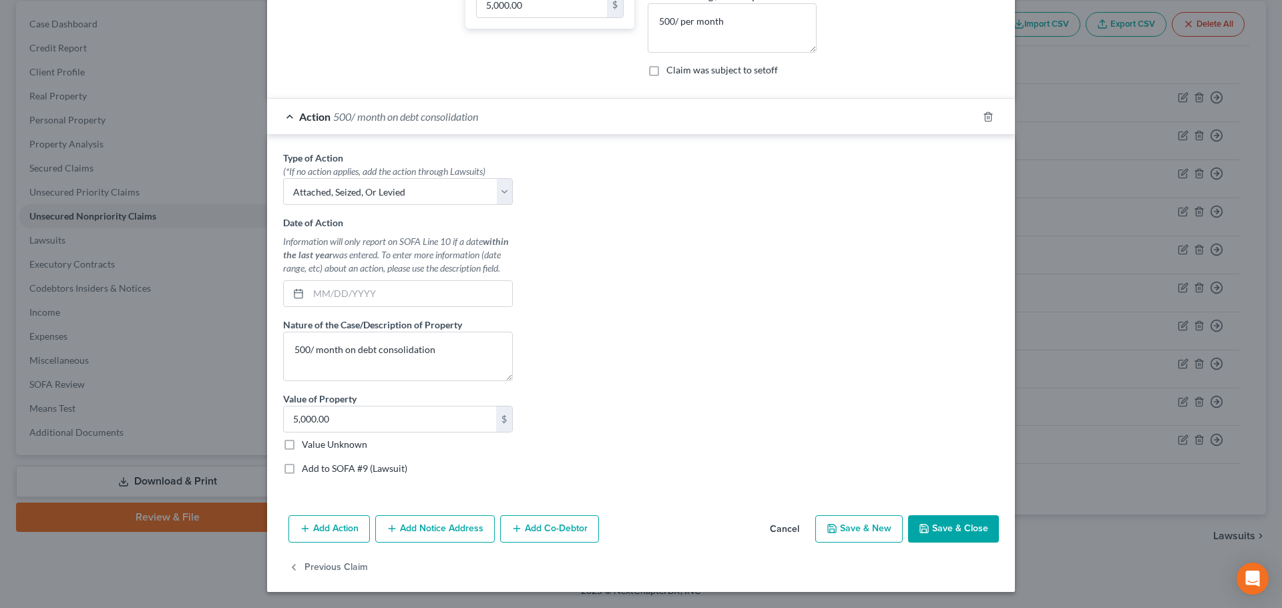
click at [930, 531] on button "Save & Close" at bounding box center [953, 529] width 91 height 28
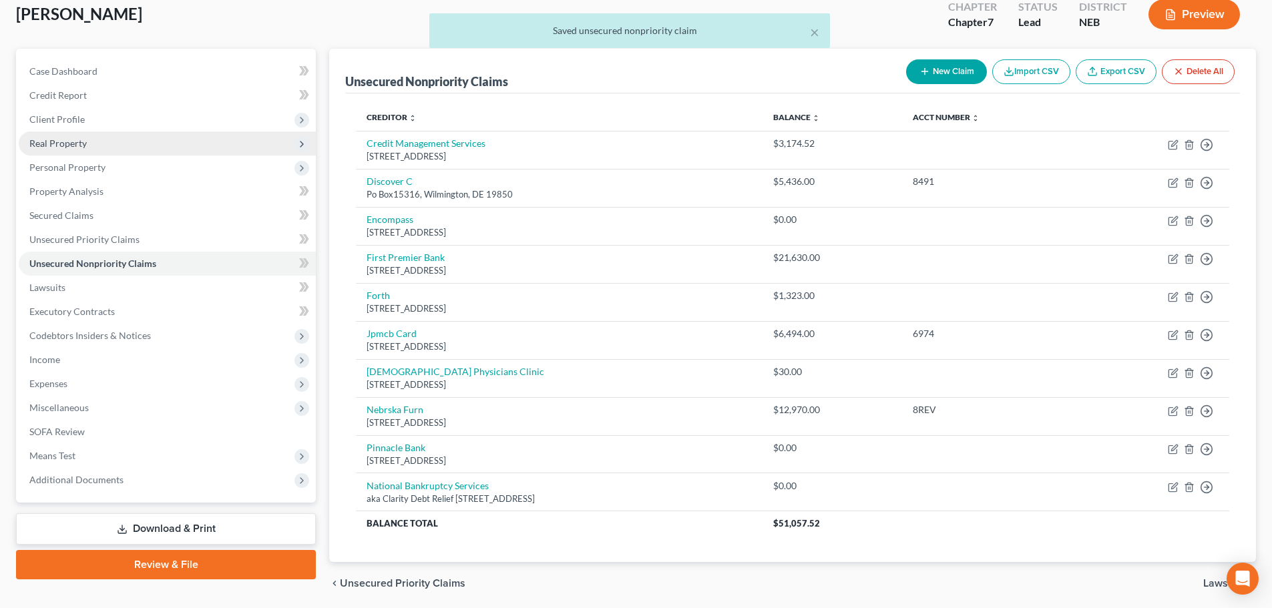
scroll to position [60, 0]
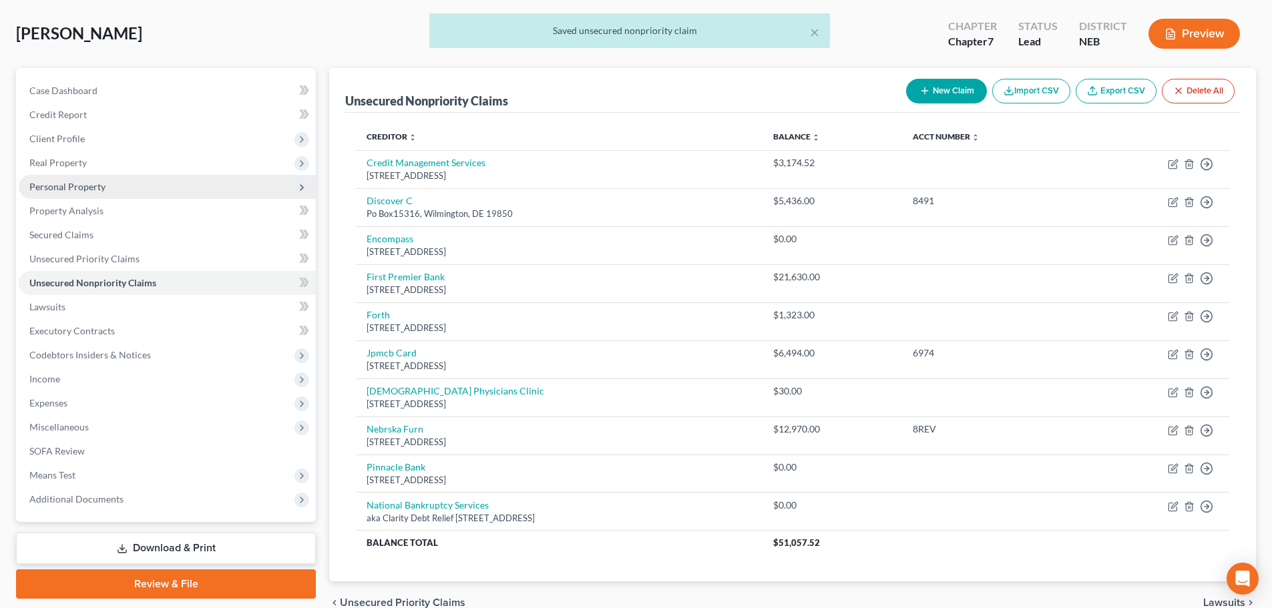
click at [85, 185] on span "Personal Property" at bounding box center [67, 186] width 76 height 11
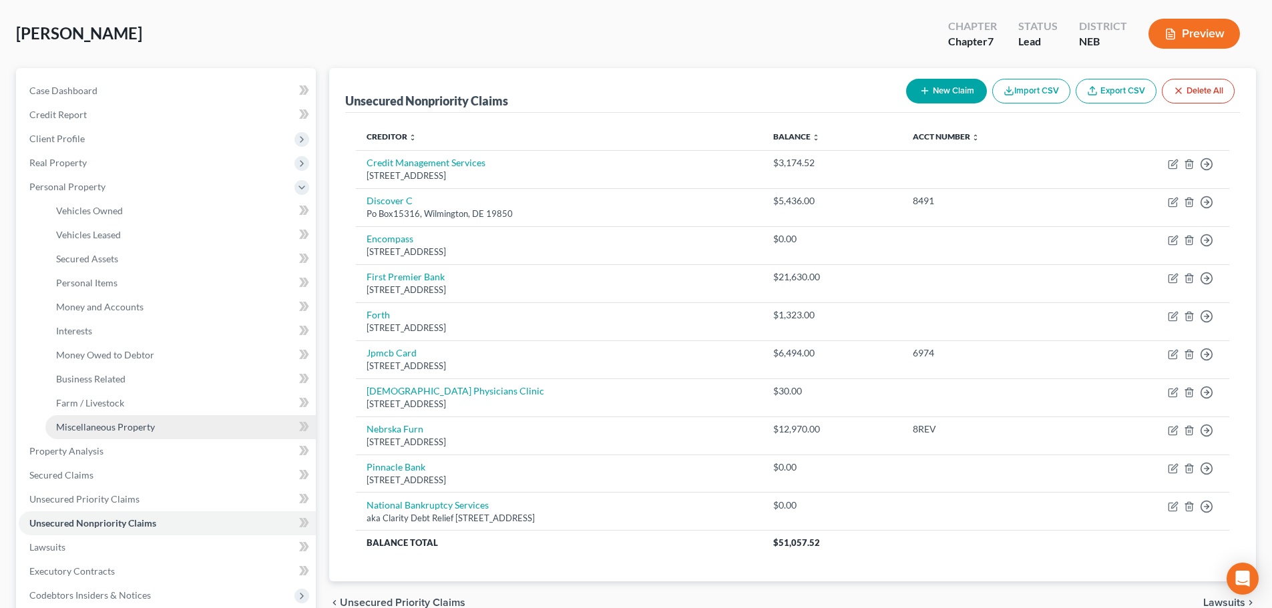
drag, startPoint x: 98, startPoint y: 423, endPoint x: 114, endPoint y: 417, distance: 16.3
click at [99, 423] on span "Miscellaneous Property" at bounding box center [105, 426] width 99 height 11
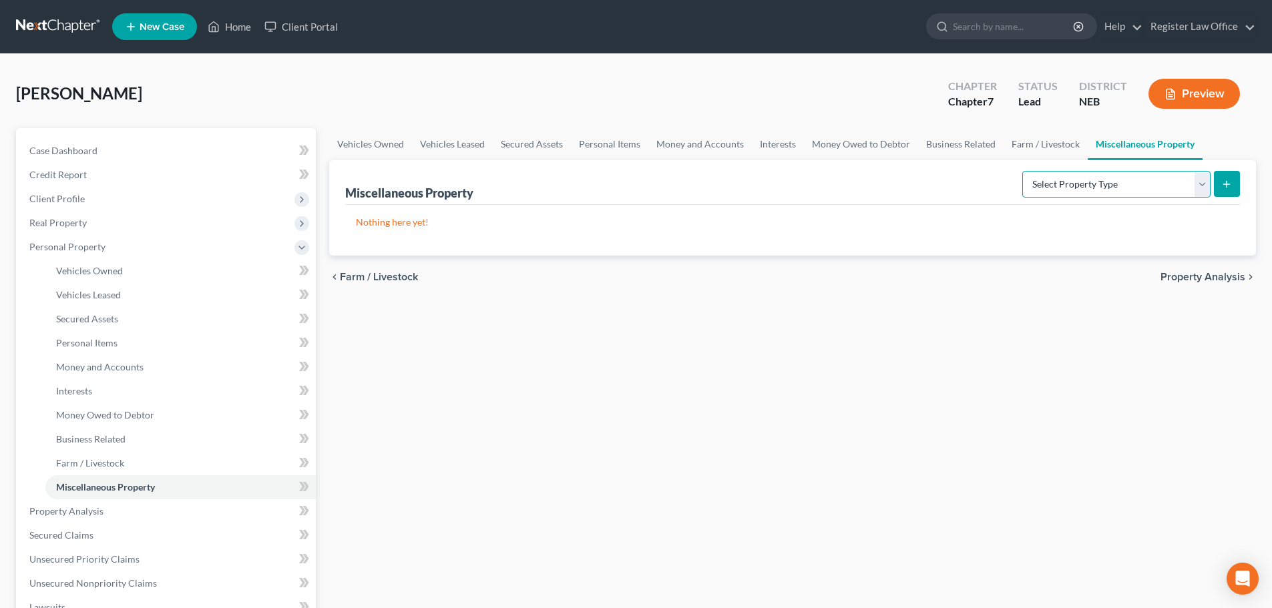
click at [1154, 186] on select "Select Property Type Assigned for Creditor Benefit [DATE] Holding for Another N…" at bounding box center [1116, 184] width 188 height 27
select select "transferred"
click at [1022, 171] on select "Select Property Type Assigned for Creditor Benefit [DATE] Holding for Another N…" at bounding box center [1116, 184] width 188 height 27
click at [1231, 182] on button "submit" at bounding box center [1227, 184] width 26 height 26
select select "Ordinary ([DATE])"
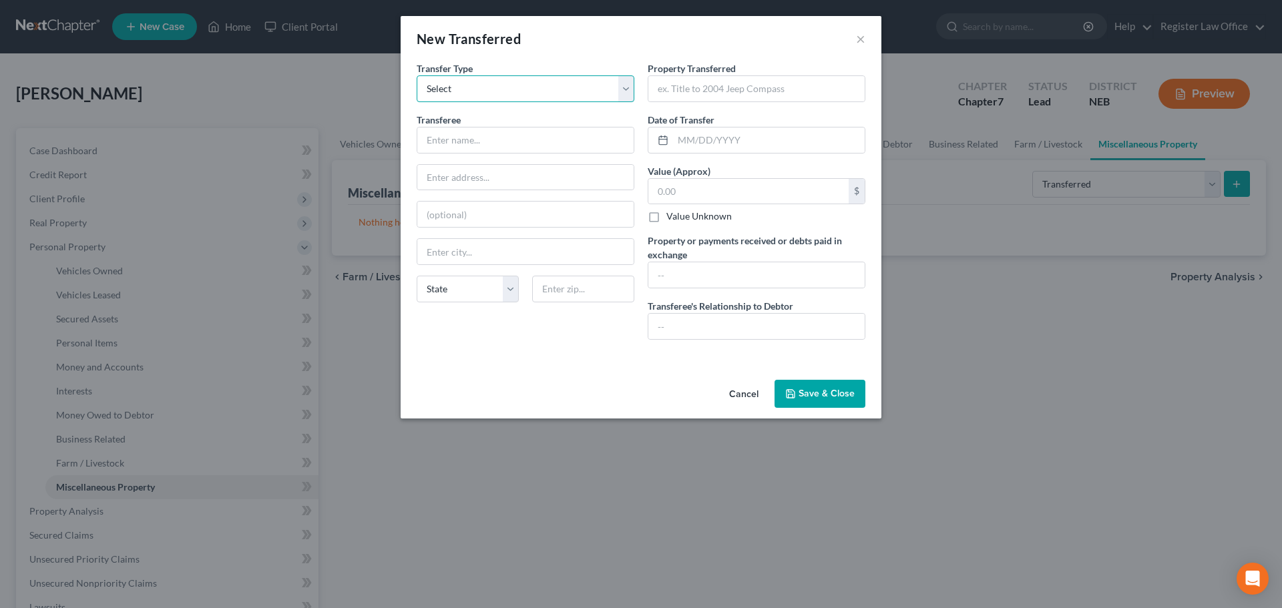
click at [529, 95] on select "Select Ordinary ([DATE]) [DATE]" at bounding box center [526, 88] width 218 height 27
click at [871, 39] on div "New Transferred ×" at bounding box center [641, 38] width 481 height 45
click at [741, 393] on button "Cancel" at bounding box center [743, 394] width 51 height 27
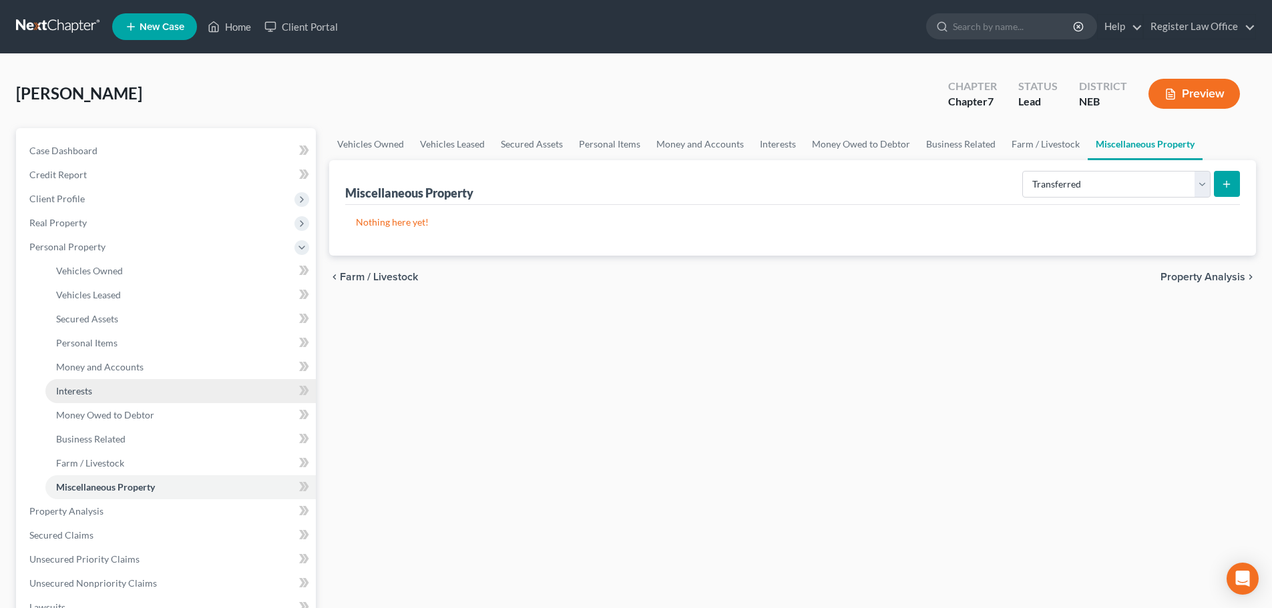
click at [84, 387] on span "Interests" at bounding box center [74, 390] width 36 height 11
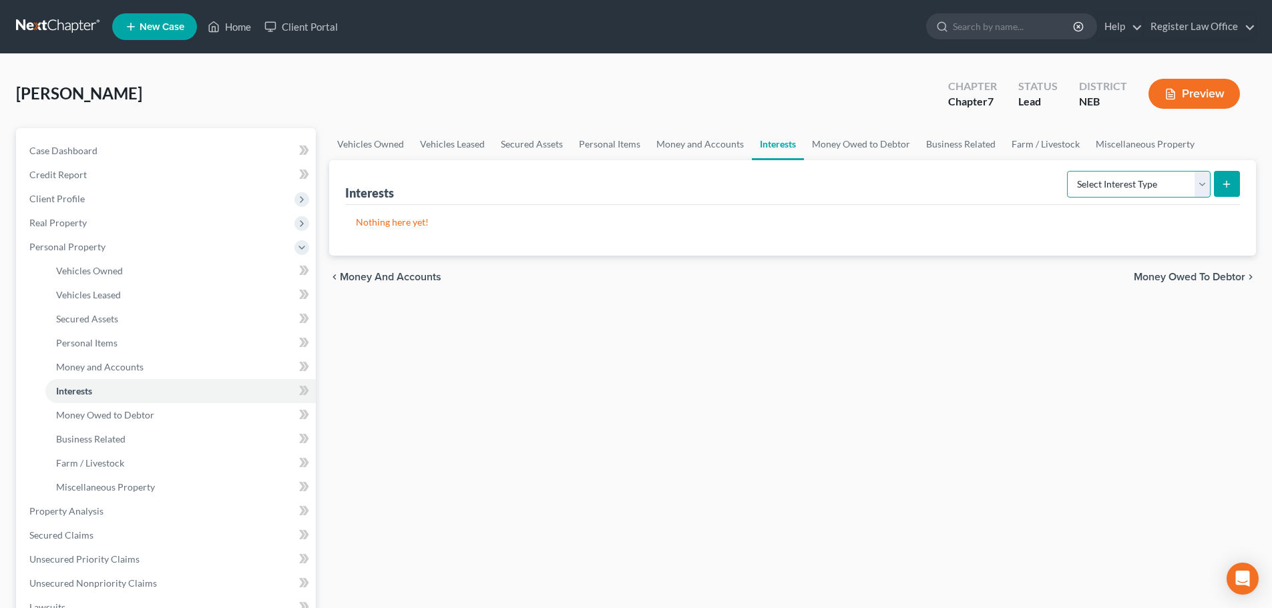
click at [1199, 180] on select "Select Interest Type 401K Annuity Bond Education IRA Government Bond Government…" at bounding box center [1139, 184] width 144 height 27
click at [706, 146] on link "Money and Accounts" at bounding box center [699, 144] width 103 height 32
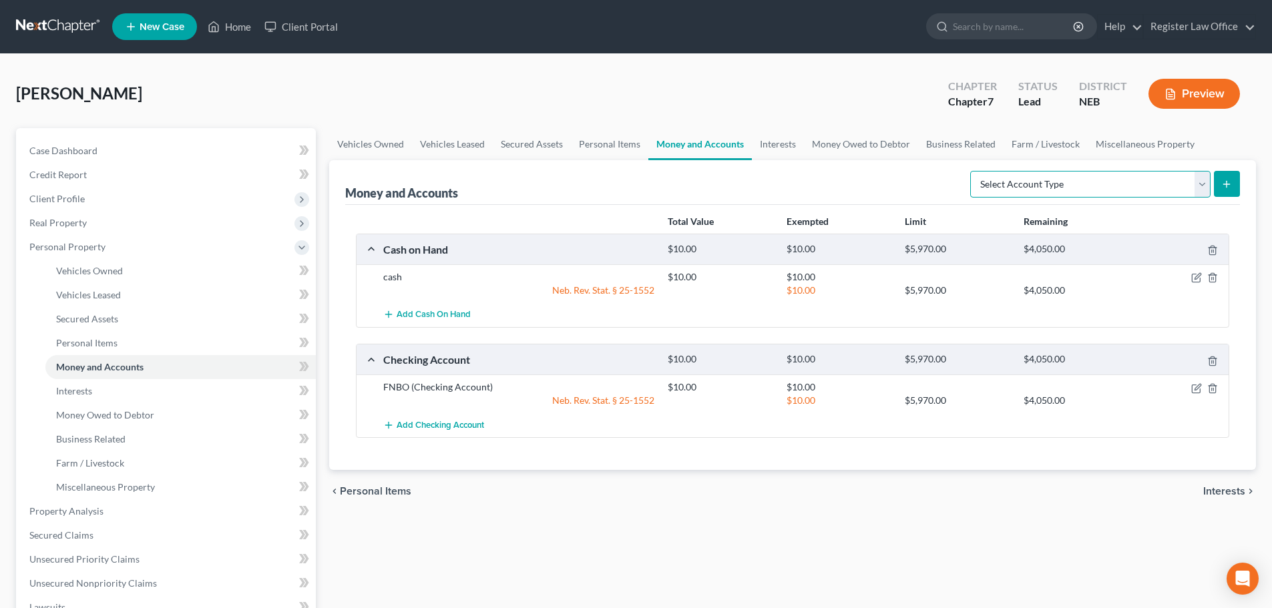
click at [1126, 186] on select "Select Account Type Brokerage Cash on Hand Certificates of Deposit Checking Acc…" at bounding box center [1090, 184] width 240 height 27
select select "other"
click at [973, 171] on select "Select Account Type Brokerage Cash on Hand Certificates of Deposit Checking Acc…" at bounding box center [1090, 184] width 240 height 27
click at [1227, 183] on icon "submit" at bounding box center [1226, 184] width 11 height 11
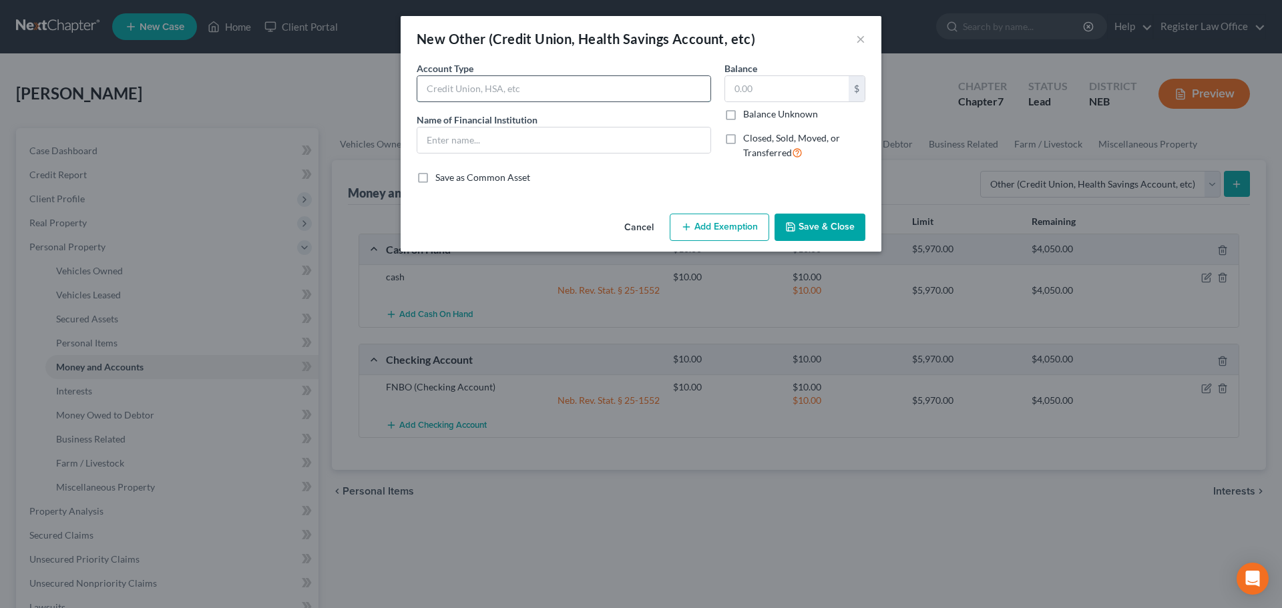
click at [474, 88] on input "text" at bounding box center [563, 88] width 293 height 25
drag, startPoint x: 596, startPoint y: 85, endPoint x: 429, endPoint y: 81, distance: 167.6
click at [429, 81] on input "Clarity Debt Relief Nation BKR services" at bounding box center [563, 88] width 293 height 25
type input "Clarity Debt Relief Nation BKR services"
click at [457, 142] on input "text" at bounding box center [563, 140] width 293 height 25
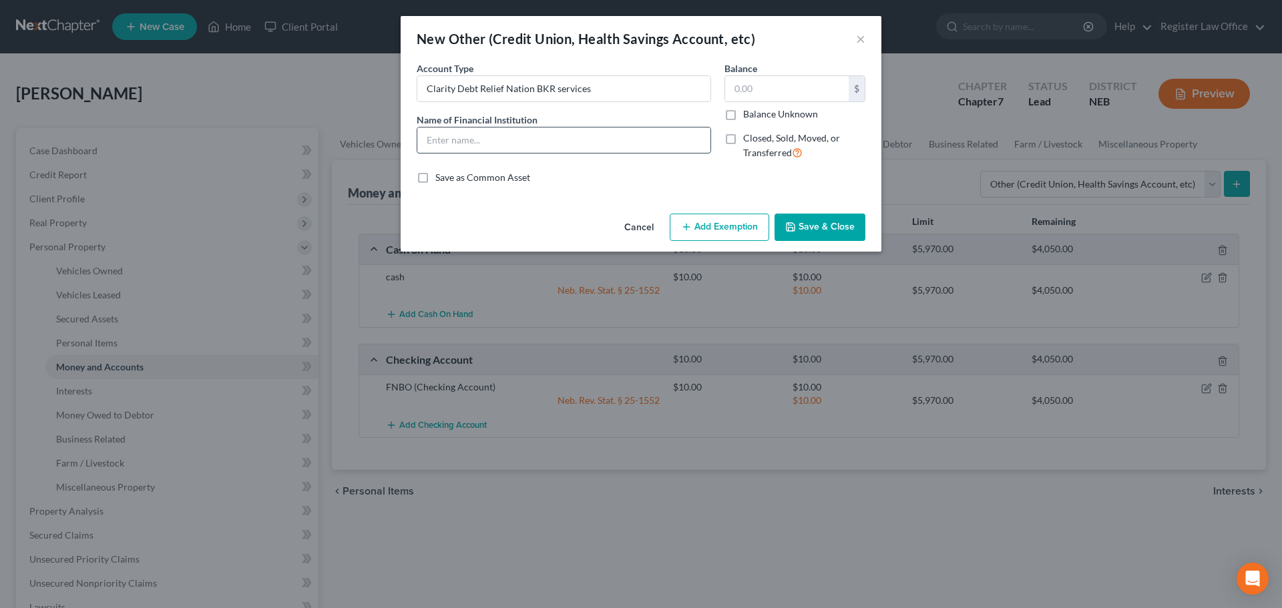
paste input "Clarity Debt Relief Nation BKR services"
type input "Clarity Debt Relief Nation BKR services"
drag, startPoint x: 598, startPoint y: 93, endPoint x: 366, endPoint y: 84, distance: 231.9
click at [367, 83] on div "New Other (Credit Union, Health Savings Account, etc) × An exemption set must f…" at bounding box center [641, 304] width 1282 height 608
type input "Debt consolidation"
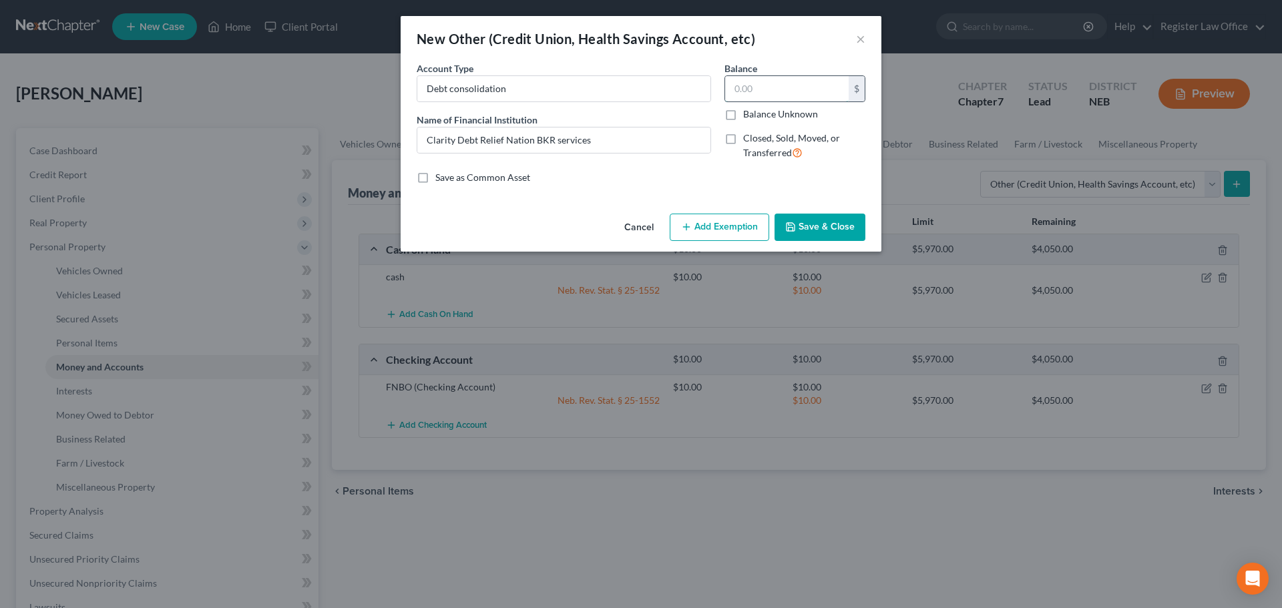
click at [763, 88] on input "text" at bounding box center [787, 88] width 124 height 25
type input "5,000.00"
click at [728, 227] on button "Add Exemption" at bounding box center [719, 228] width 99 height 28
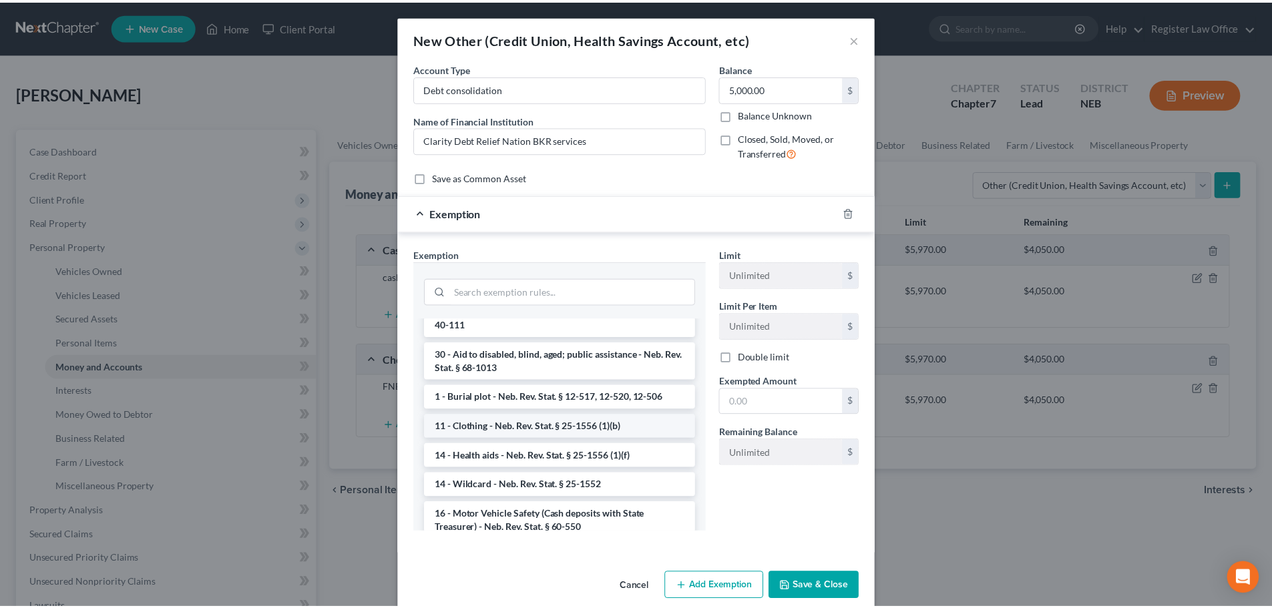
scroll to position [467, 0]
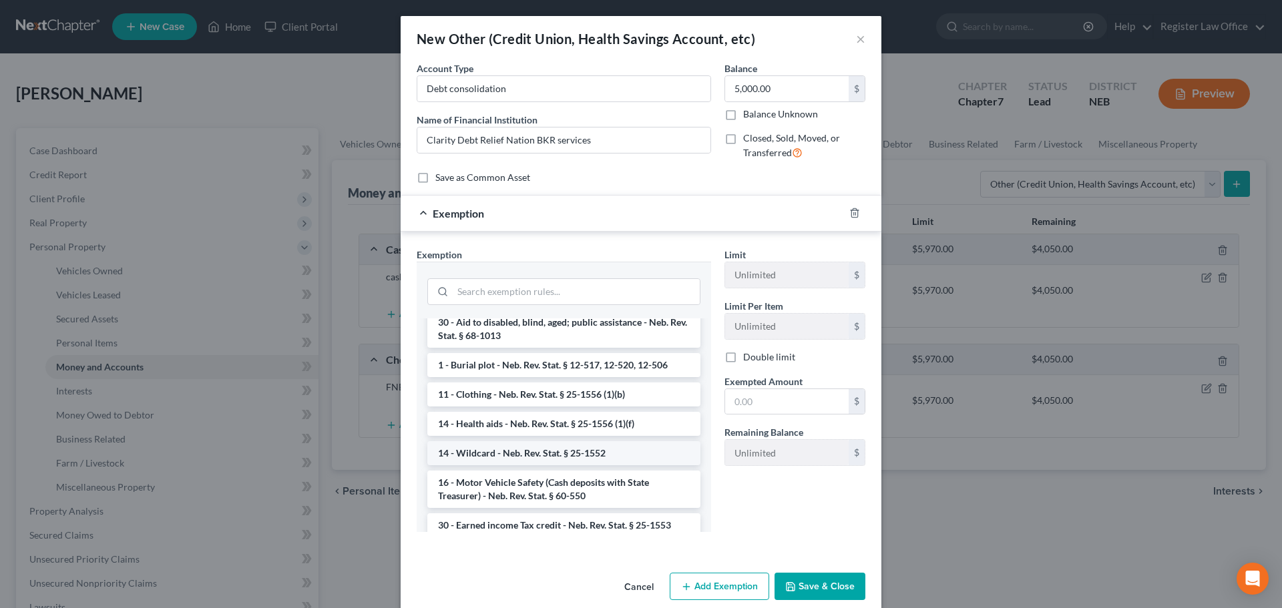
click at [549, 451] on li "14 - Wildcard - Neb. Rev. Stat. § 25-1552" at bounding box center [563, 453] width 273 height 24
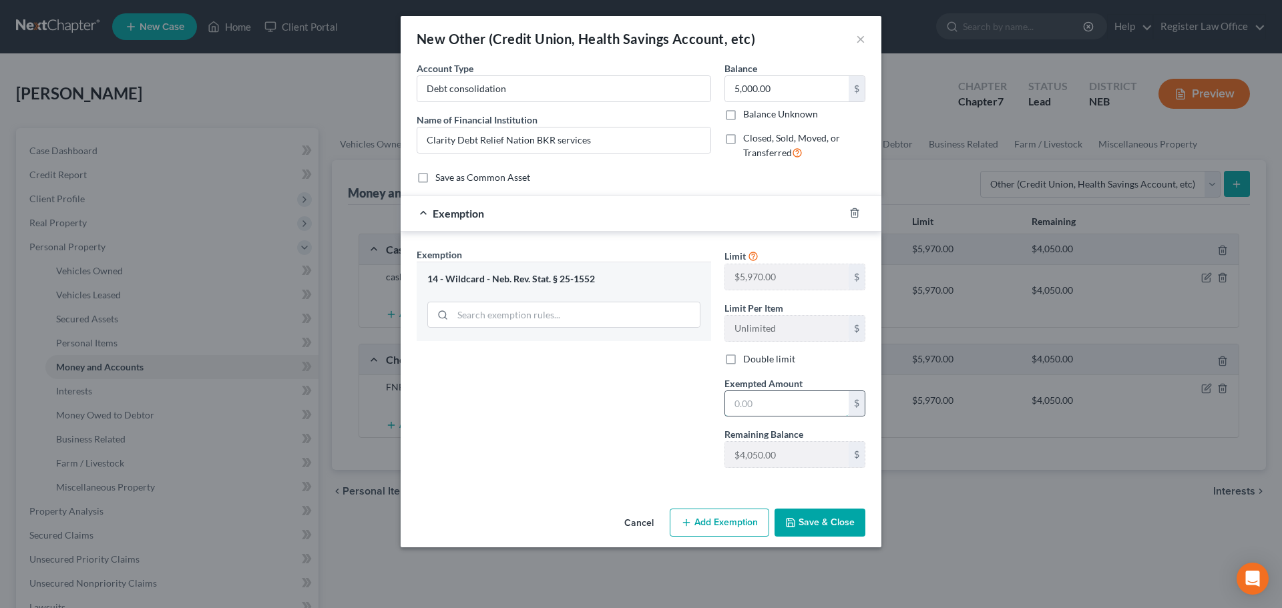
click at [743, 402] on input "text" at bounding box center [787, 403] width 124 height 25
drag, startPoint x: 777, startPoint y: 404, endPoint x: 687, endPoint y: 398, distance: 89.7
click at [687, 398] on div "Exemption Set must be selected for CA. Exemption * 14 - Wildcard - Neb. Rev. St…" at bounding box center [641, 364] width 462 height 232
click at [716, 394] on div "Exemption Set must be selected for CA. Exemption * 14 - Wildcard - Neb. Rev. St…" at bounding box center [564, 363] width 308 height 231
click at [753, 403] on input "4,000.00" at bounding box center [787, 403] width 124 height 25
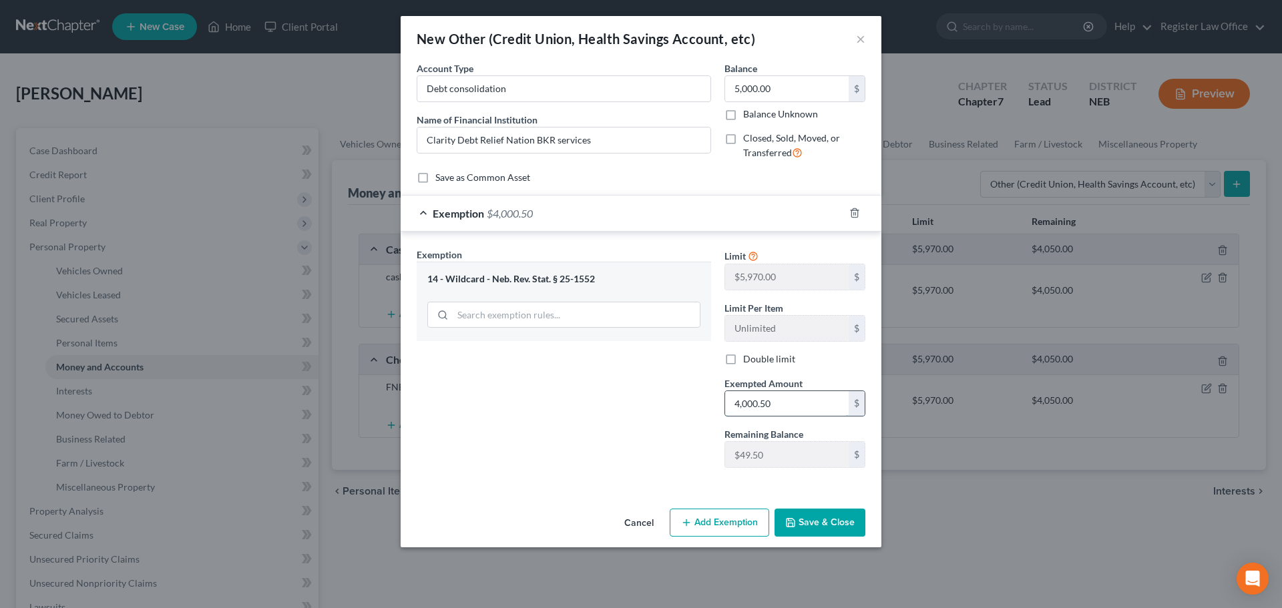
click at [771, 401] on input "4,000.50" at bounding box center [787, 403] width 124 height 25
type input "4,050.00"
drag, startPoint x: 678, startPoint y: 395, endPoint x: 710, endPoint y: 466, distance: 77.7
click at [678, 401] on div "Exemption Set must be selected for CA. Exemption * 14 - Wildcard - Neb. Rev. St…" at bounding box center [564, 363] width 308 height 231
click at [805, 523] on button "Save & Close" at bounding box center [820, 523] width 91 height 28
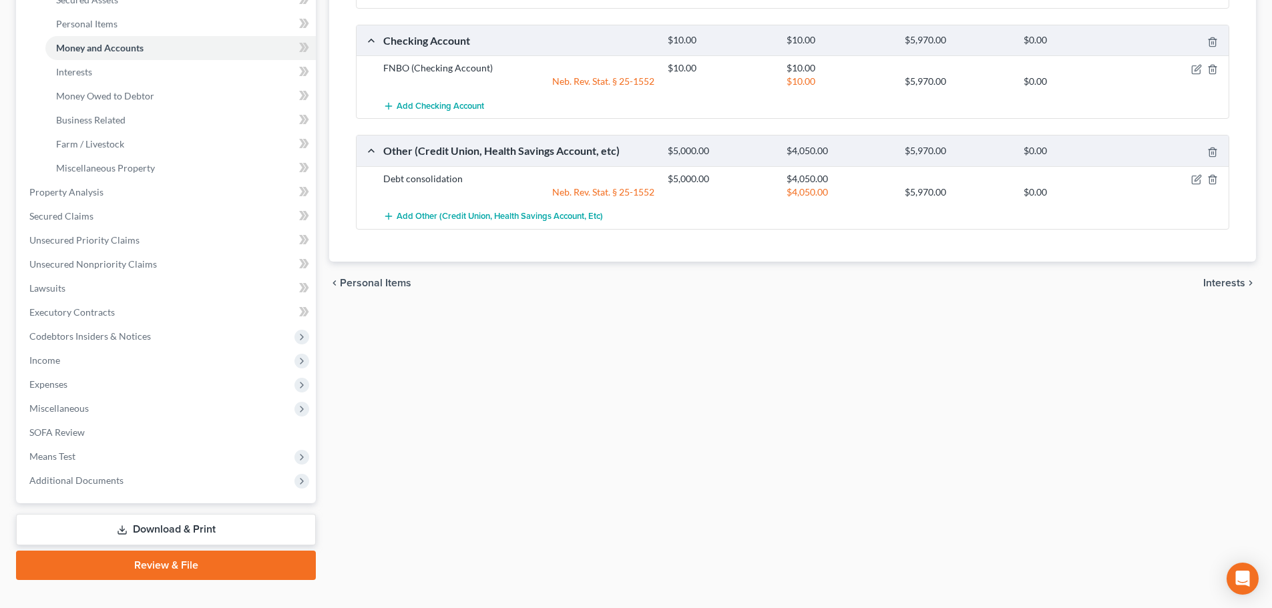
scroll to position [342, 0]
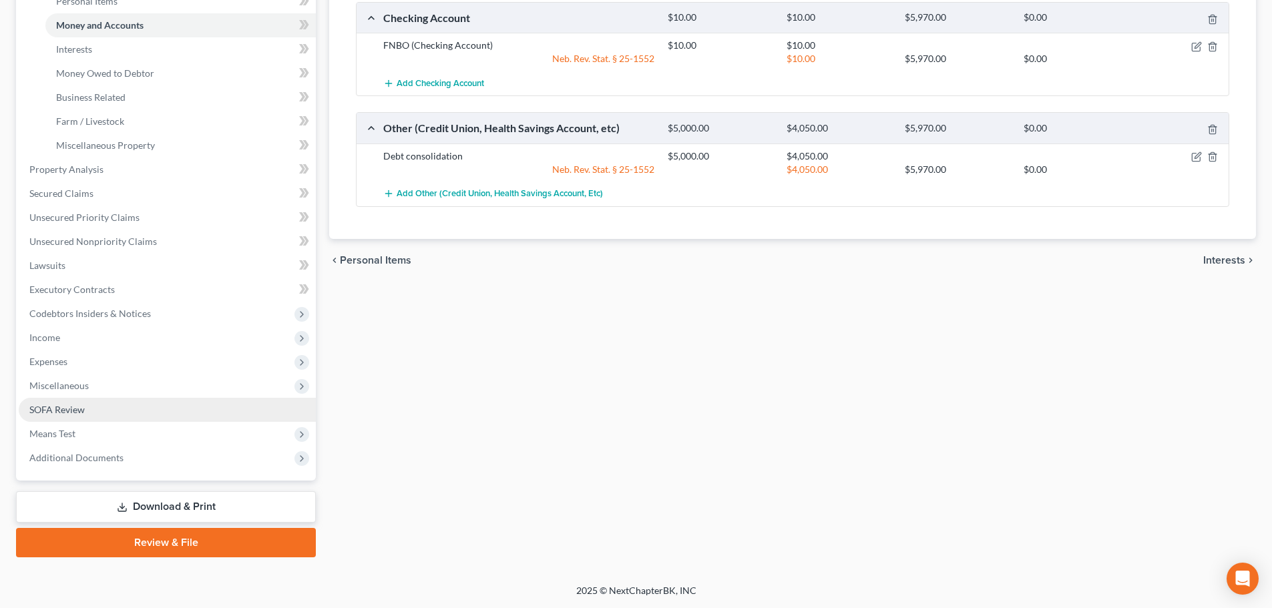
click at [88, 407] on link "SOFA Review" at bounding box center [167, 410] width 297 height 24
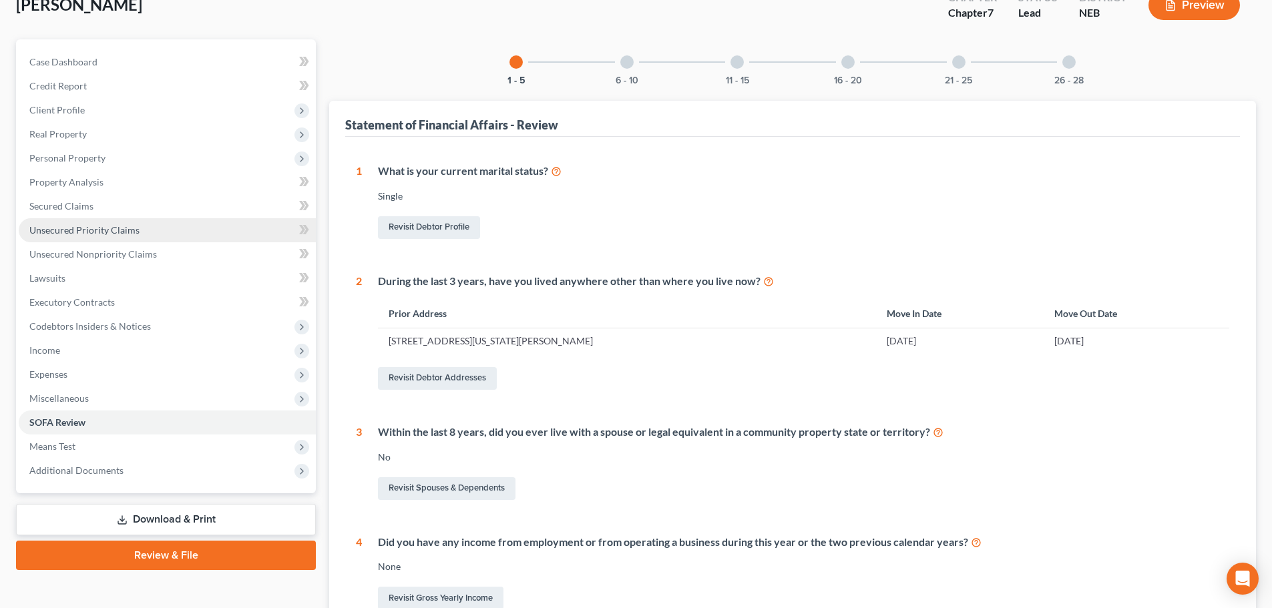
scroll to position [77, 0]
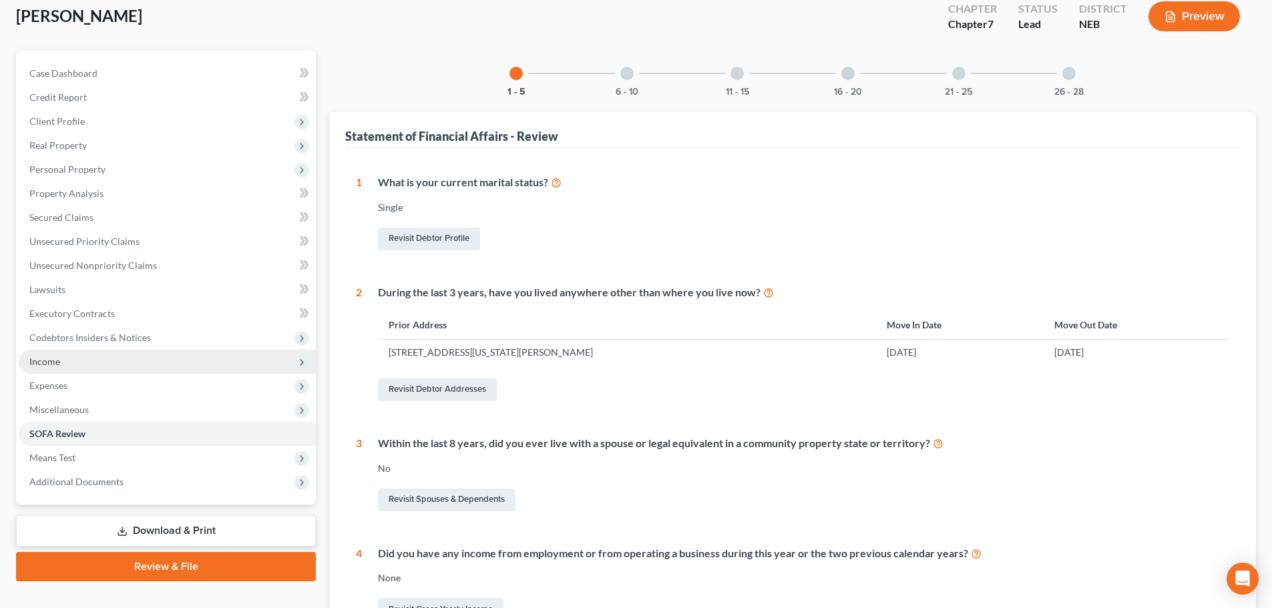
click at [55, 360] on span "Income" at bounding box center [44, 361] width 31 height 11
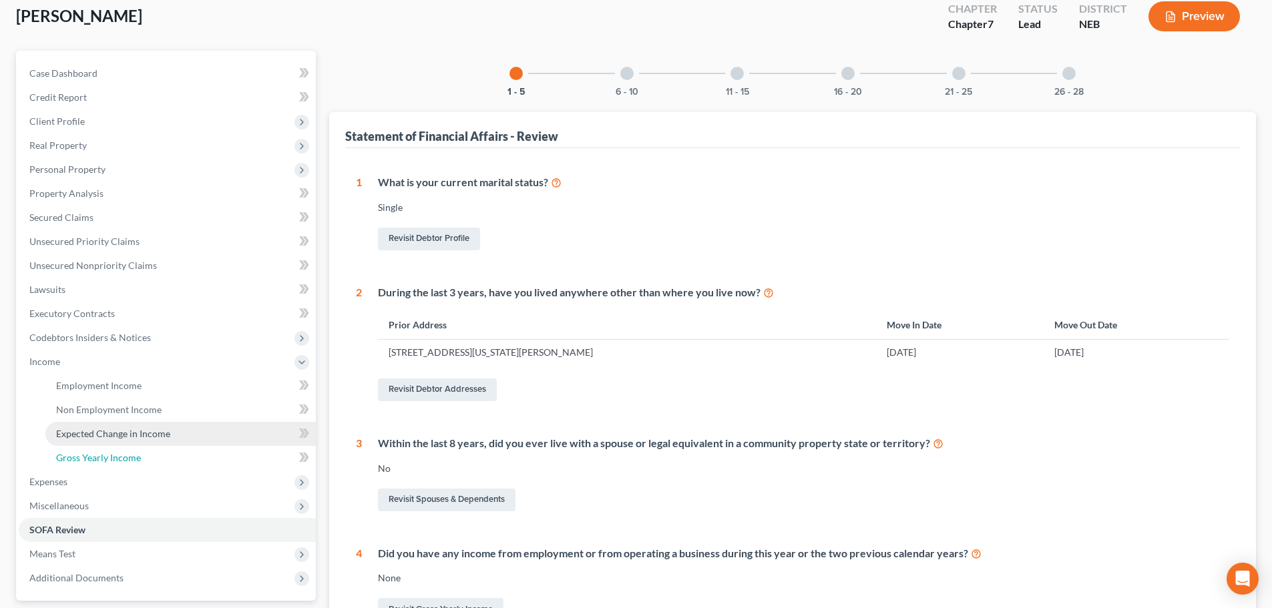
drag, startPoint x: 88, startPoint y: 455, endPoint x: 136, endPoint y: 444, distance: 48.7
click at [88, 453] on span "Gross Yearly Income" at bounding box center [98, 457] width 85 height 11
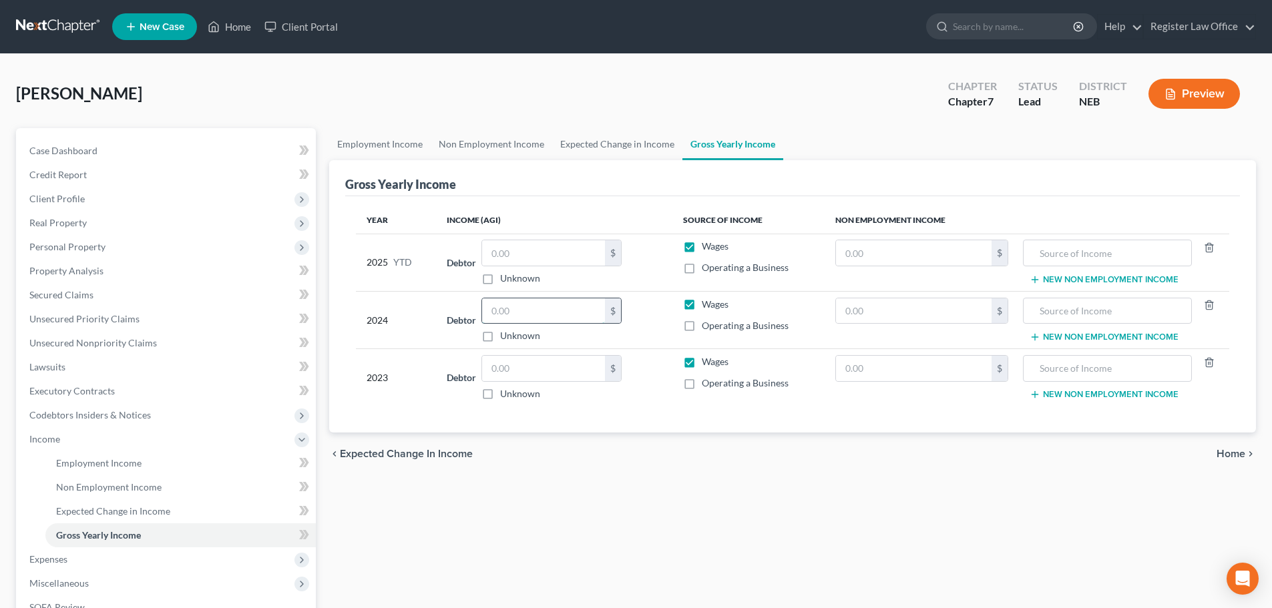
click at [523, 316] on input "text" at bounding box center [543, 310] width 123 height 25
type input "64,613"
click at [670, 329] on td "Debtor 64,613.00 $ Unknown Balance Undetermined 64,613 $ Unknown" at bounding box center [554, 319] width 236 height 57
click at [507, 379] on input "text" at bounding box center [543, 368] width 123 height 25
type input "65,635"
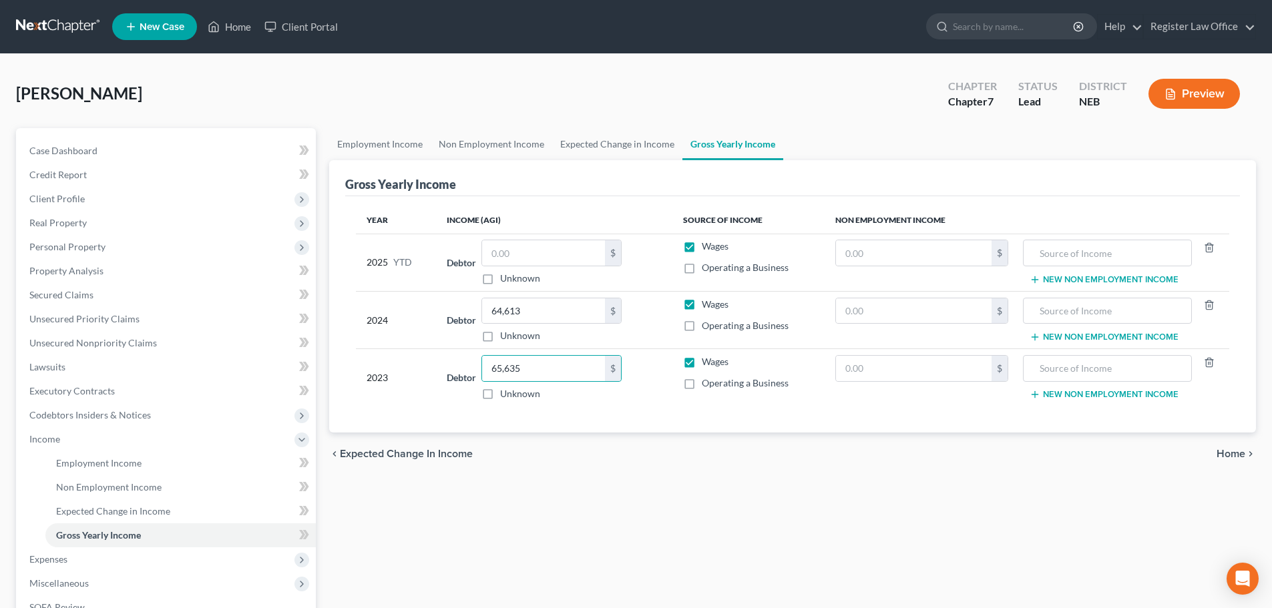
click at [609, 409] on div "Year Income (AGI) Source of Income Non Employment Income 2025 YTD Debtor $ Unkn…" at bounding box center [792, 314] width 895 height 237
click at [527, 256] on input "text" at bounding box center [543, 252] width 123 height 25
type input "23,650.00"
drag, startPoint x: 661, startPoint y: 413, endPoint x: 507, endPoint y: 453, distance: 158.7
click at [658, 413] on div "Year Income (AGI) Source of Income Non Employment Income 2025 YTD Debtor 23,650…" at bounding box center [792, 314] width 895 height 237
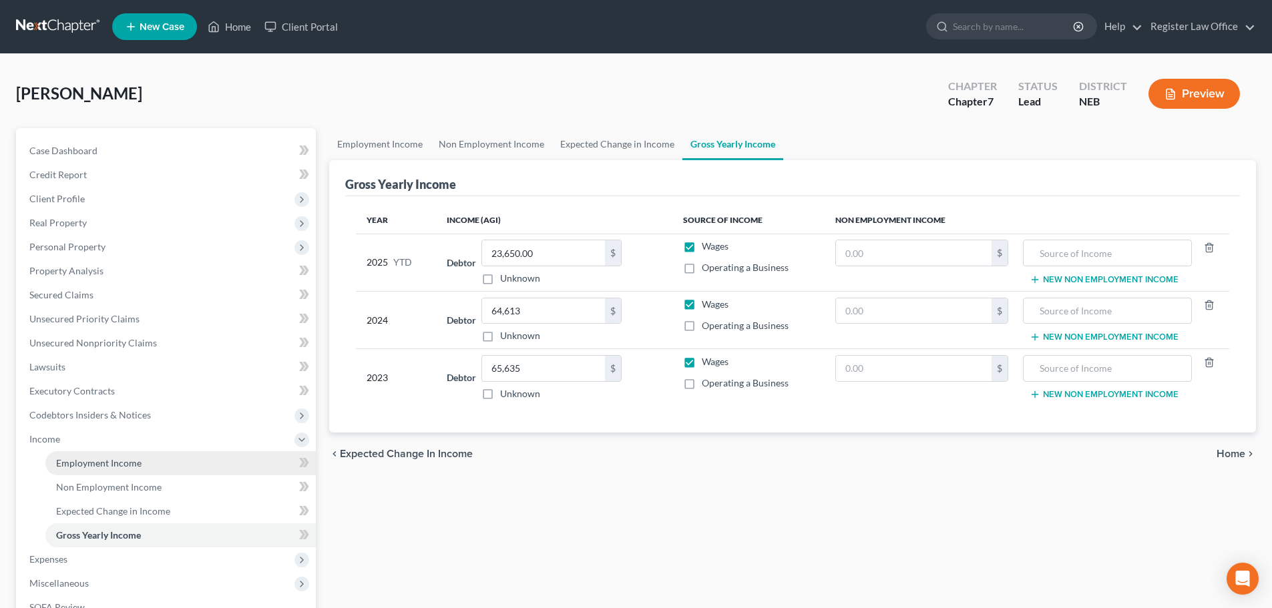
click at [133, 467] on span "Employment Income" at bounding box center [98, 462] width 85 height 11
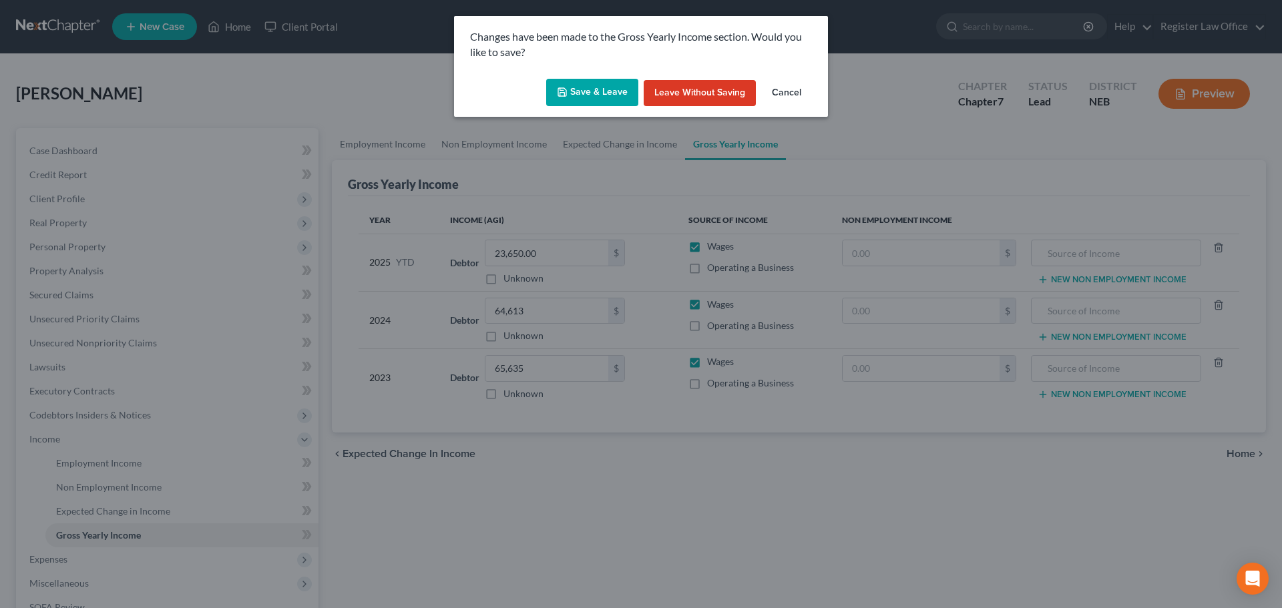
click at [601, 91] on button "Save & Leave" at bounding box center [592, 93] width 92 height 28
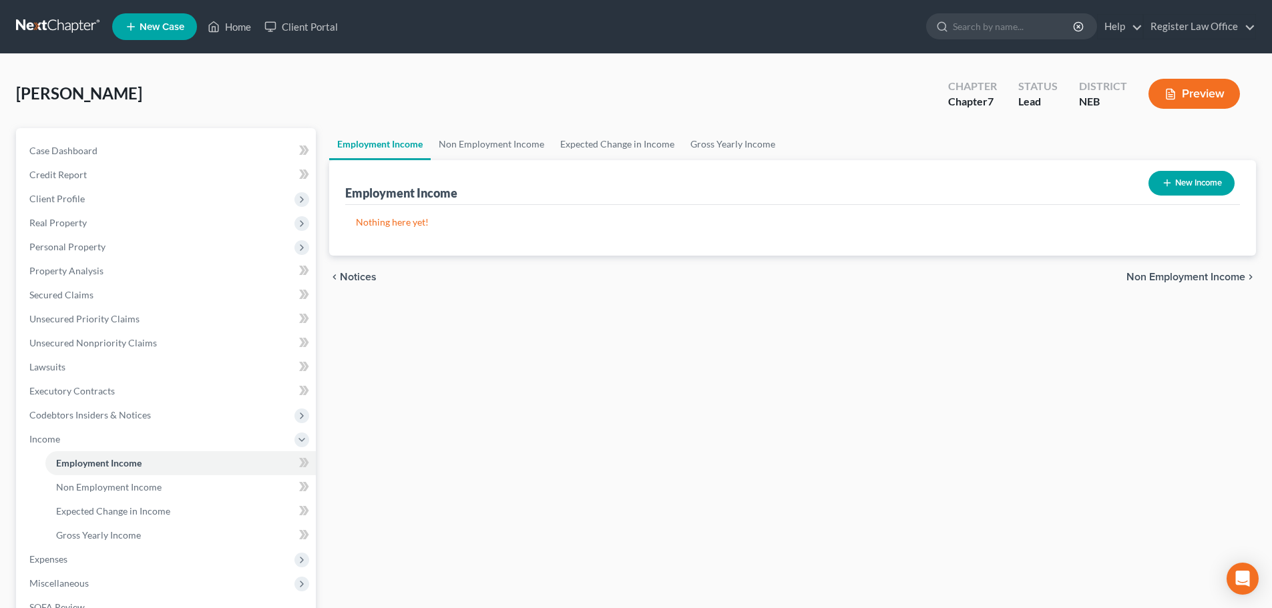
click at [1207, 187] on button "New Income" at bounding box center [1191, 183] width 86 height 25
select select "0"
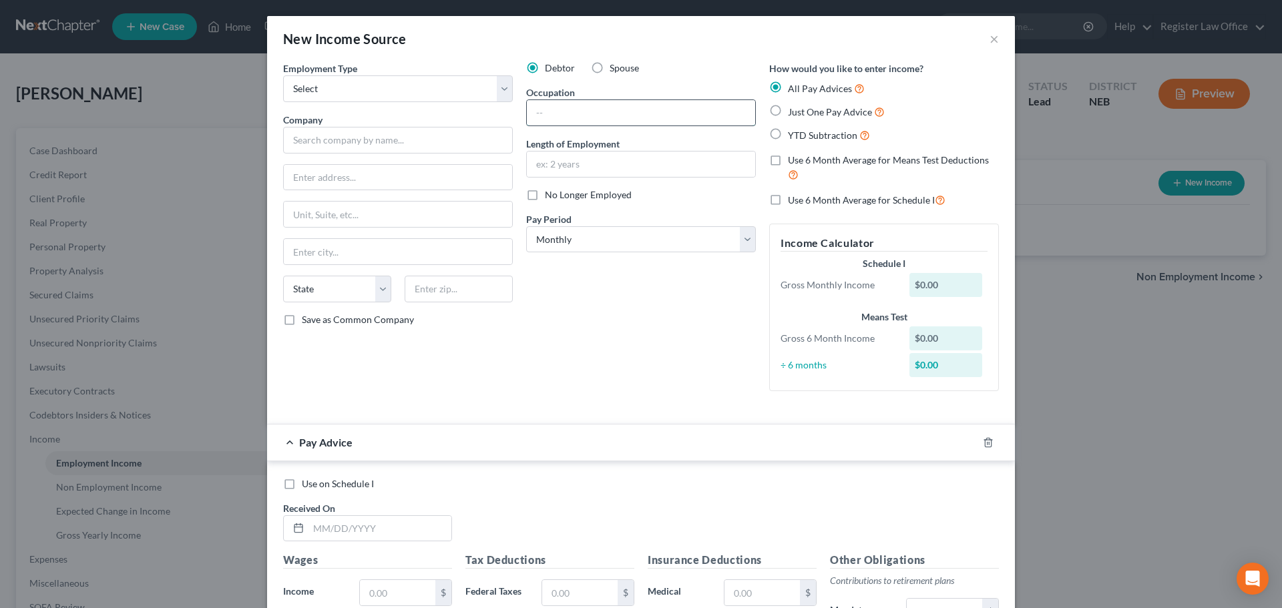
click at [556, 107] on input "text" at bounding box center [641, 112] width 228 height 25
type input "labor"
click at [593, 164] on input "text" at bounding box center [641, 164] width 228 height 25
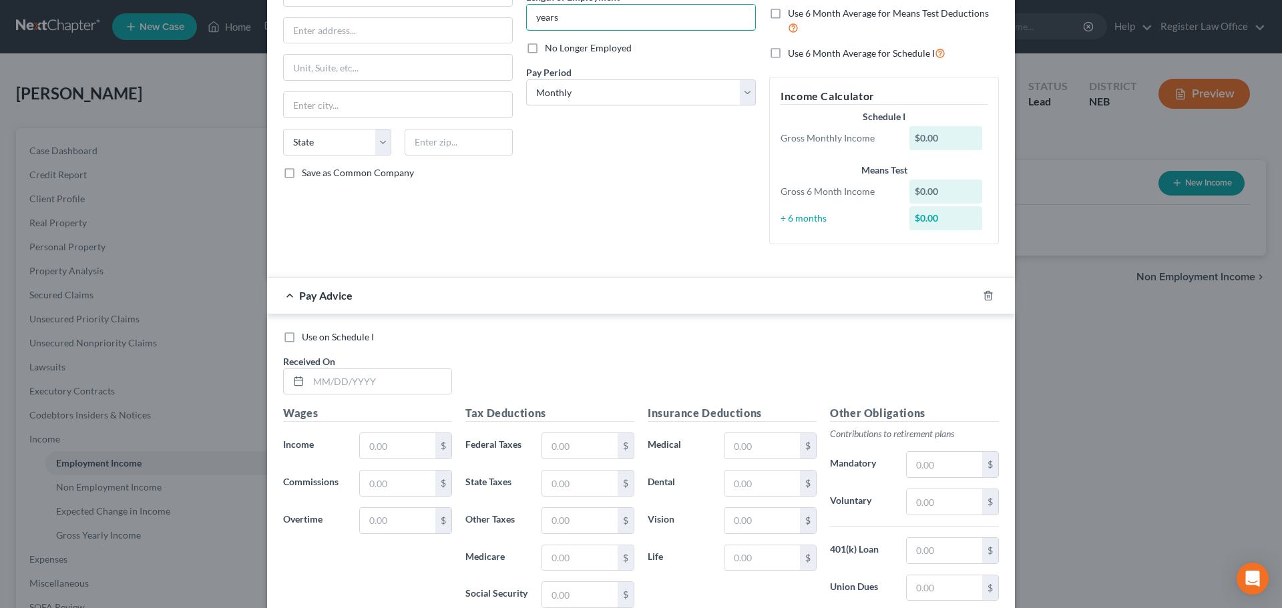
scroll to position [67, 0]
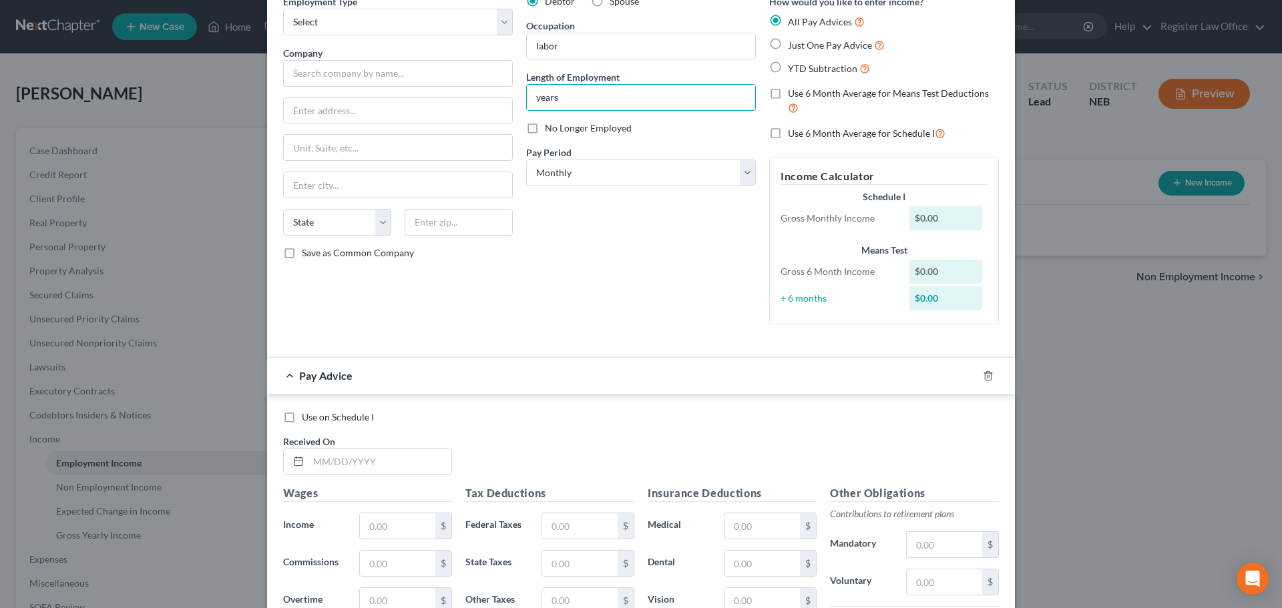
type input "years"
click at [788, 41] on label "Just One Pay Advice" at bounding box center [836, 44] width 97 height 15
click at [793, 41] on input "Just One Pay Advice" at bounding box center [797, 41] width 9 height 9
radio input "true"
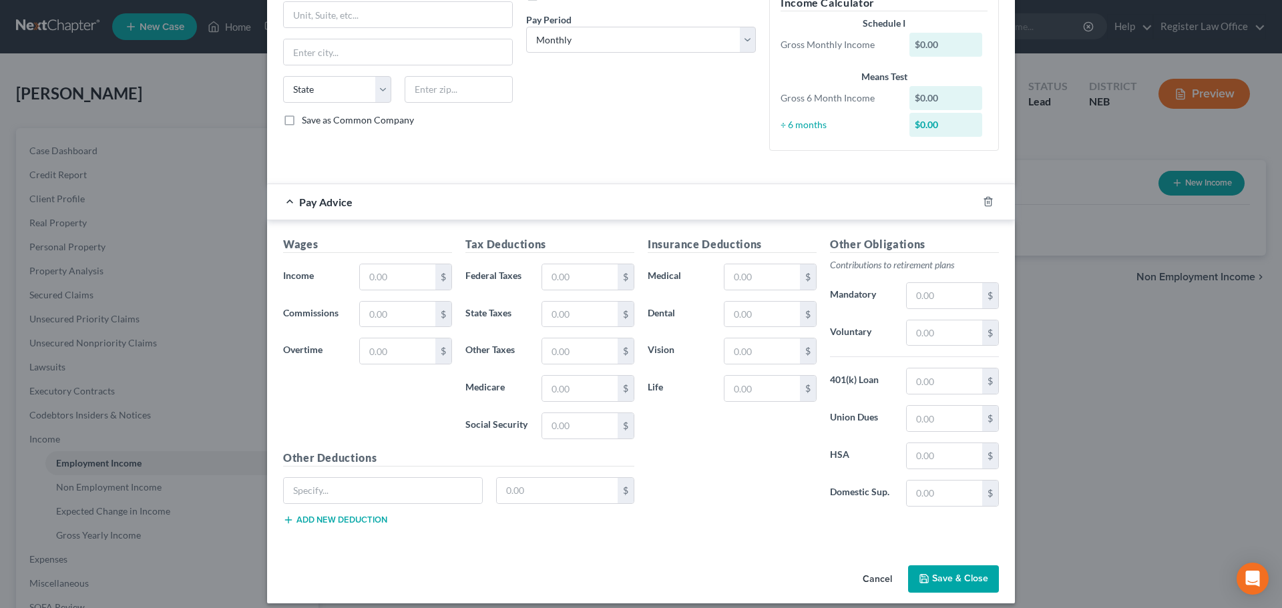
scroll to position [200, 0]
click at [376, 276] on input "text" at bounding box center [397, 276] width 75 height 25
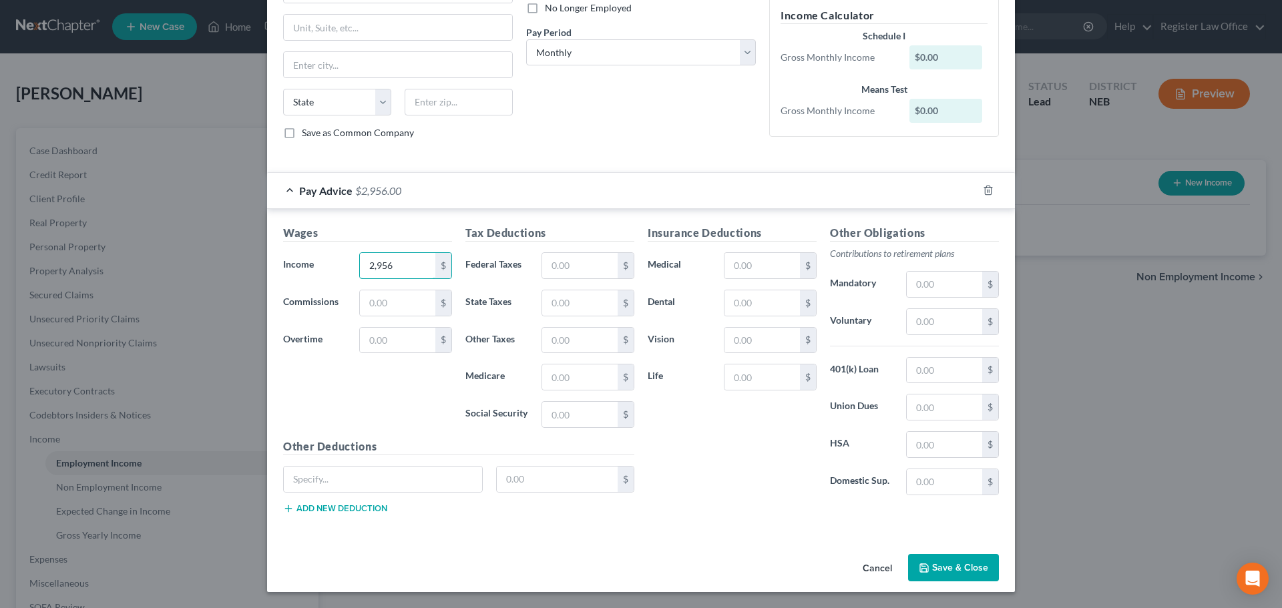
type input "2,956"
click at [425, 389] on div "Wages Income * 2,956 $ Commissions $ Overtime $" at bounding box center [367, 332] width 182 height 214
click at [569, 273] on input "text" at bounding box center [579, 265] width 75 height 25
type input "296"
drag, startPoint x: 556, startPoint y: 306, endPoint x: 549, endPoint y: 314, distance: 10.4
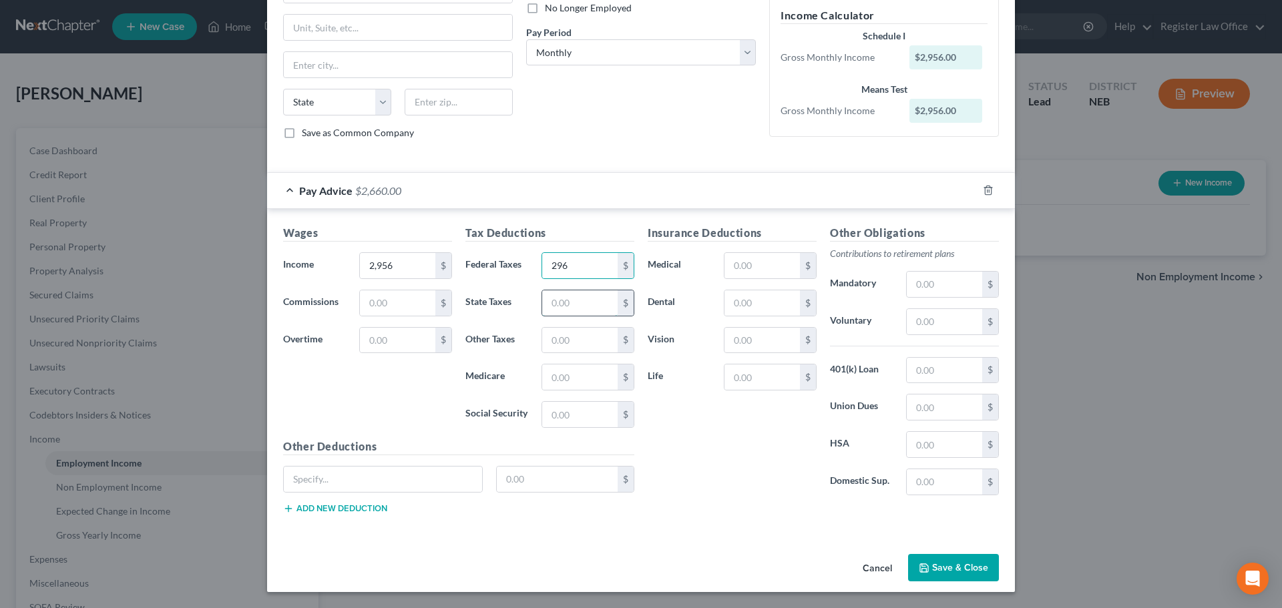
click at [556, 306] on input "text" at bounding box center [579, 302] width 75 height 25
type input "119"
click at [704, 427] on div "Insurance Deductions Medical $ Dental $ Vision $ Life $" at bounding box center [732, 365] width 182 height 281
click at [557, 421] on input "text" at bounding box center [579, 414] width 75 height 25
type input "183"
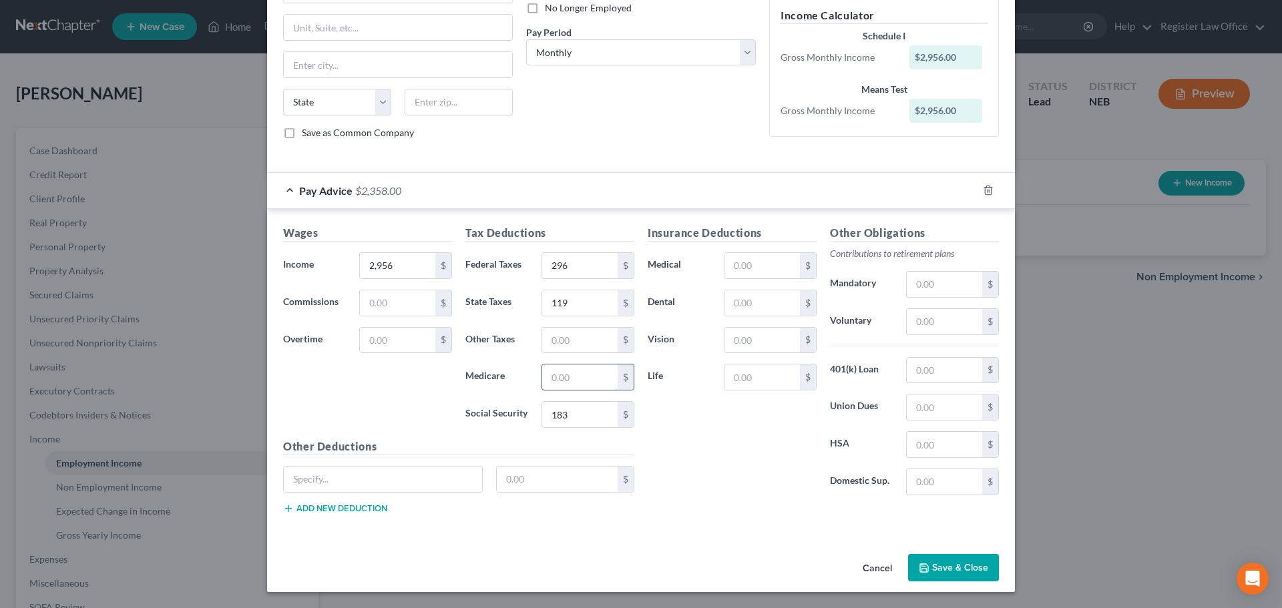
click at [552, 380] on input "text" at bounding box center [579, 377] width 75 height 25
type input "43"
click at [686, 443] on div "Insurance Deductions Medical $ Dental $ Vision $ Life $" at bounding box center [732, 365] width 182 height 281
click at [933, 568] on button "Save & Close" at bounding box center [953, 568] width 91 height 28
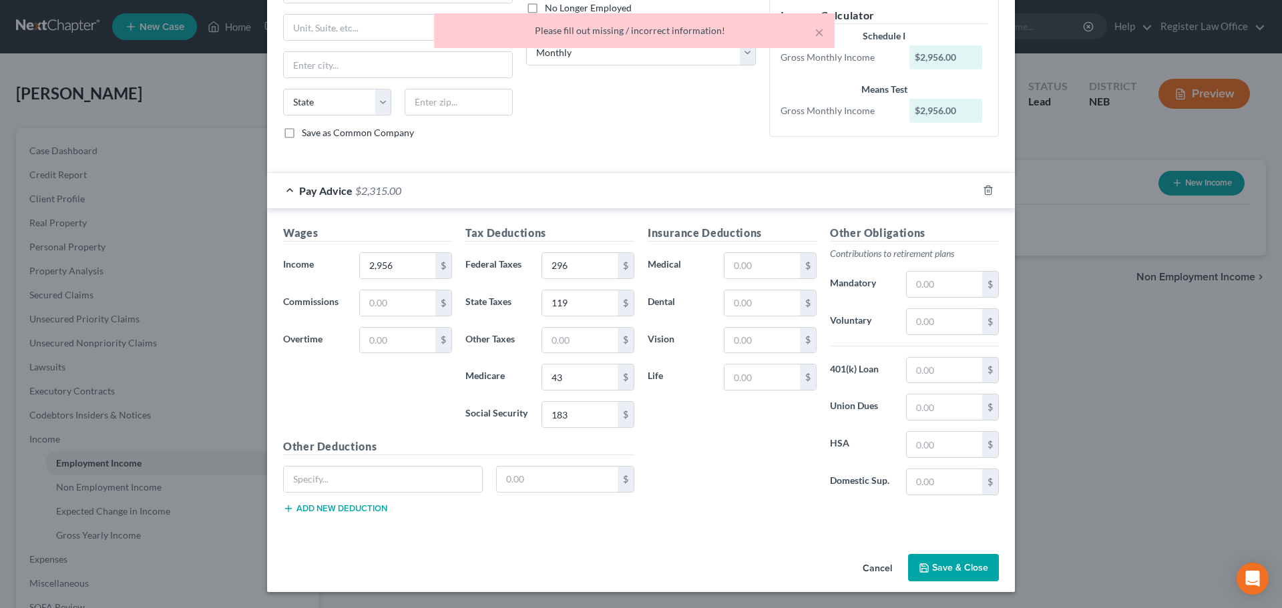
drag, startPoint x: 688, startPoint y: 254, endPoint x: 656, endPoint y: 255, distance: 32.1
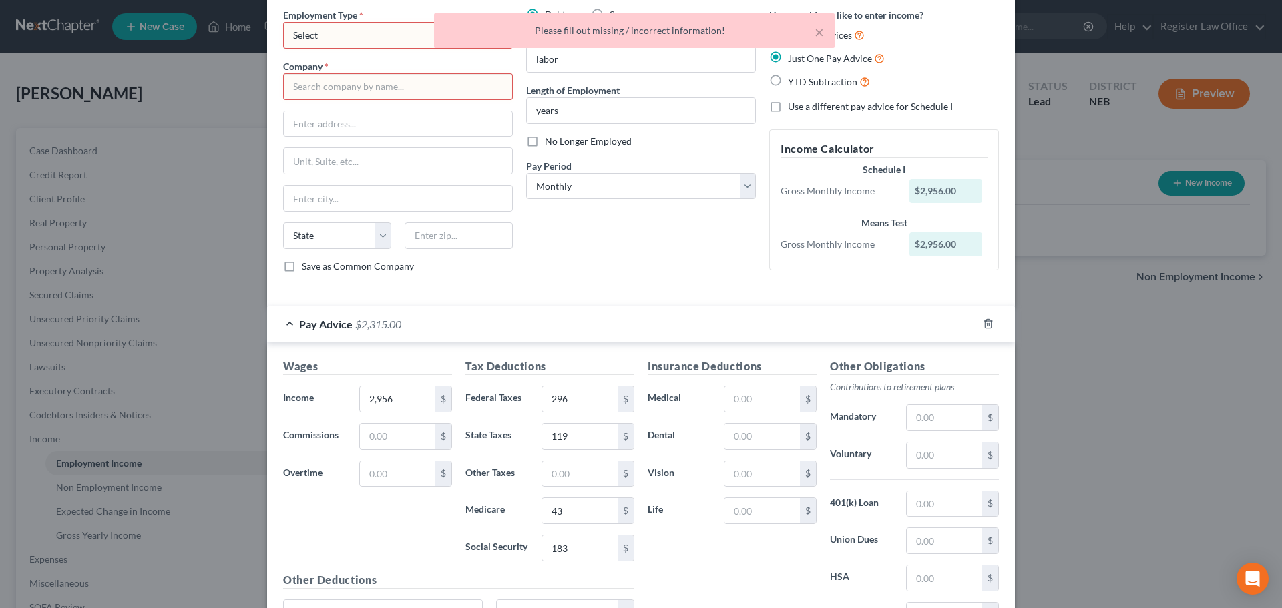
scroll to position [0, 0]
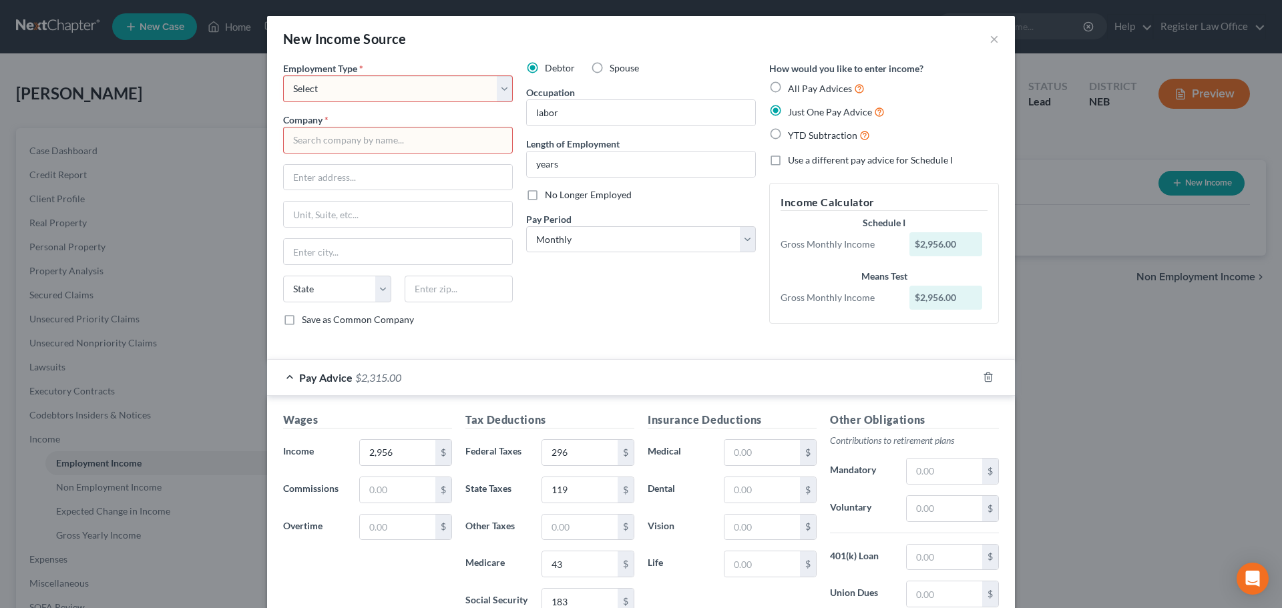
click at [305, 93] on select "Select Full or [DEMOGRAPHIC_DATA] Employment Self Employment" at bounding box center [398, 88] width 230 height 27
select select "0"
click at [283, 75] on select "Select Full or [DEMOGRAPHIC_DATA] Employment Self Employment" at bounding box center [398, 88] width 230 height 27
click at [316, 134] on input "text" at bounding box center [398, 140] width 230 height 27
type input "[PERSON_NAME] Constructions"
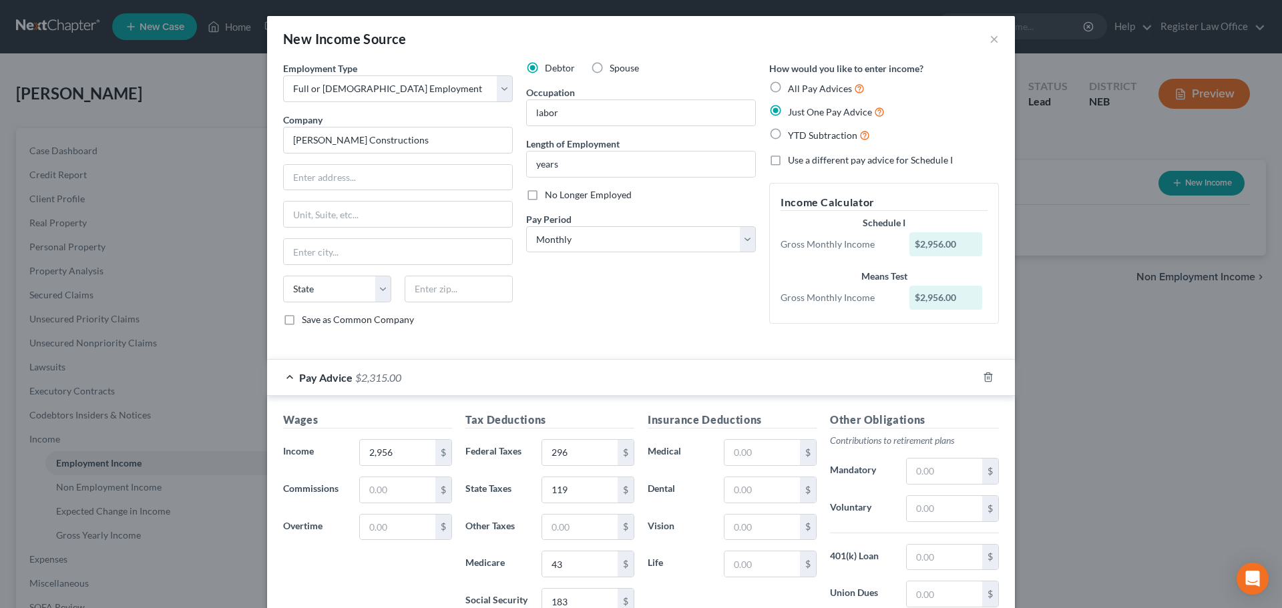
click at [677, 320] on div "Debtor Spouse Occupation labor Length of Employment years No Longer Employed Pa…" at bounding box center [640, 199] width 243 height 276
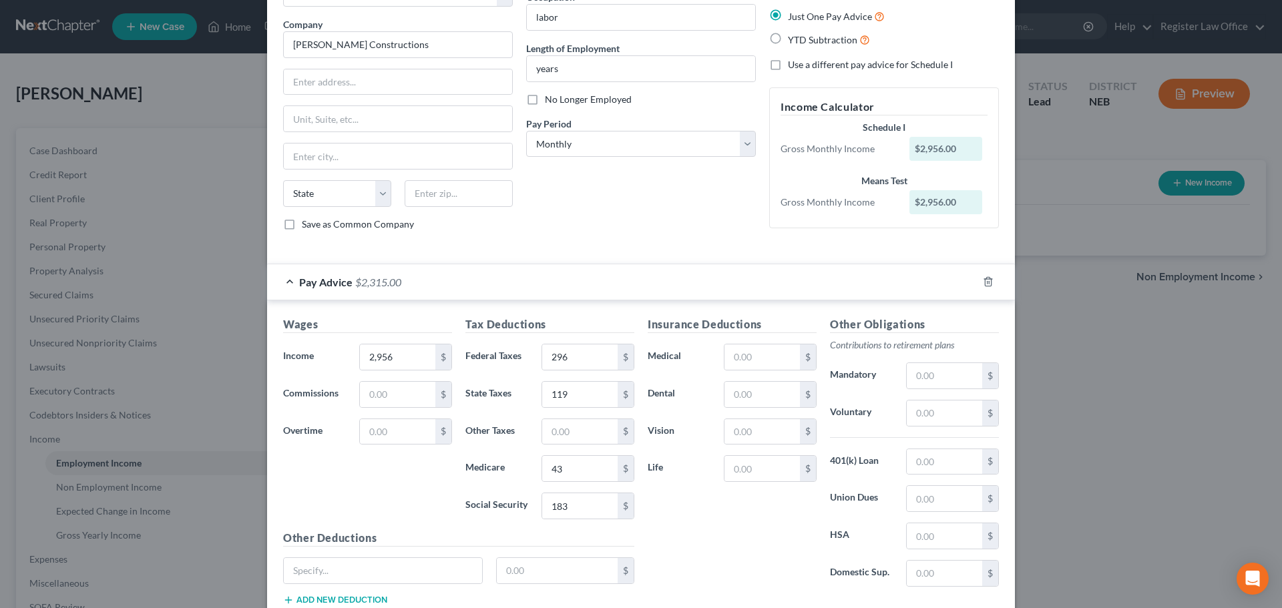
scroll to position [187, 0]
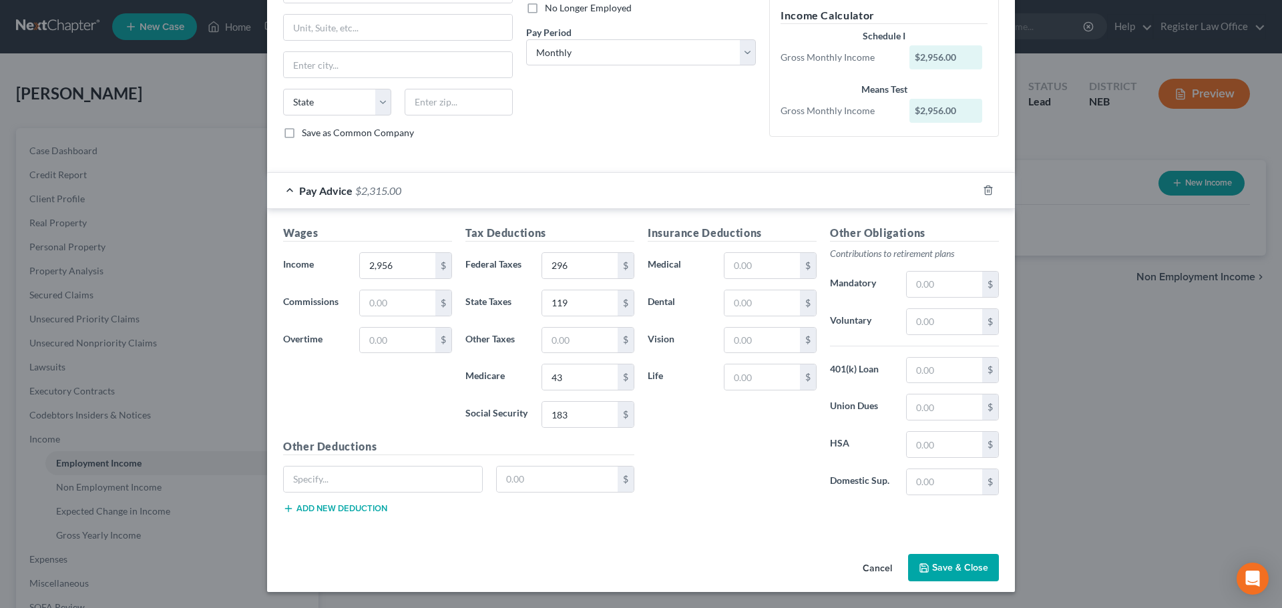
click at [947, 569] on button "Save & Close" at bounding box center [953, 568] width 91 height 28
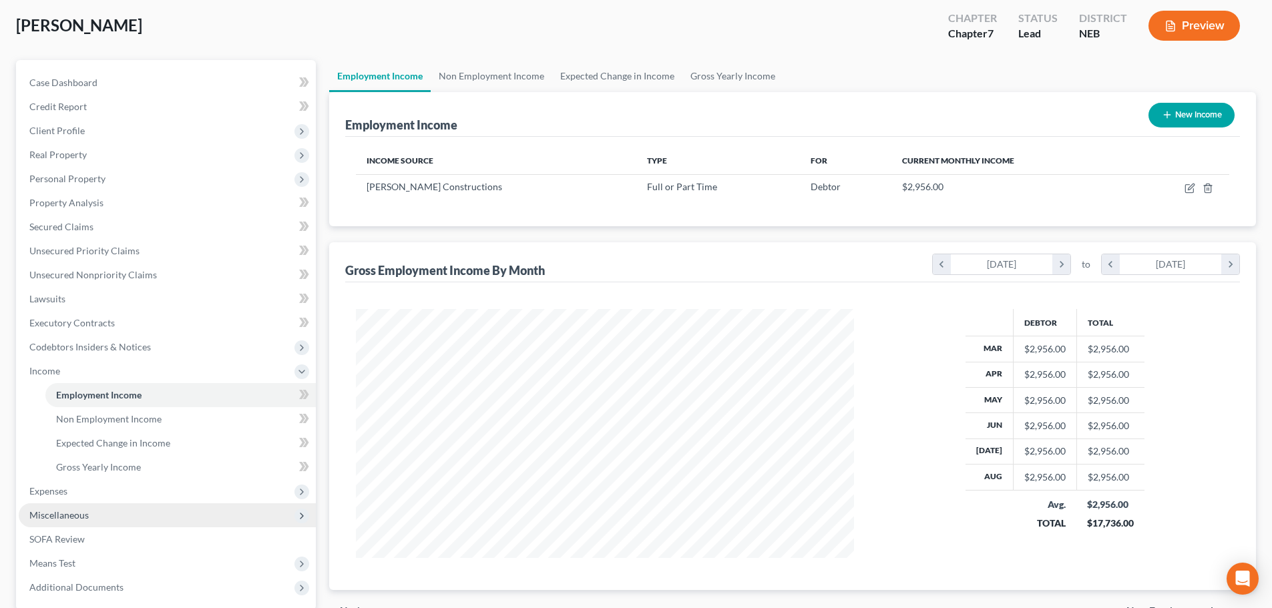
scroll to position [134, 0]
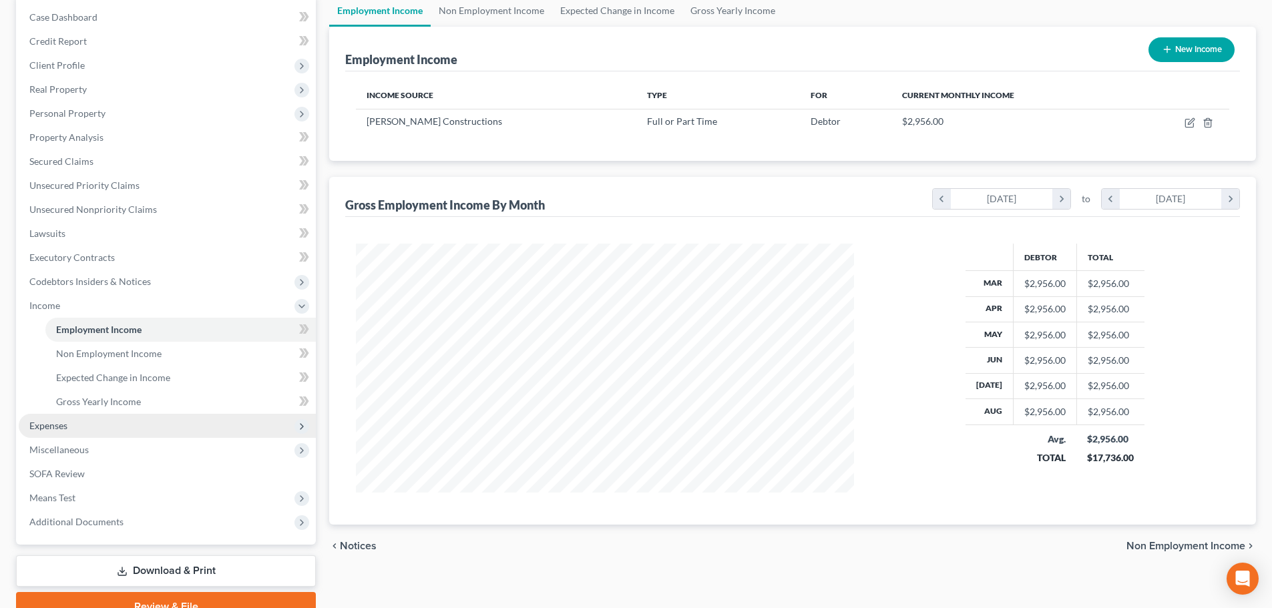
click at [69, 425] on span "Expenses" at bounding box center [167, 426] width 297 height 24
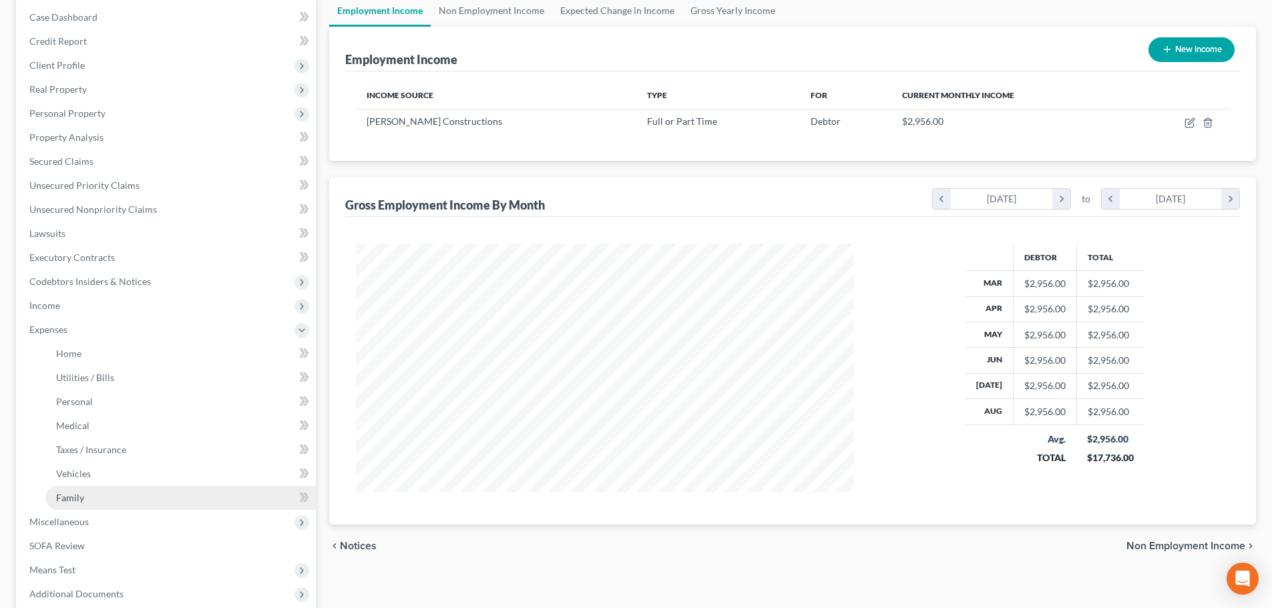
click at [110, 499] on link "Family" at bounding box center [180, 498] width 270 height 24
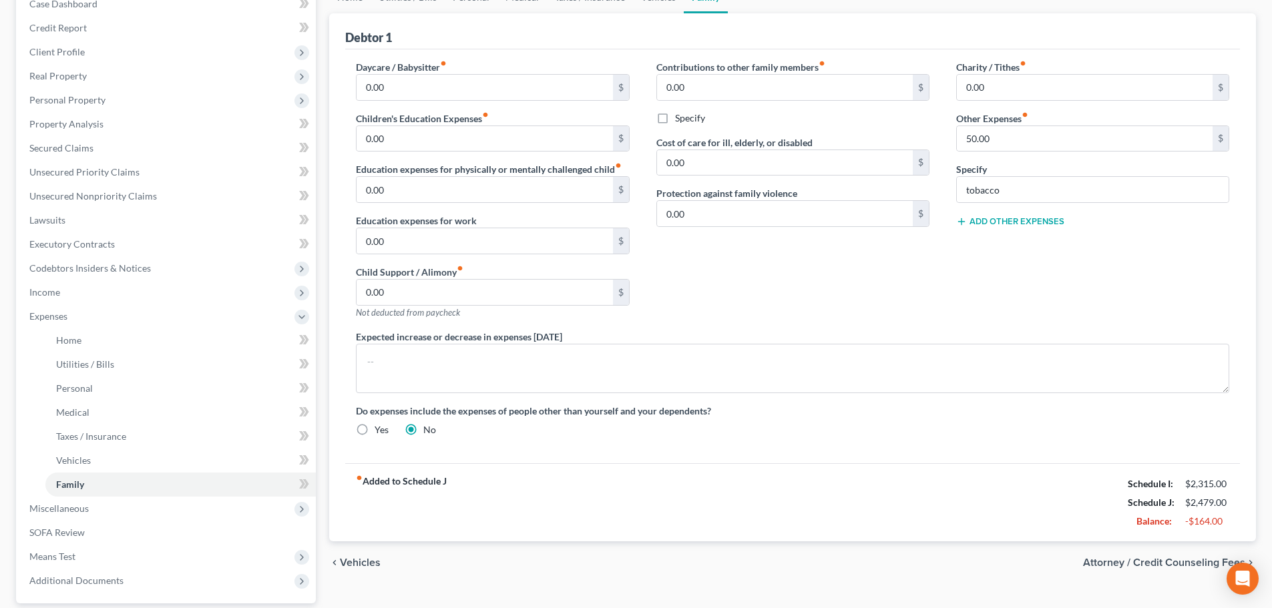
scroll to position [3, 0]
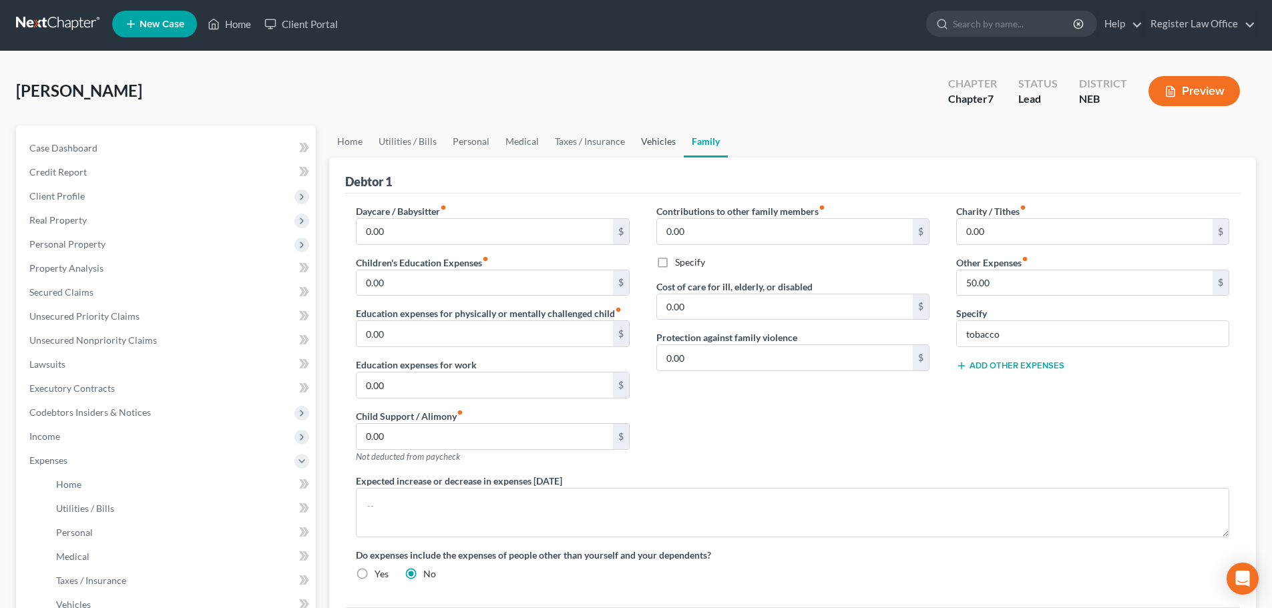
click at [644, 145] on link "Vehicles" at bounding box center [658, 142] width 51 height 32
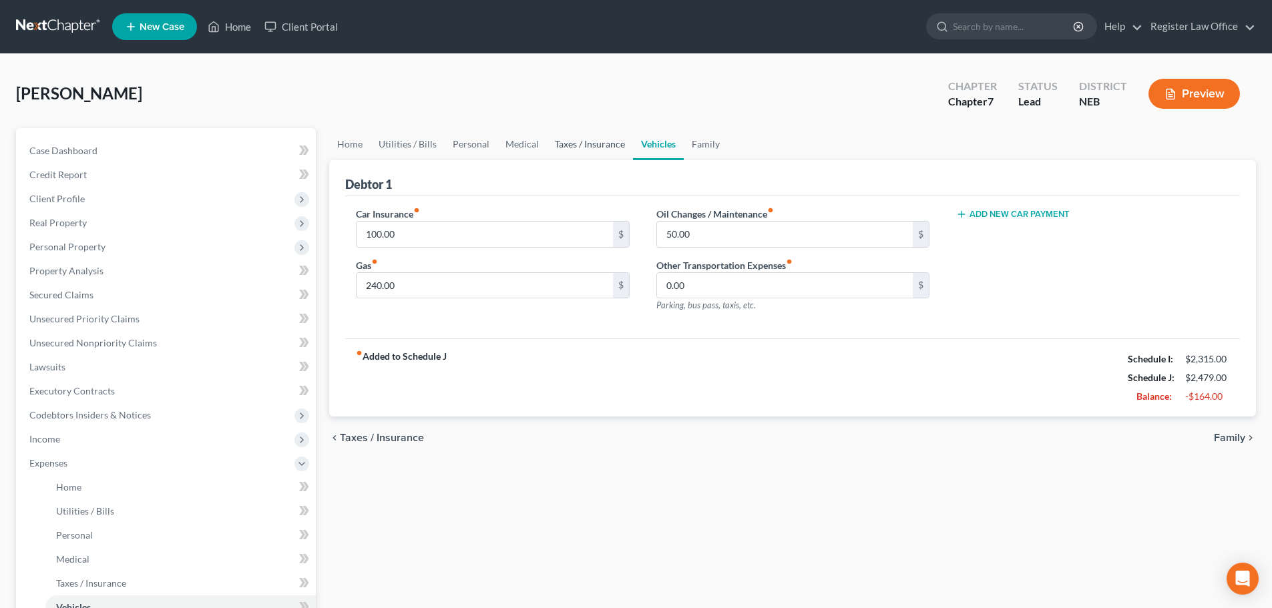
click at [598, 146] on link "Taxes / Insurance" at bounding box center [590, 144] width 86 height 32
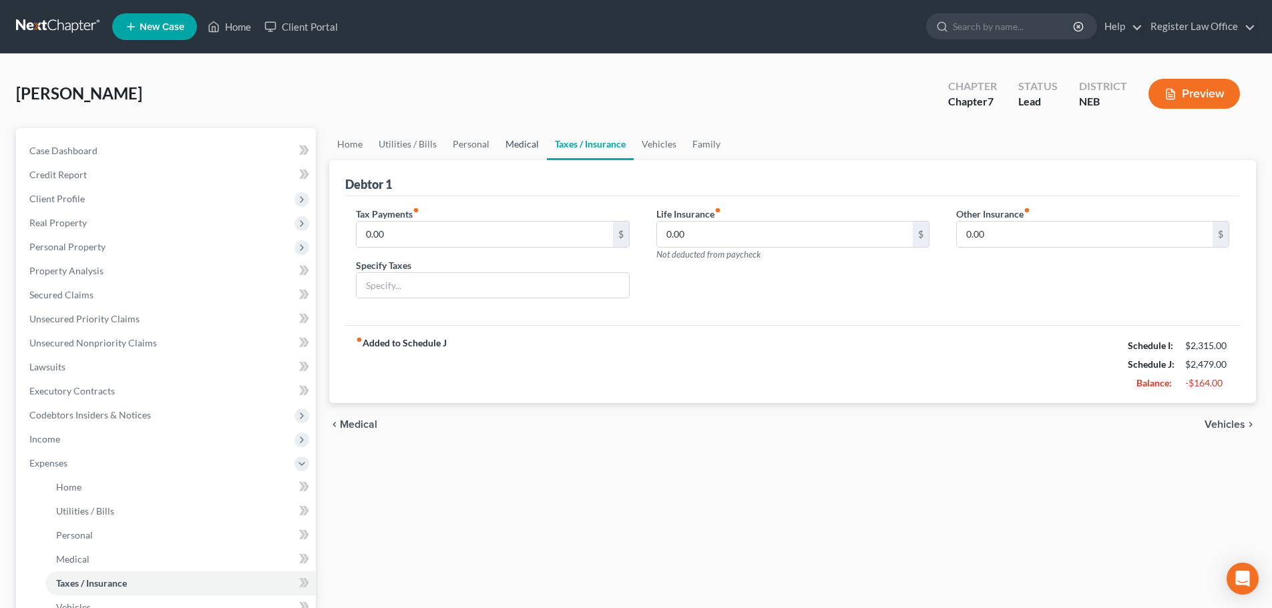
click at [511, 145] on link "Medical" at bounding box center [521, 144] width 49 height 32
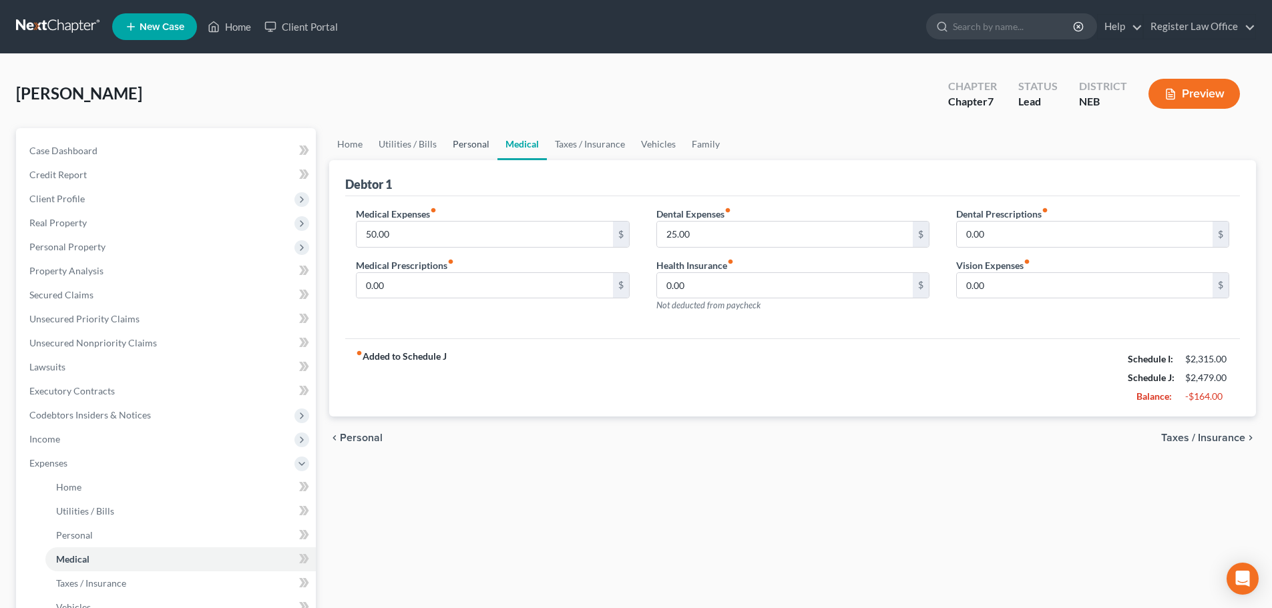
click at [465, 146] on link "Personal" at bounding box center [471, 144] width 53 height 32
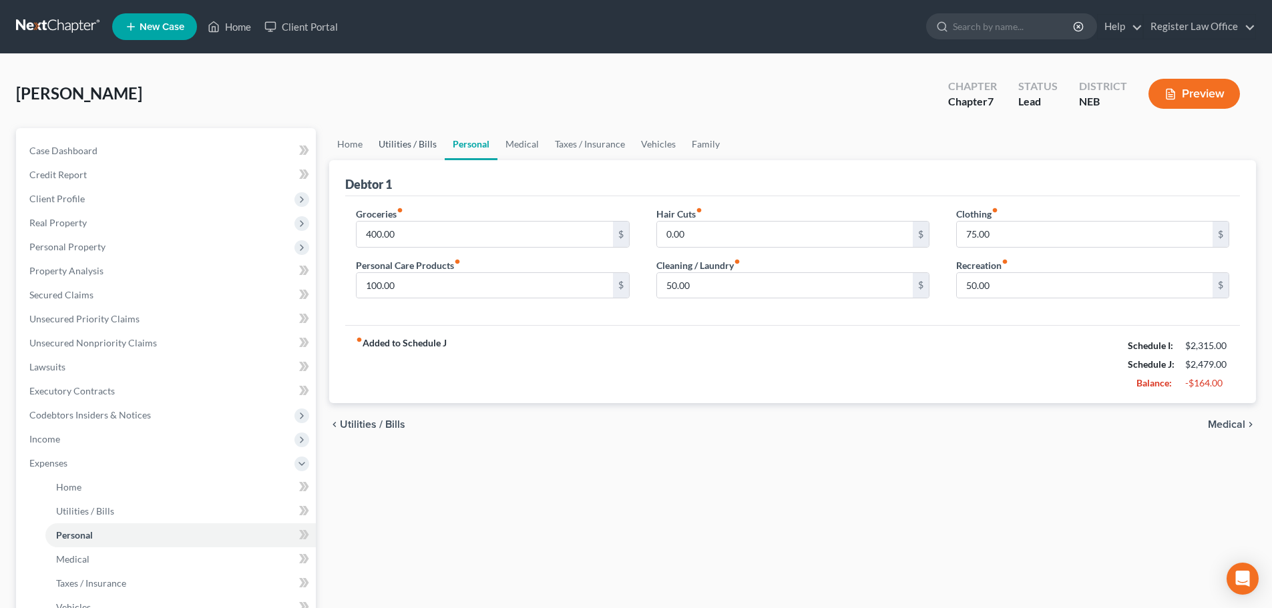
click at [410, 144] on link "Utilities / Bills" at bounding box center [408, 144] width 74 height 32
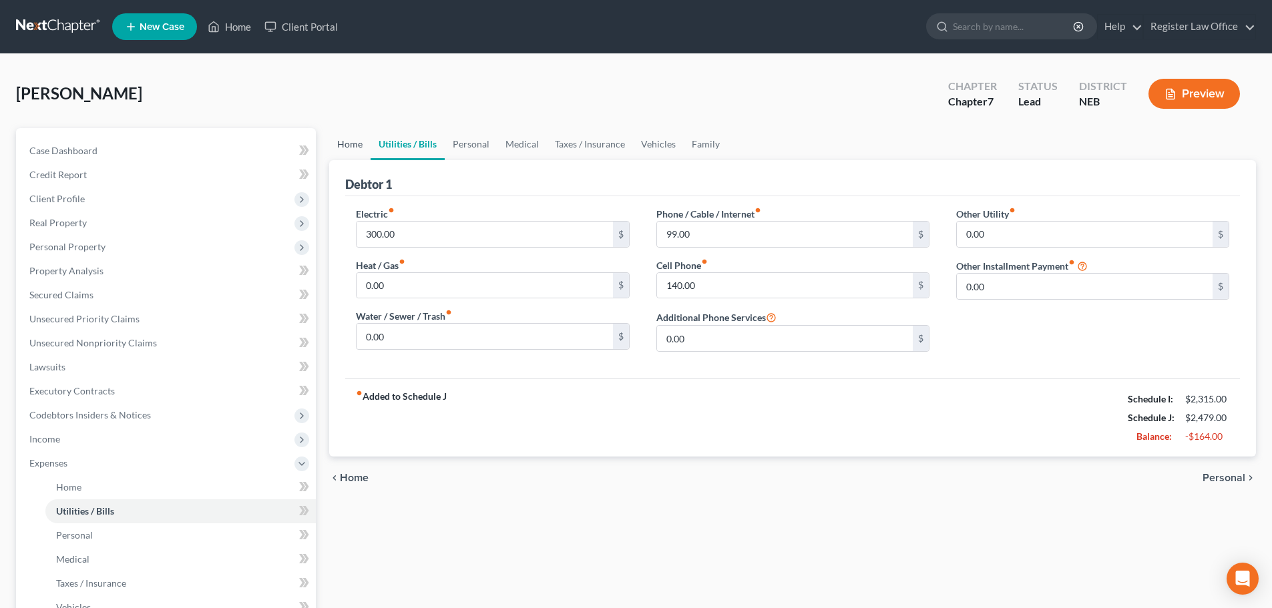
click at [347, 144] on link "Home" at bounding box center [349, 144] width 41 height 32
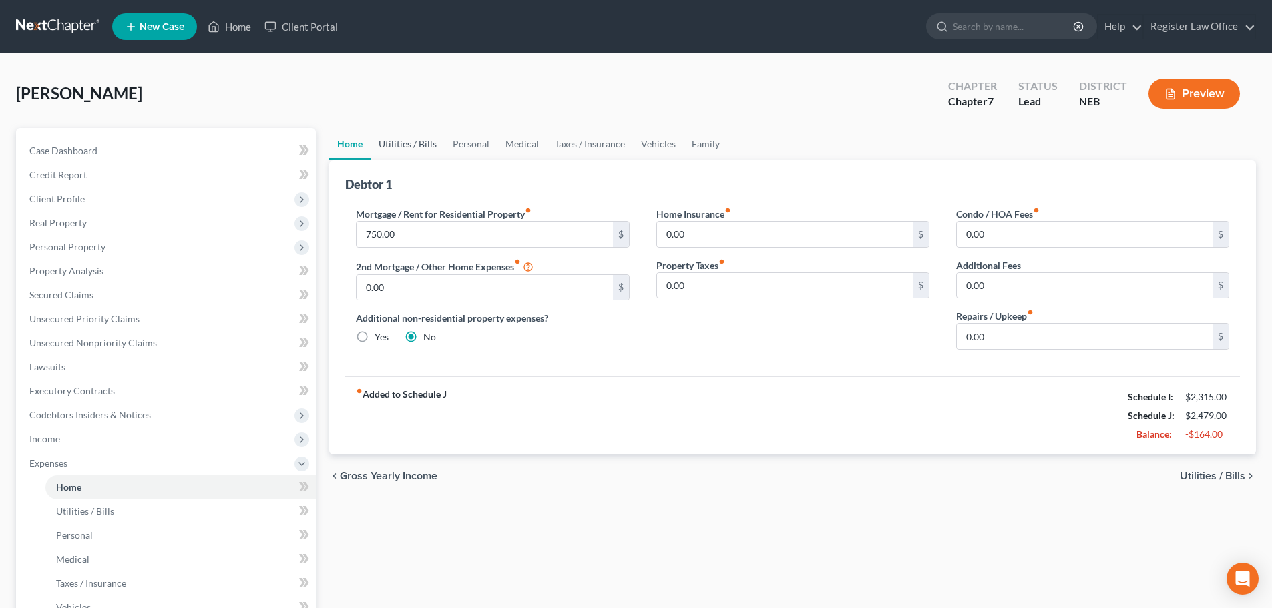
click at [421, 146] on link "Utilities / Bills" at bounding box center [408, 144] width 74 height 32
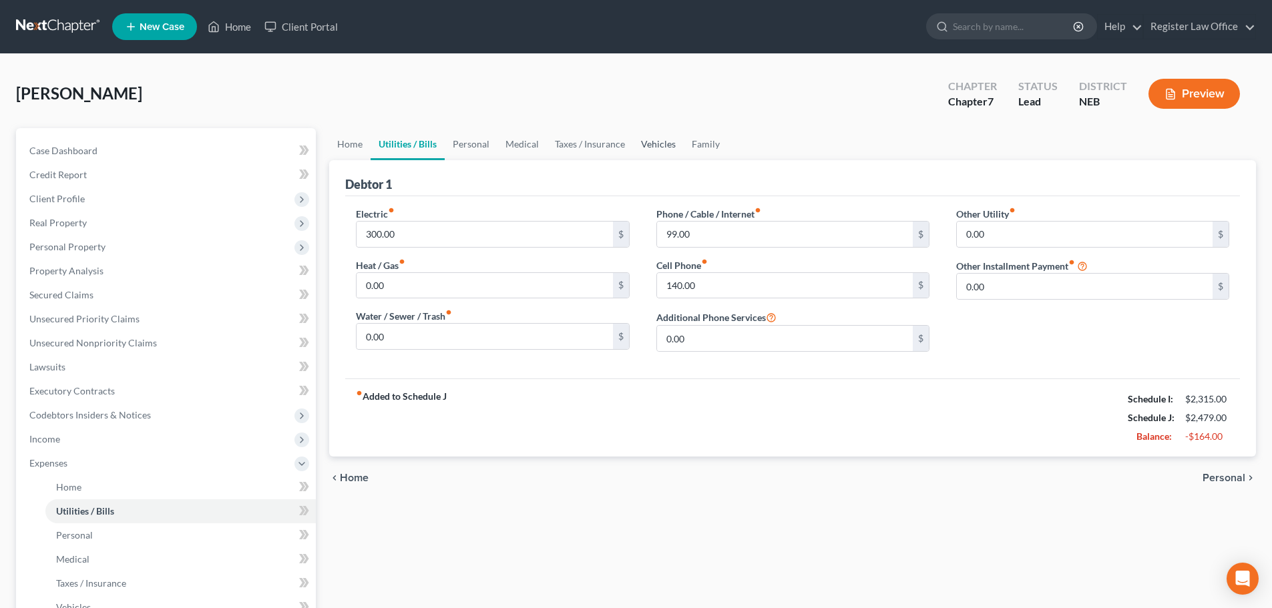
click at [664, 146] on link "Vehicles" at bounding box center [658, 144] width 51 height 32
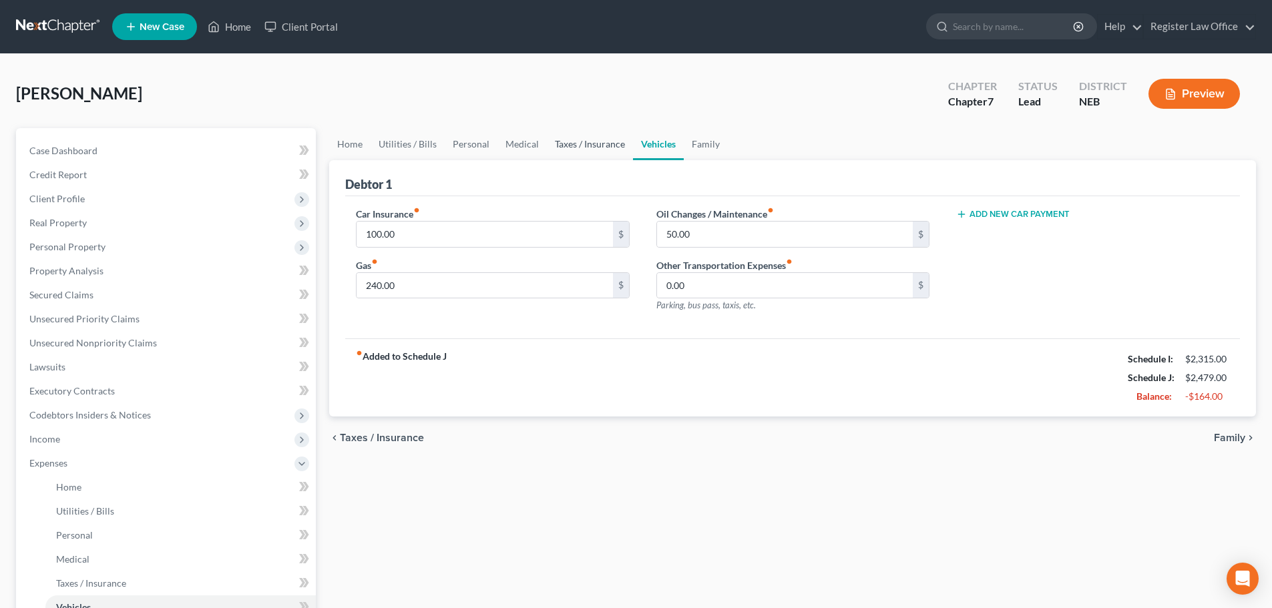
click at [587, 143] on link "Taxes / Insurance" at bounding box center [590, 144] width 86 height 32
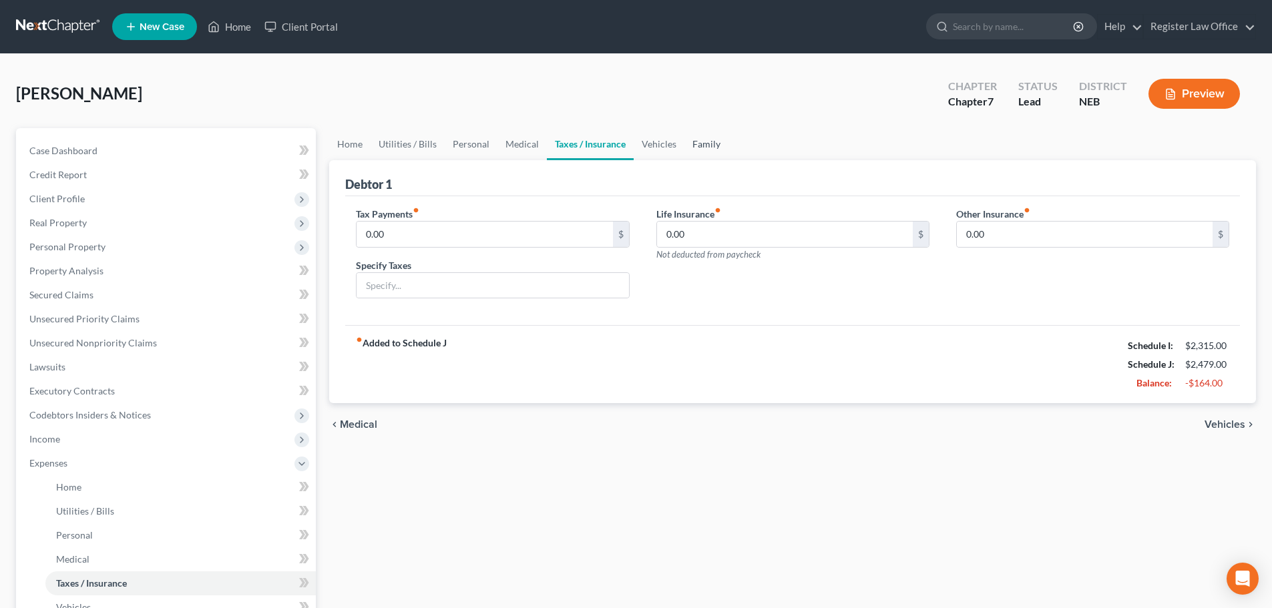
click at [694, 144] on link "Family" at bounding box center [706, 144] width 44 height 32
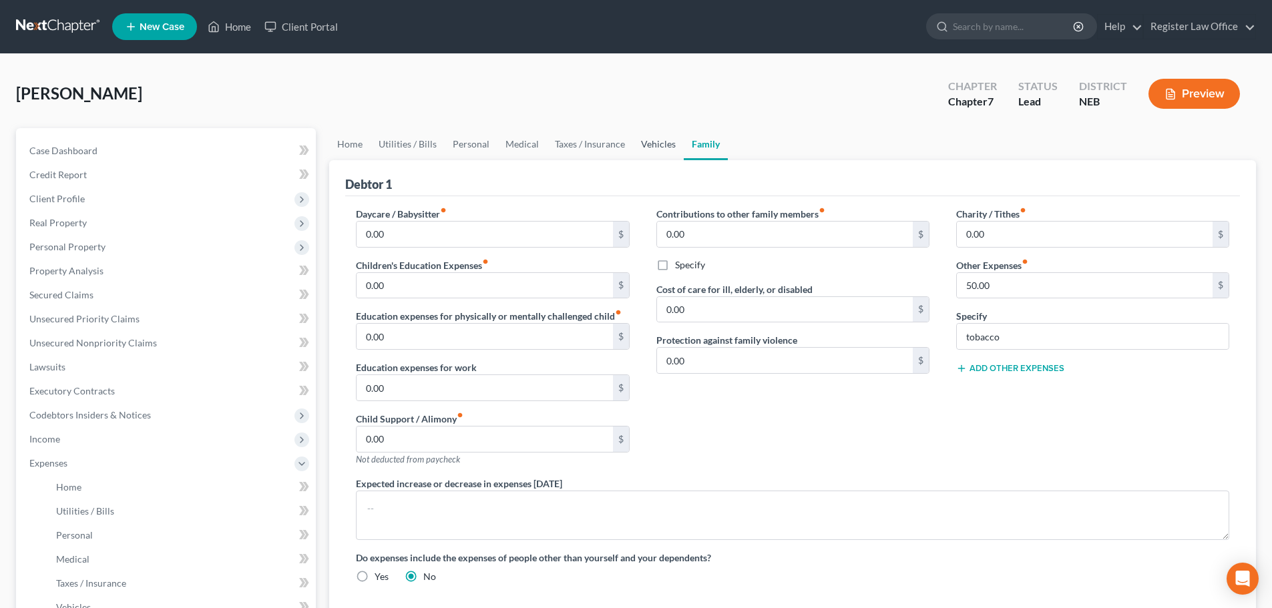
click at [645, 148] on link "Vehicles" at bounding box center [658, 144] width 51 height 32
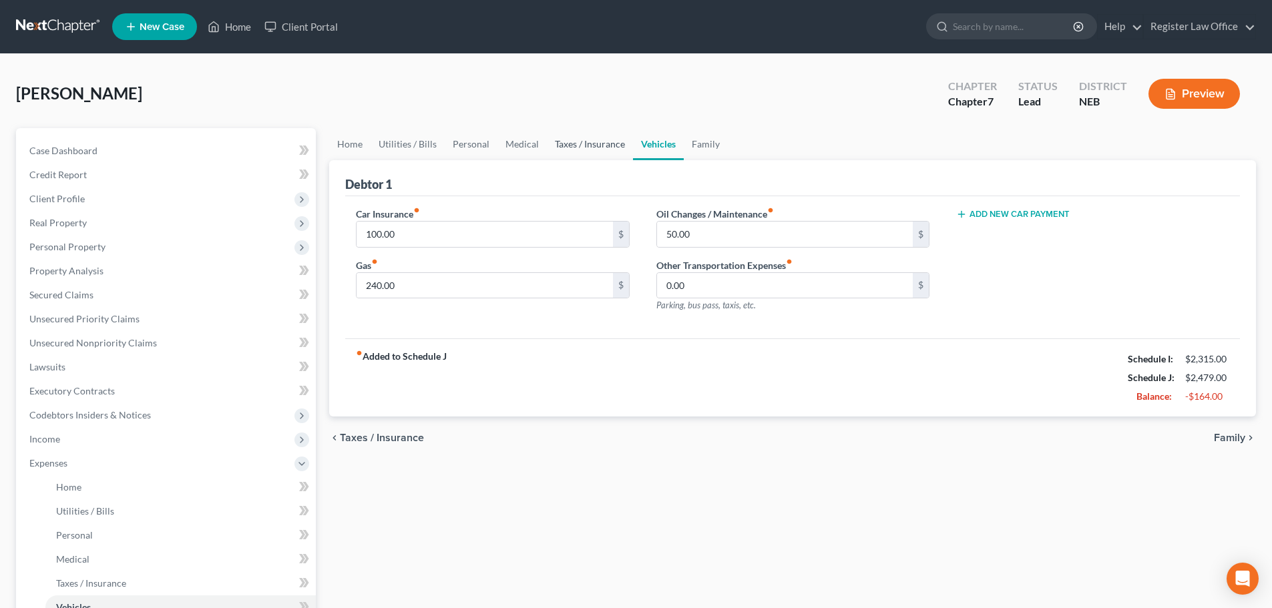
click at [594, 143] on link "Taxes / Insurance" at bounding box center [590, 144] width 86 height 32
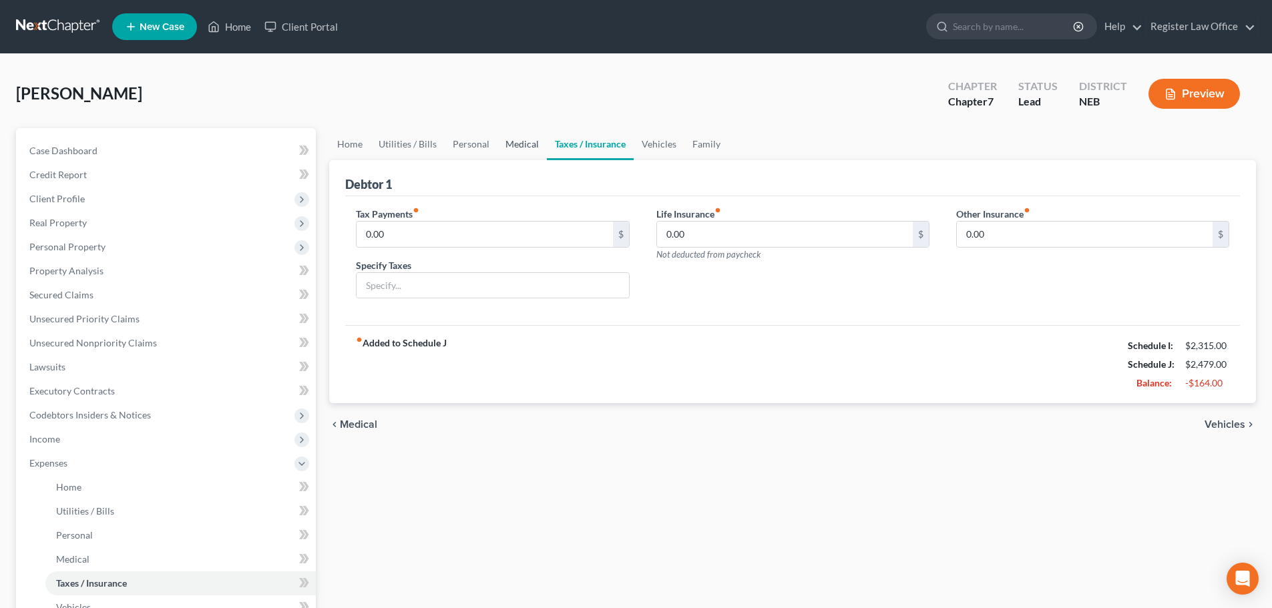
click at [510, 146] on link "Medical" at bounding box center [521, 144] width 49 height 32
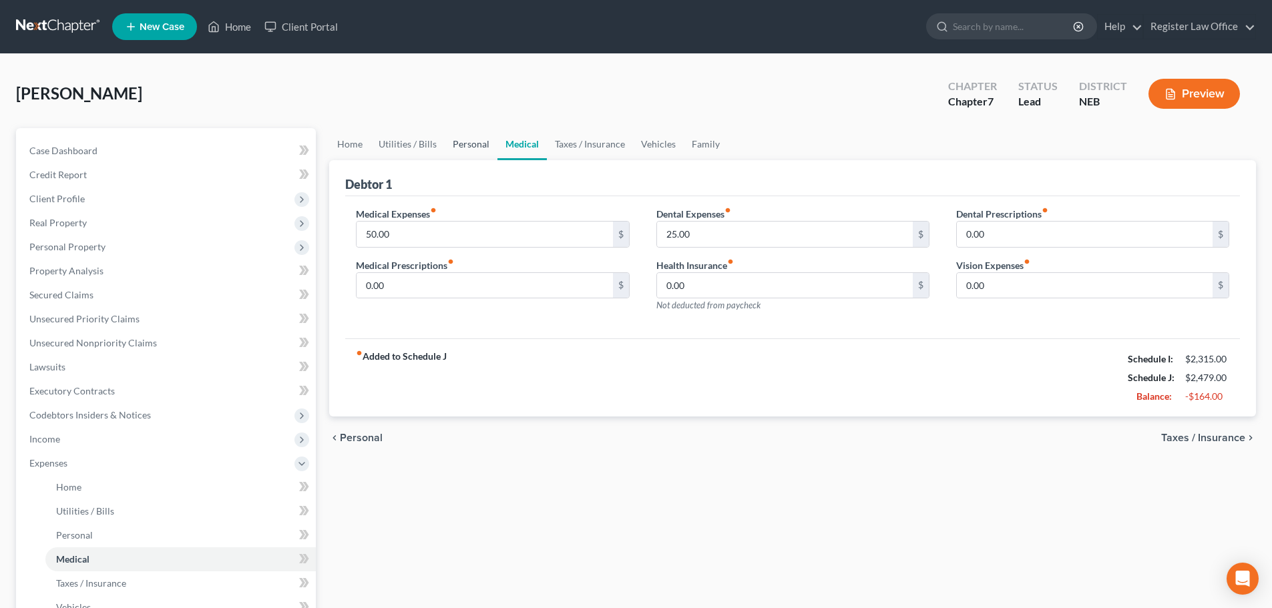
click at [453, 146] on link "Personal" at bounding box center [471, 144] width 53 height 32
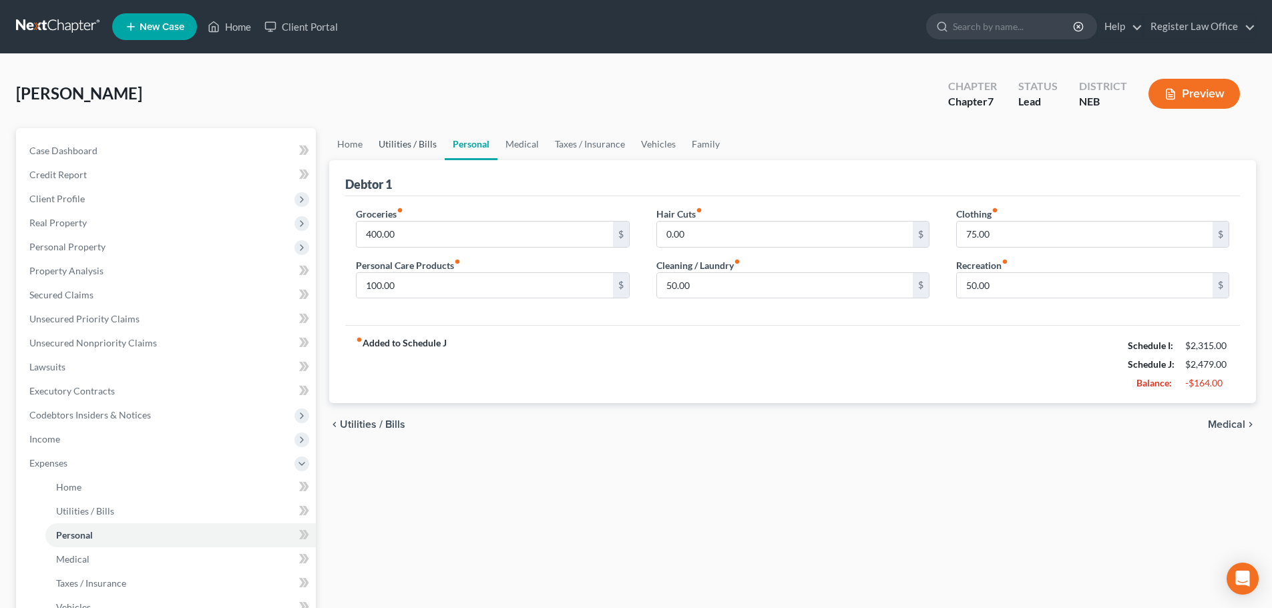
click at [412, 143] on link "Utilities / Bills" at bounding box center [408, 144] width 74 height 32
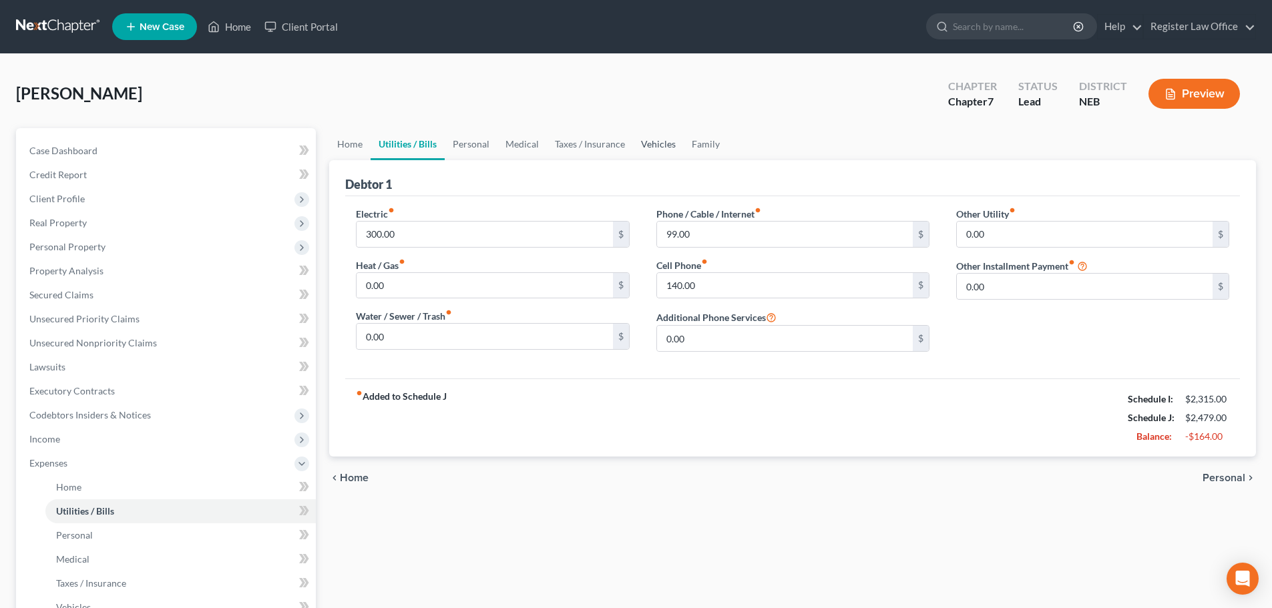
click at [648, 148] on link "Vehicles" at bounding box center [658, 144] width 51 height 32
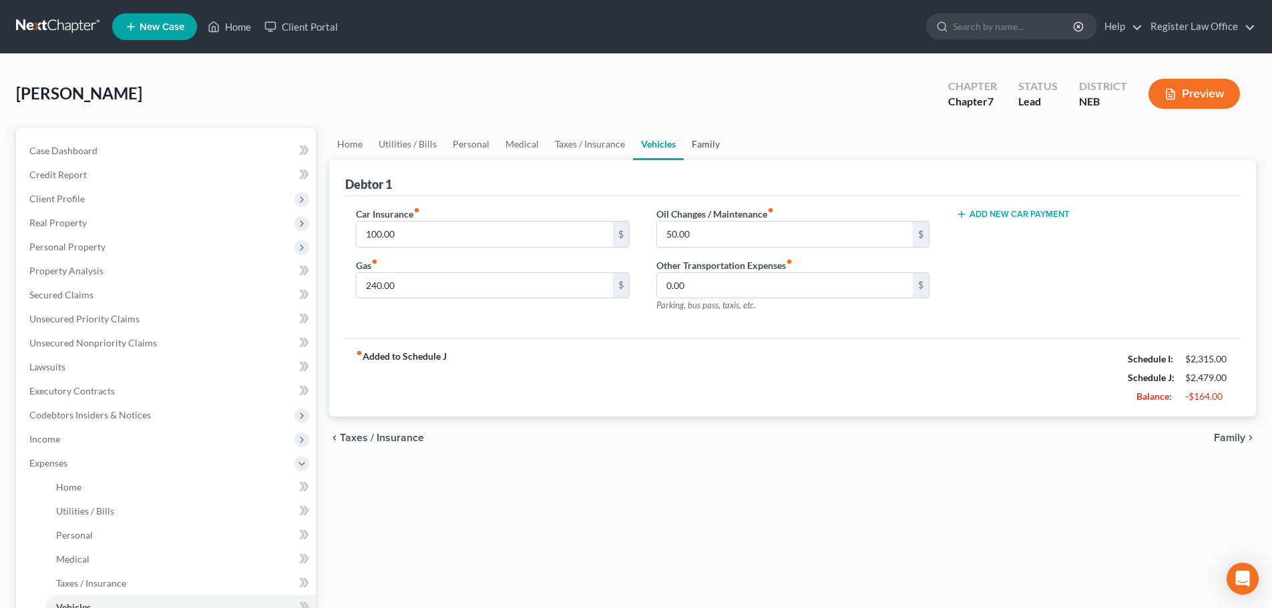
click at [697, 146] on link "Family" at bounding box center [706, 144] width 44 height 32
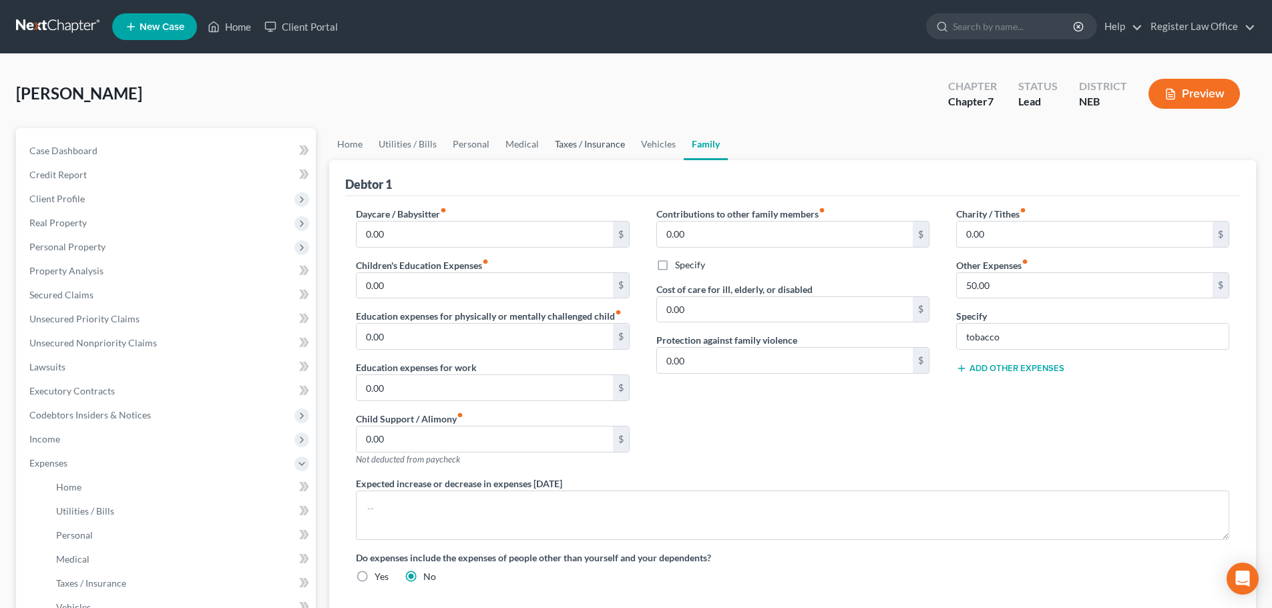
click at [582, 143] on link "Taxes / Insurance" at bounding box center [590, 144] width 86 height 32
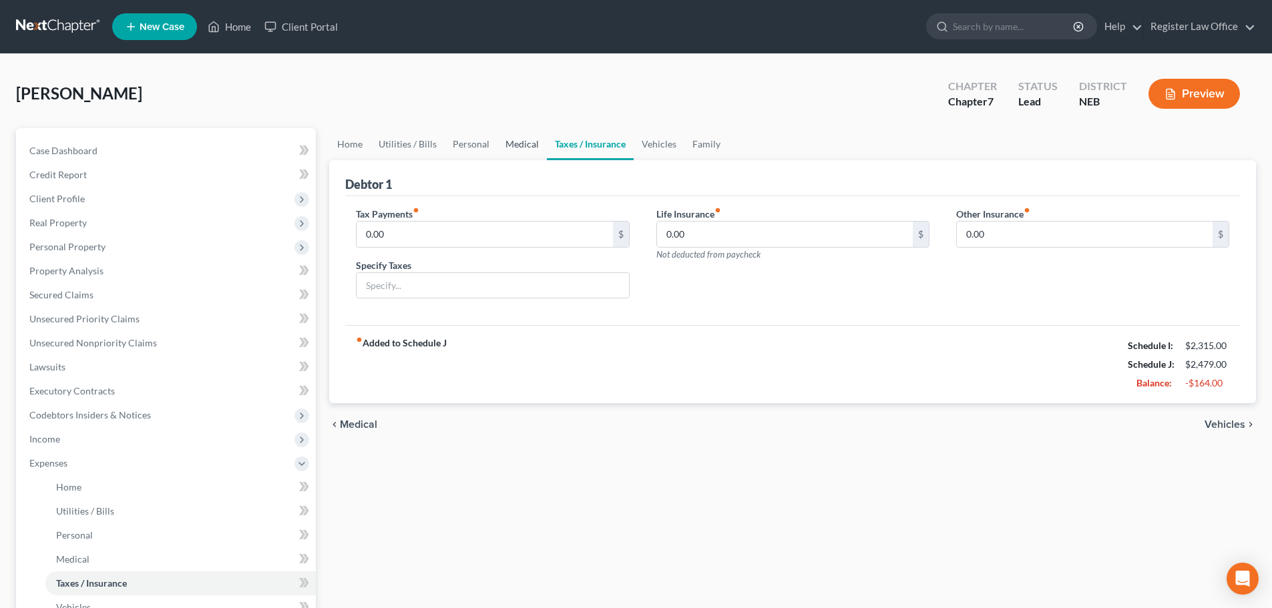
click at [516, 144] on link "Medical" at bounding box center [521, 144] width 49 height 32
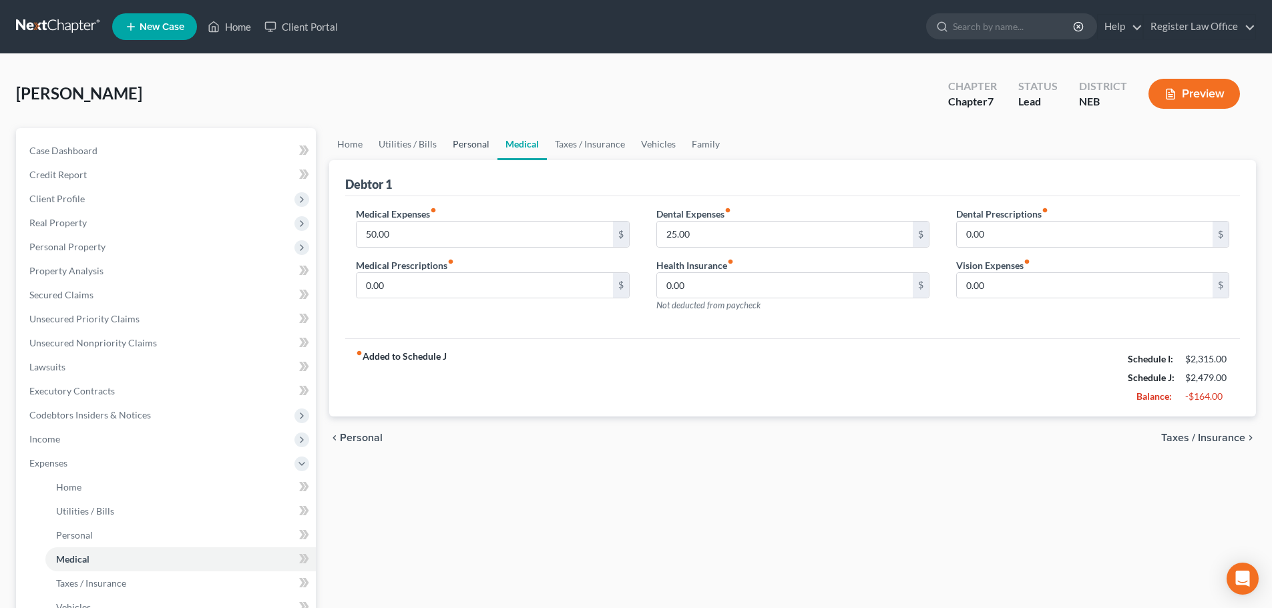
click at [467, 145] on link "Personal" at bounding box center [471, 144] width 53 height 32
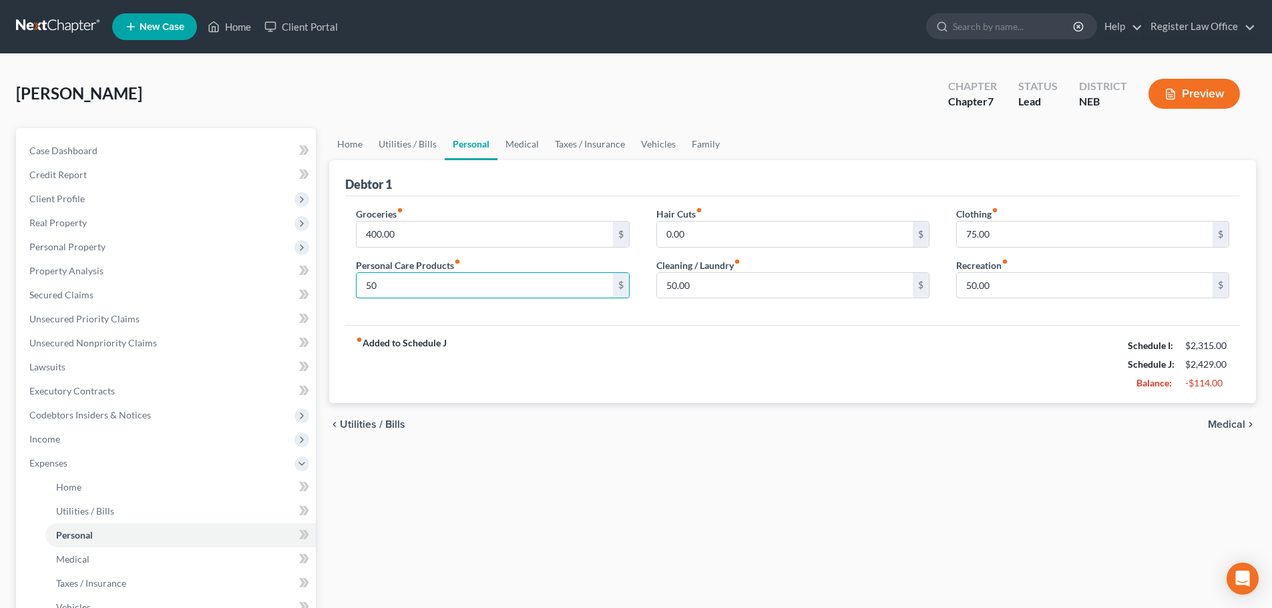
type input "50"
click at [630, 312] on div "Groceries fiber_manual_record 400.00 $ Personal Care Products fiber_manual_reco…" at bounding box center [792, 261] width 895 height 130
click at [990, 237] on input "75.00" at bounding box center [1085, 234] width 256 height 25
type input "50"
click at [644, 307] on div "Hair Cuts fiber_manual_record 0.00 $ Cleaning / Laundry fiber_manual_record 50.…" at bounding box center [793, 258] width 300 height 103
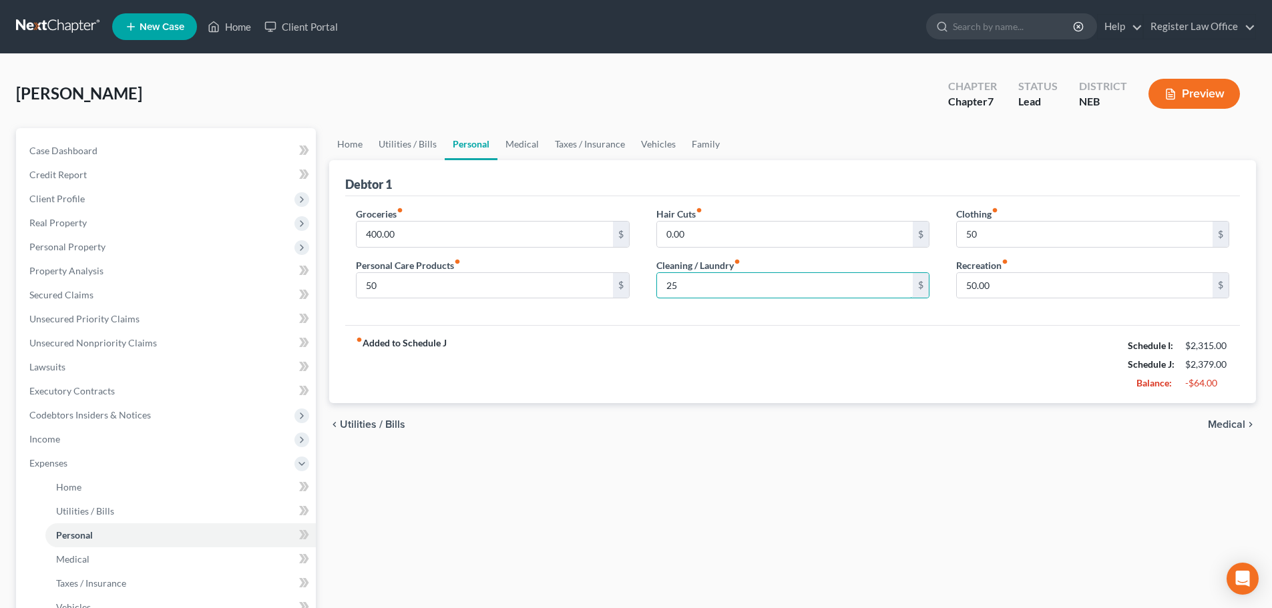
type input "25"
click at [630, 318] on div "Groceries fiber_manual_record 400.00 $ Personal Care Products fiber_manual_reco…" at bounding box center [792, 261] width 895 height 130
click at [579, 144] on link "Taxes / Insurance" at bounding box center [590, 144] width 86 height 32
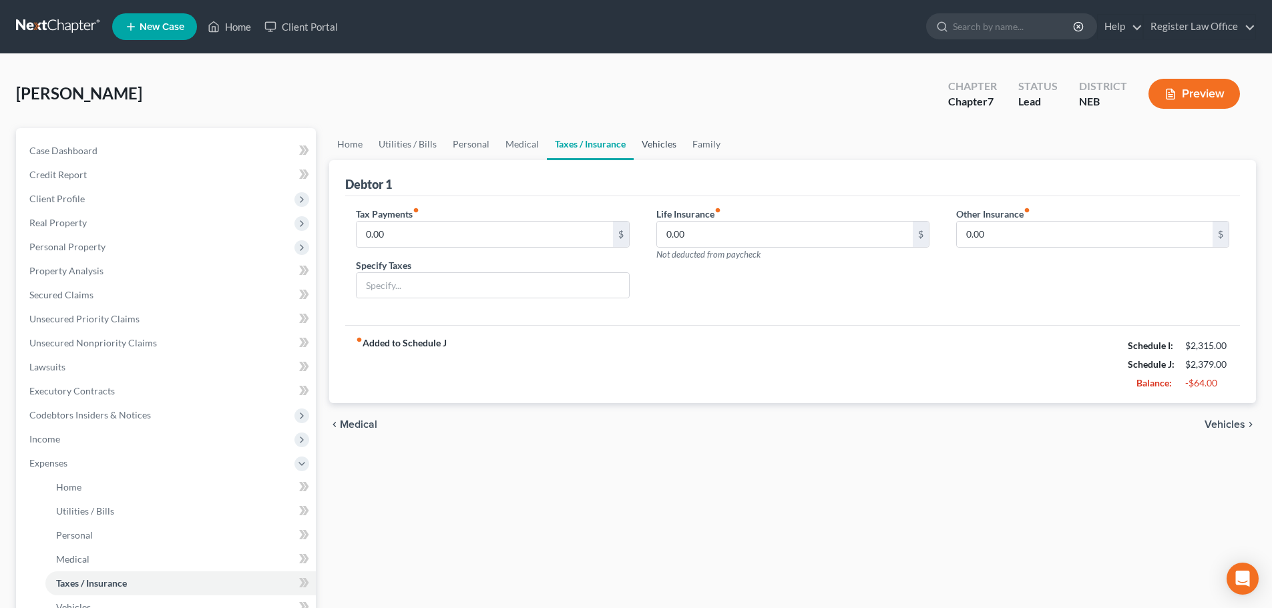
click at [653, 144] on link "Vehicles" at bounding box center [659, 144] width 51 height 32
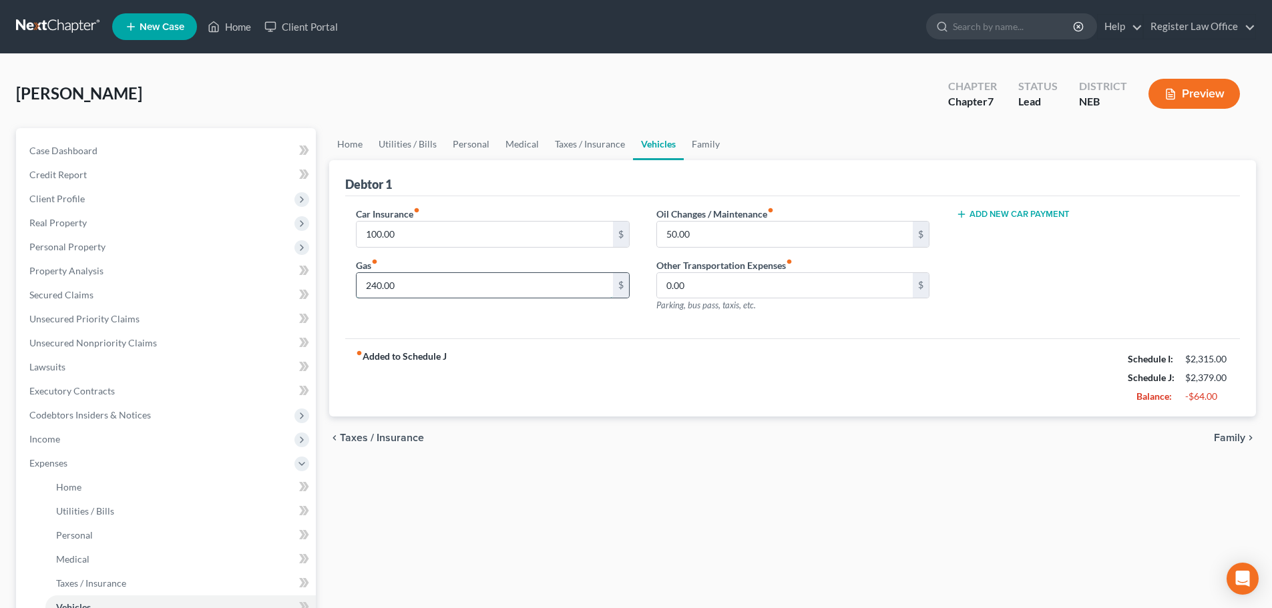
click at [462, 282] on input "240.00" at bounding box center [485, 285] width 256 height 25
type input "200"
click at [519, 316] on div "Car Insurance fiber_manual_record 100.00 $ Gas fiber_manual_record 200 $" at bounding box center [493, 265] width 300 height 116
type input "25"
click at [665, 353] on div "fiber_manual_record Added to Schedule J Schedule I: $2,315.00 Schedule J: $2,31…" at bounding box center [792, 378] width 895 height 78
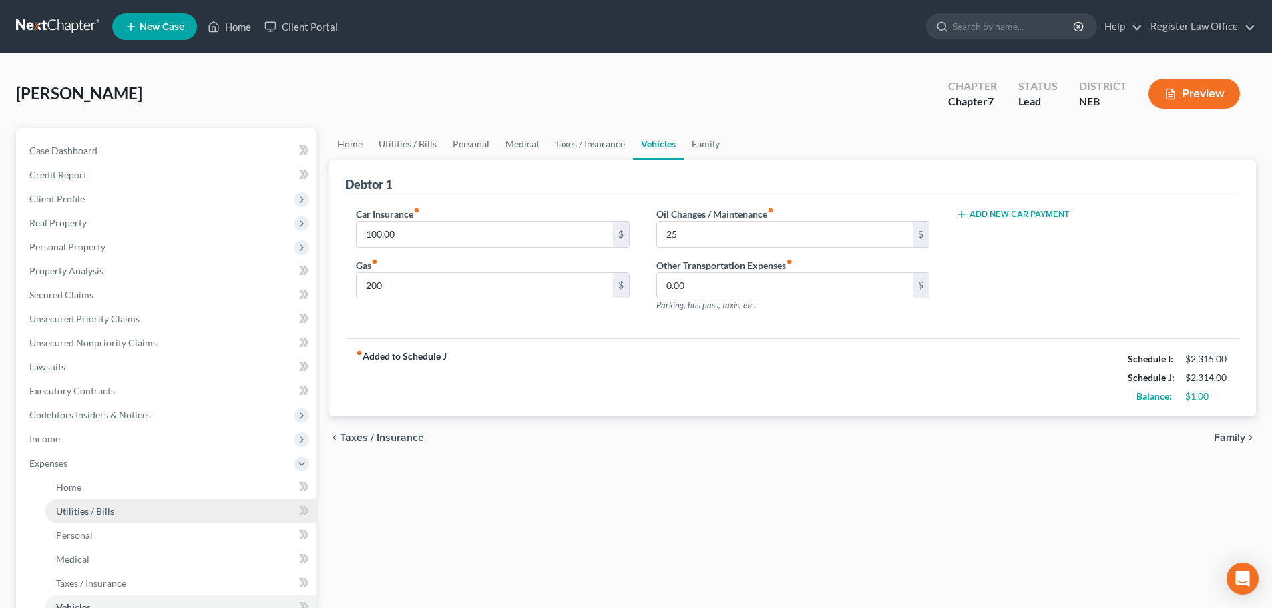
click at [104, 507] on span "Utilities / Bills" at bounding box center [85, 510] width 58 height 11
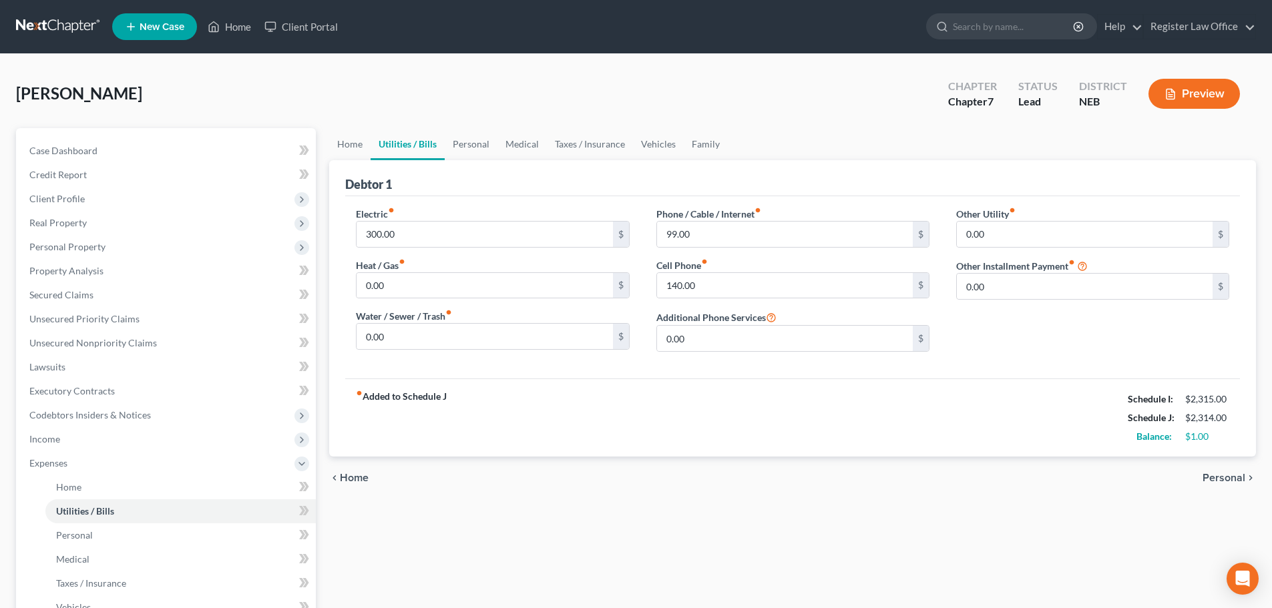
click at [1181, 85] on button "Preview" at bounding box center [1193, 94] width 91 height 30
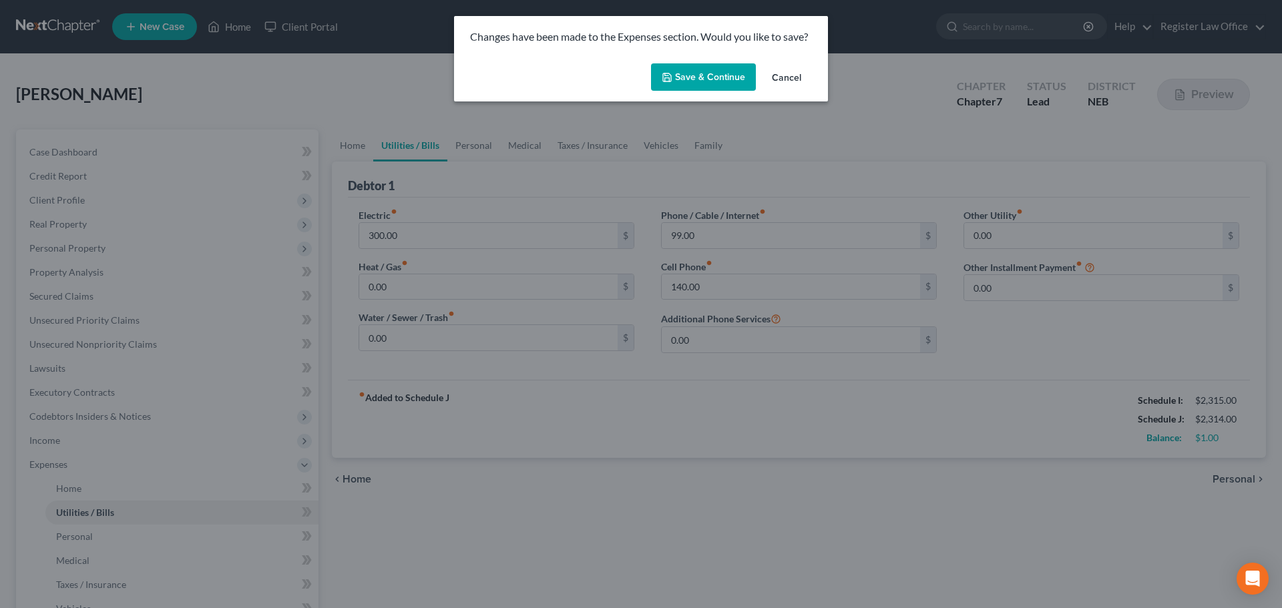
click at [715, 71] on button "Save & Continue" at bounding box center [703, 77] width 105 height 28
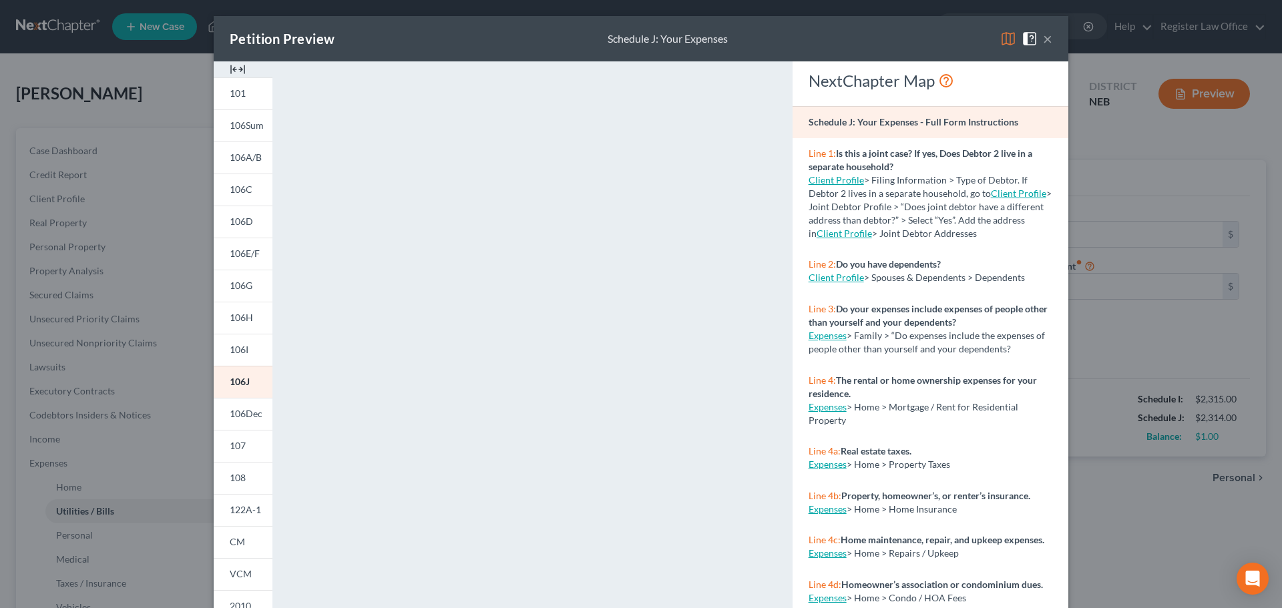
click at [1045, 43] on button "×" at bounding box center [1047, 39] width 9 height 16
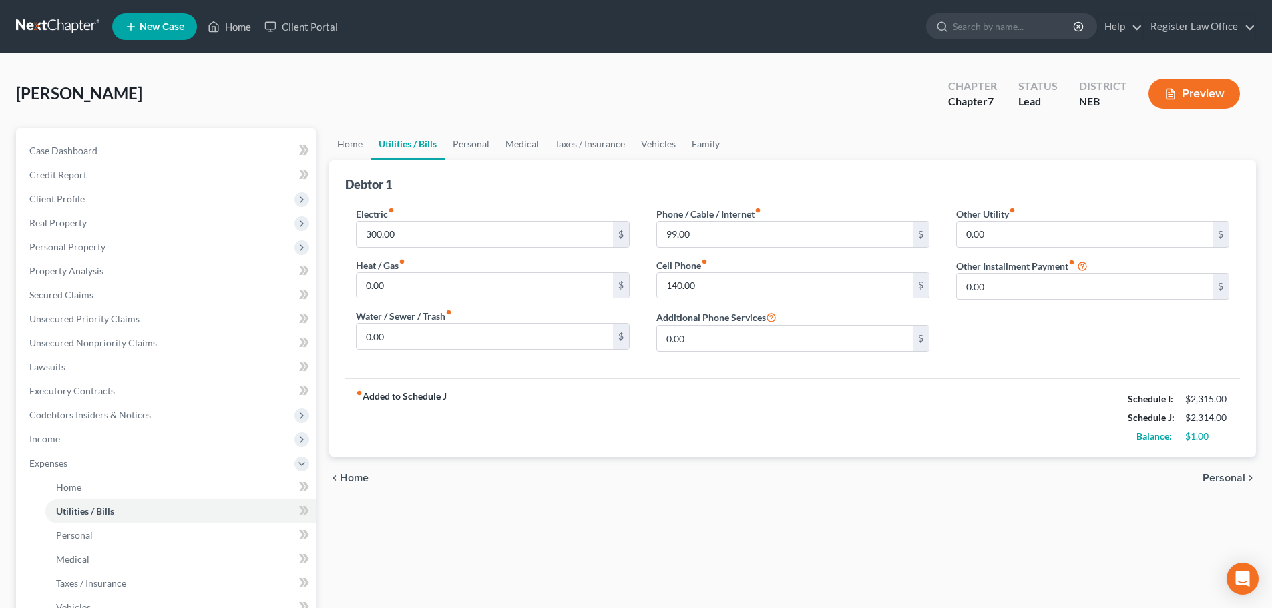
click at [843, 128] on ul "Home Utilities / Bills Personal Medical Taxes / Insurance Vehicles Family" at bounding box center [792, 144] width 927 height 32
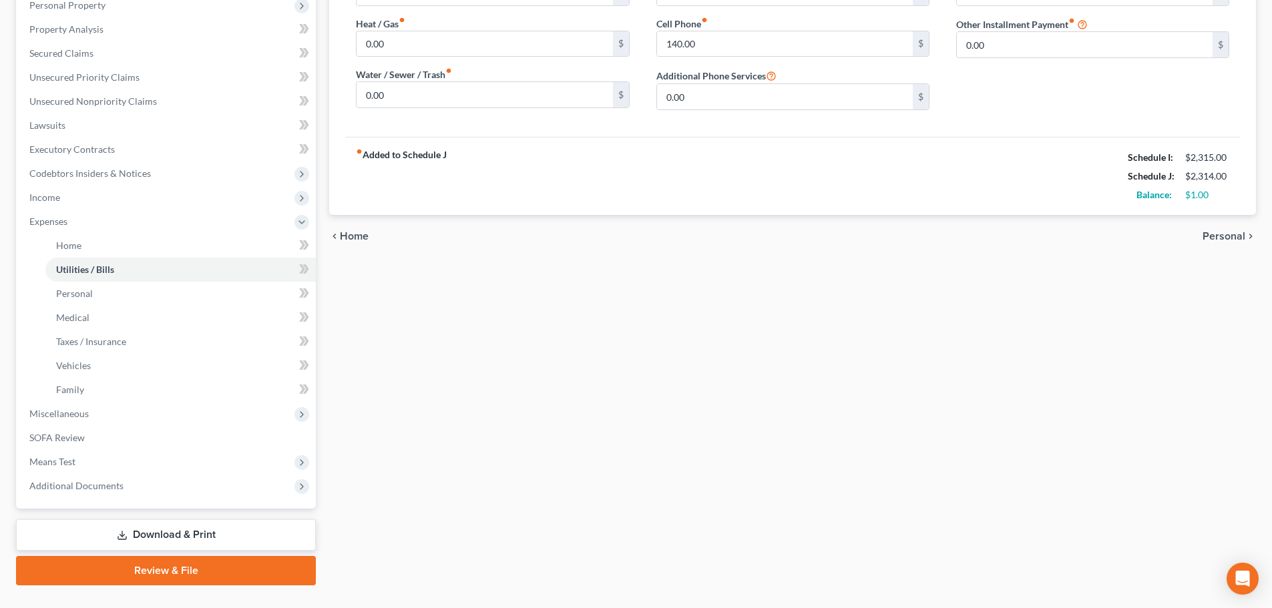
scroll to position [267, 0]
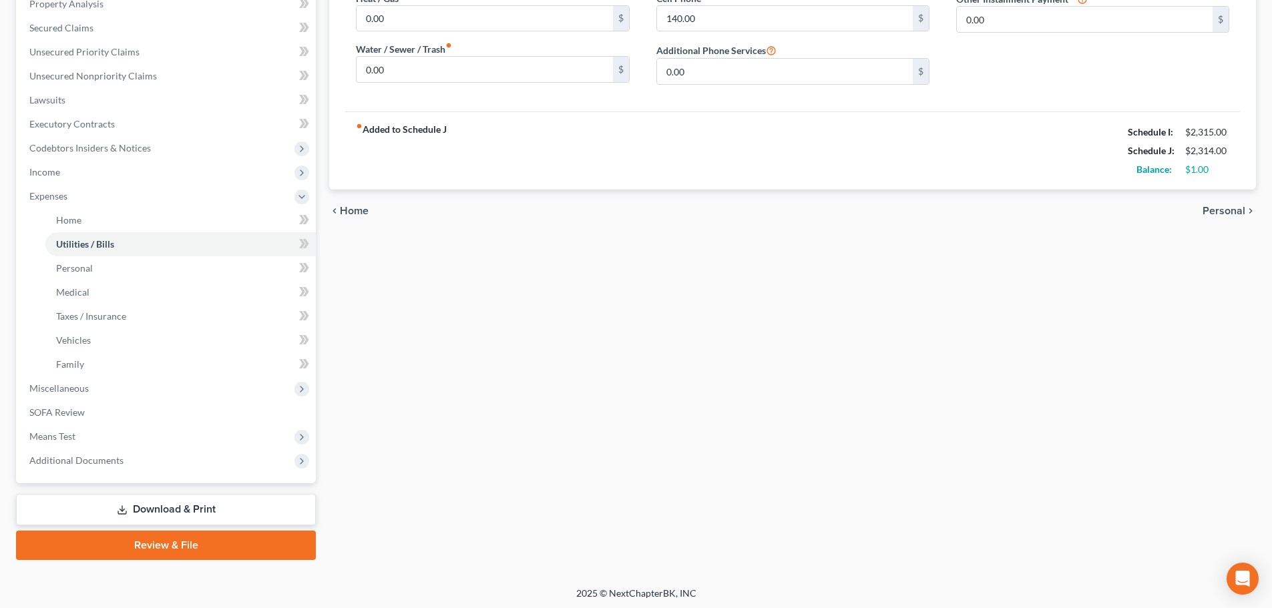
click at [189, 509] on link "Download & Print" at bounding box center [166, 509] width 300 height 31
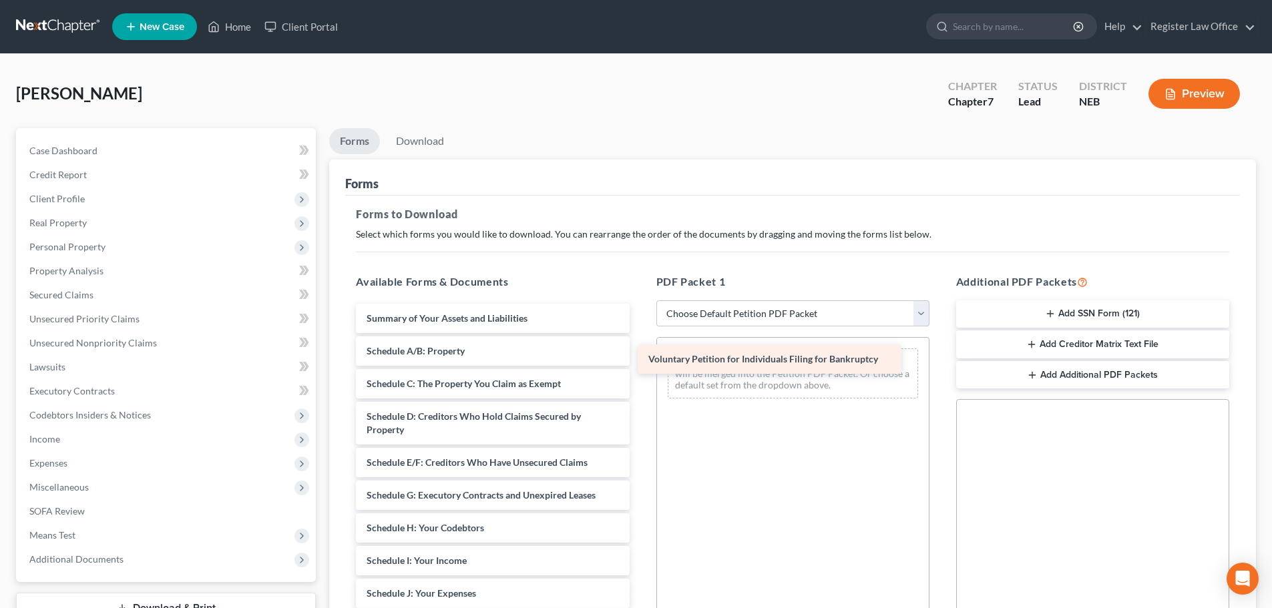
drag, startPoint x: 534, startPoint y: 311, endPoint x: 816, endPoint y: 352, distance: 284.7
click at [640, 352] on div "Voluntary Petition for Individuals Filing for Bankruptcy Voluntary Petition for…" at bounding box center [492, 607] width 294 height 606
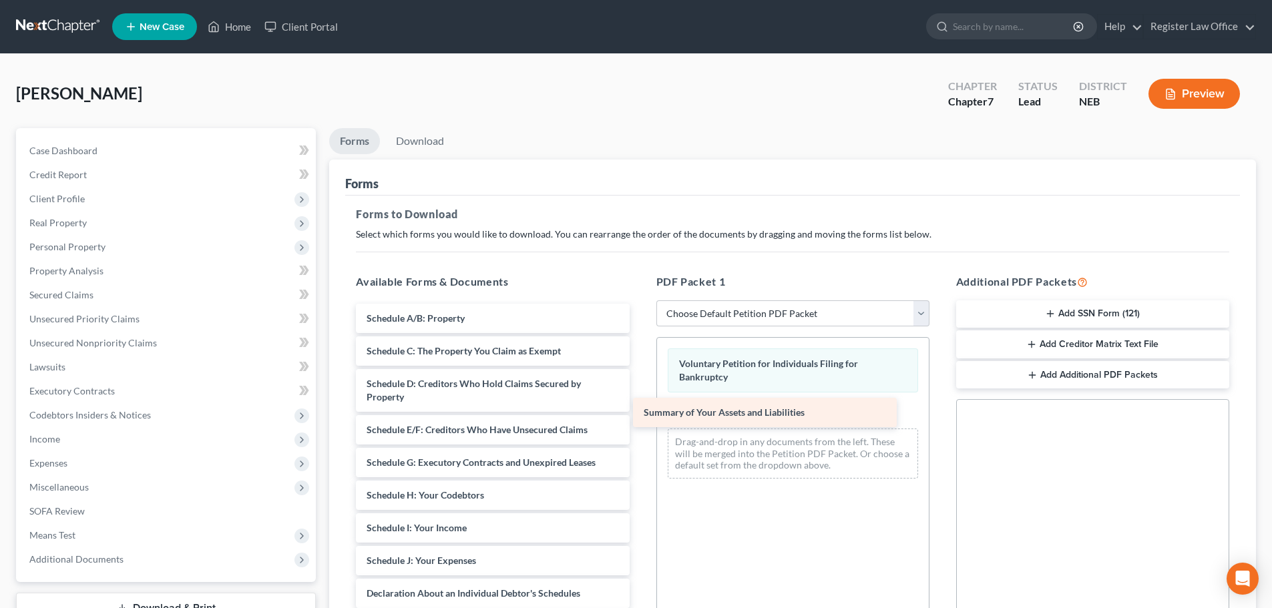
drag, startPoint x: 445, startPoint y: 320, endPoint x: 718, endPoint y: 413, distance: 288.2
click at [640, 413] on div "Summary of Your Assets and Liabilities Summary of Your Assets and Liabilities S…" at bounding box center [492, 591] width 294 height 574
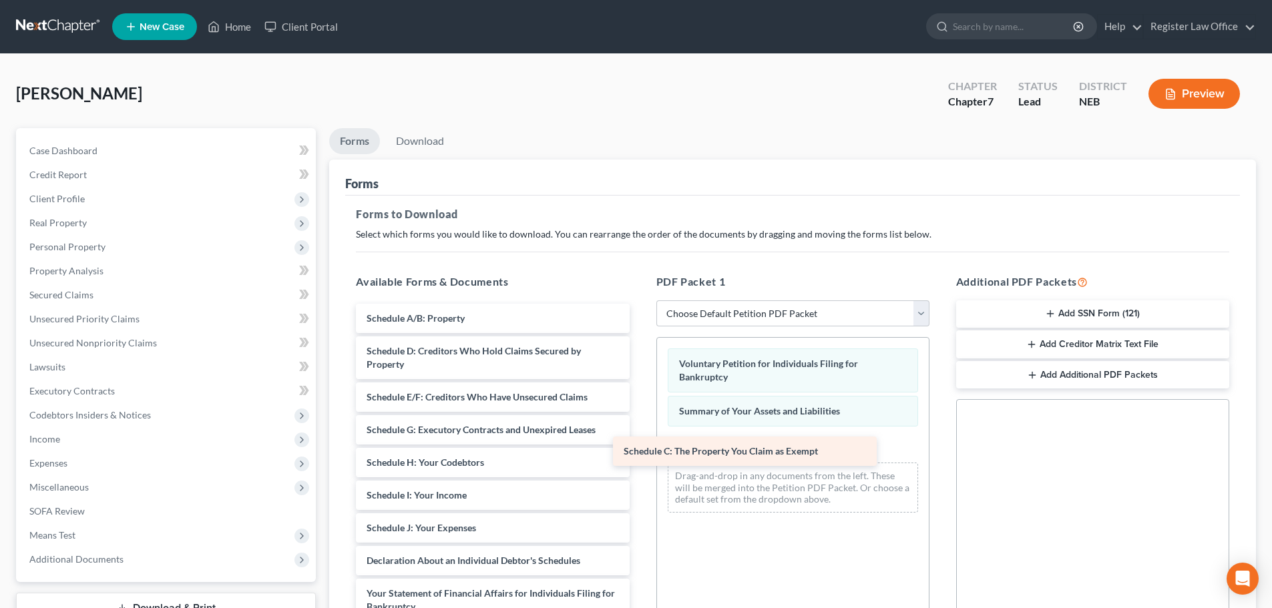
drag, startPoint x: 469, startPoint y: 345, endPoint x: 737, endPoint y: 443, distance: 285.8
click at [640, 443] on div "Schedule C: The Property You Claim as Exempt Schedule A/B: Property Schedule C:…" at bounding box center [492, 574] width 294 height 541
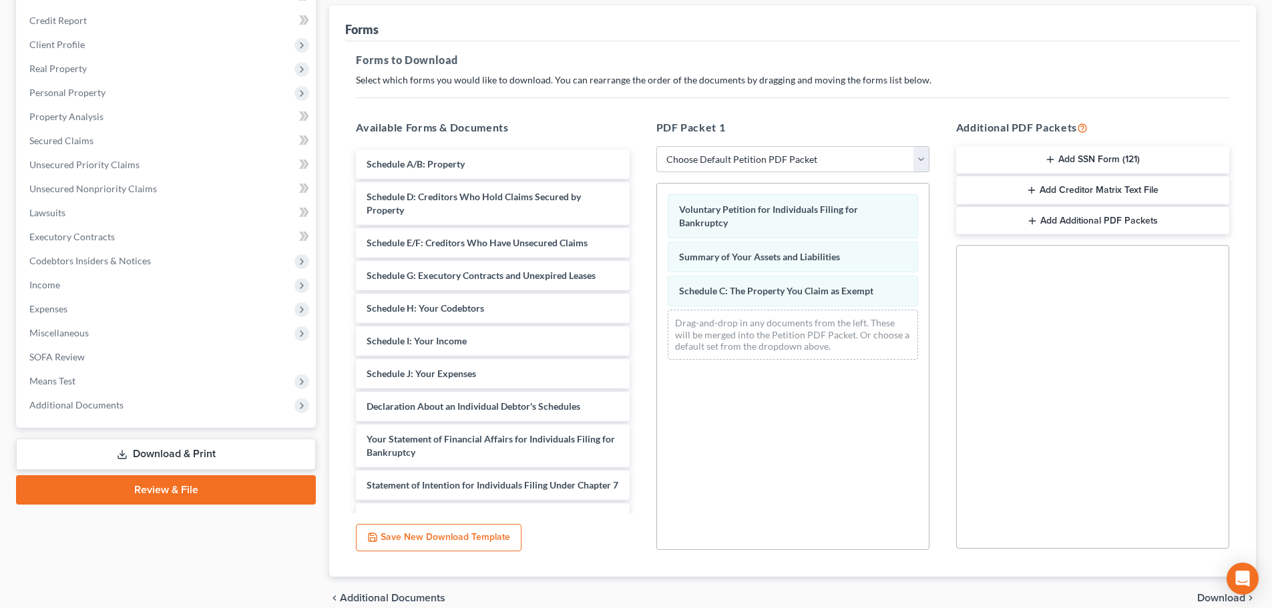
scroll to position [186, 0]
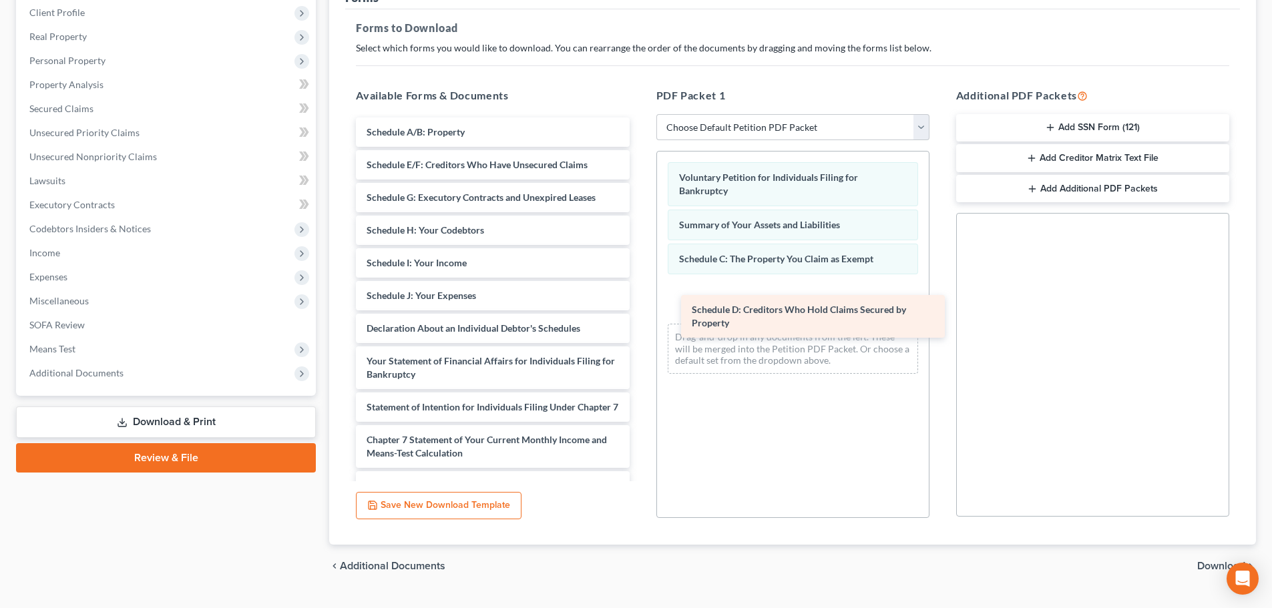
drag, startPoint x: 432, startPoint y: 169, endPoint x: 746, endPoint y: 299, distance: 340.4
click at [640, 300] on div "Schedule D: Creditors Who Hold Claims Secured by Property Schedule A/B: Propert…" at bounding box center [492, 365] width 294 height 495
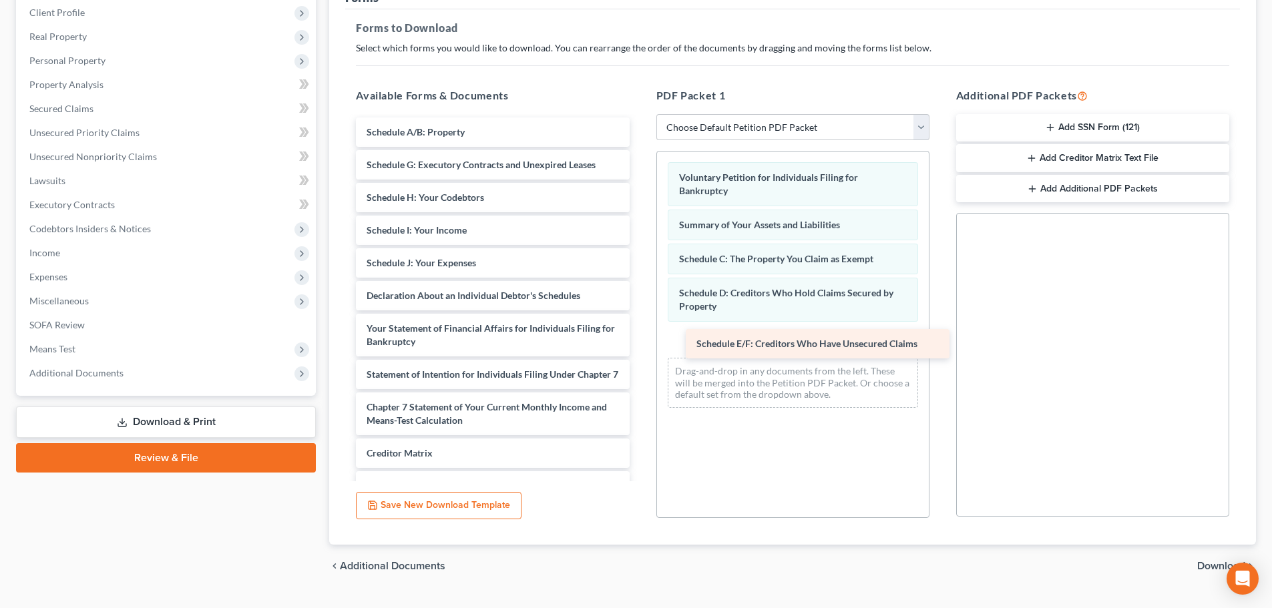
drag, startPoint x: 419, startPoint y: 162, endPoint x: 732, endPoint y: 332, distance: 356.4
click at [640, 333] on div "Schedule E/F: Creditors Who Have Unsecured Claims Schedule A/B: Property Schedu…" at bounding box center [492, 349] width 294 height 462
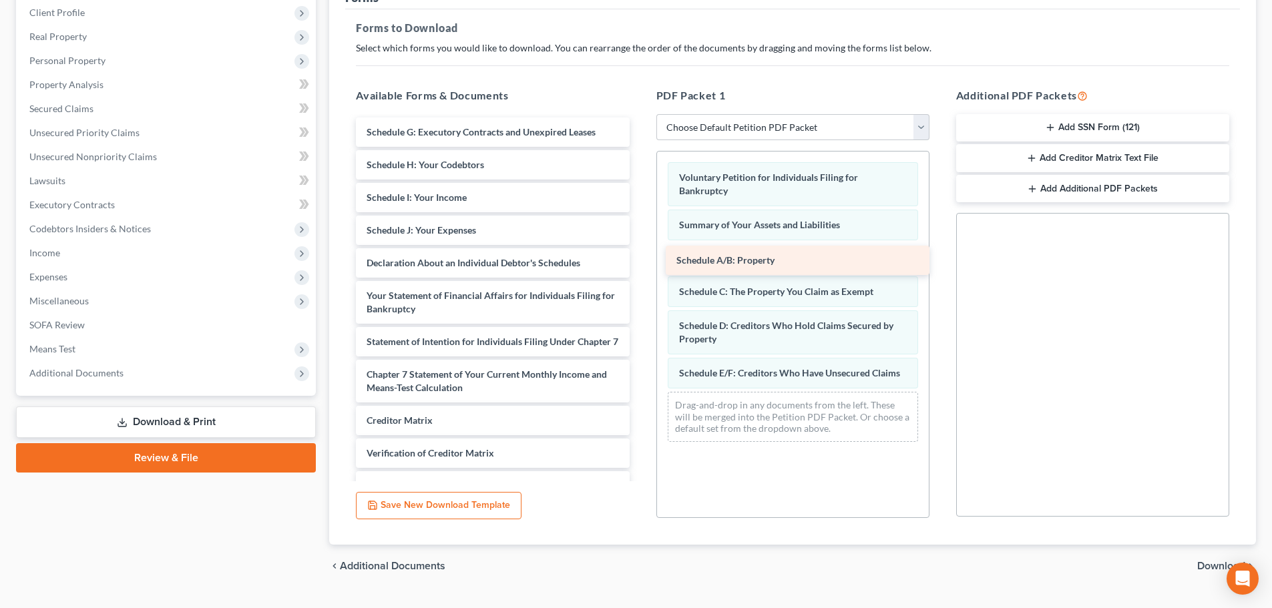
drag, startPoint x: 436, startPoint y: 130, endPoint x: 746, endPoint y: 258, distance: 335.3
click at [640, 258] on div "Schedule A/B: Property Schedule A/B: Property Schedule G: Executory Contracts a…" at bounding box center [492, 332] width 294 height 429
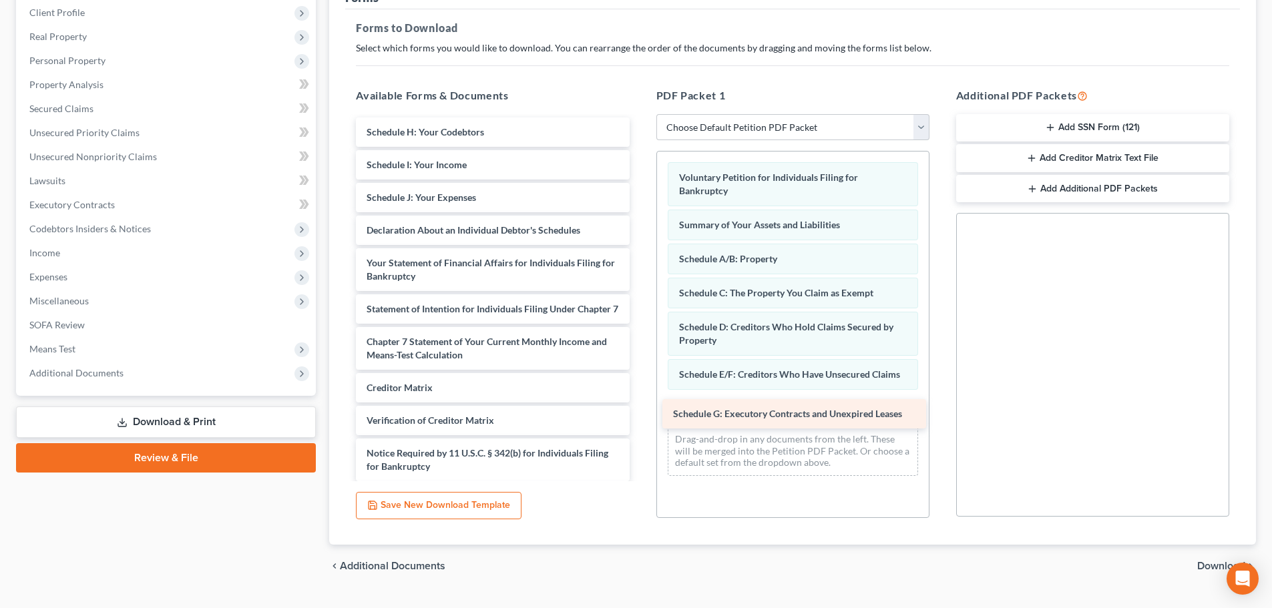
drag, startPoint x: 452, startPoint y: 131, endPoint x: 758, endPoint y: 409, distance: 414.1
click at [640, 409] on div "Schedule G: Executory Contracts and Unexpired Leases Schedule G: Executory Cont…" at bounding box center [492, 316] width 294 height 397
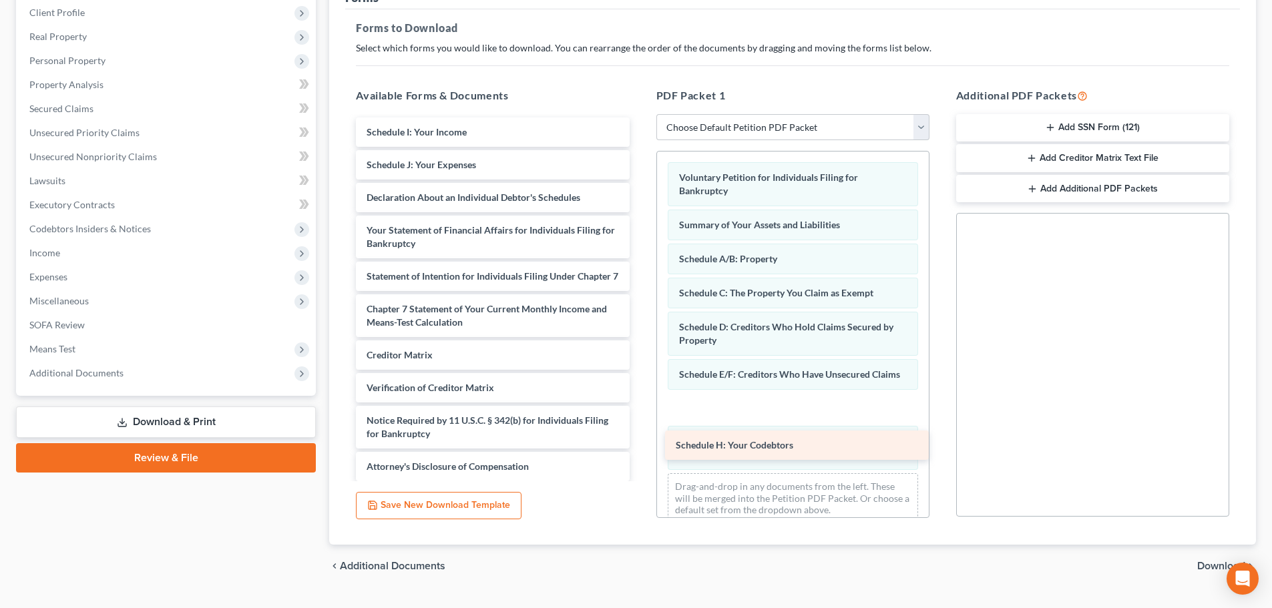
drag, startPoint x: 439, startPoint y: 132, endPoint x: 750, endPoint y: 431, distance: 432.1
click at [640, 438] on div "Schedule H: Your Codebtors Schedule H: Your Codebtors Schedule I: Your Income S…" at bounding box center [492, 300] width 294 height 364
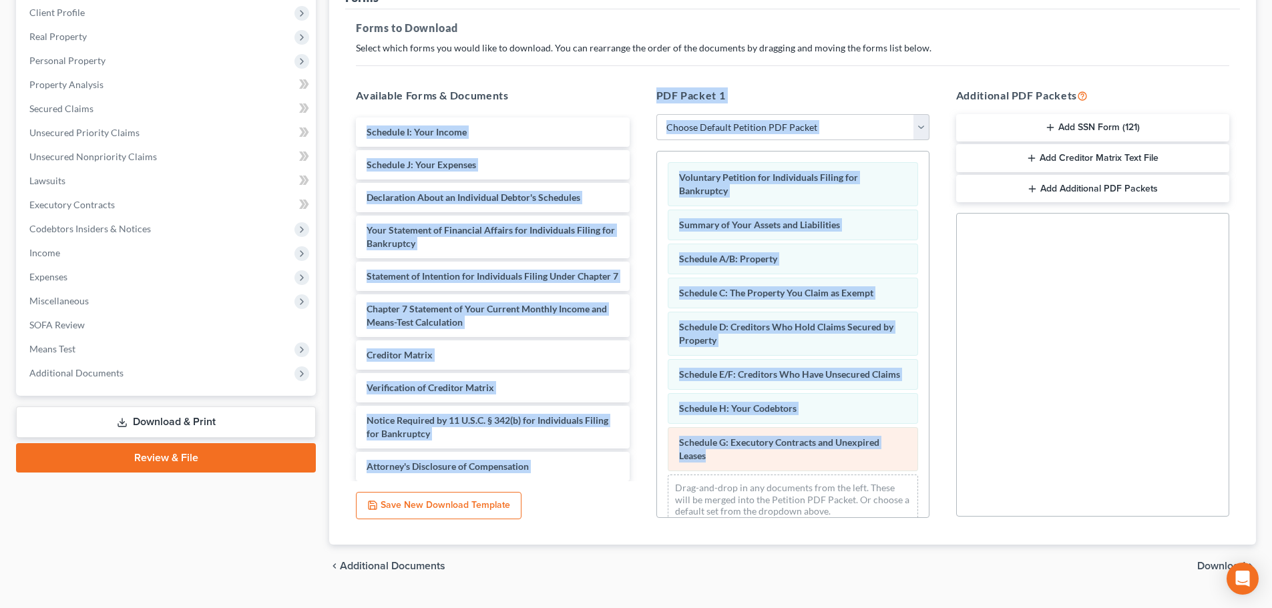
drag, startPoint x: 750, startPoint y: 431, endPoint x: 775, endPoint y: 473, distance: 48.8
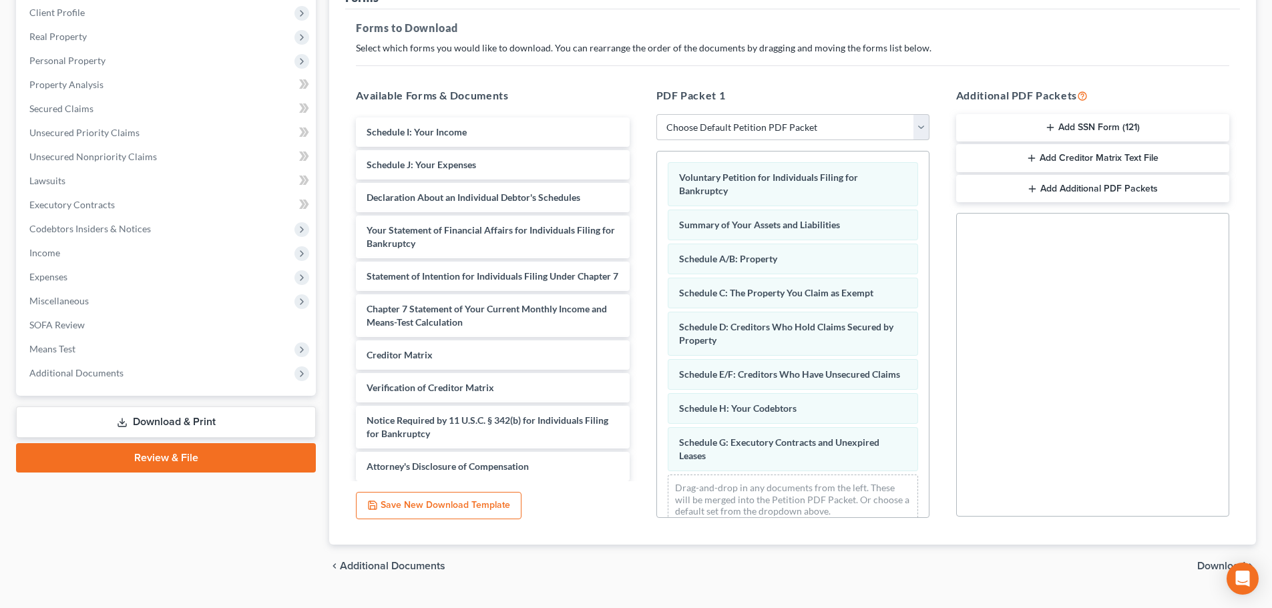
click at [986, 399] on div "Social Security Number Statement of Social Security Number Creditor Matrix Text…" at bounding box center [1092, 365] width 273 height 304
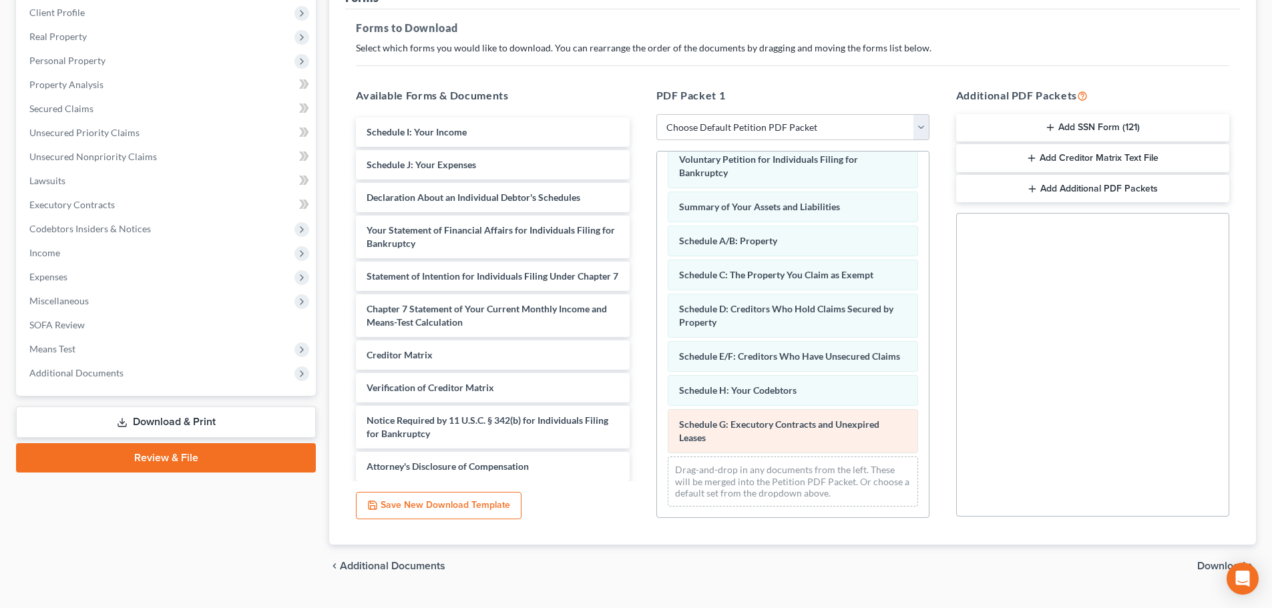
scroll to position [31, 0]
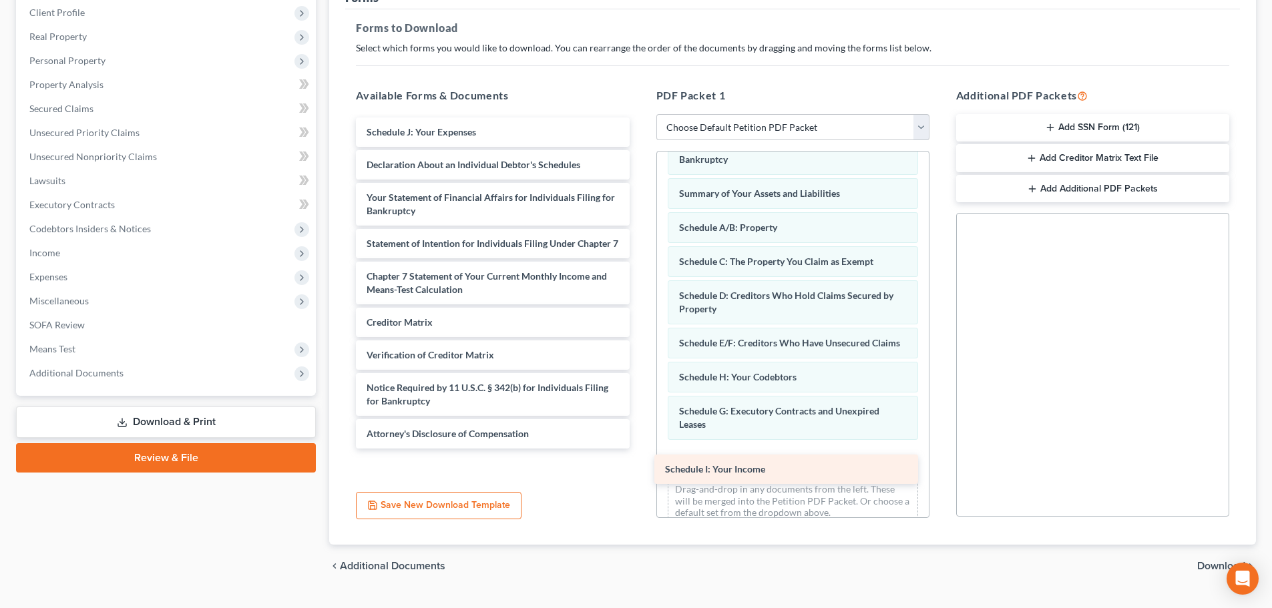
drag, startPoint x: 435, startPoint y: 140, endPoint x: 734, endPoint y: 477, distance: 450.3
click at [640, 449] on div "Schedule I: Your Income Schedule I: Your Income Schedule J: Your Expenses Decla…" at bounding box center [492, 283] width 294 height 331
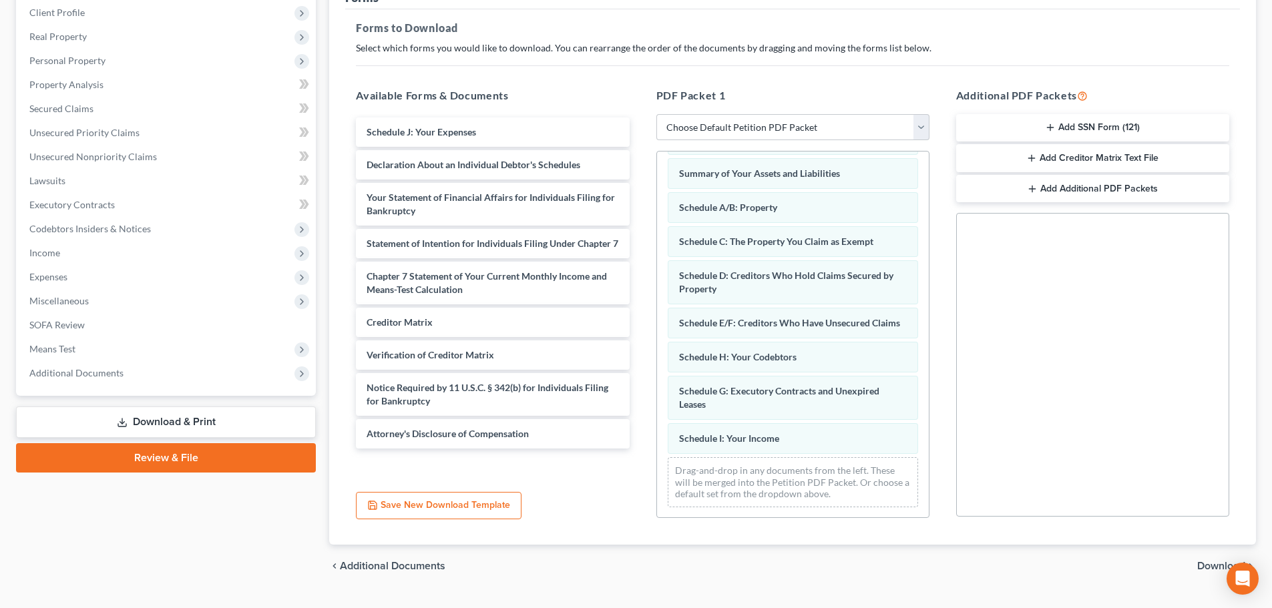
scroll to position [65, 0]
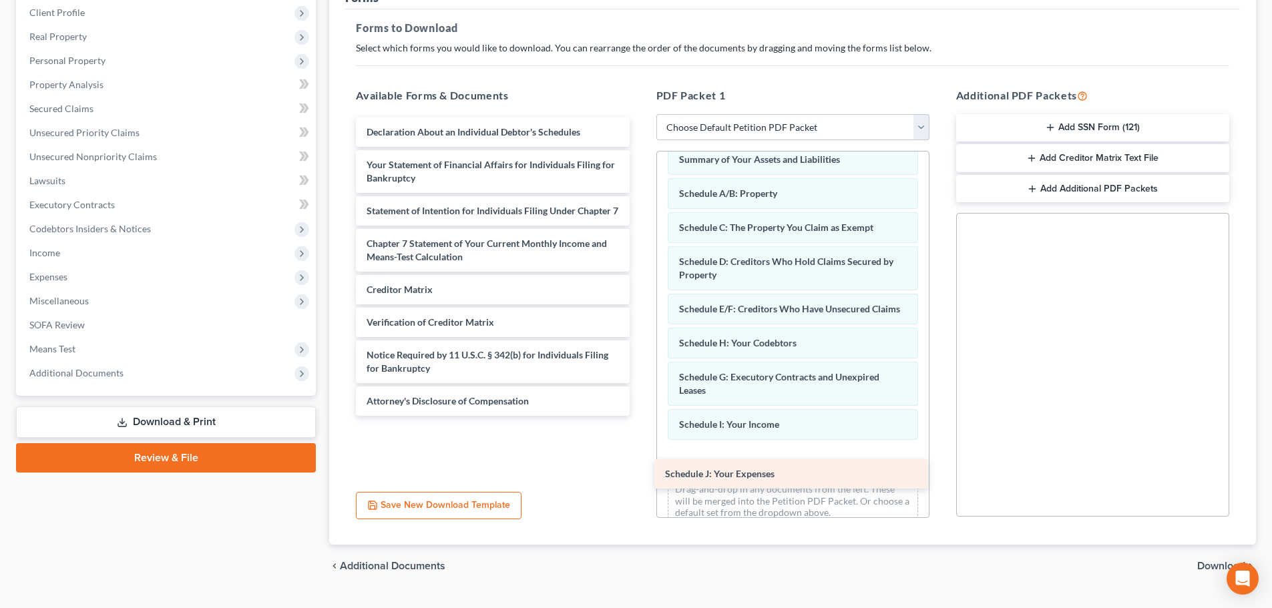
drag, startPoint x: 482, startPoint y: 132, endPoint x: 781, endPoint y: 473, distance: 453.8
click at [640, 416] on div "Schedule J: Your Expenses Schedule J: Your Expenses Declaration About an Indivi…" at bounding box center [492, 267] width 294 height 298
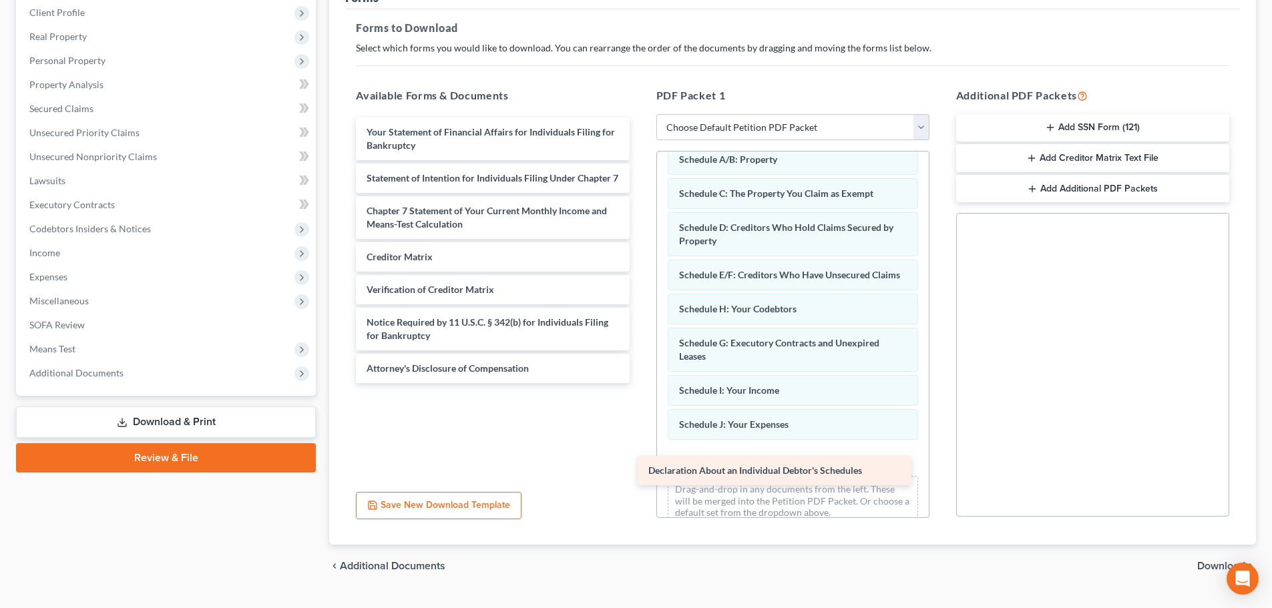
drag, startPoint x: 489, startPoint y: 138, endPoint x: 771, endPoint y: 476, distance: 439.9
click at [640, 383] on div "Declaration About an Individual Debtor's Schedules Declaration About an Individ…" at bounding box center [492, 251] width 294 height 266
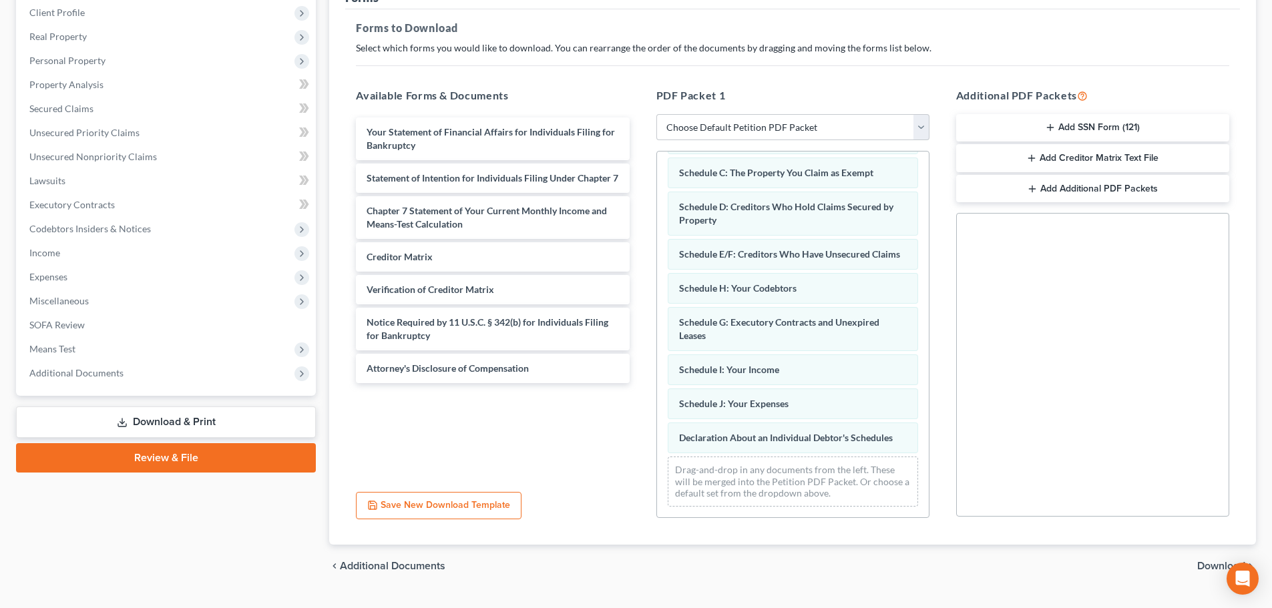
scroll to position [134, 0]
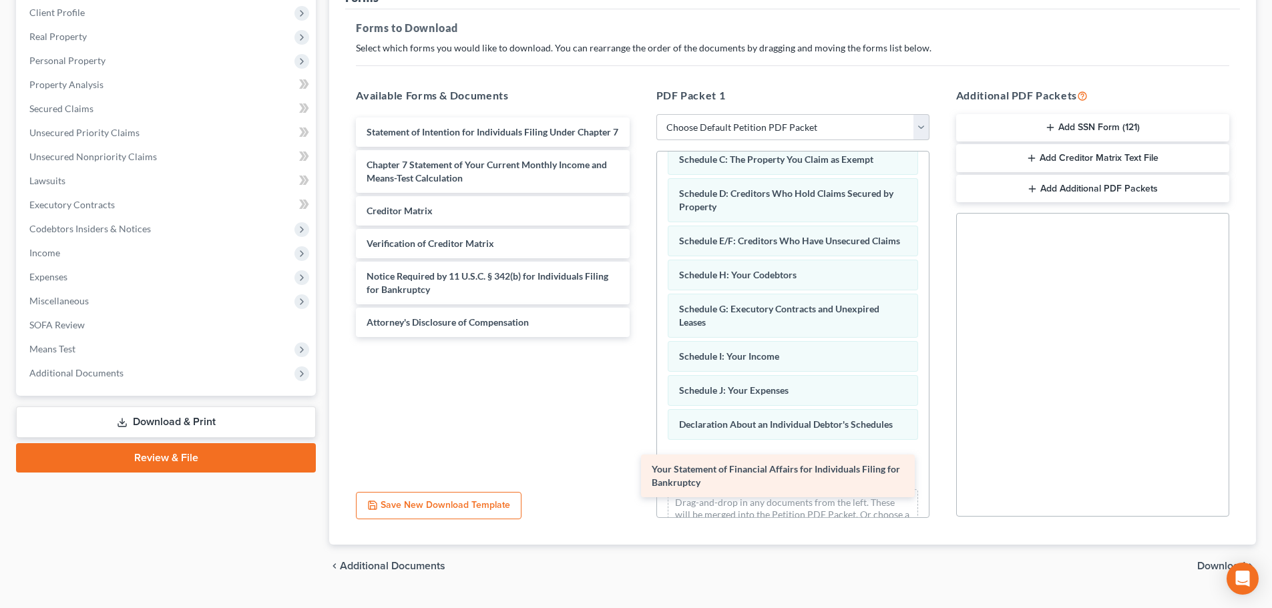
drag, startPoint x: 490, startPoint y: 141, endPoint x: 775, endPoint y: 478, distance: 441.6
click at [640, 337] on div "Your Statement of Financial Affairs for Individuals Filing for Bankruptcy Your …" at bounding box center [492, 228] width 294 height 220
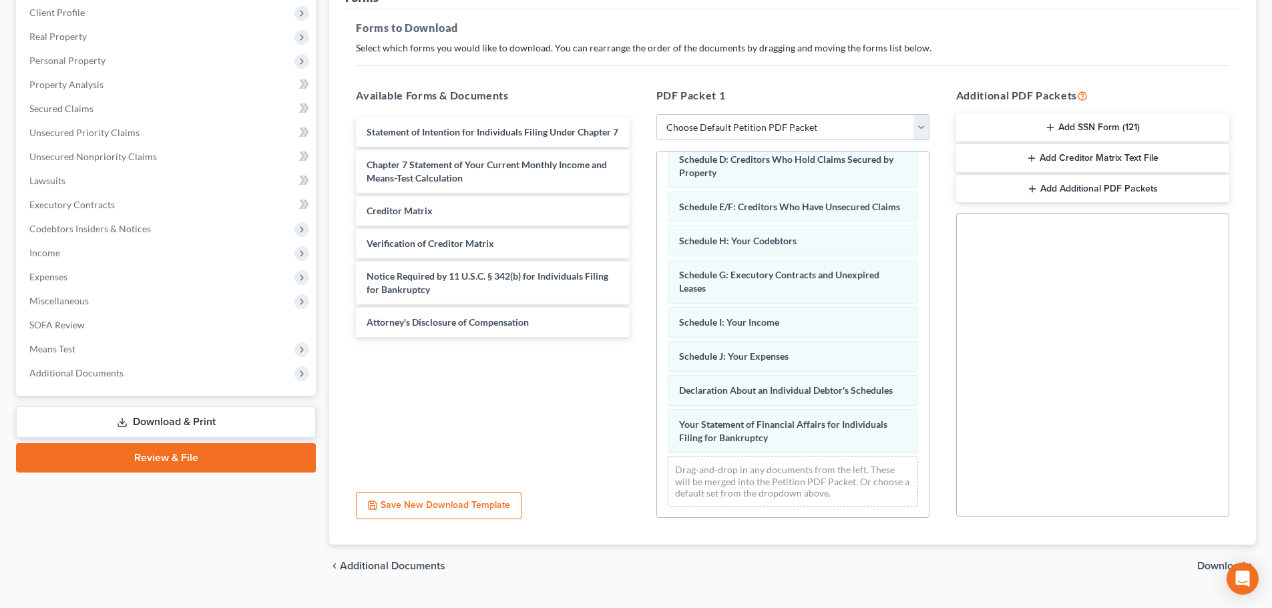
scroll to position [181, 0]
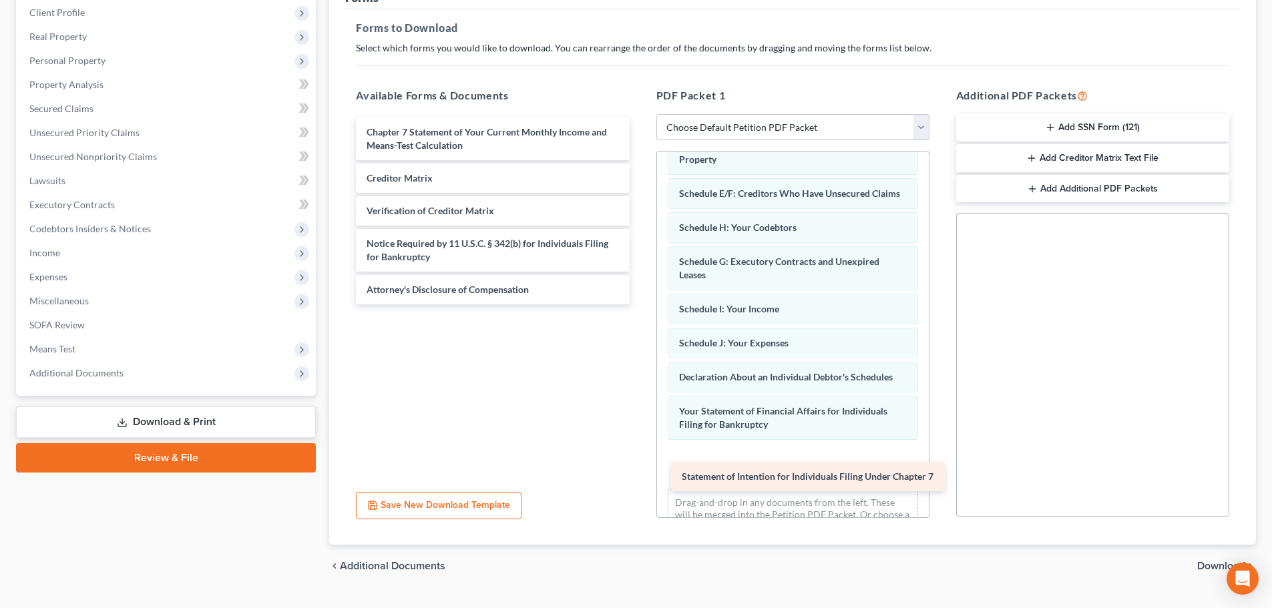
drag, startPoint x: 472, startPoint y: 140, endPoint x: 786, endPoint y: 482, distance: 464.5
click at [640, 304] on div "Statement of Intention for Individuals Filing Under Chapter 7 Statement of Inte…" at bounding box center [492, 211] width 294 height 187
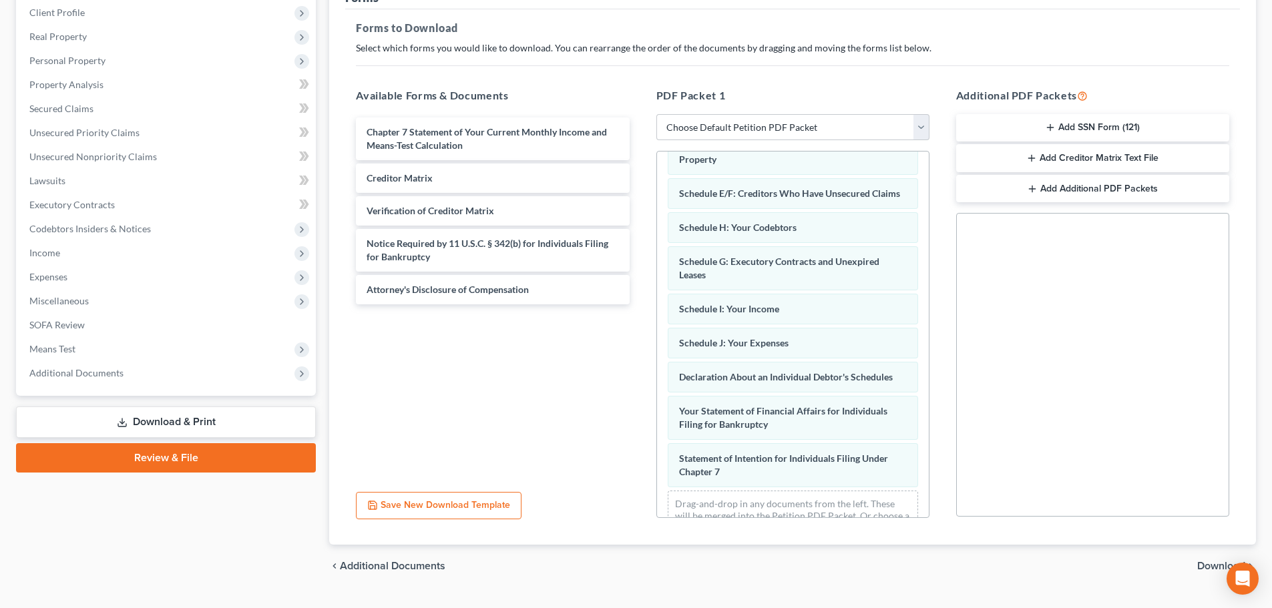
scroll to position [228, 0]
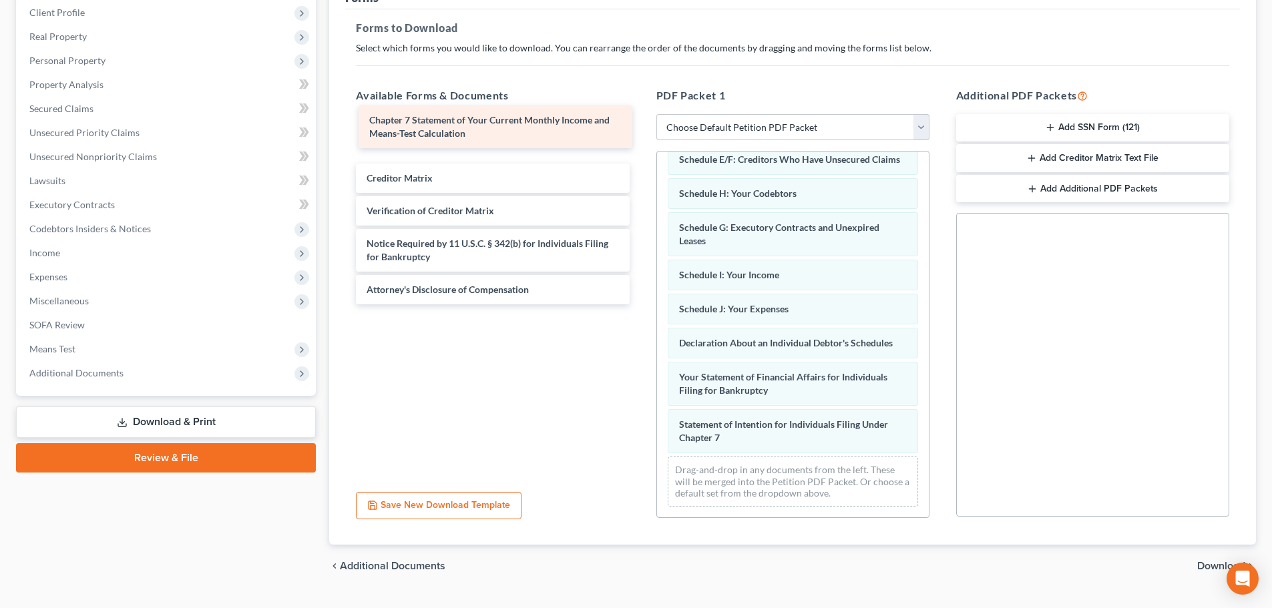
drag, startPoint x: 497, startPoint y: 138, endPoint x: 498, endPoint y: 117, distance: 20.7
click at [498, 118] on div "Chapter 7 Statement of Your Current Monthly Income and Means-Test Calculation C…" at bounding box center [492, 211] width 294 height 187
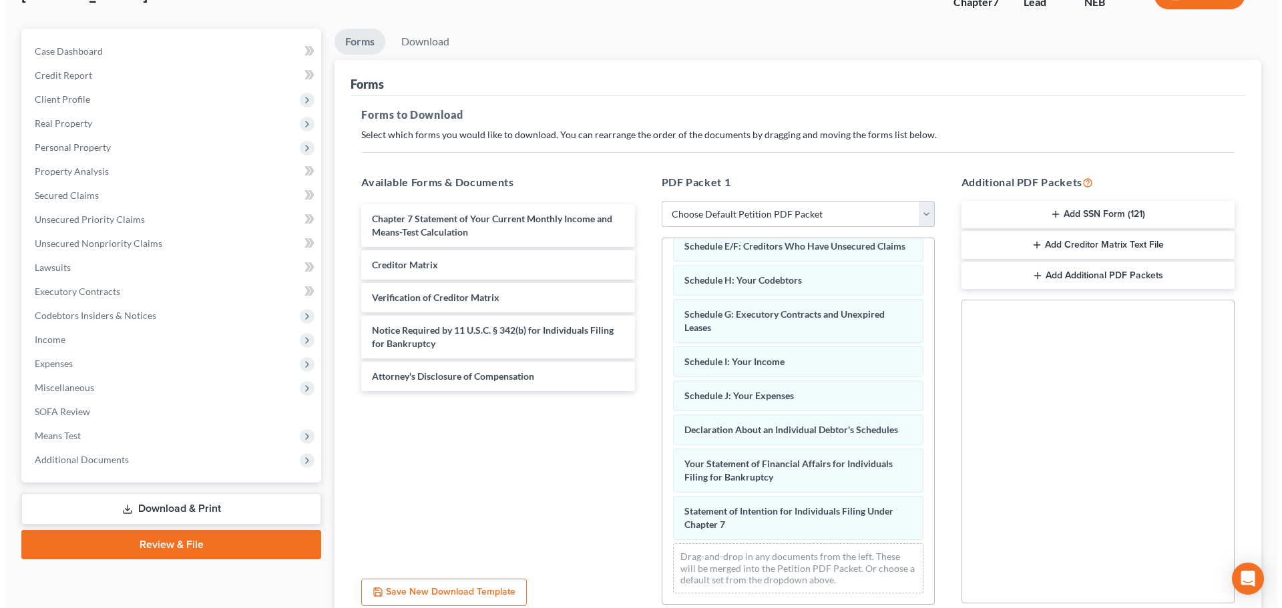
scroll to position [0, 0]
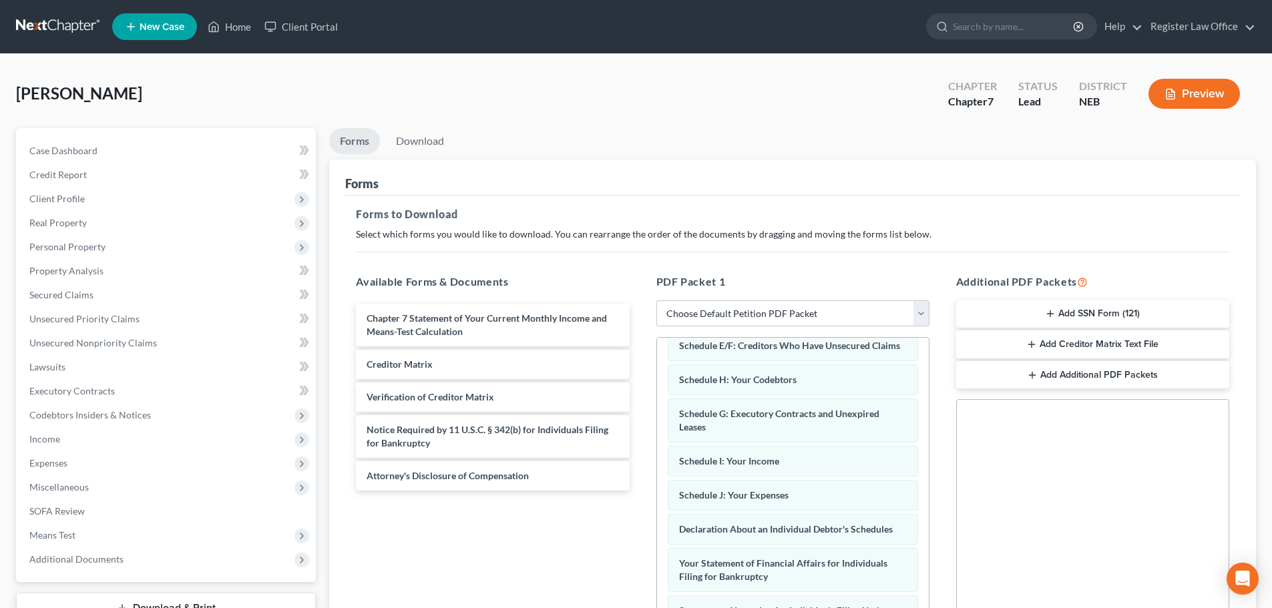
click at [1182, 92] on button "Preview" at bounding box center [1193, 94] width 91 height 30
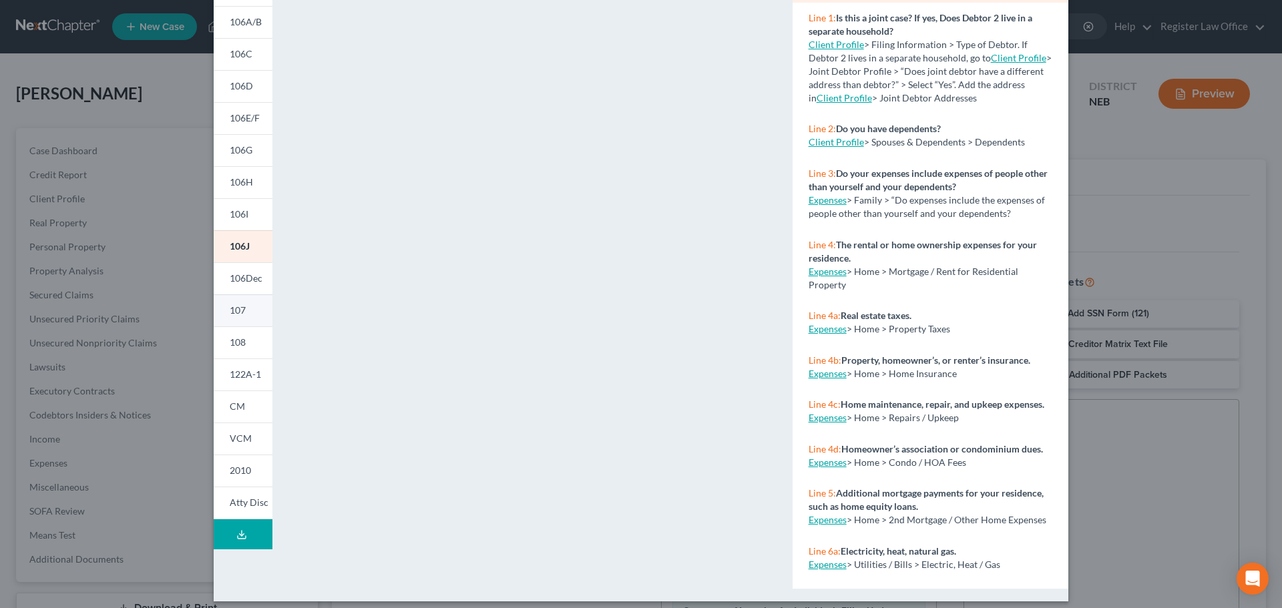
scroll to position [145, 0]
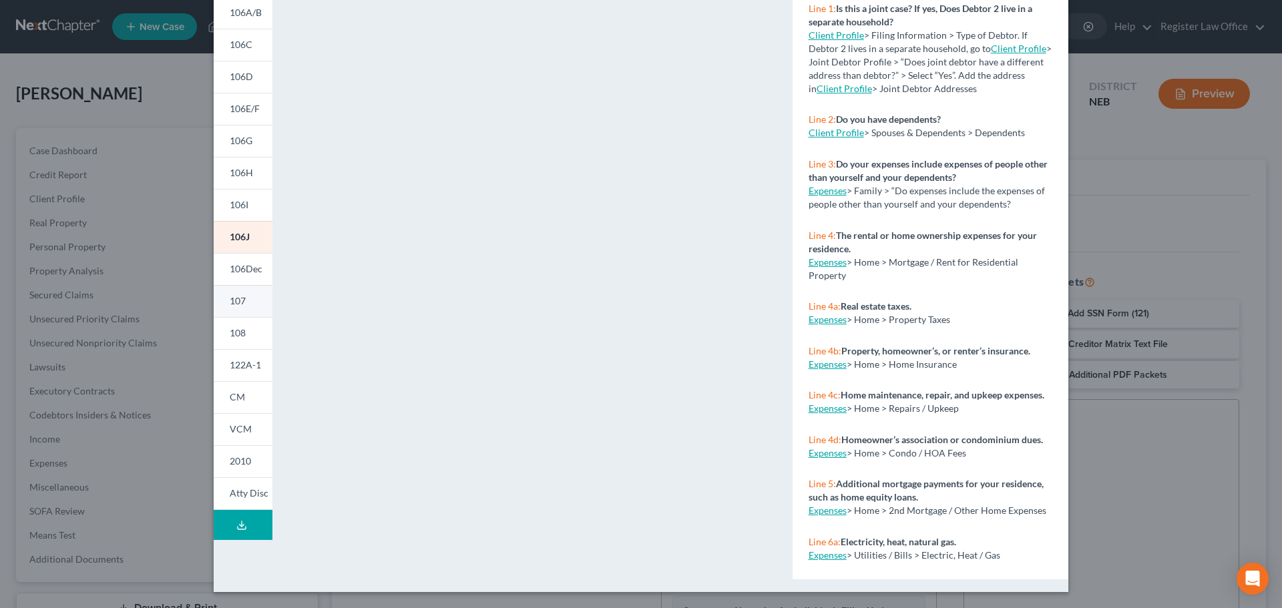
click at [244, 308] on link "107" at bounding box center [243, 301] width 59 height 32
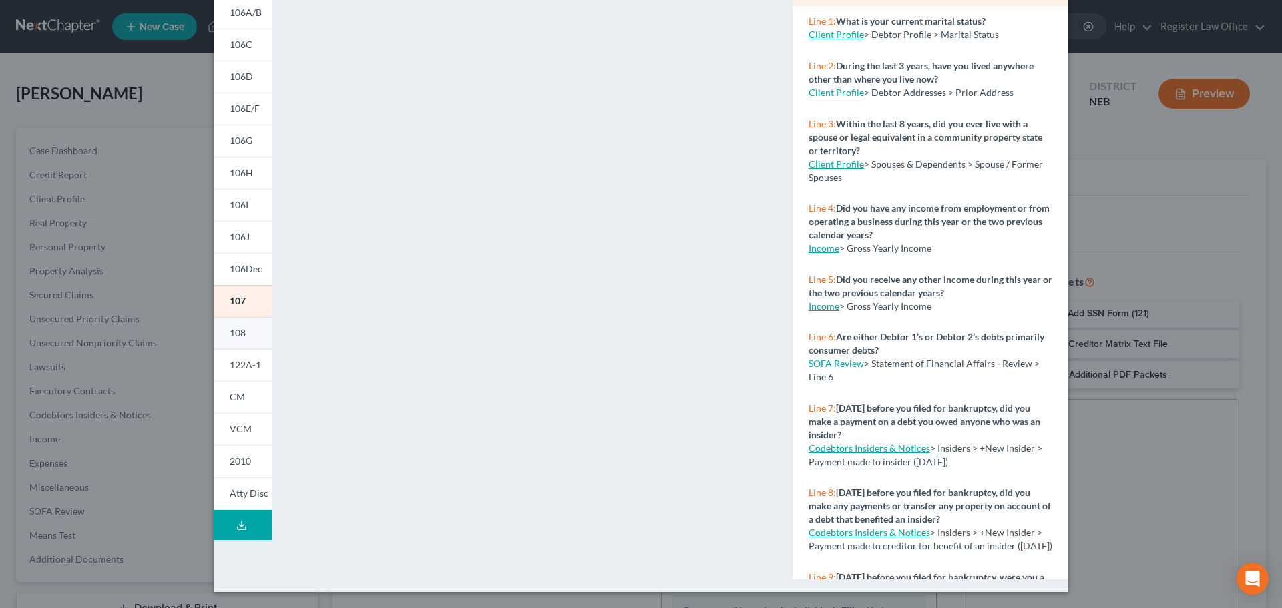
click at [238, 334] on span "108" at bounding box center [238, 332] width 16 height 11
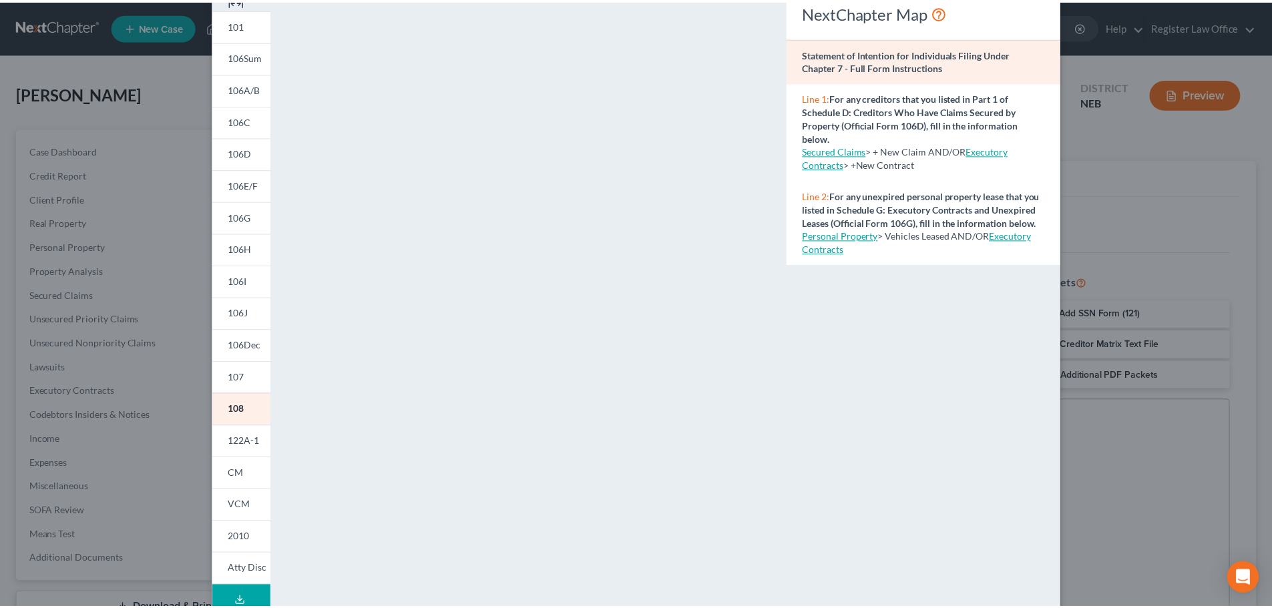
scroll to position [0, 0]
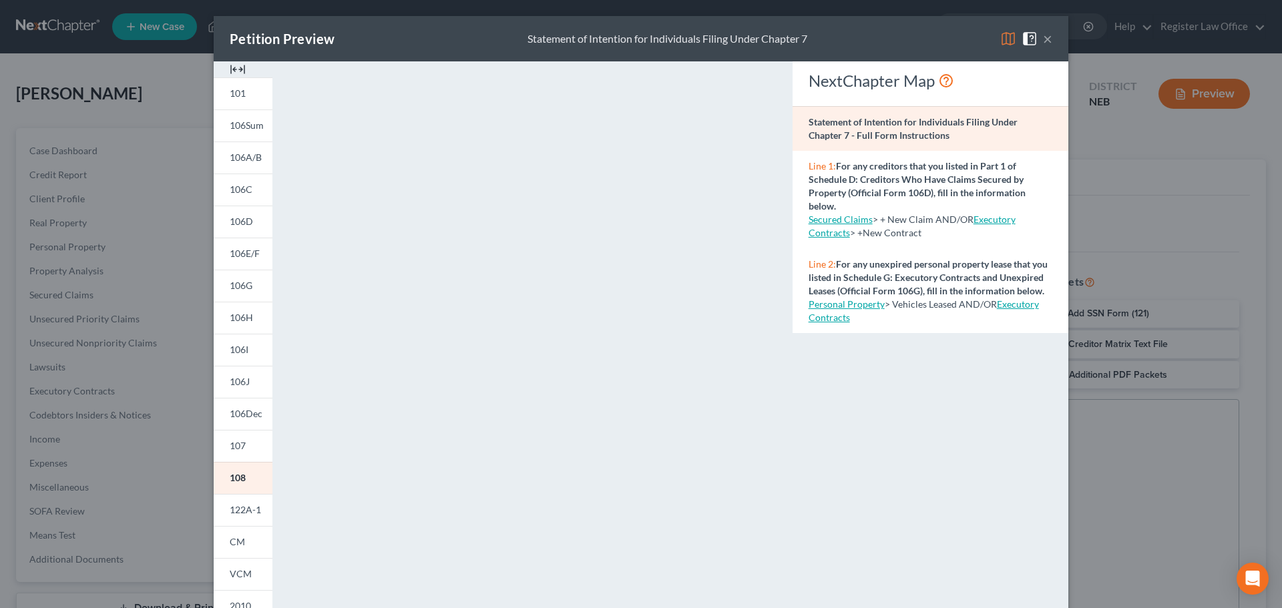
click at [1043, 35] on button "×" at bounding box center [1047, 39] width 9 height 16
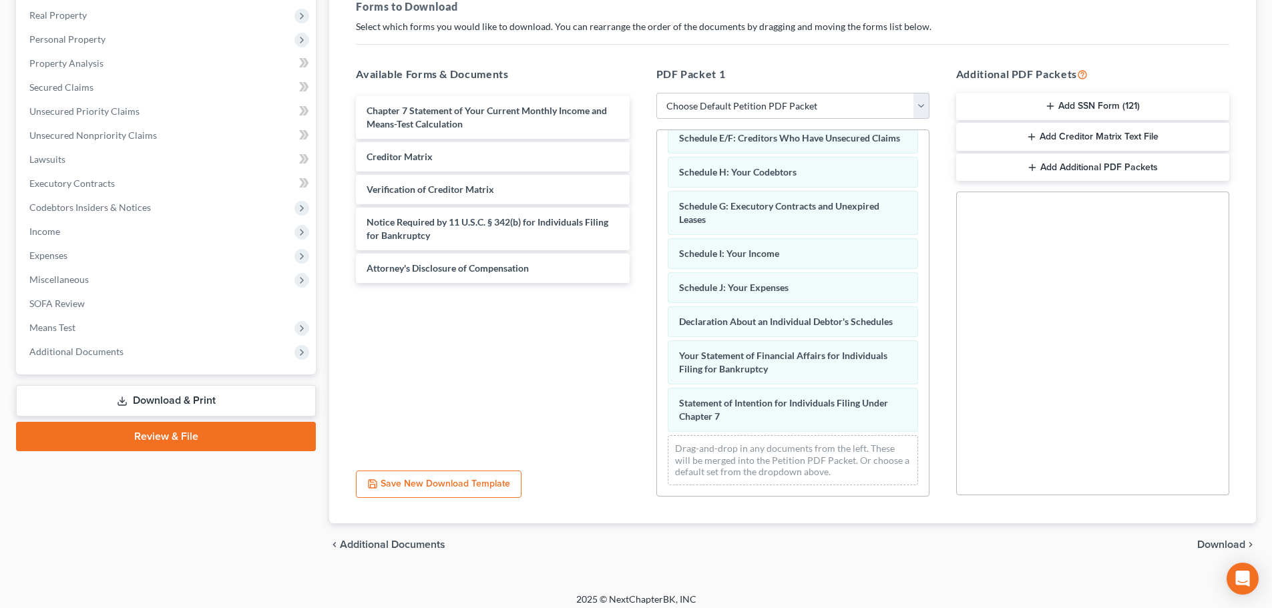
scroll to position [216, 0]
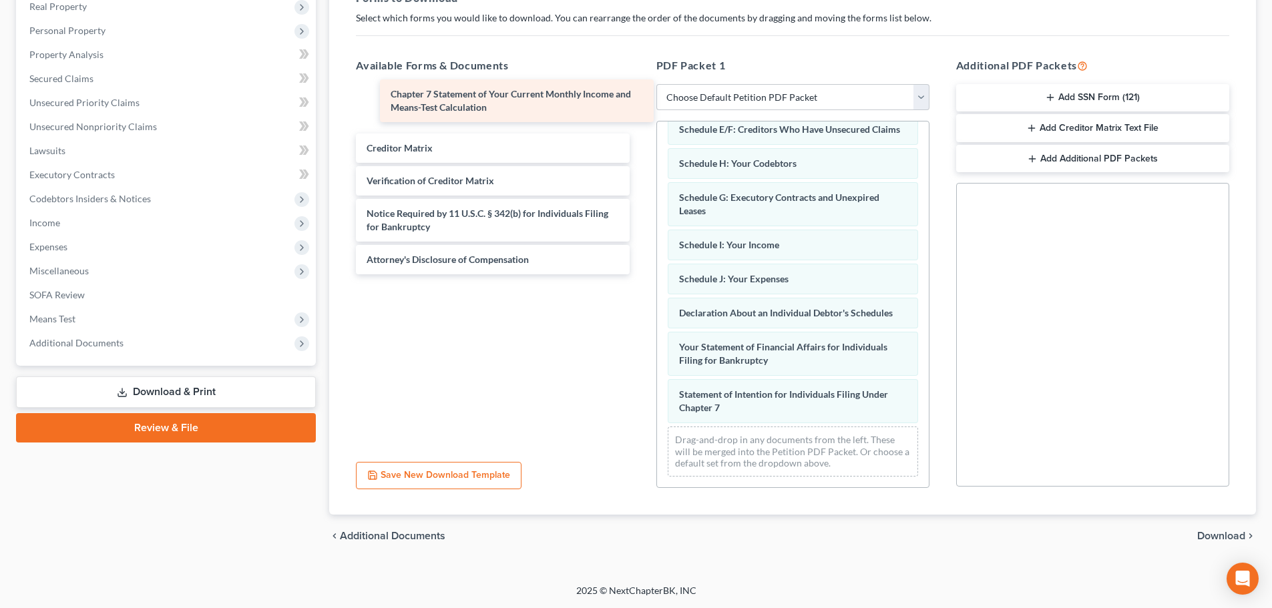
drag, startPoint x: 447, startPoint y: 100, endPoint x: 449, endPoint y: 93, distance: 7.5
click at [462, 88] on div "Chapter 7 Statement of Your Current Monthly Income and Means-Test Calculation C…" at bounding box center [492, 180] width 294 height 187
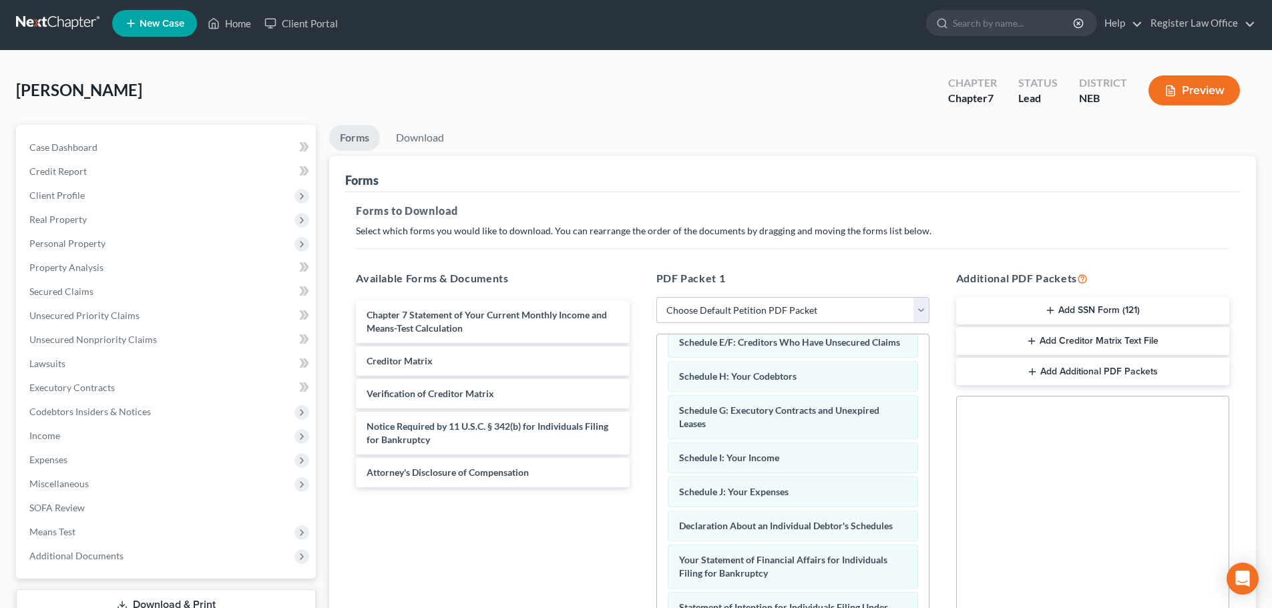
scroll to position [0, 0]
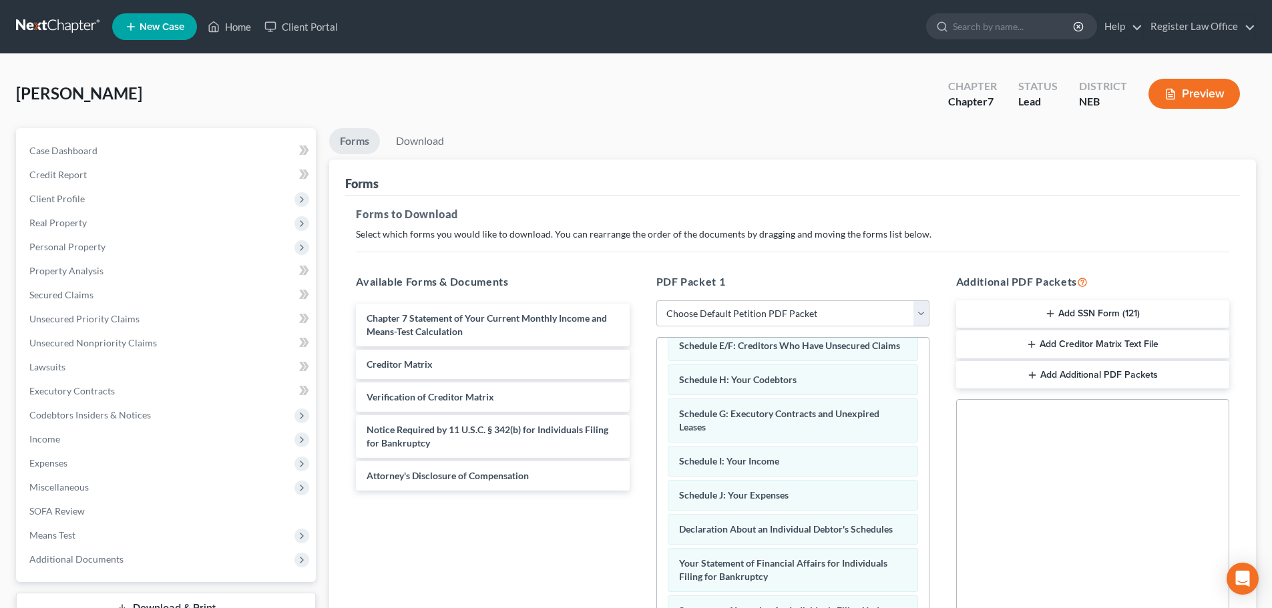
click at [1186, 95] on button "Preview" at bounding box center [1193, 94] width 91 height 30
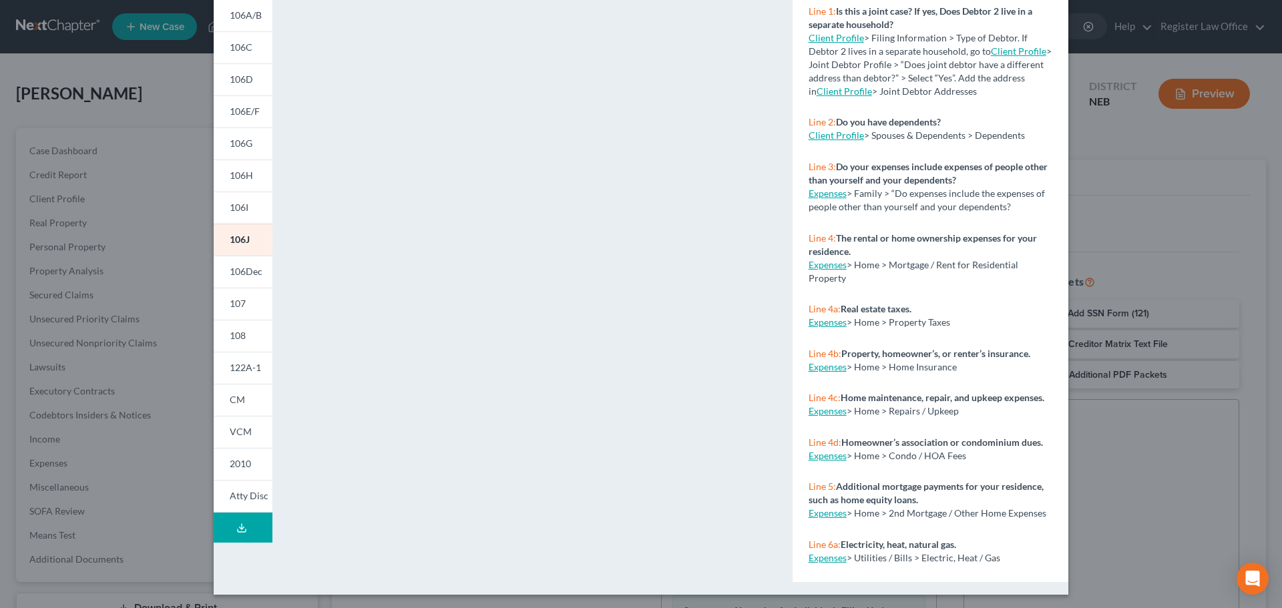
scroll to position [145, 0]
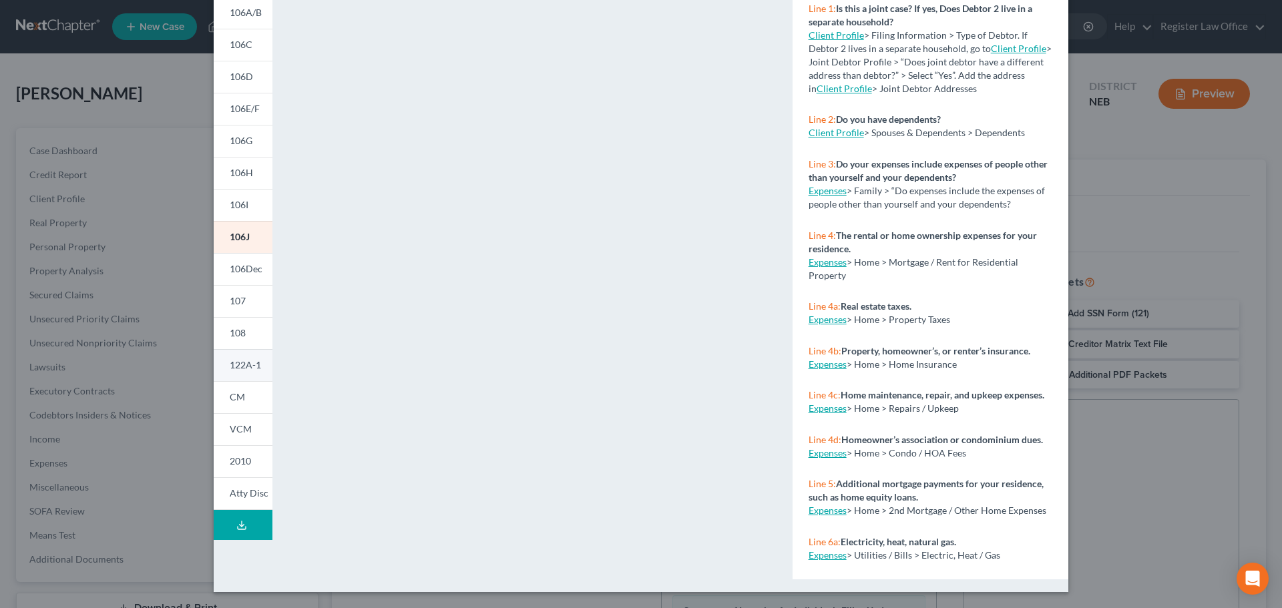
click at [241, 357] on link "122A-1" at bounding box center [243, 365] width 59 height 32
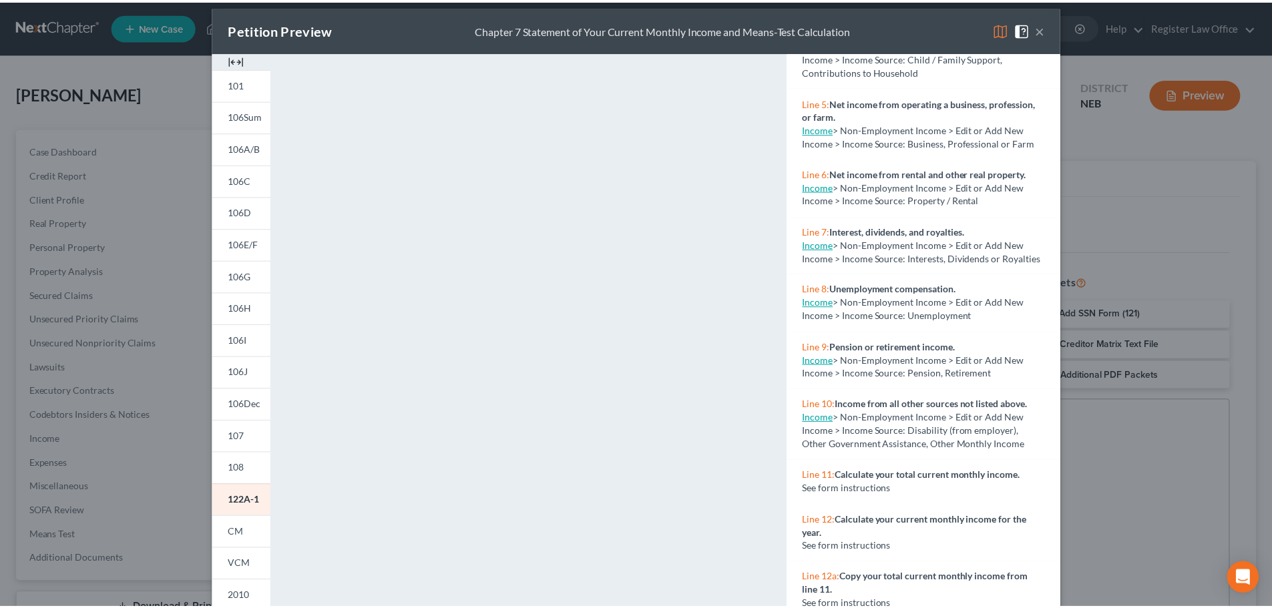
scroll to position [0, 0]
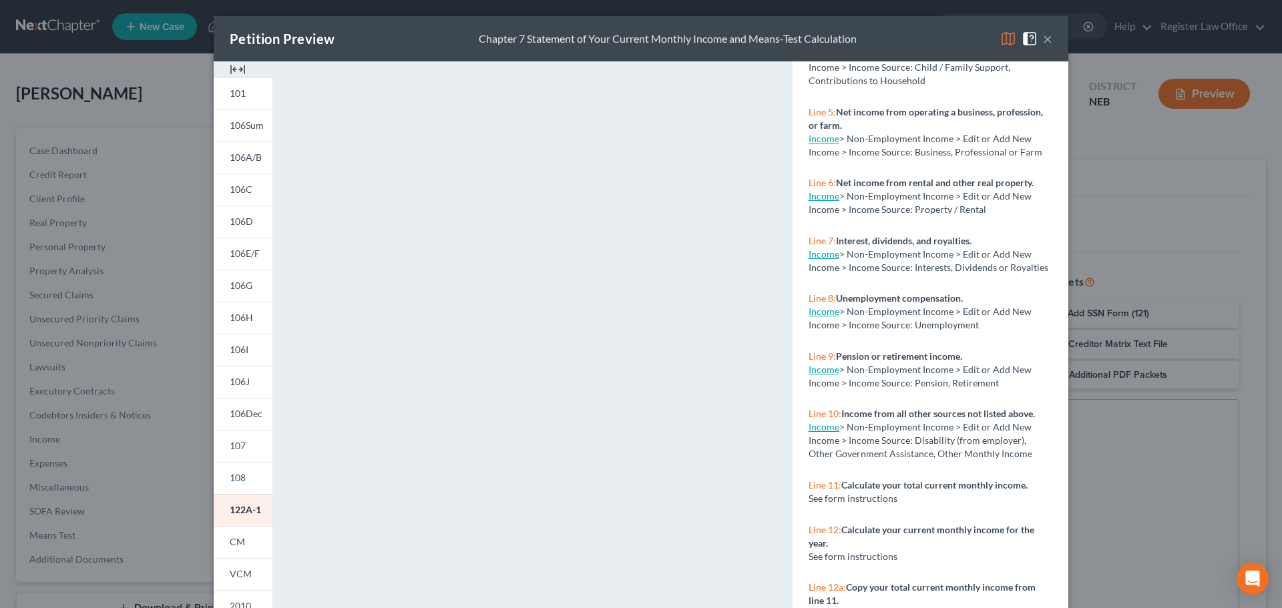
click at [1043, 35] on button "×" at bounding box center [1047, 39] width 9 height 16
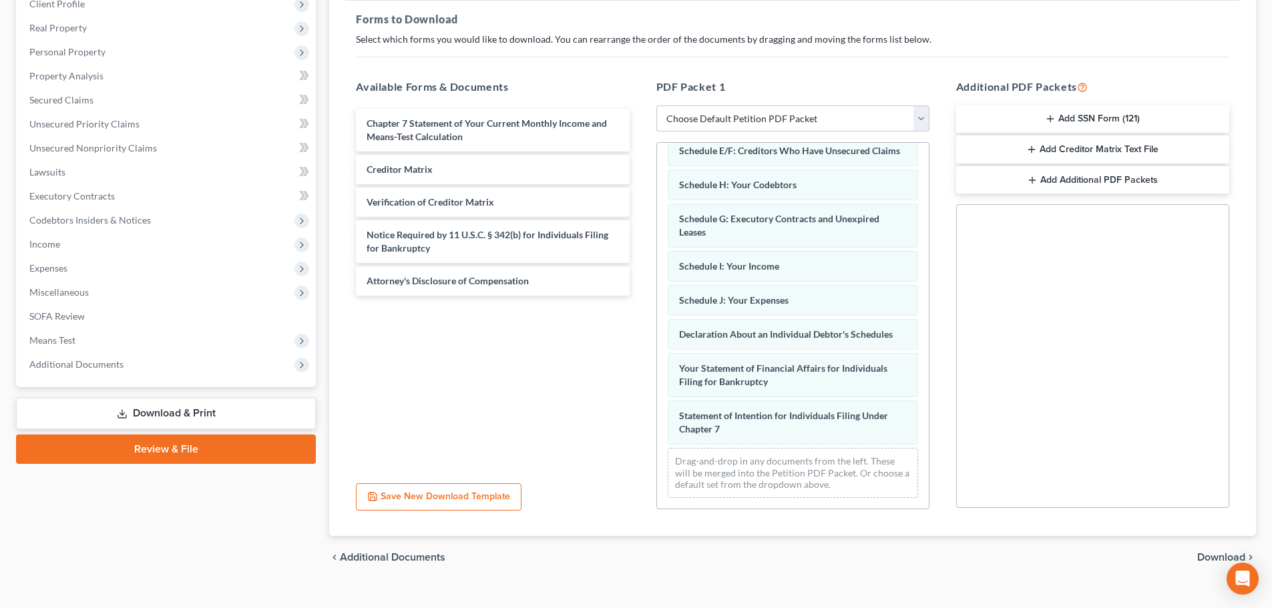
scroll to position [200, 0]
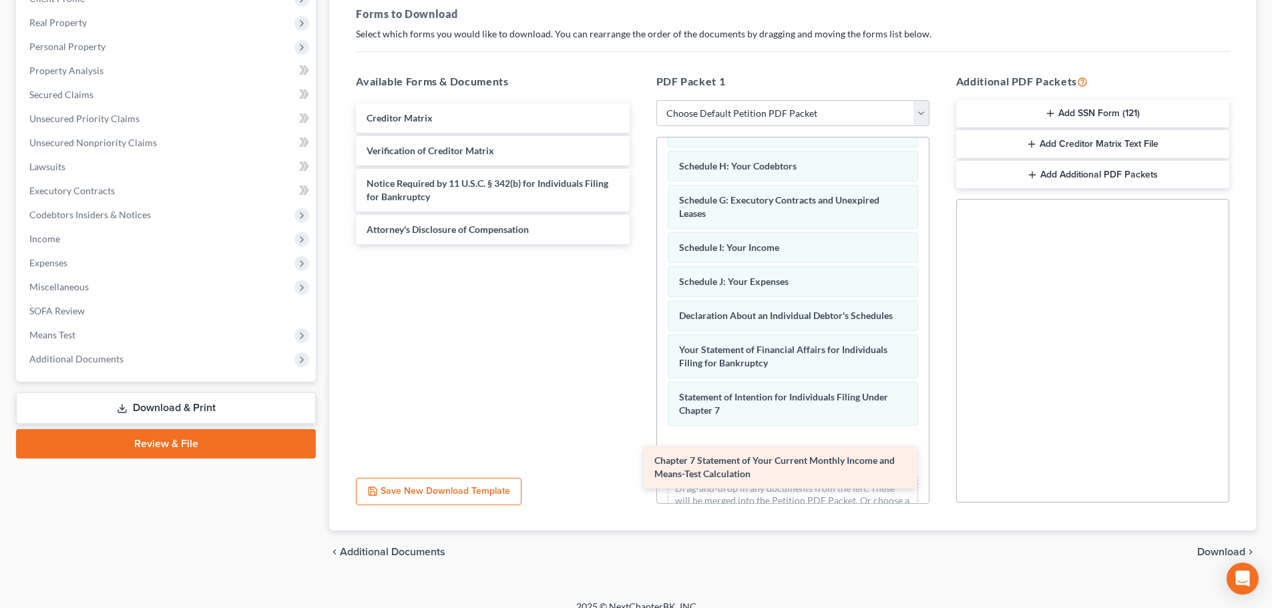
drag, startPoint x: 419, startPoint y: 128, endPoint x: 710, endPoint y: 469, distance: 448.1
click at [640, 244] on div "Chapter 7 Statement of Your Current Monthly Income and Means-Test Calculation C…" at bounding box center [492, 173] width 294 height 141
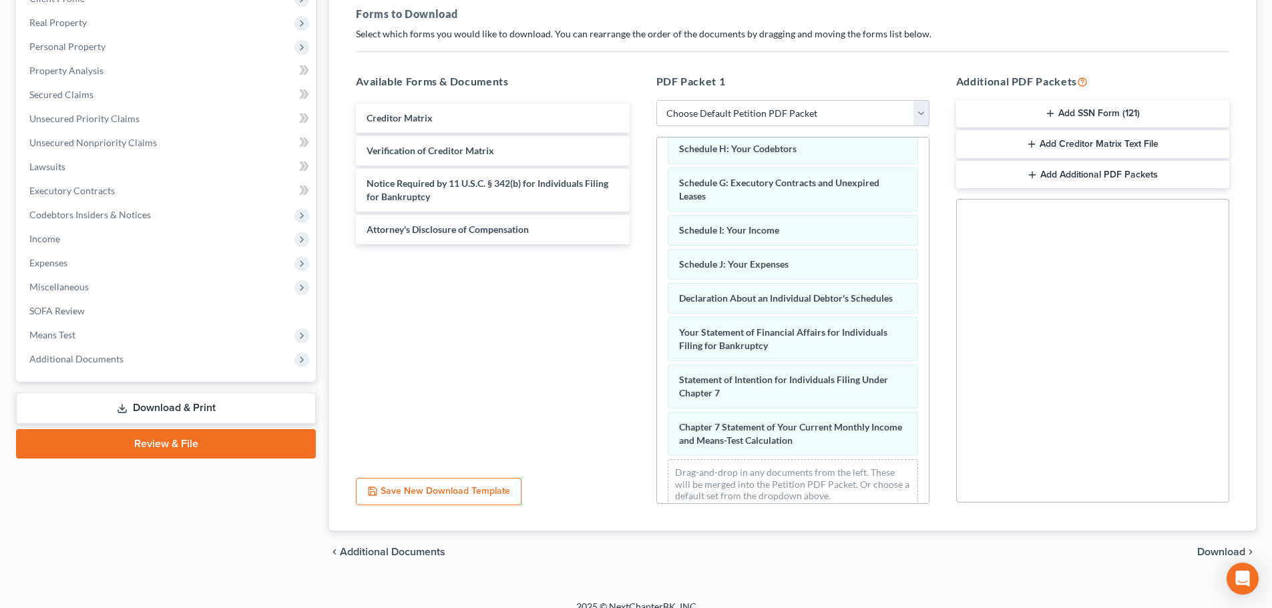
scroll to position [276, 0]
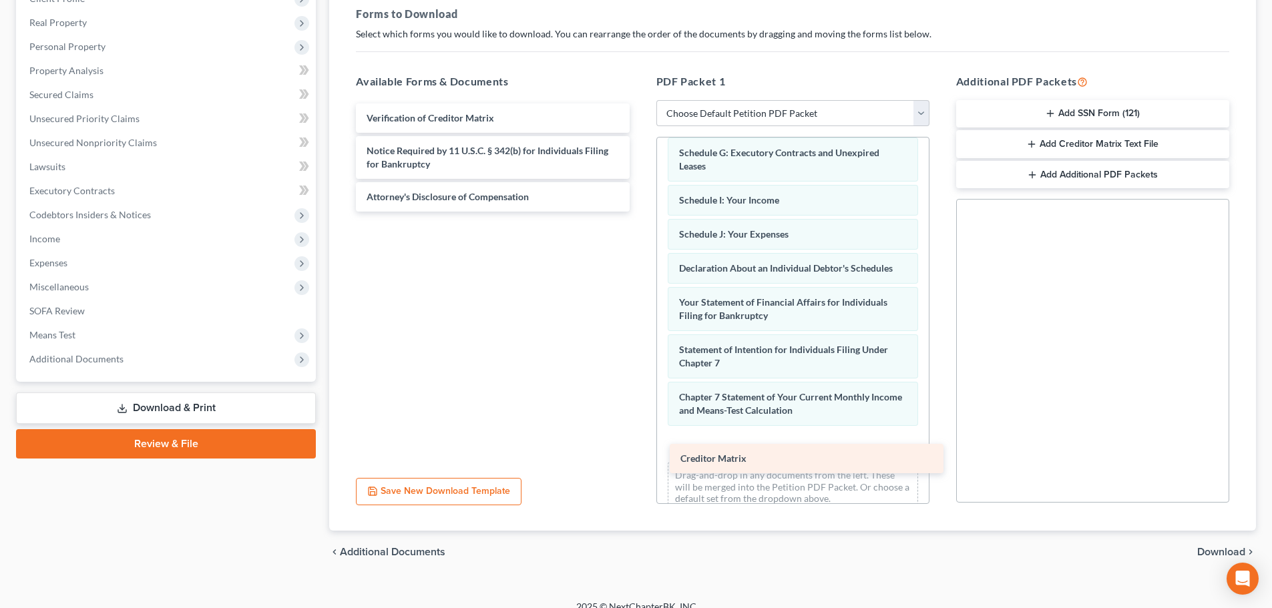
drag, startPoint x: 391, startPoint y: 116, endPoint x: 705, endPoint y: 455, distance: 462.6
click at [640, 212] on div "Creditor Matrix Creditor Matrix Verification of Creditor Matrix Notice Required…" at bounding box center [492, 157] width 294 height 108
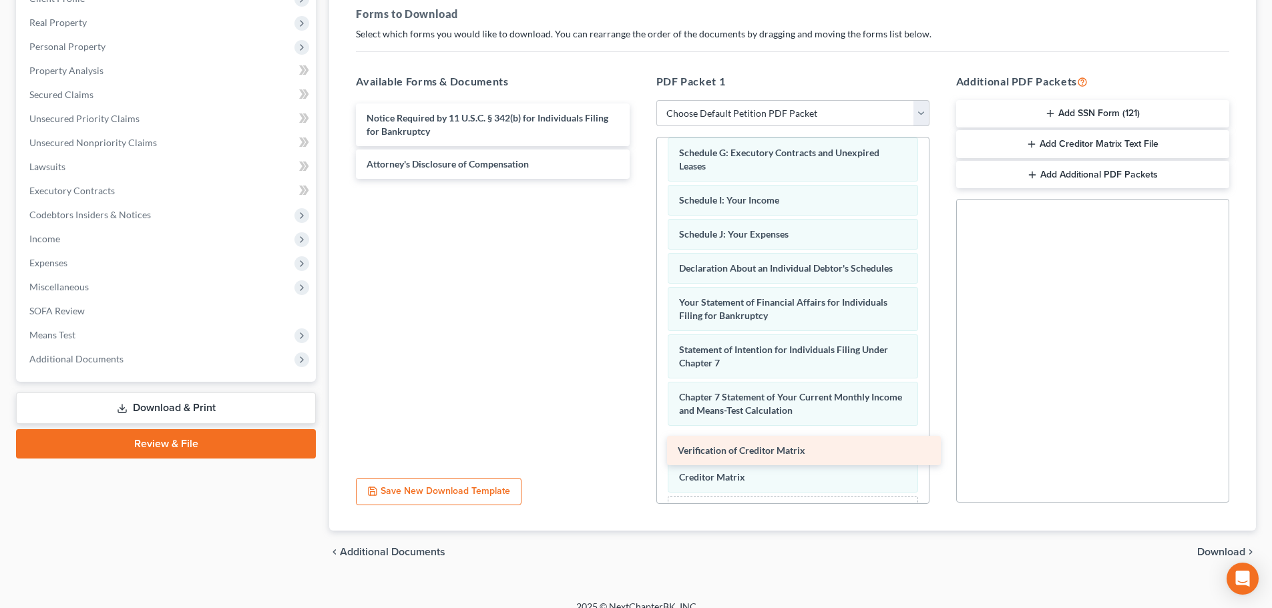
drag, startPoint x: 406, startPoint y: 118, endPoint x: 717, endPoint y: 451, distance: 455.4
click at [640, 179] on div "Verification of Creditor Matrix Verification of Creditor Matrix Notice Required…" at bounding box center [492, 140] width 294 height 75
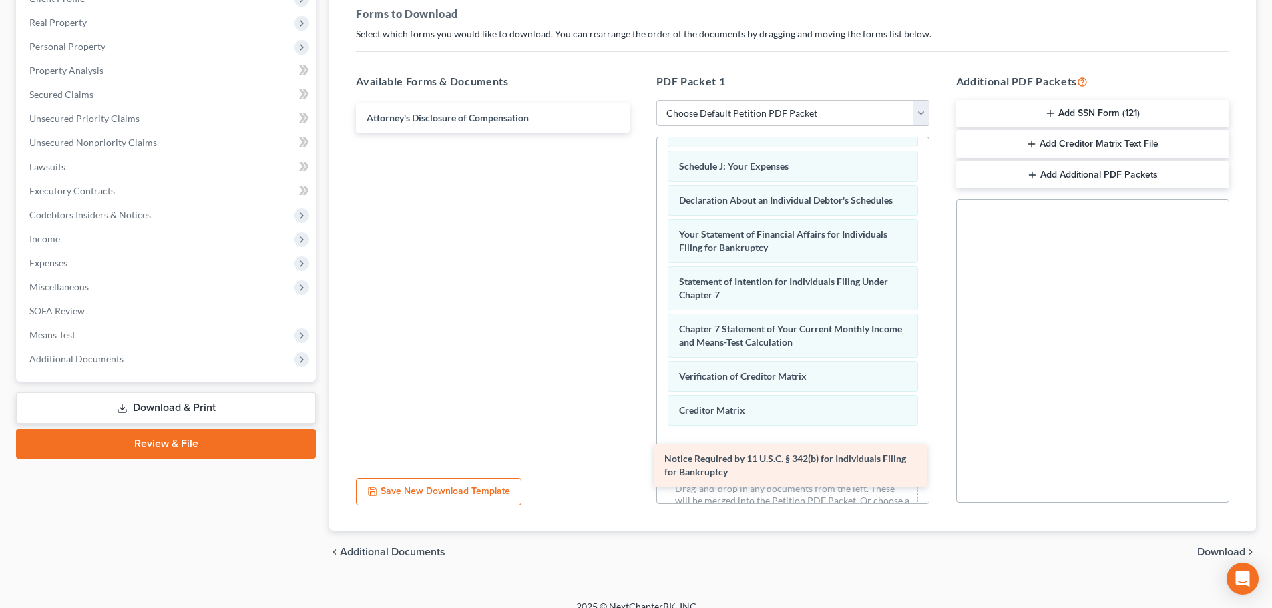
drag, startPoint x: 460, startPoint y: 128, endPoint x: 751, endPoint y: 463, distance: 443.4
click at [640, 133] on div "Notice Required by 11 U.S.C. § 342(b) for Individuals Filing for Bankruptcy Not…" at bounding box center [492, 117] width 294 height 29
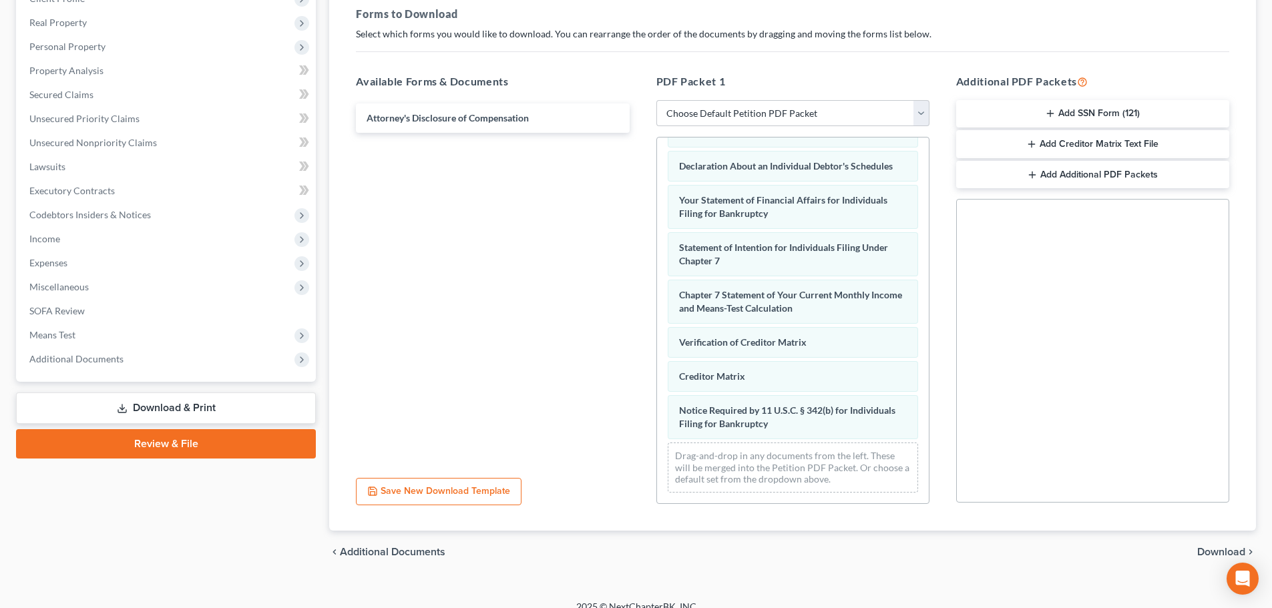
scroll to position [391, 0]
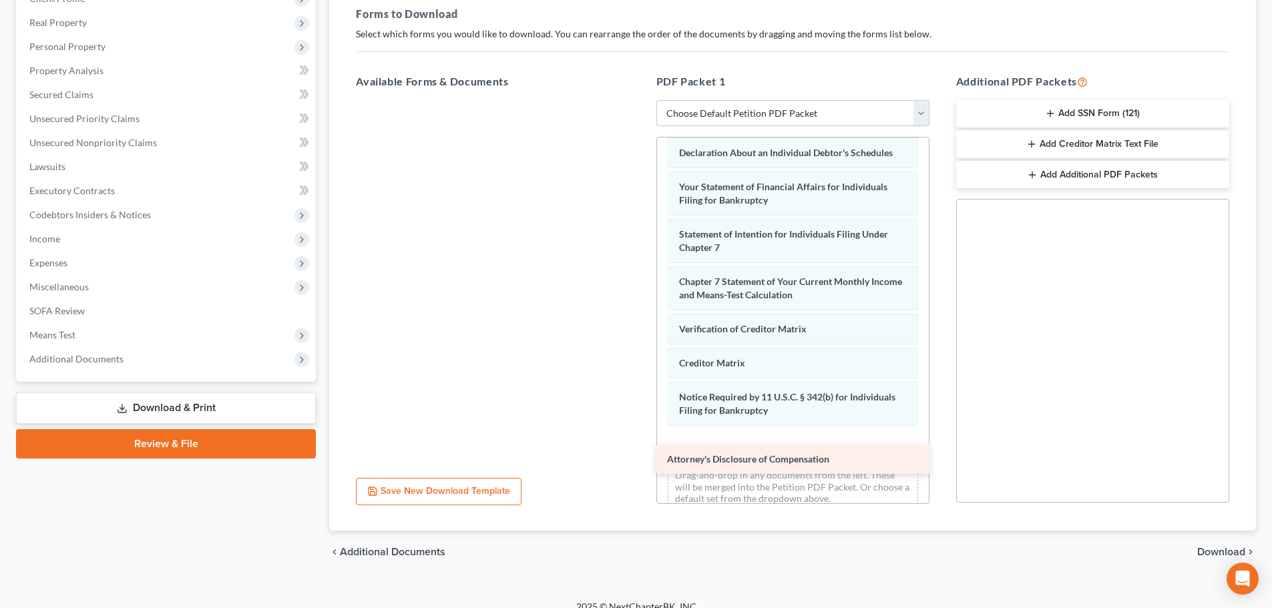
drag, startPoint x: 530, startPoint y: 336, endPoint x: 778, endPoint y: 461, distance: 277.4
click at [640, 100] on div "Attorney's Disclosure of Compensation Attorney's Disclosure of Compensation" at bounding box center [492, 100] width 294 height 0
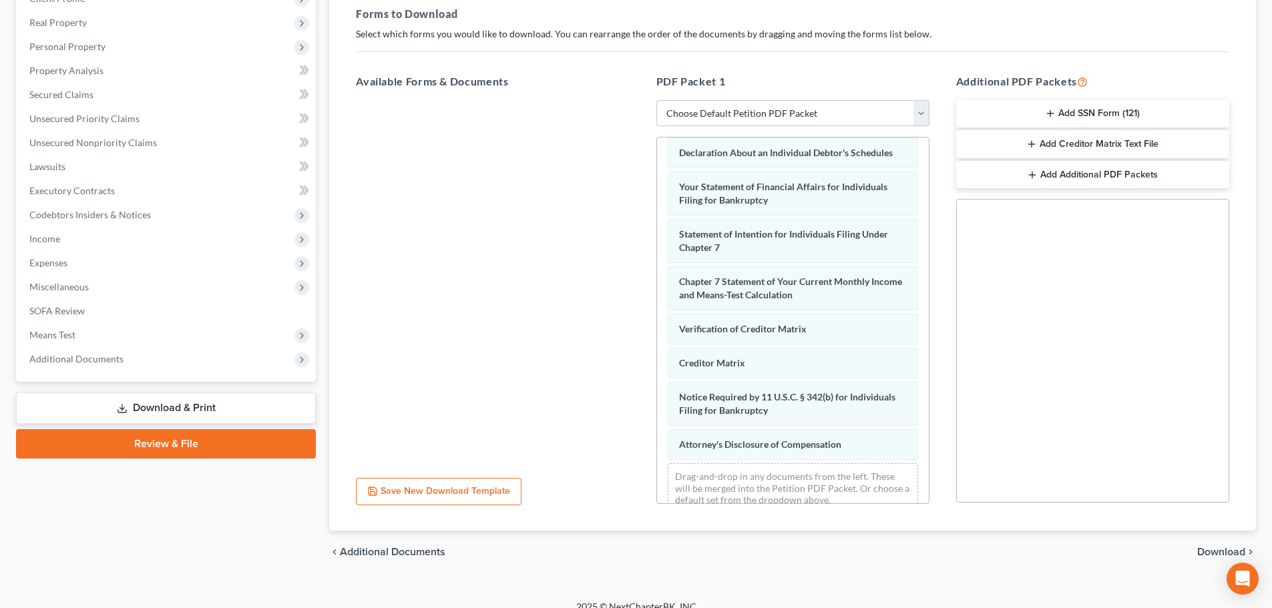
click at [1046, 116] on icon "button" at bounding box center [1050, 113] width 11 height 11
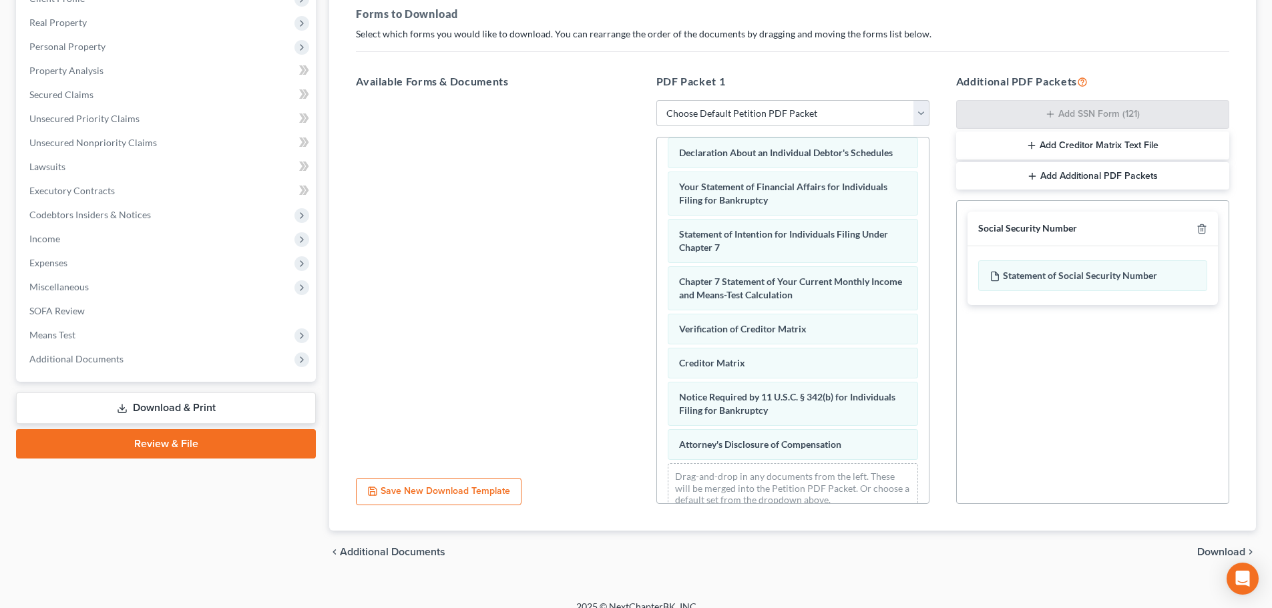
click at [1034, 150] on icon "button" at bounding box center [1031, 145] width 11 height 11
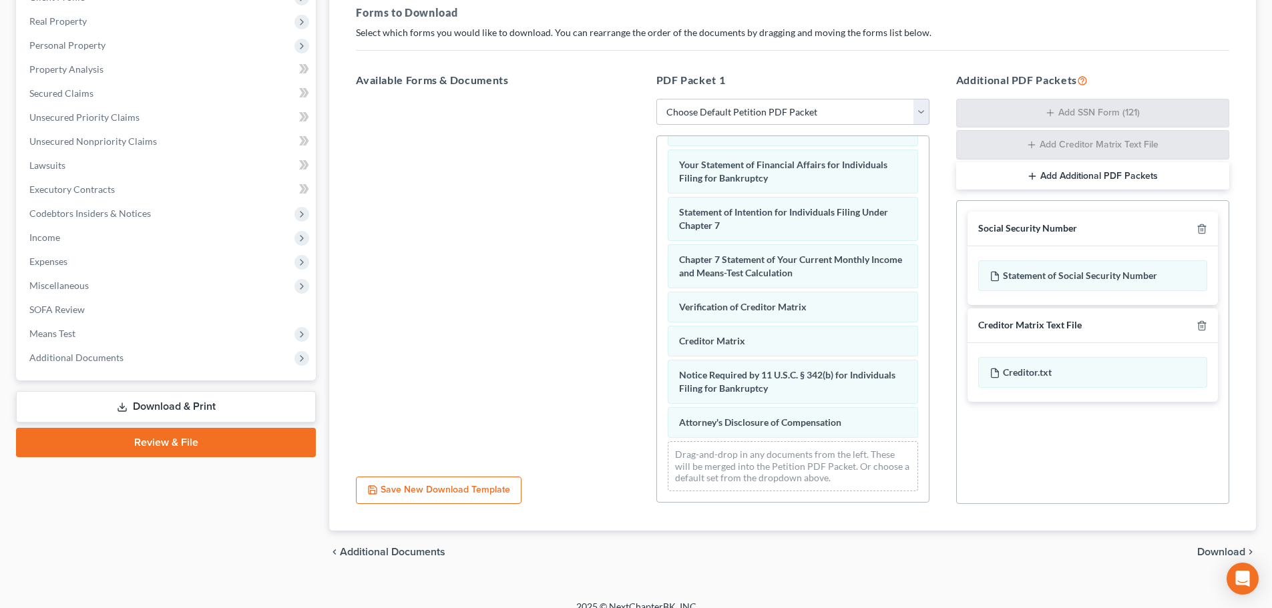
scroll to position [218, 0]
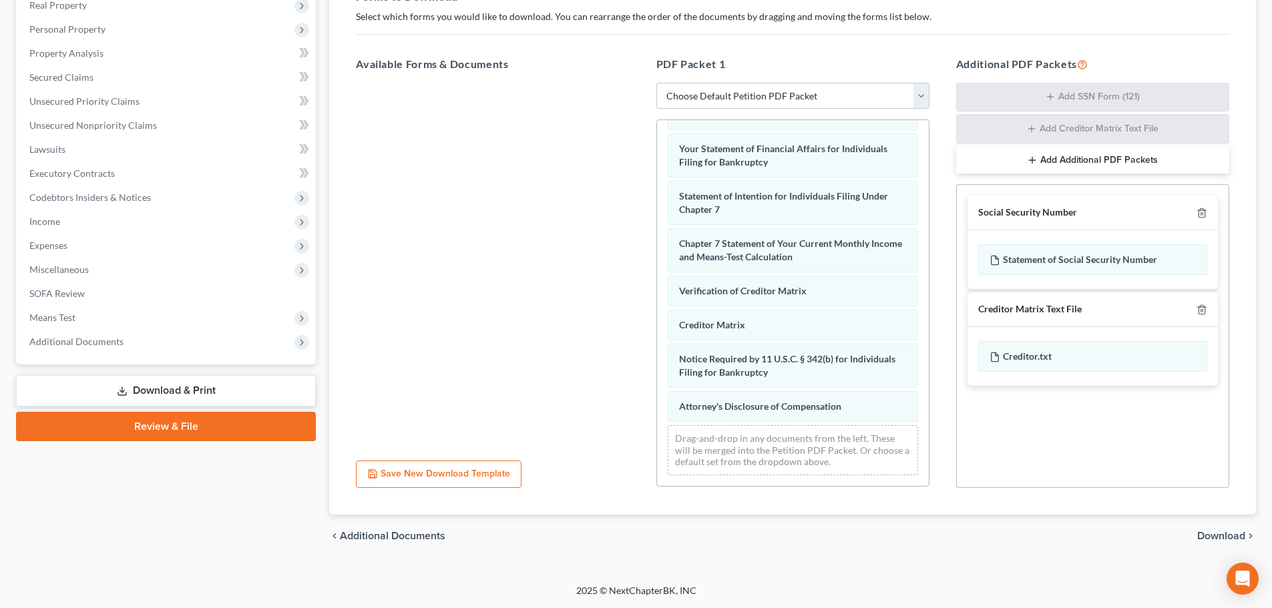
click at [1228, 537] on span "Download" at bounding box center [1221, 536] width 48 height 11
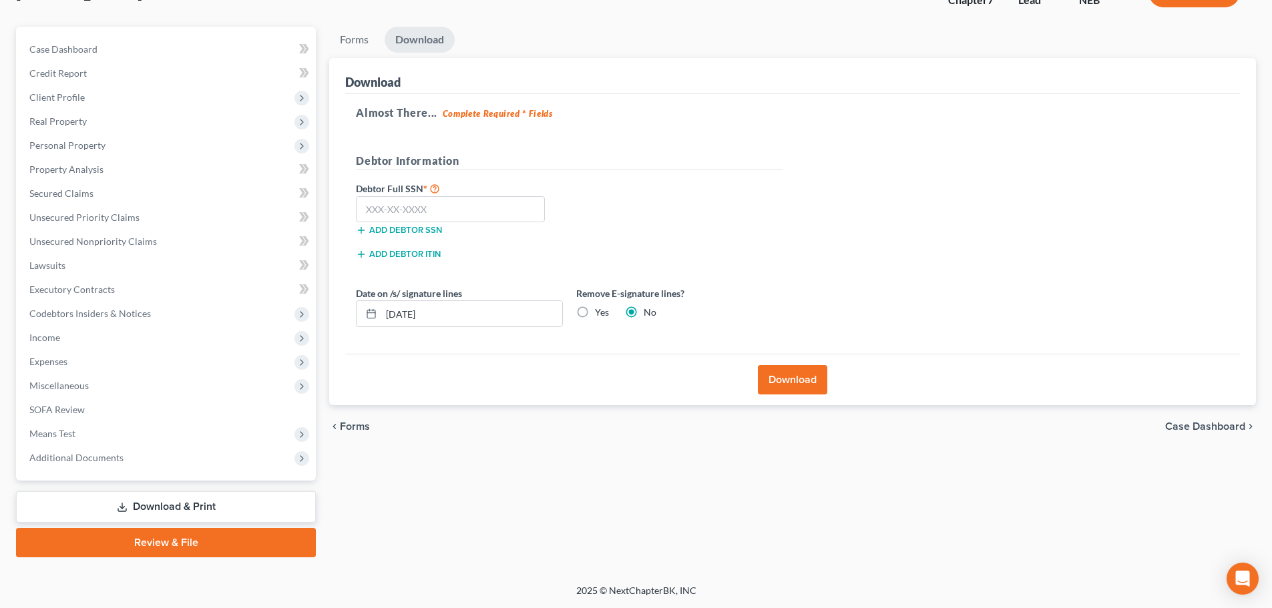
scroll to position [101, 0]
click at [435, 213] on input "text" at bounding box center [450, 209] width 189 height 27
type input "442-88-8873"
click at [545, 246] on div "Add debtor ITIN" at bounding box center [459, 252] width 220 height 13
click at [797, 381] on button "Download" at bounding box center [792, 379] width 69 height 29
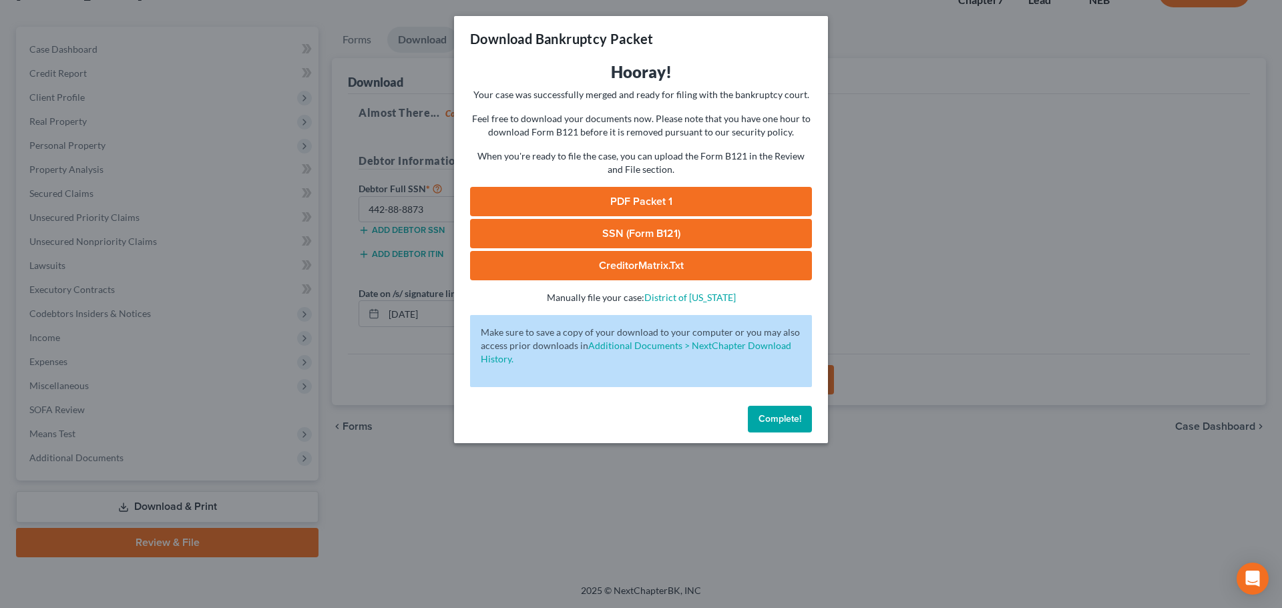
click at [640, 196] on link "PDF Packet 1" at bounding box center [641, 201] width 342 height 29
click at [659, 233] on link "SSN (Form B121)" at bounding box center [641, 233] width 342 height 29
click at [651, 264] on link "CreditorMatrix.txt" at bounding box center [641, 265] width 342 height 29
click at [789, 409] on button "Complete!" at bounding box center [780, 419] width 64 height 27
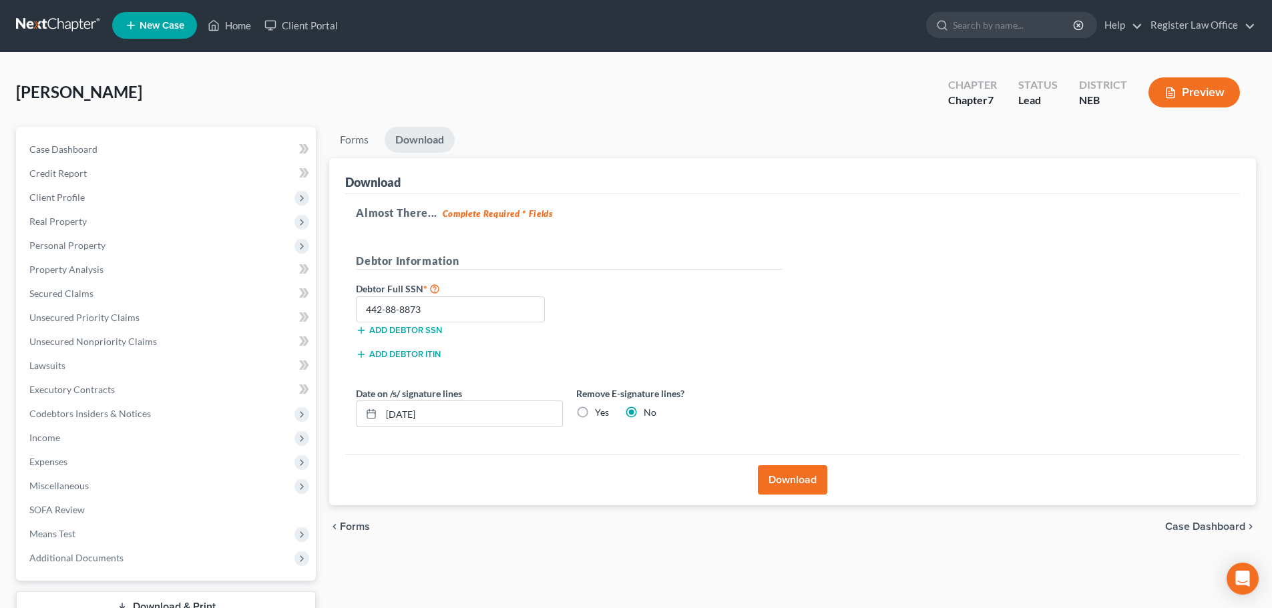
scroll to position [0, 0]
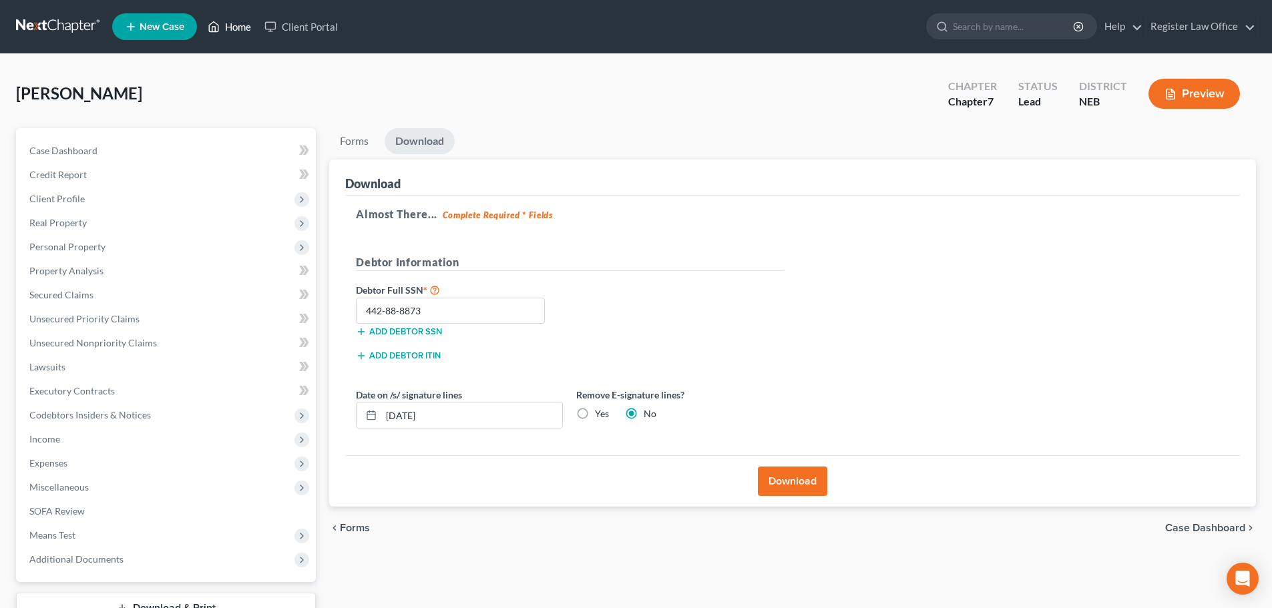
click at [218, 23] on icon at bounding box center [214, 27] width 12 height 16
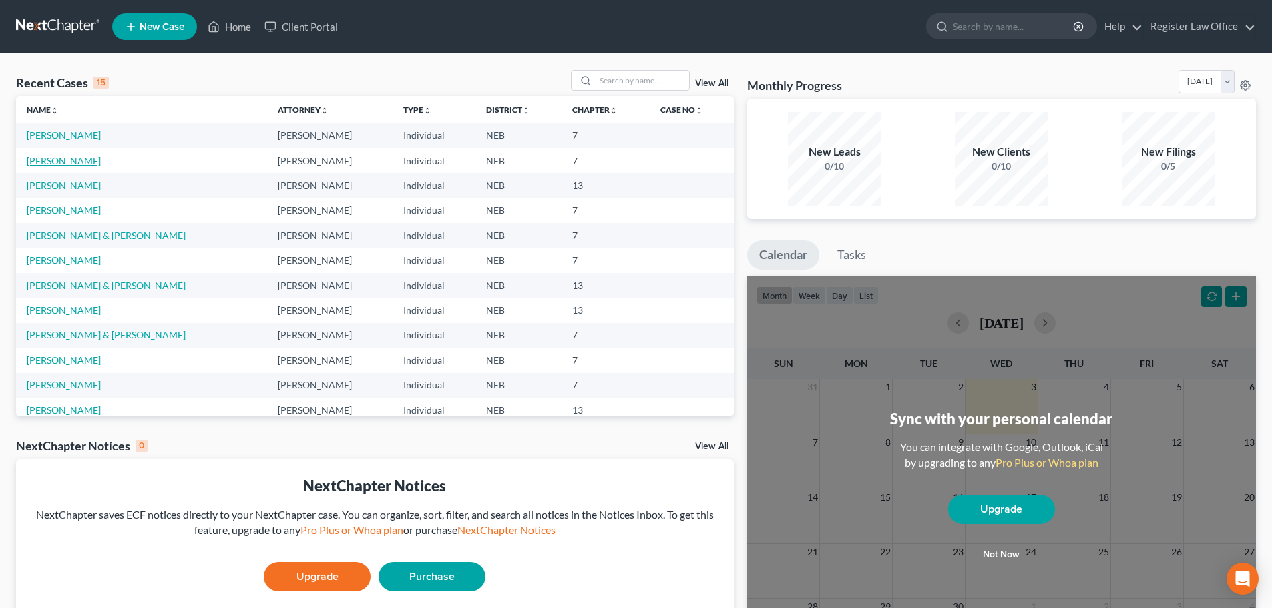
click at [59, 159] on link "[PERSON_NAME]" at bounding box center [64, 160] width 74 height 11
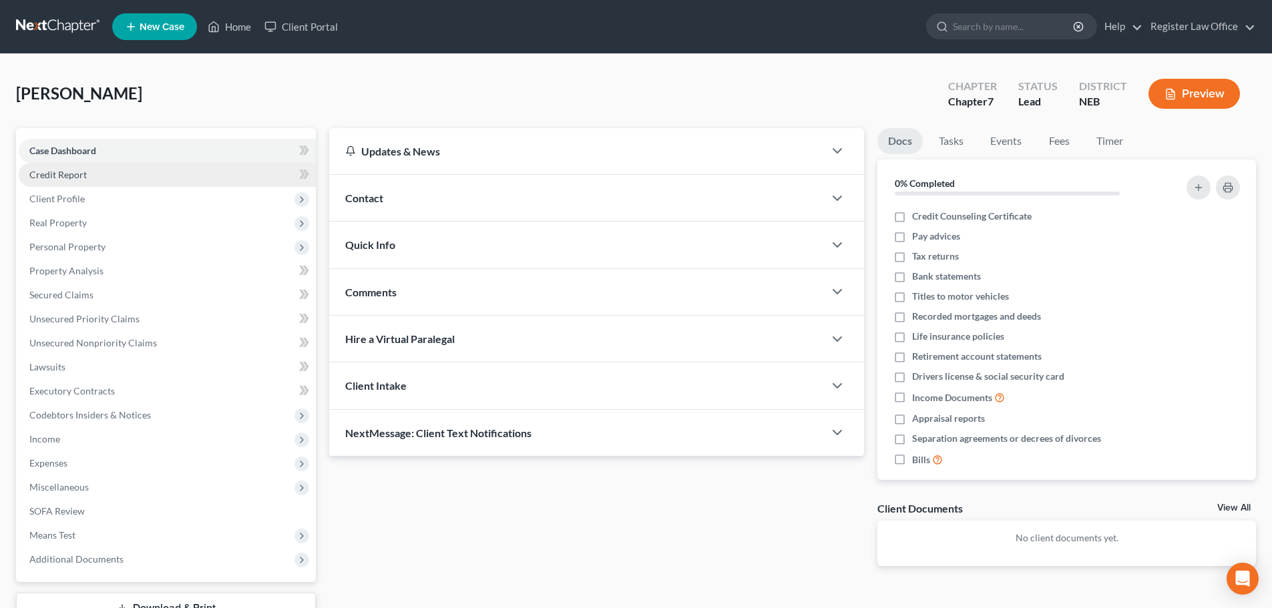
click at [90, 181] on link "Credit Report" at bounding box center [167, 175] width 297 height 24
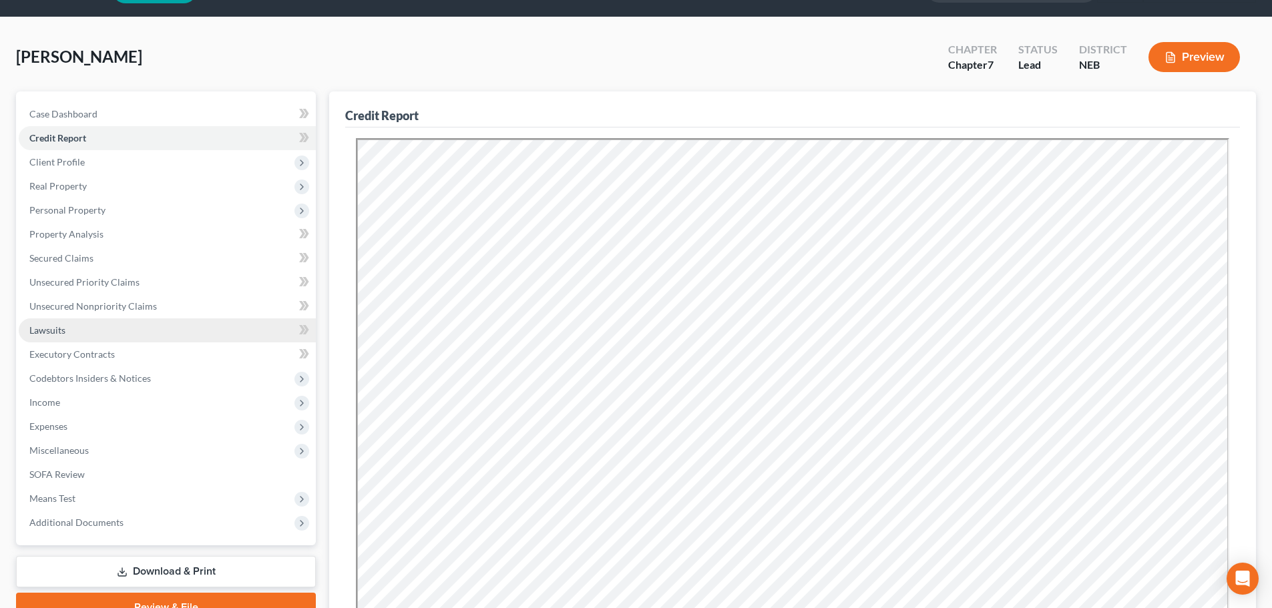
scroll to position [67, 0]
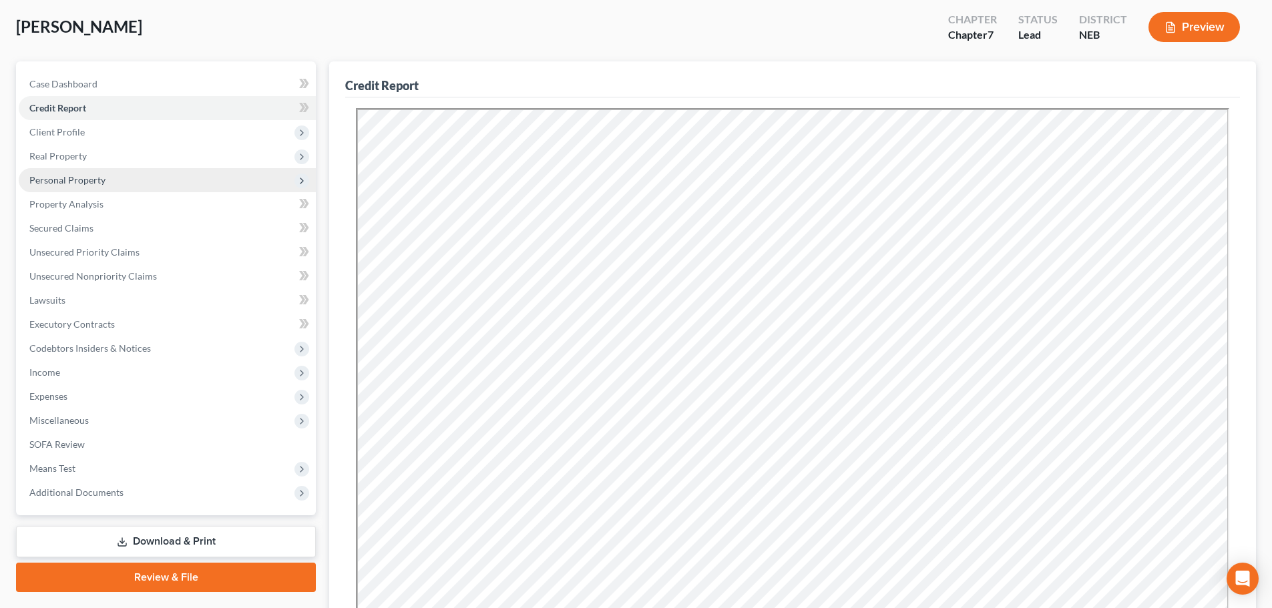
drag, startPoint x: 75, startPoint y: 180, endPoint x: 79, endPoint y: 189, distance: 10.2
click at [75, 181] on span "Personal Property" at bounding box center [67, 179] width 76 height 11
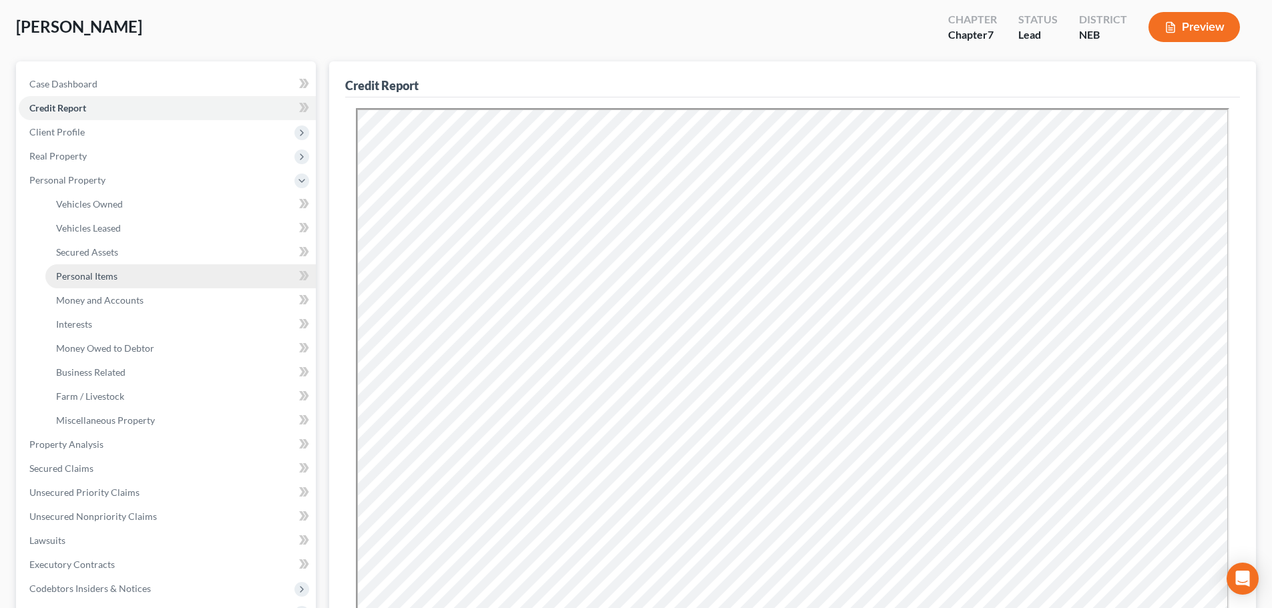
click at [99, 276] on span "Personal Items" at bounding box center [86, 275] width 61 height 11
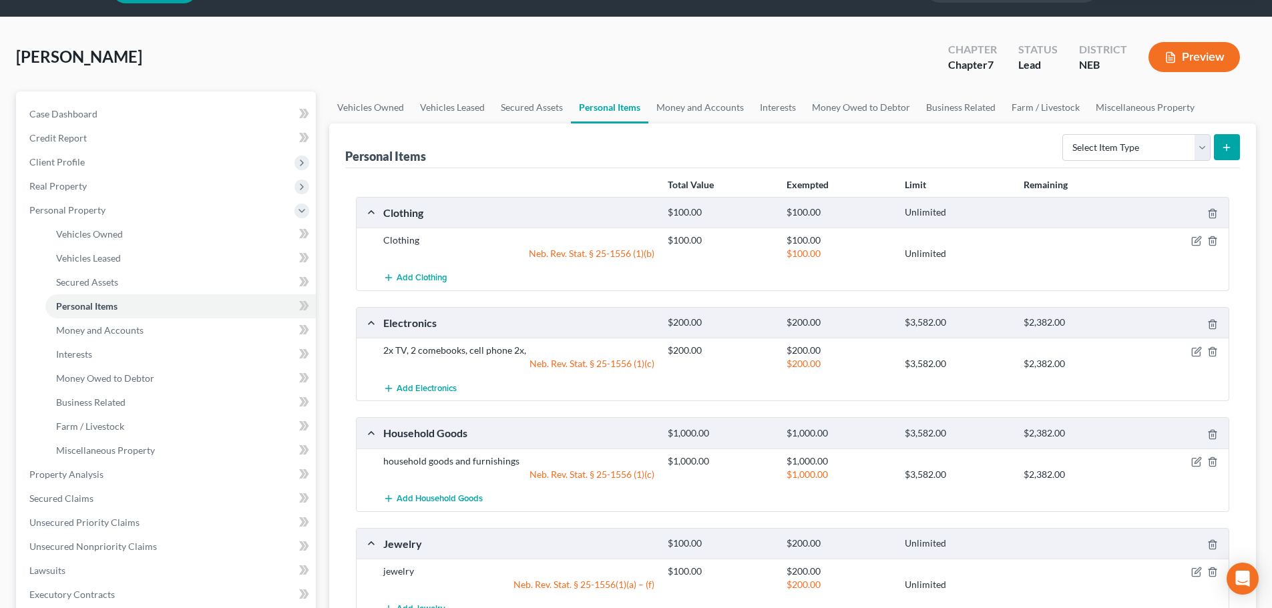
scroll to position [67, 0]
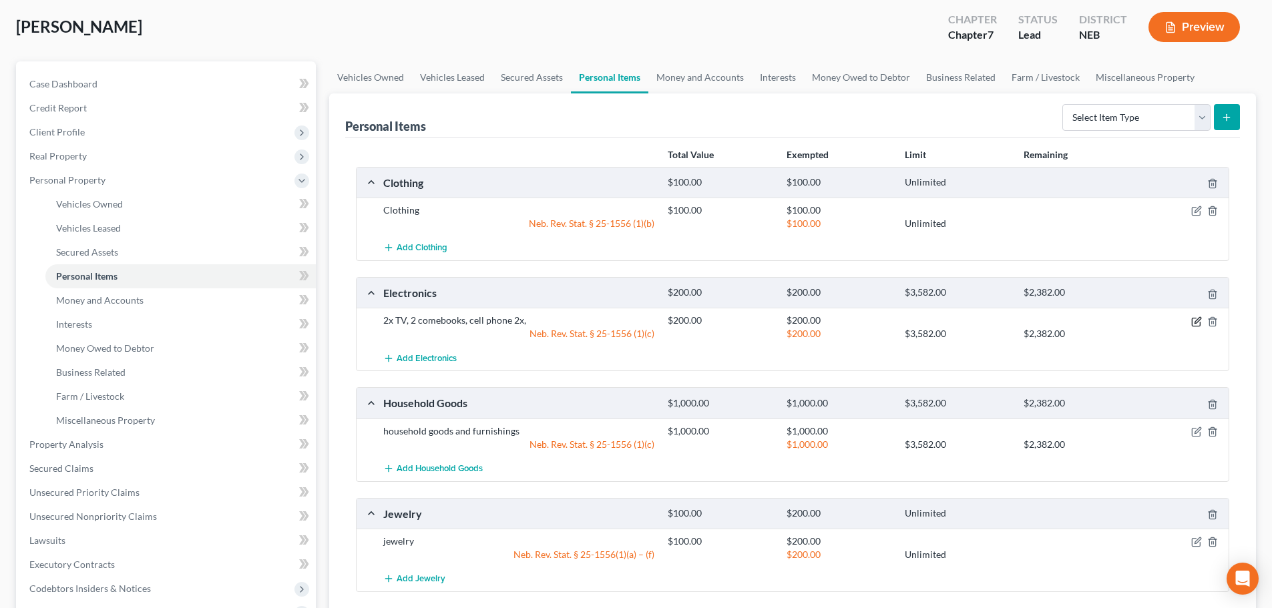
click at [1197, 323] on icon "button" at bounding box center [1196, 321] width 11 height 11
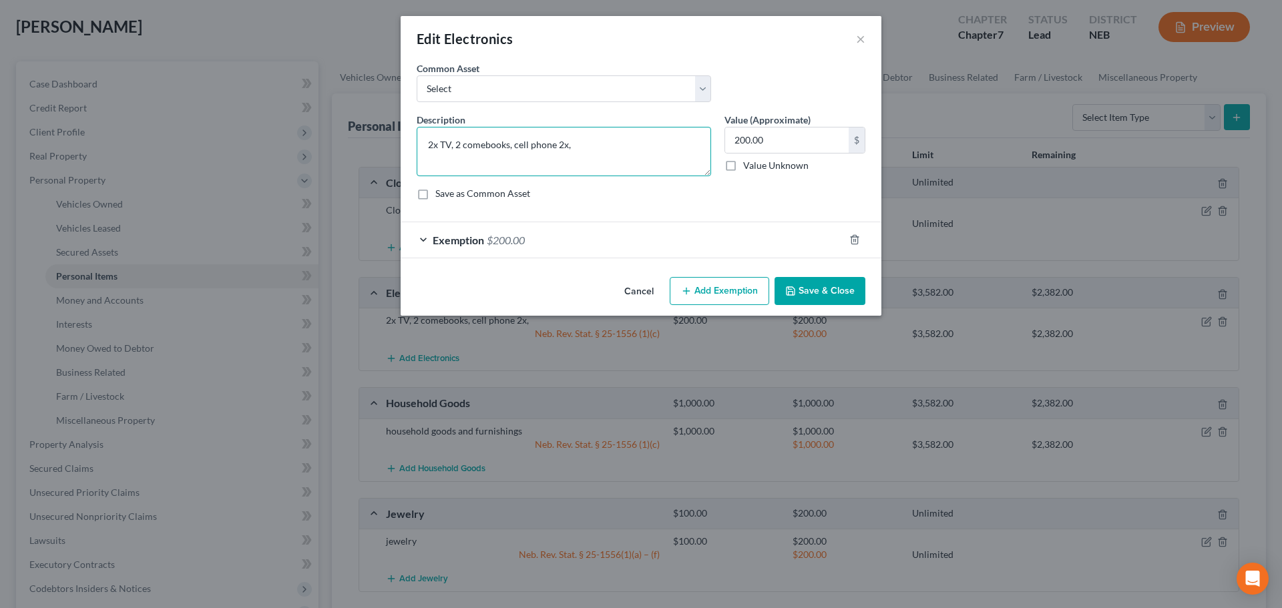
click at [483, 145] on textarea "2x TV, 2 comebooks, cell phone 2x," at bounding box center [564, 151] width 294 height 49
type textarea "2x TV, 2 cromebooks, cell phone 2x,"
click at [647, 199] on div "Save as Common Asset" at bounding box center [641, 193] width 449 height 13
click at [812, 288] on button "Save & Close" at bounding box center [820, 291] width 91 height 28
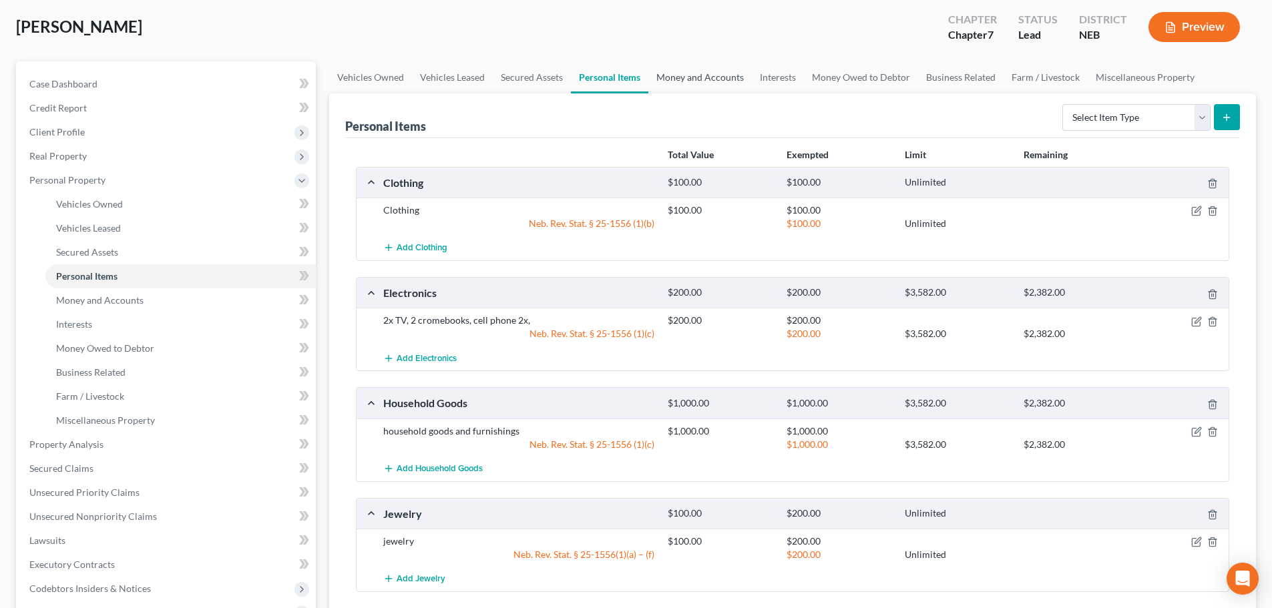
click at [710, 77] on link "Money and Accounts" at bounding box center [699, 77] width 103 height 32
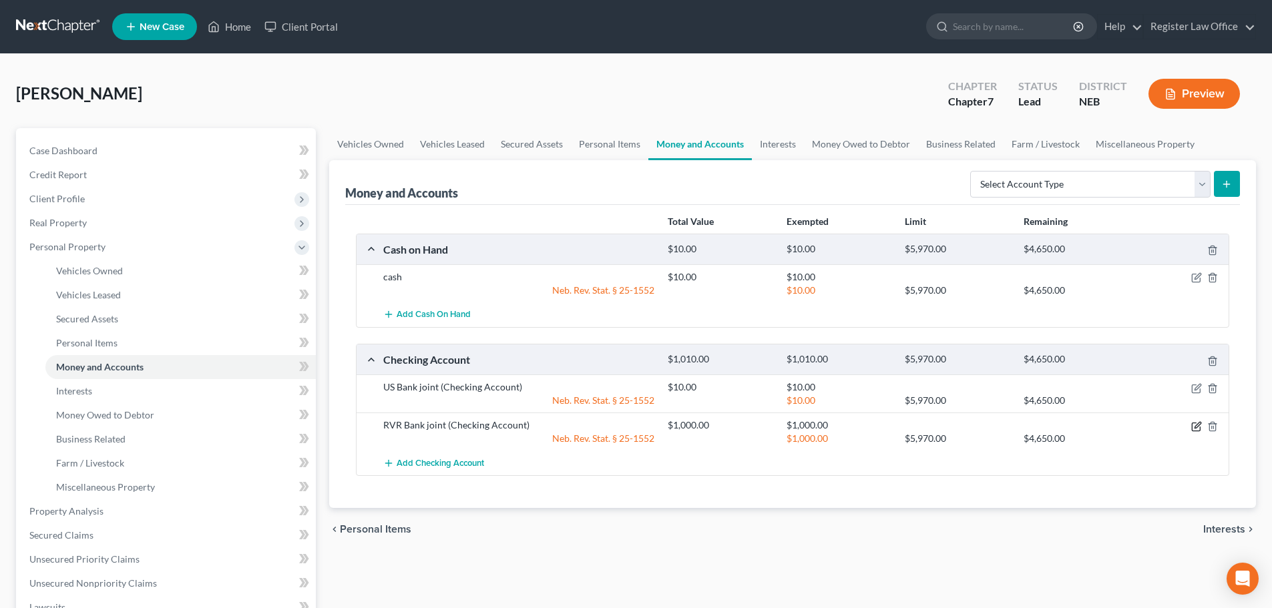
click at [1191, 425] on icon "button" at bounding box center [1196, 426] width 11 height 11
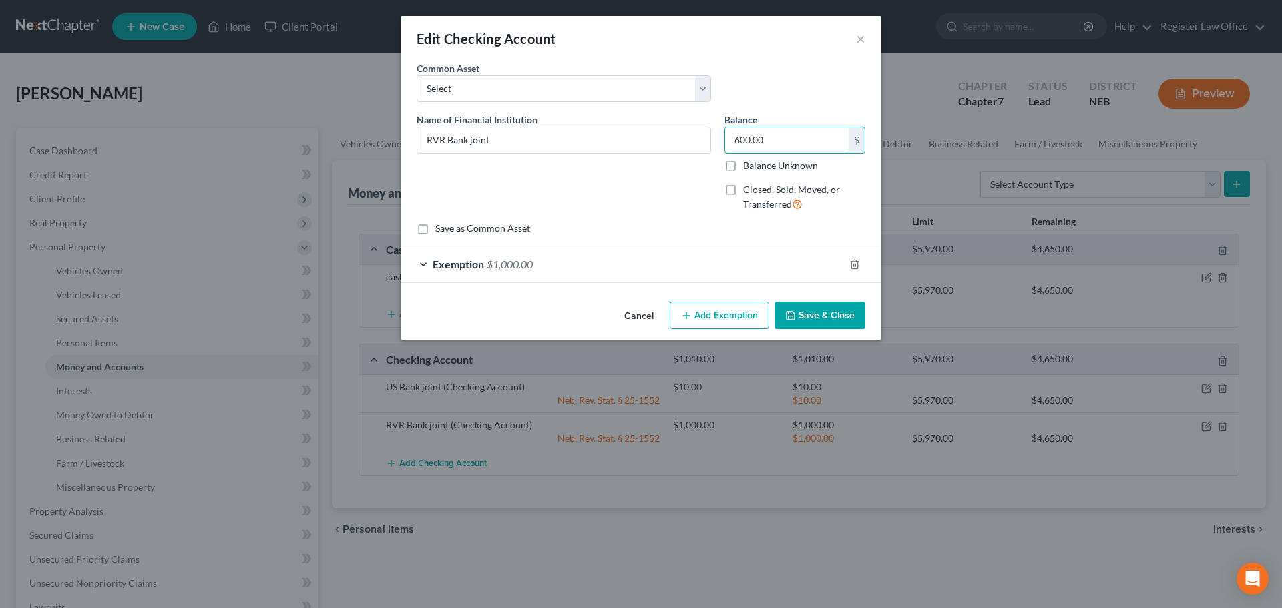
type input "600.00"
click at [811, 320] on button "Save & Close" at bounding box center [820, 316] width 91 height 28
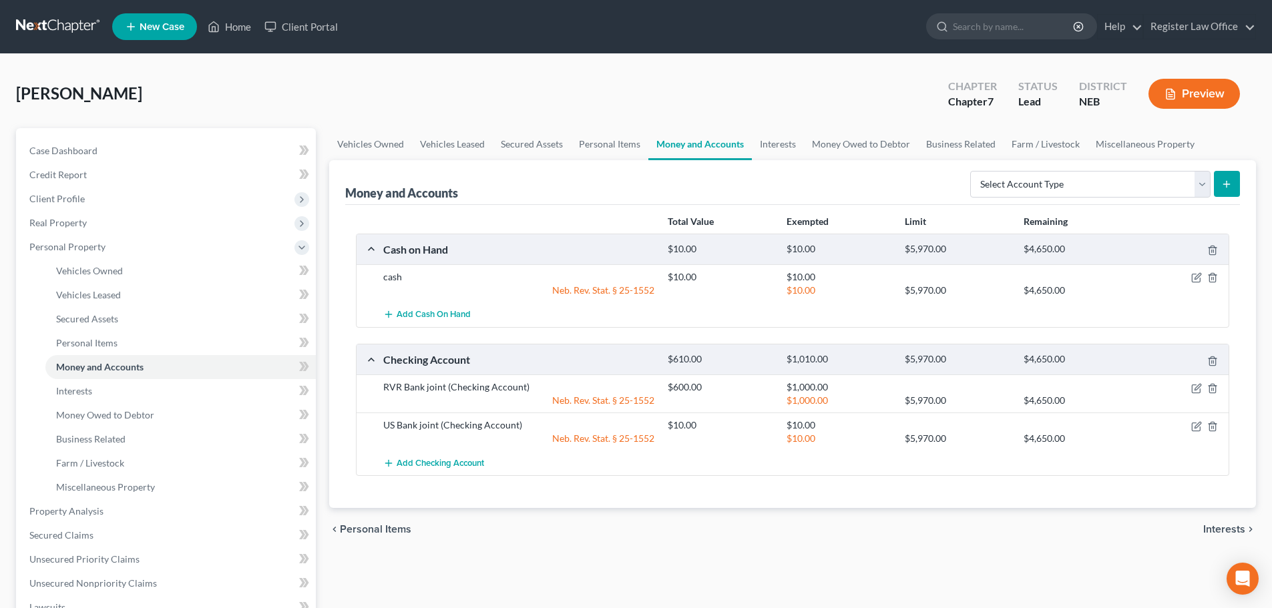
click at [1194, 89] on button "Preview" at bounding box center [1193, 94] width 91 height 30
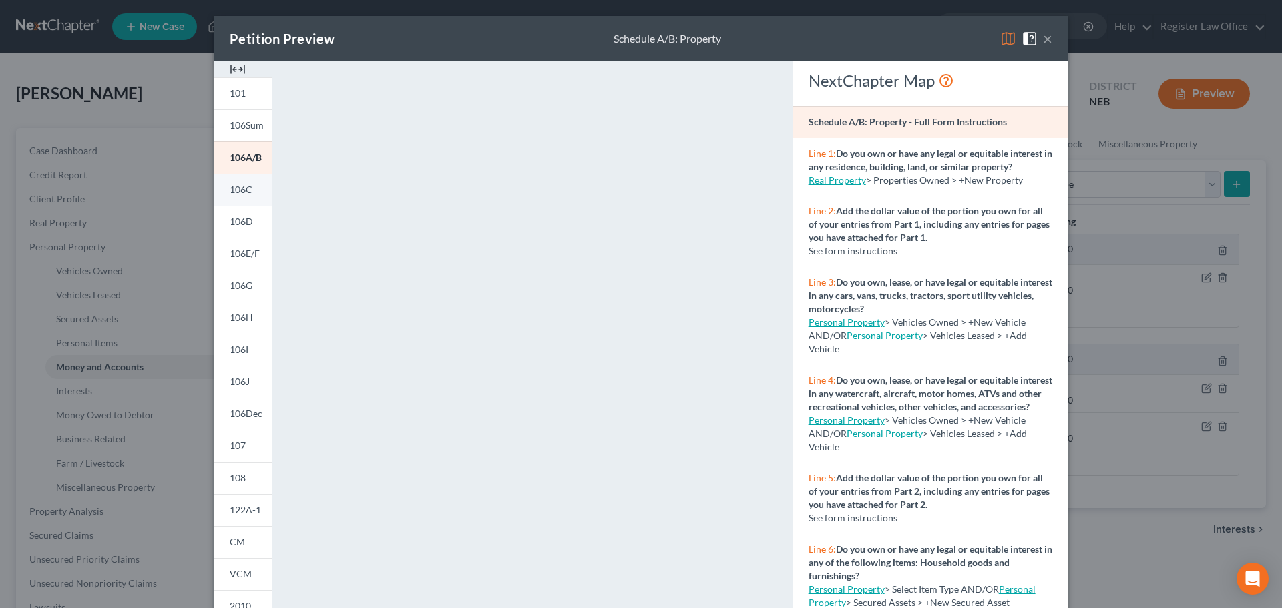
click at [230, 189] on span "106C" at bounding box center [241, 189] width 23 height 11
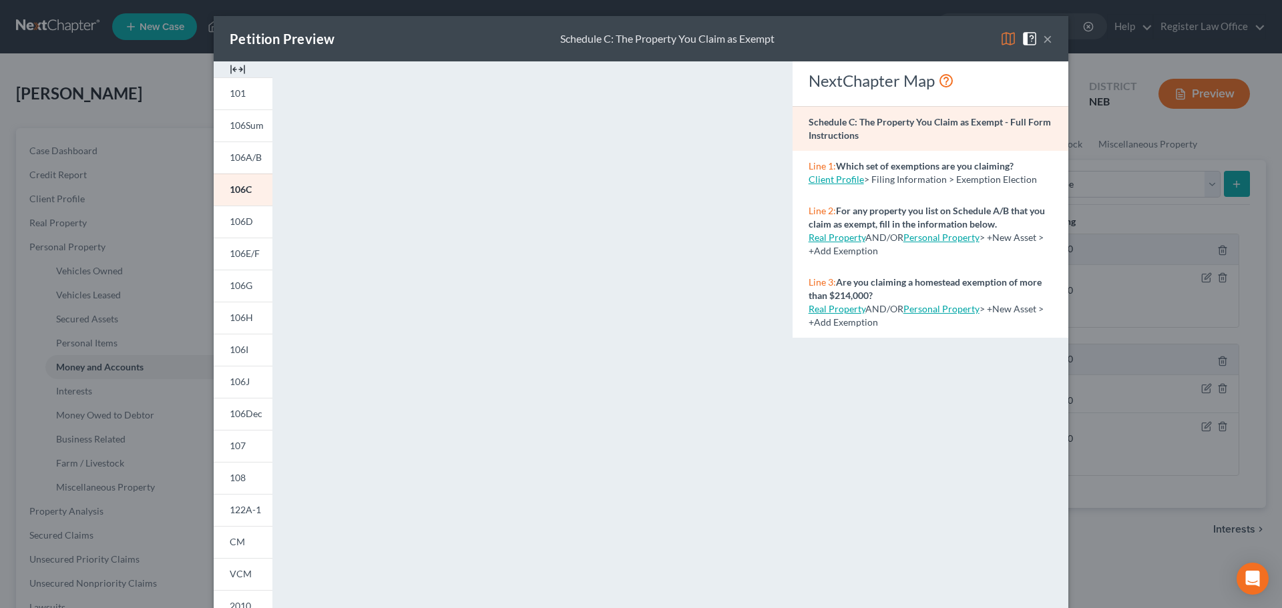
click at [1043, 41] on button "×" at bounding box center [1047, 39] width 9 height 16
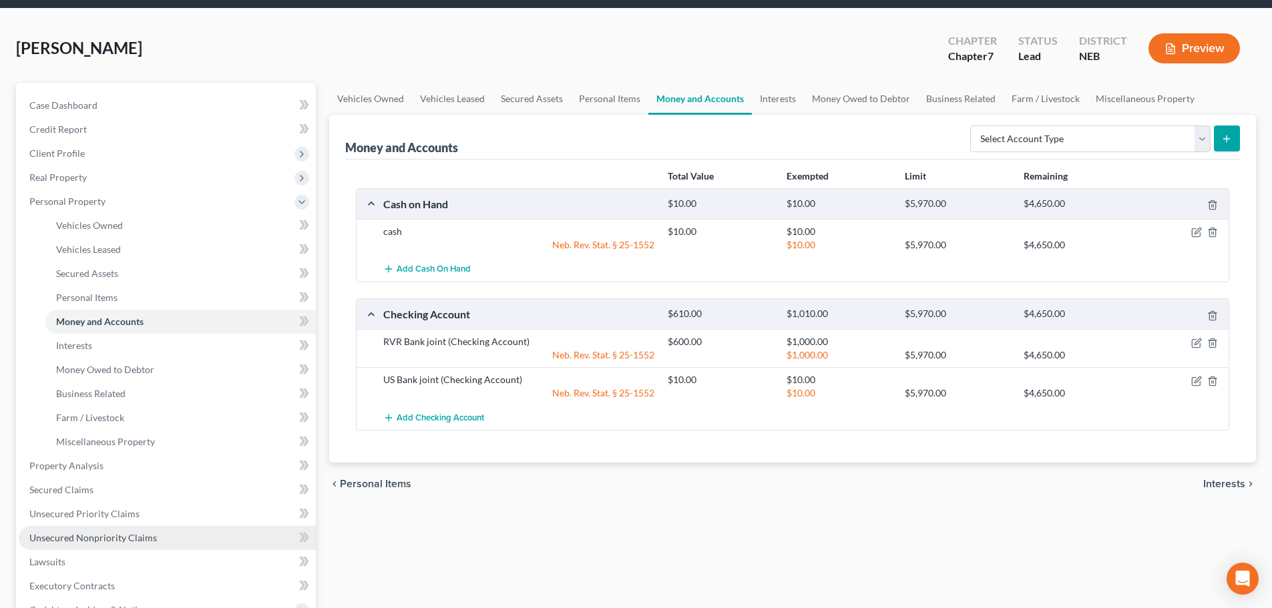
scroll to position [200, 0]
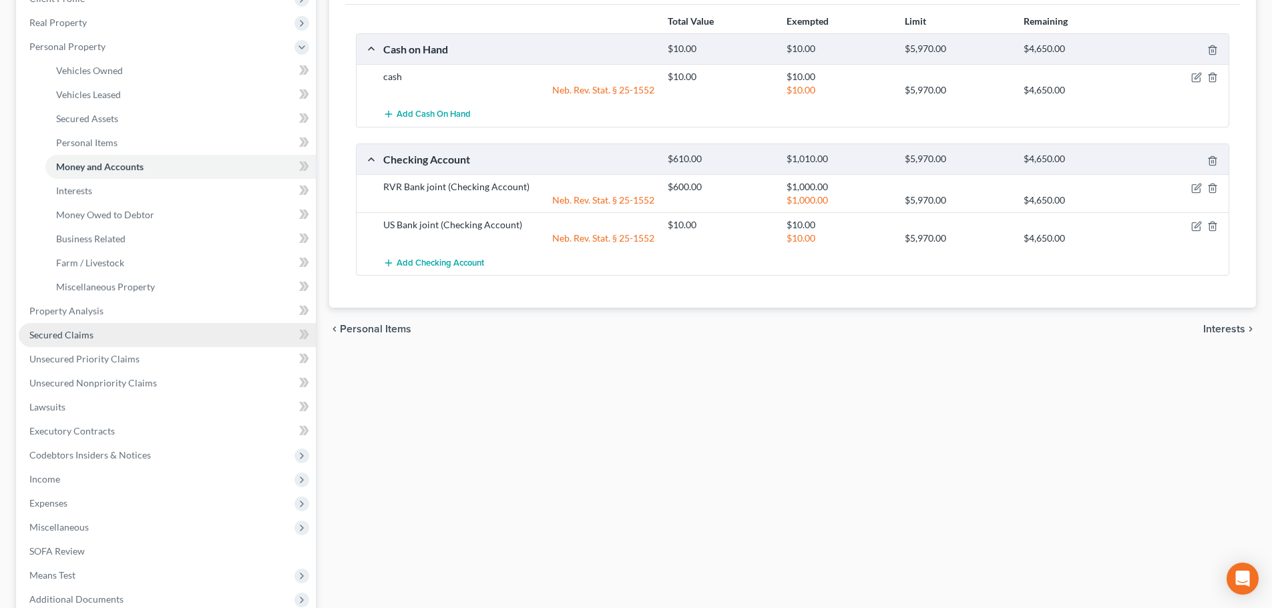
click at [83, 335] on span "Secured Claims" at bounding box center [61, 334] width 64 height 11
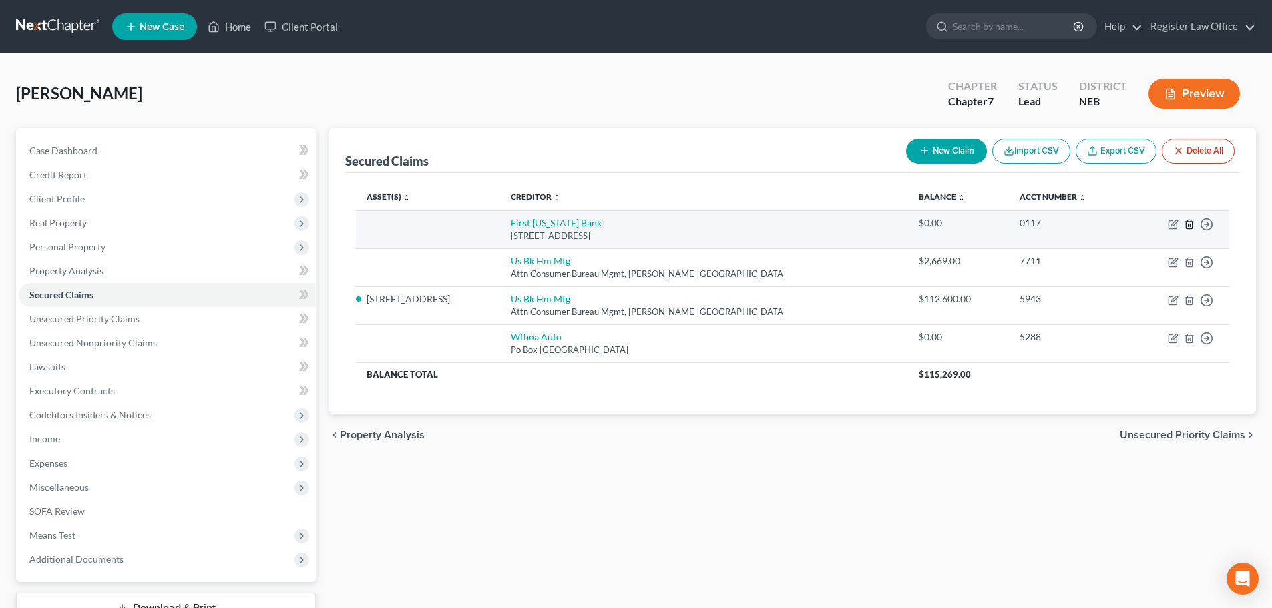
click at [1193, 221] on icon "button" at bounding box center [1189, 224] width 11 height 11
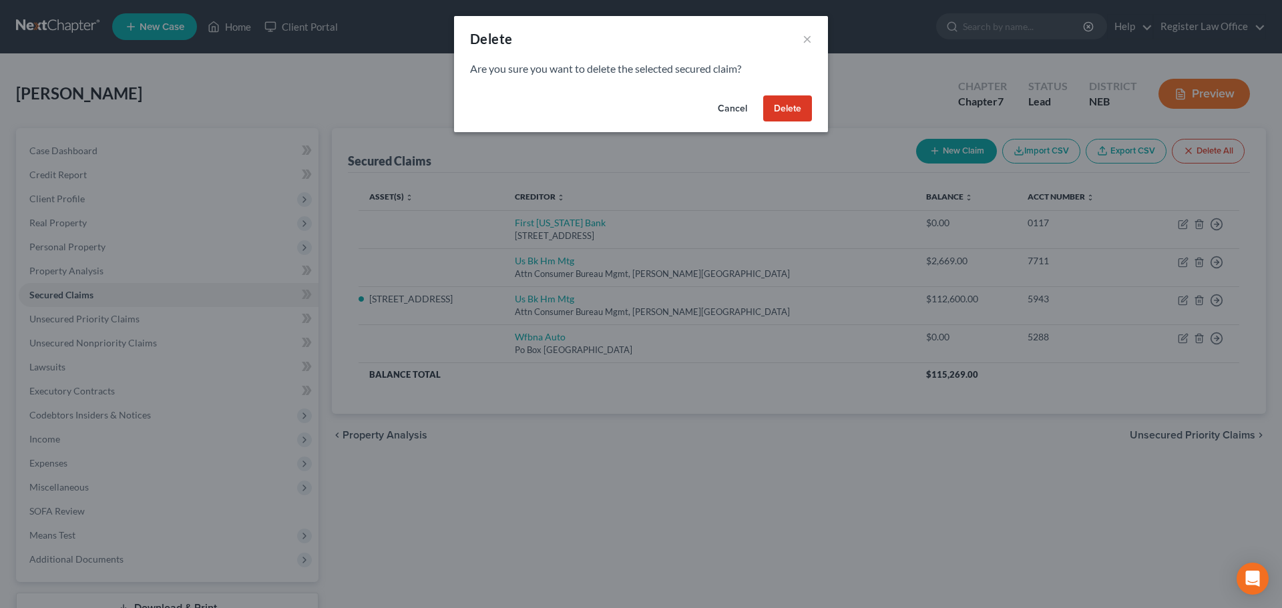
click at [778, 110] on button "Delete" at bounding box center [787, 108] width 49 height 27
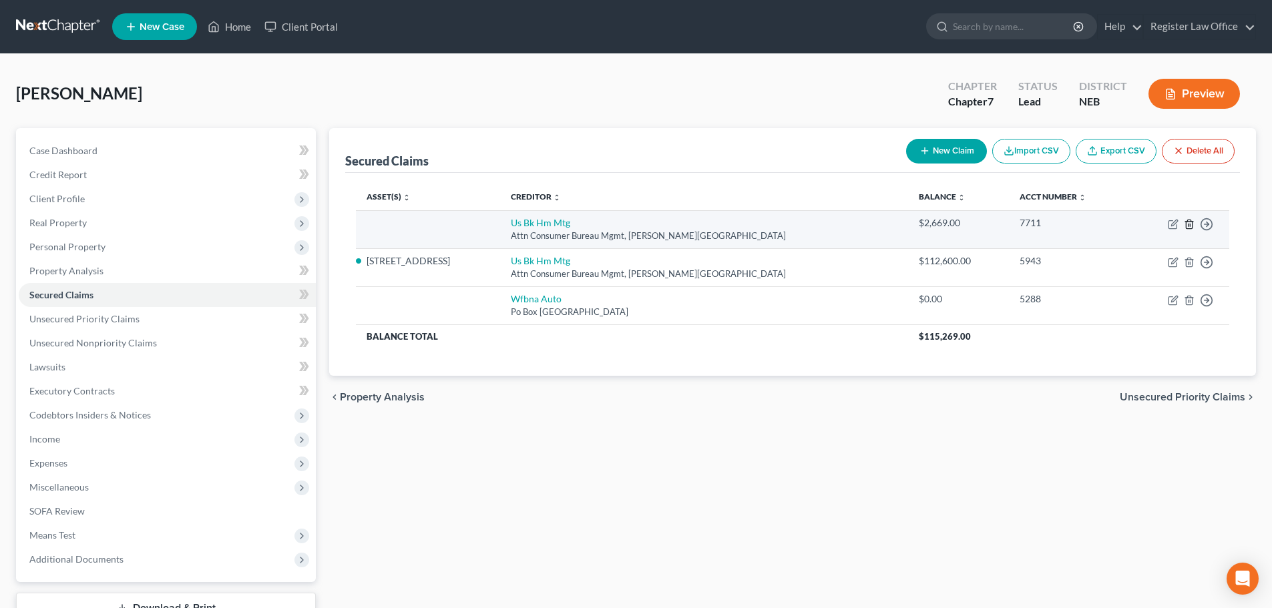
click at [1188, 222] on icon "button" at bounding box center [1189, 224] width 11 height 11
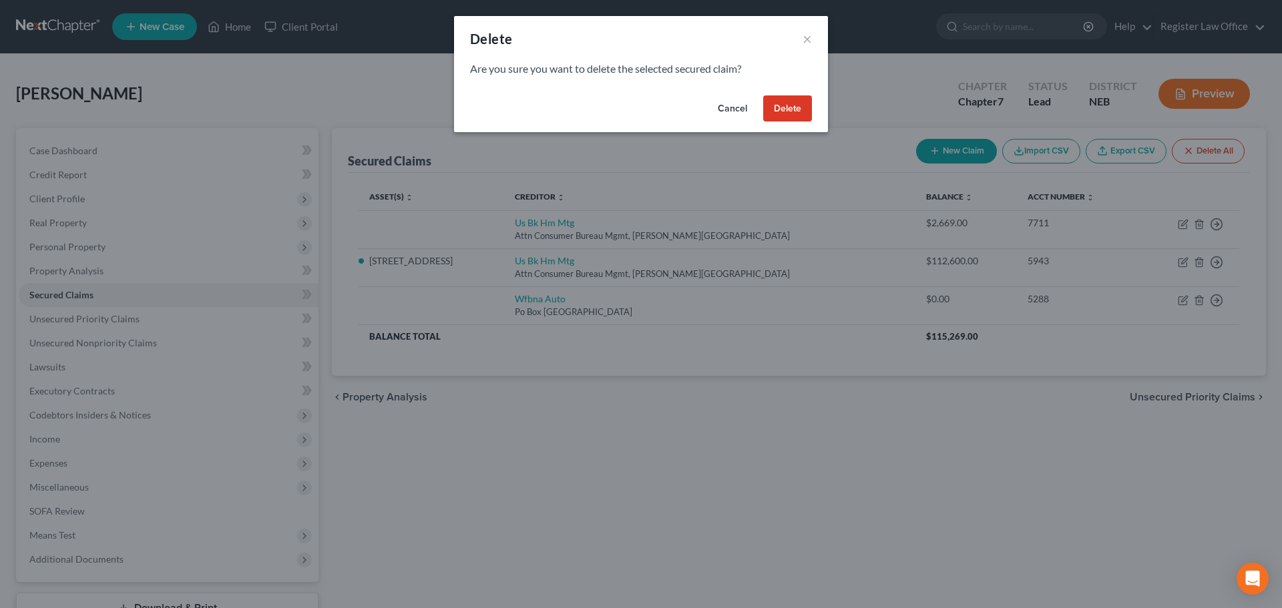
click at [781, 103] on button "Delete" at bounding box center [787, 108] width 49 height 27
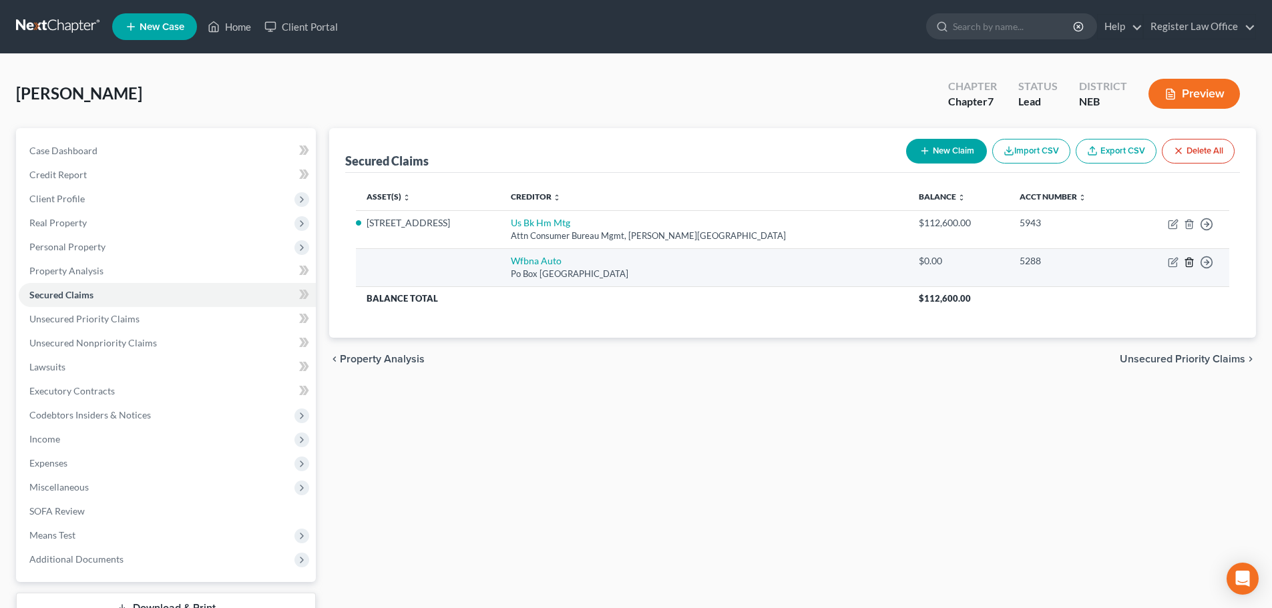
click at [1186, 262] on icon "button" at bounding box center [1189, 262] width 6 height 9
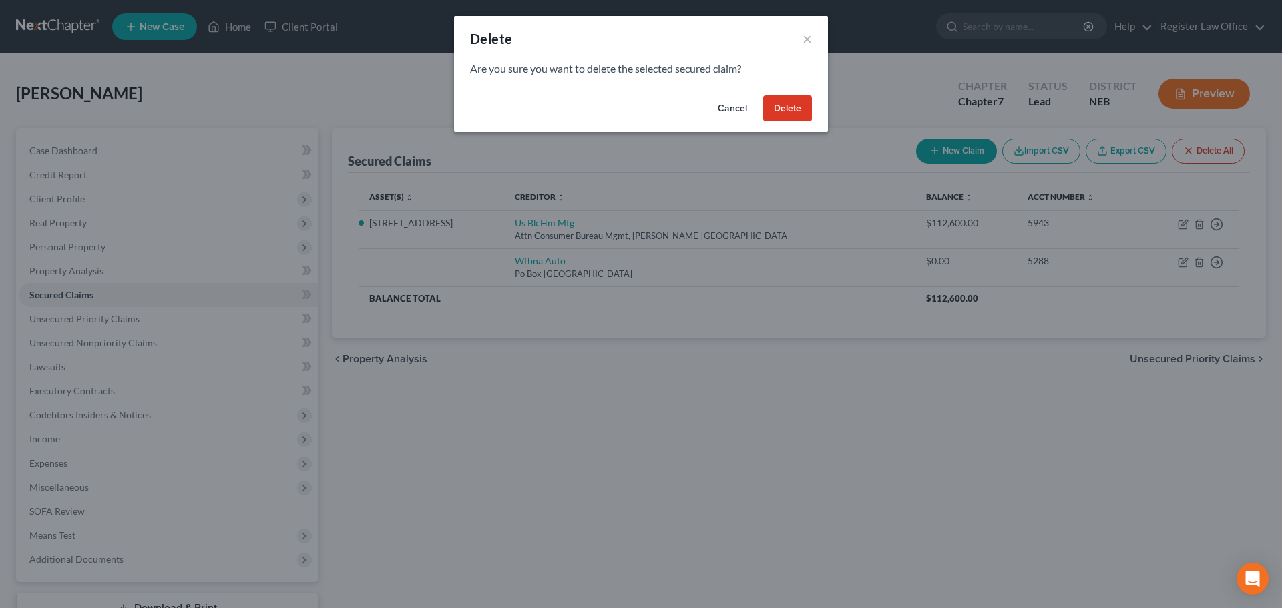
click at [781, 105] on button "Delete" at bounding box center [787, 108] width 49 height 27
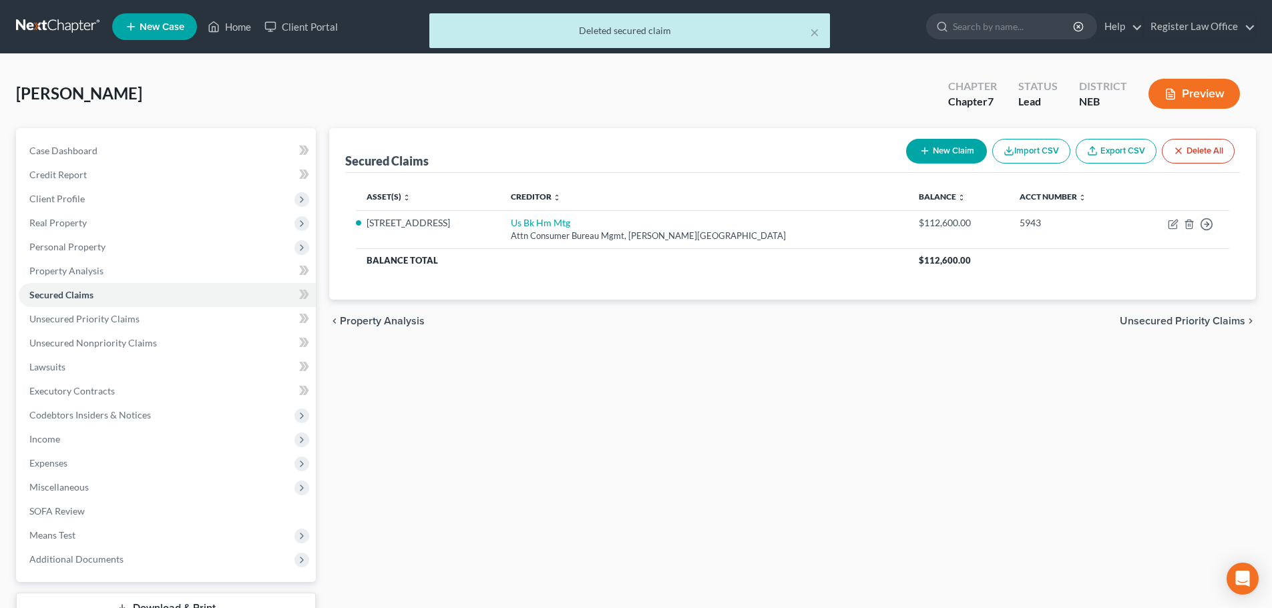
click at [1172, 95] on line "button" at bounding box center [1170, 95] width 4 height 0
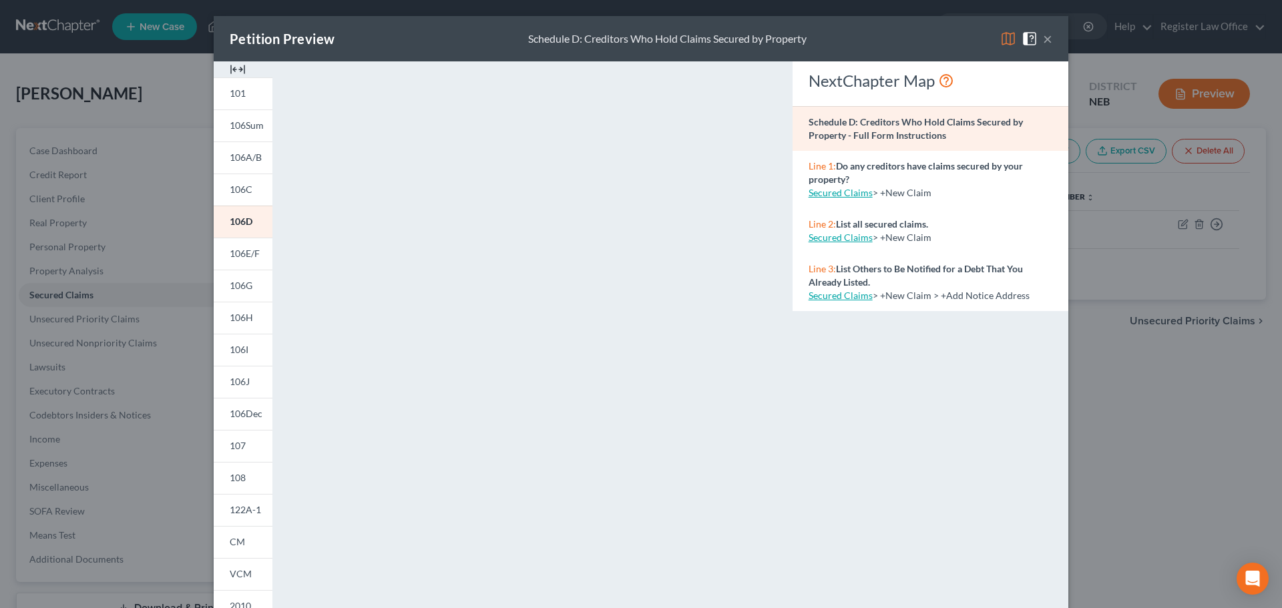
click at [1045, 37] on button "×" at bounding box center [1047, 39] width 9 height 16
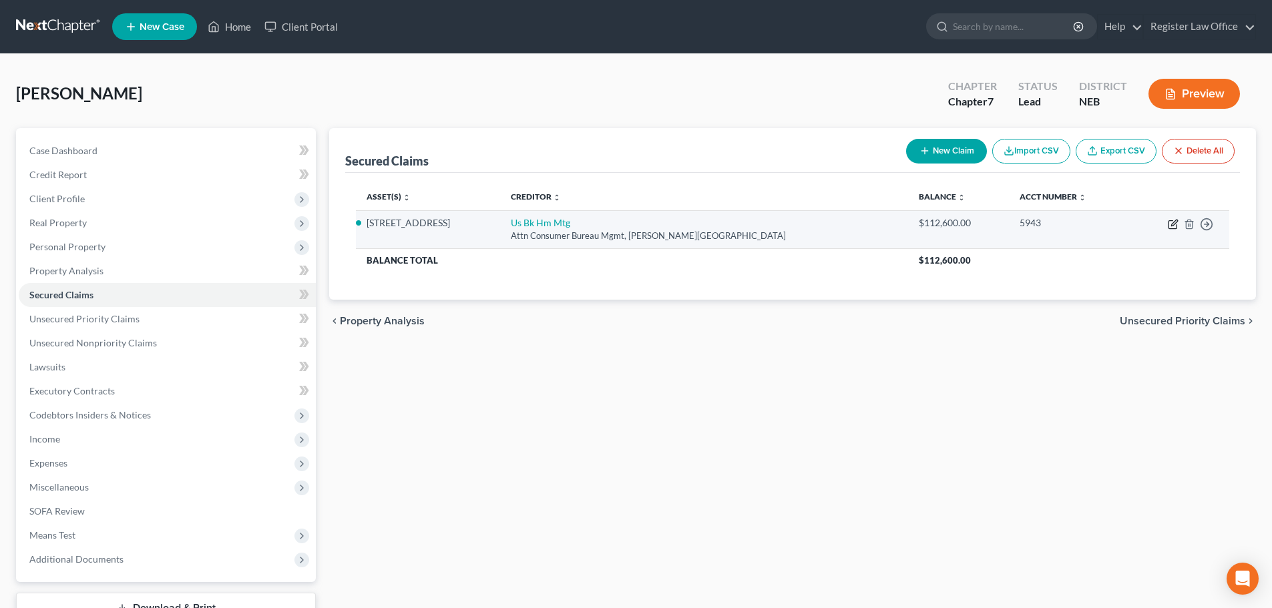
click at [1171, 222] on icon "button" at bounding box center [1173, 224] width 11 height 11
select select "24"
select select "5"
select select "2"
select select "0"
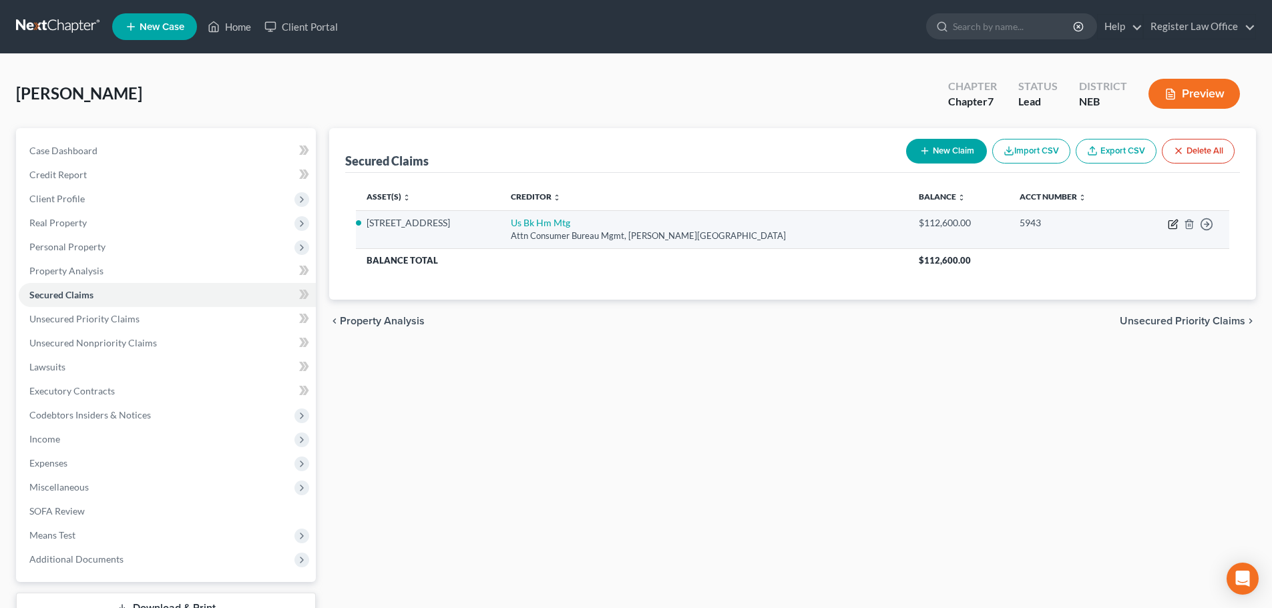
select select "0"
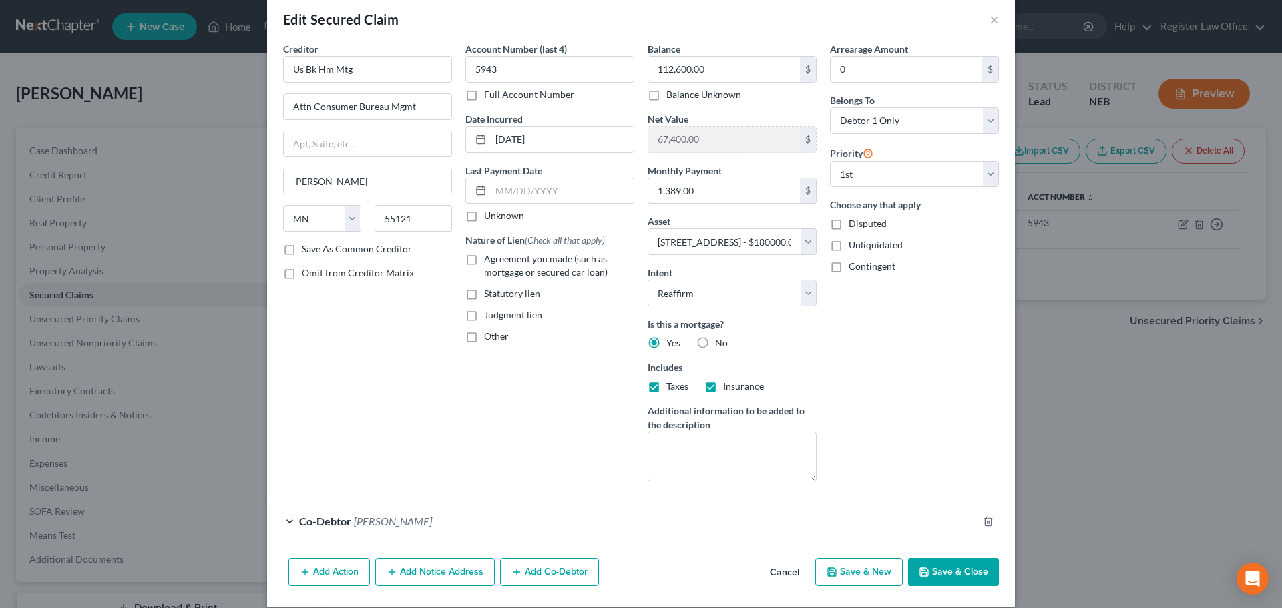
scroll to position [35, 0]
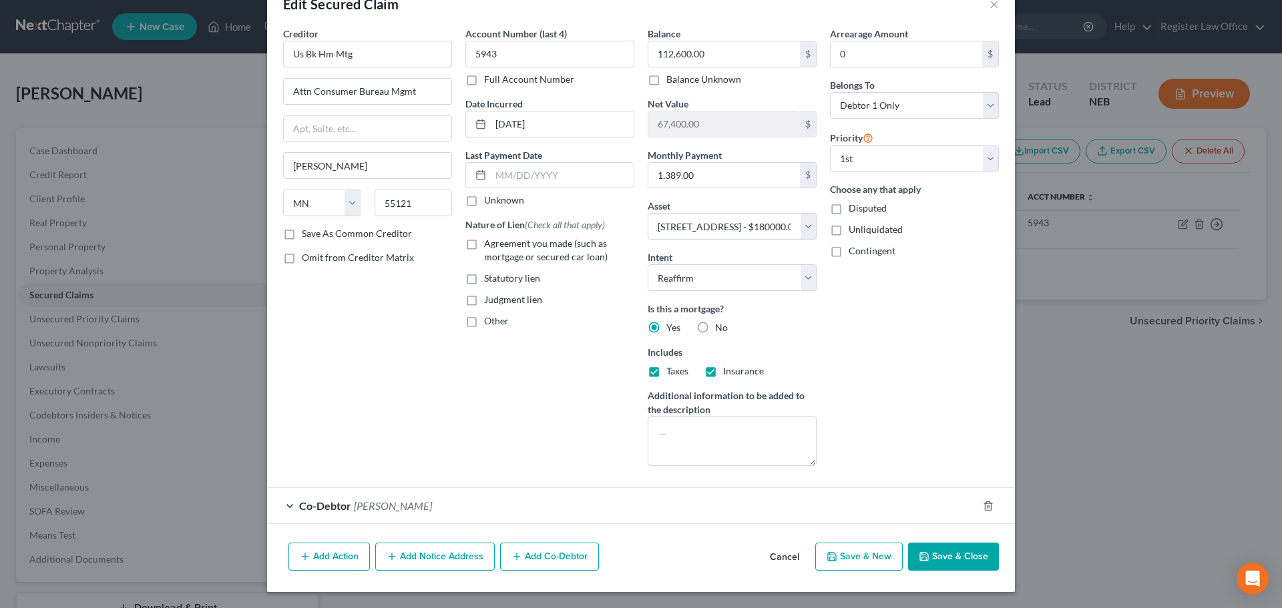
click at [284, 507] on div "Co-Debtor [PERSON_NAME]" at bounding box center [622, 505] width 710 height 35
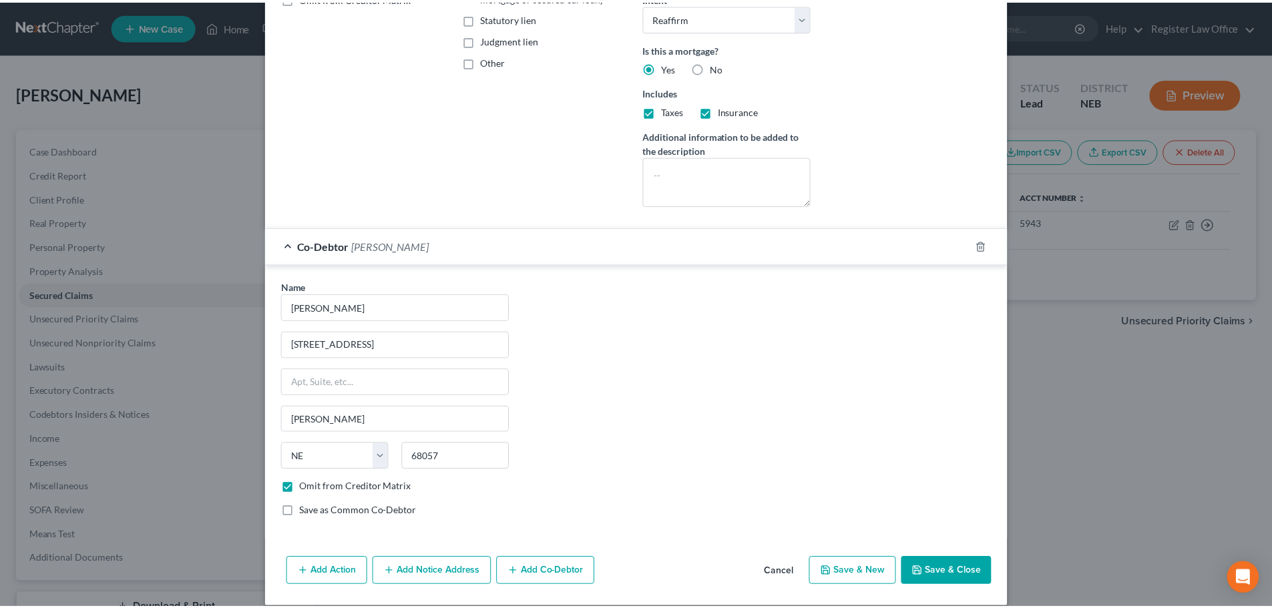
scroll to position [310, 0]
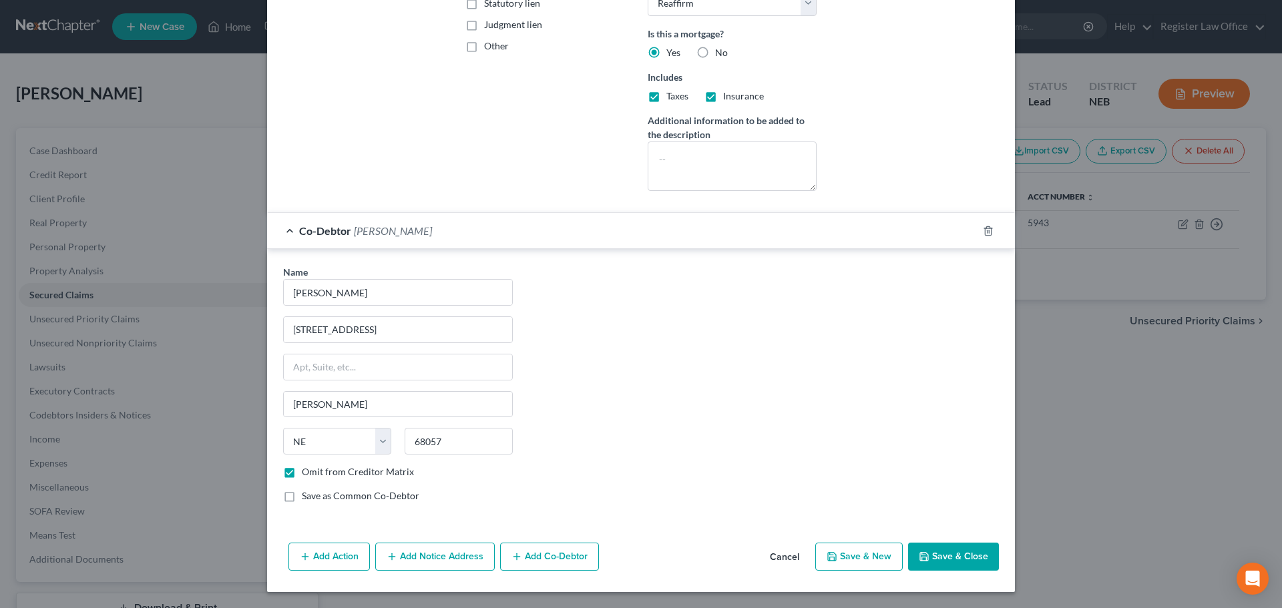
click at [955, 552] on button "Save & Close" at bounding box center [953, 557] width 91 height 28
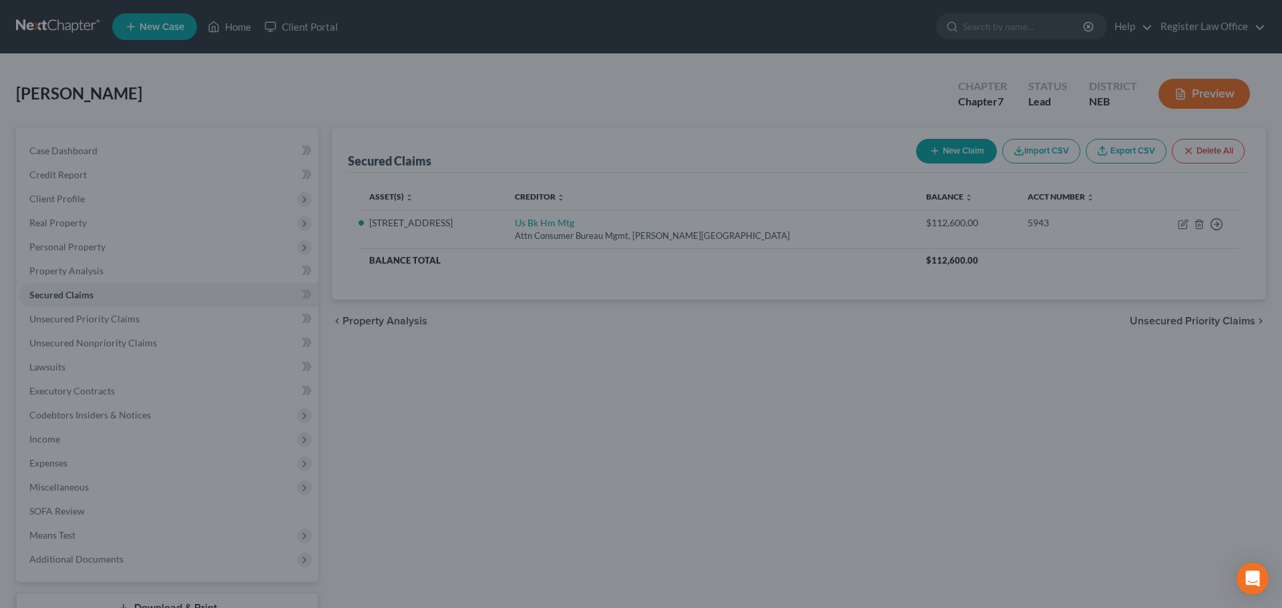
select select "5"
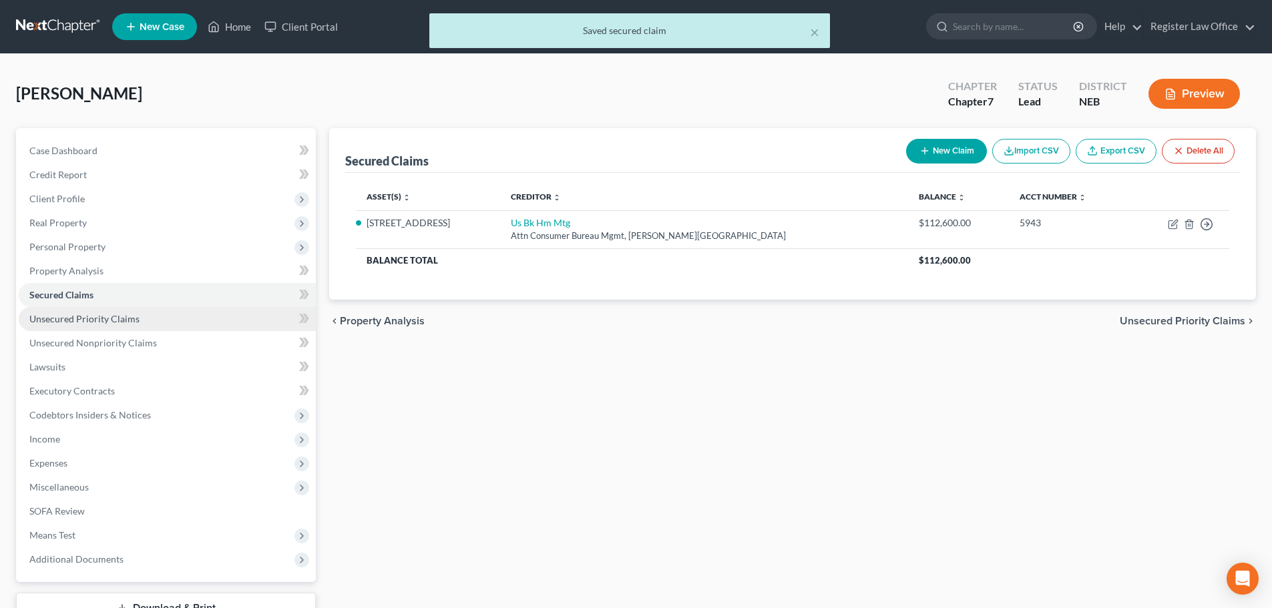
click at [104, 320] on span "Unsecured Priority Claims" at bounding box center [84, 318] width 110 height 11
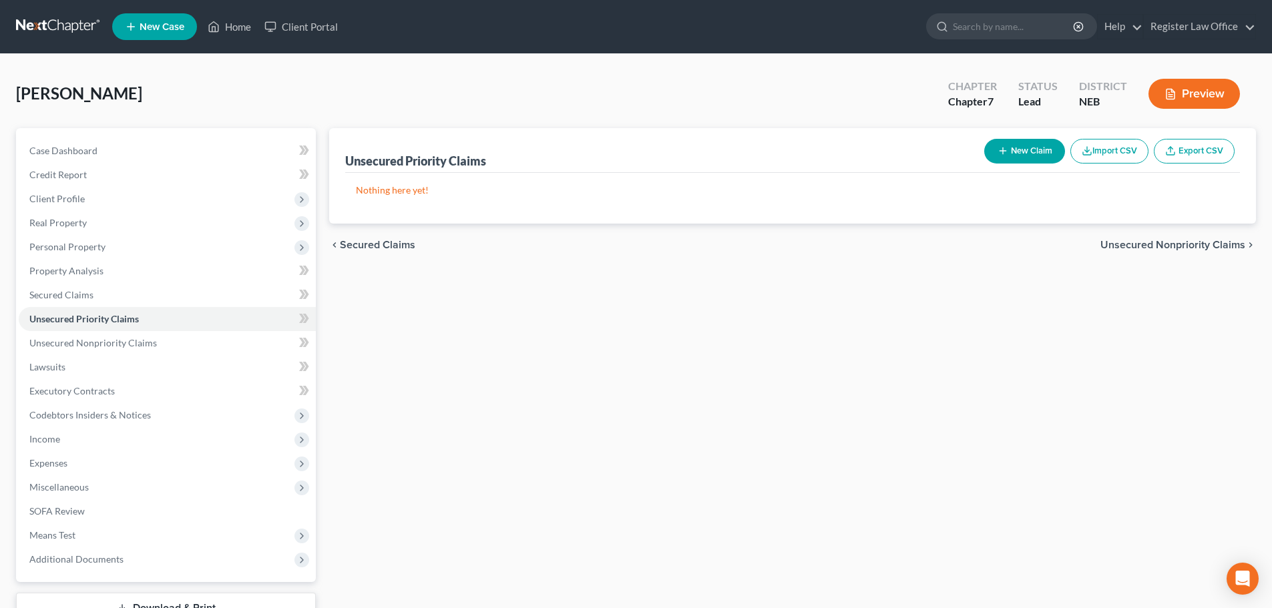
click at [1187, 95] on button "Preview" at bounding box center [1193, 94] width 91 height 30
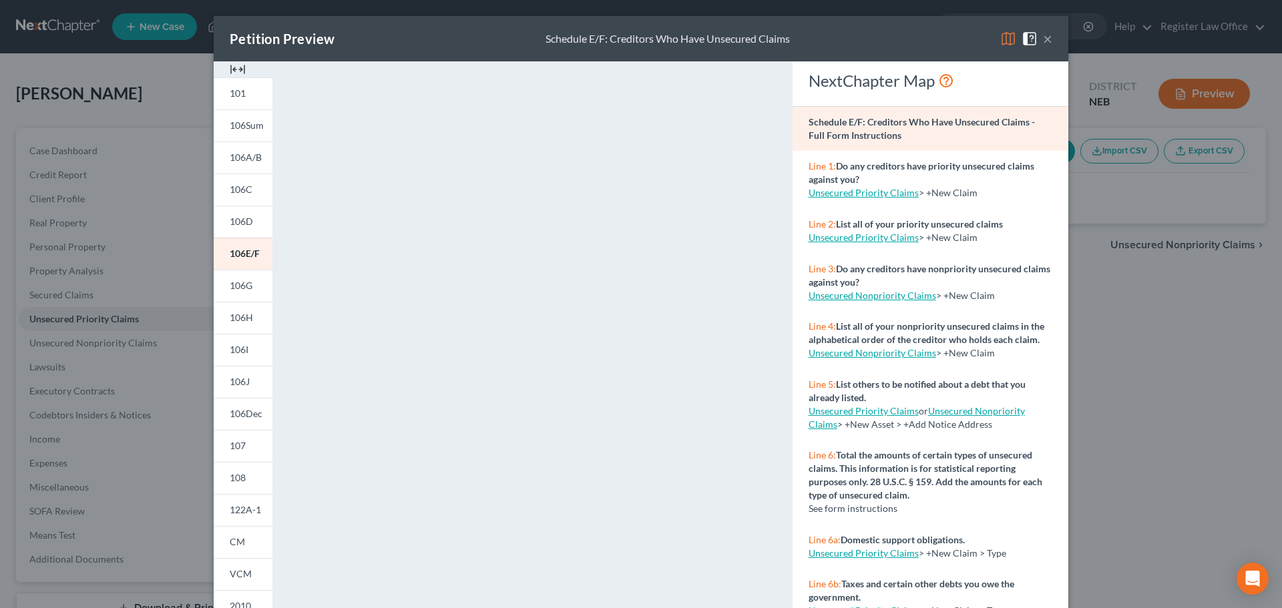
click at [1046, 38] on button "×" at bounding box center [1047, 39] width 9 height 16
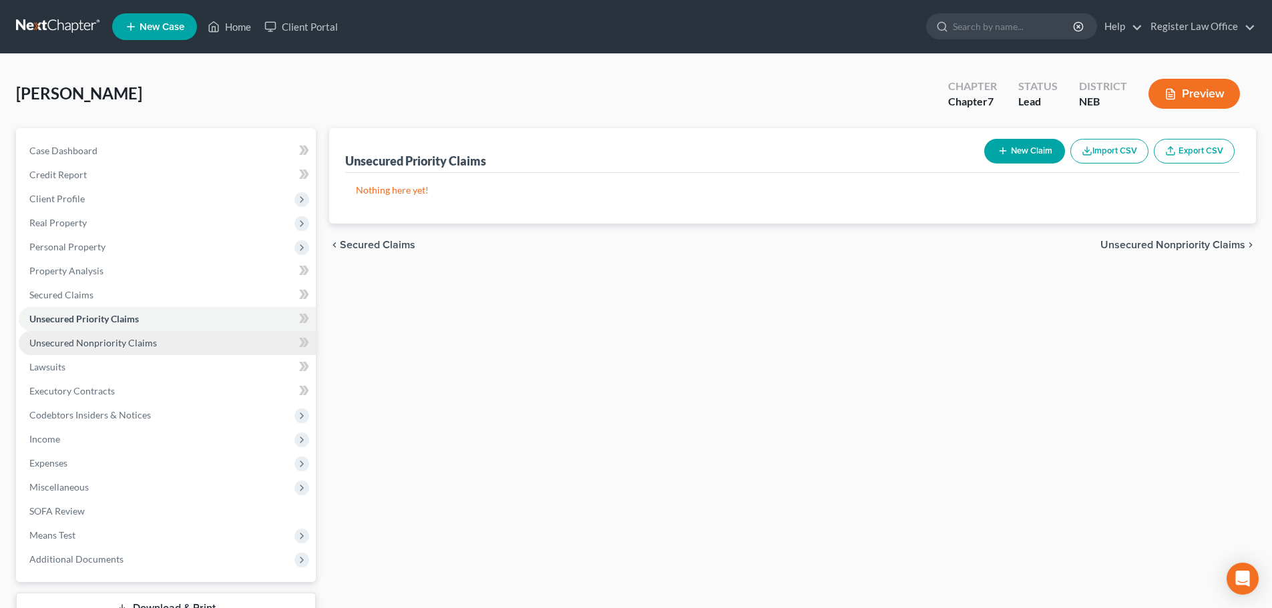
click at [104, 343] on span "Unsecured Nonpriority Claims" at bounding box center [93, 342] width 128 height 11
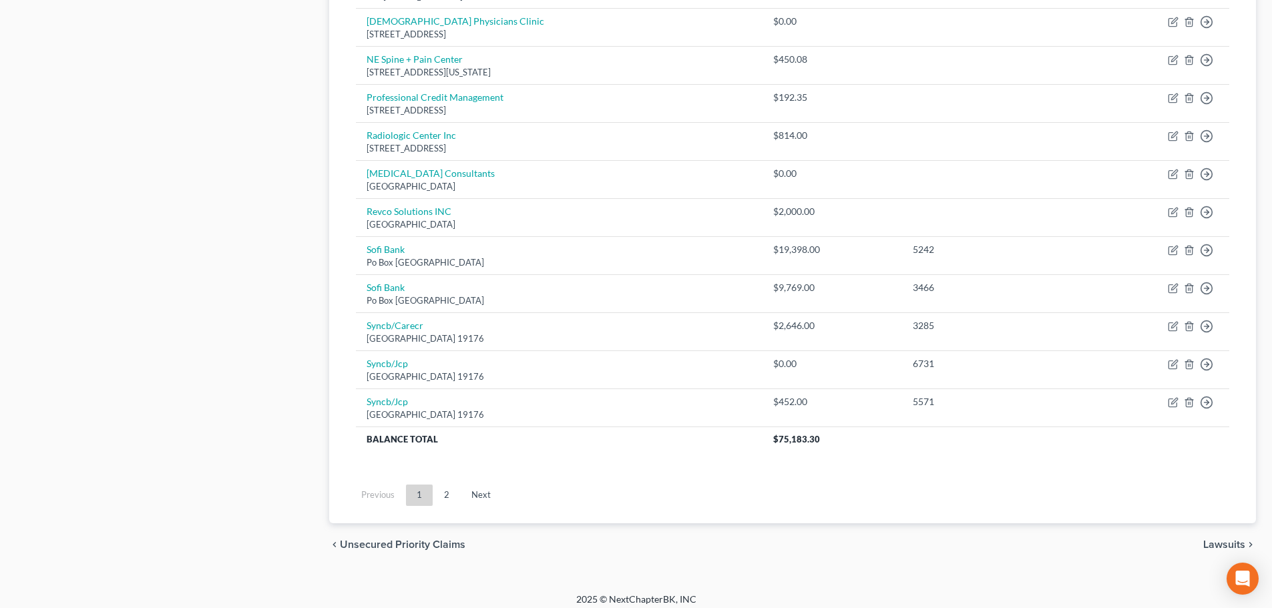
scroll to position [933, 0]
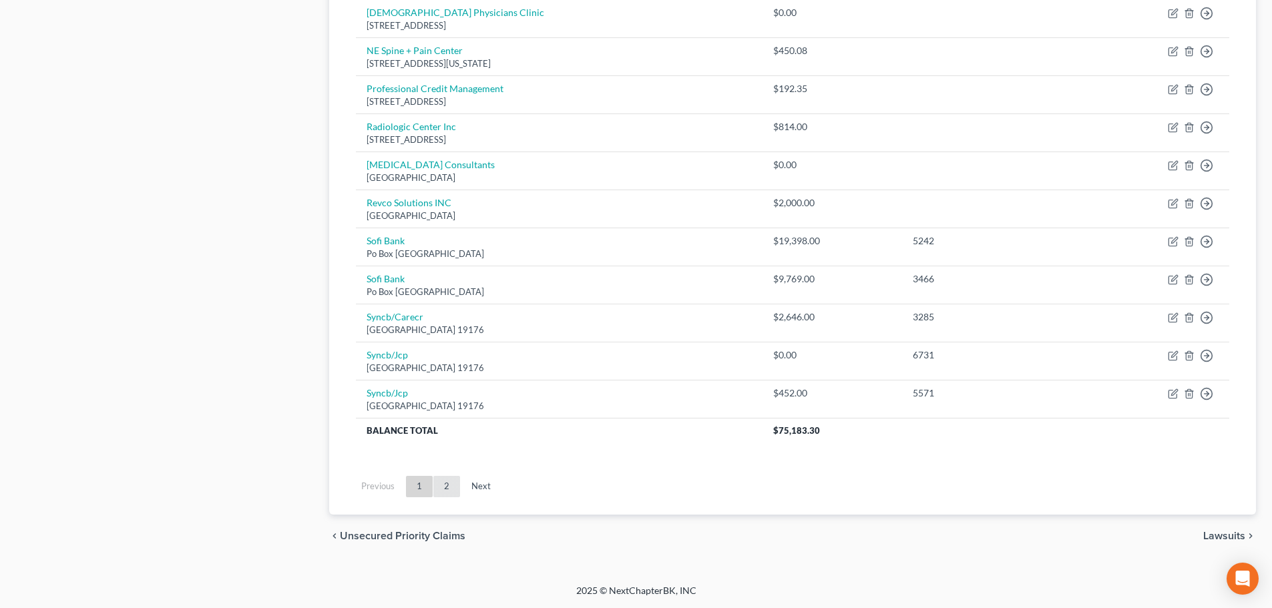
click at [451, 485] on link "2" at bounding box center [446, 486] width 27 height 21
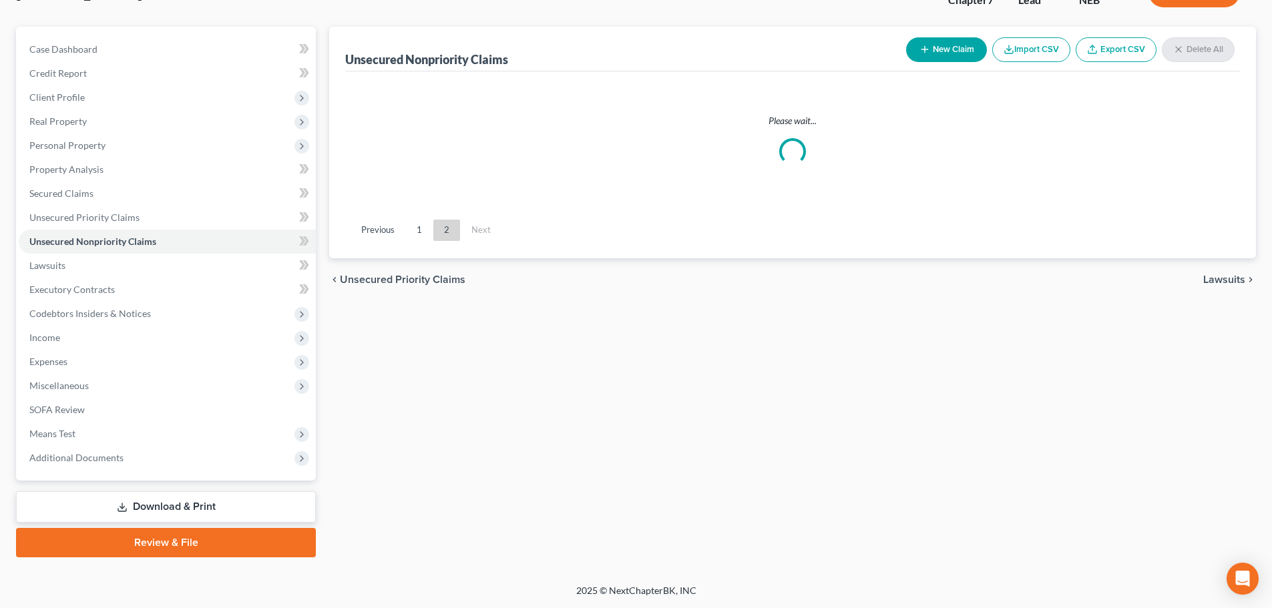
scroll to position [101, 0]
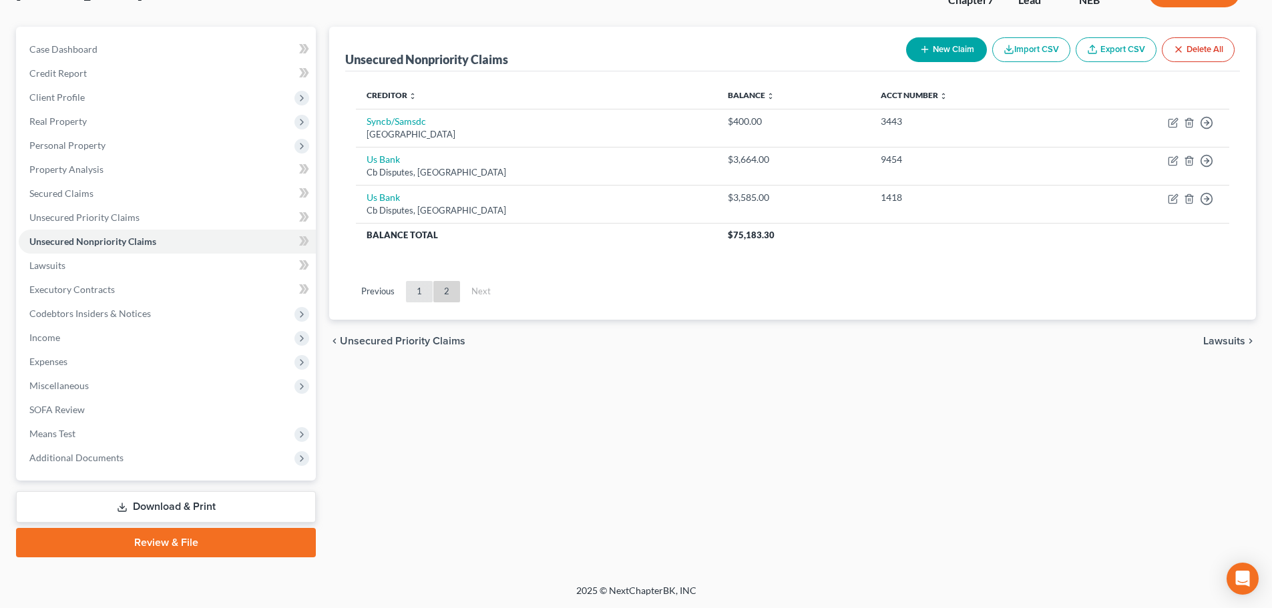
click at [417, 292] on link "1" at bounding box center [419, 291] width 27 height 21
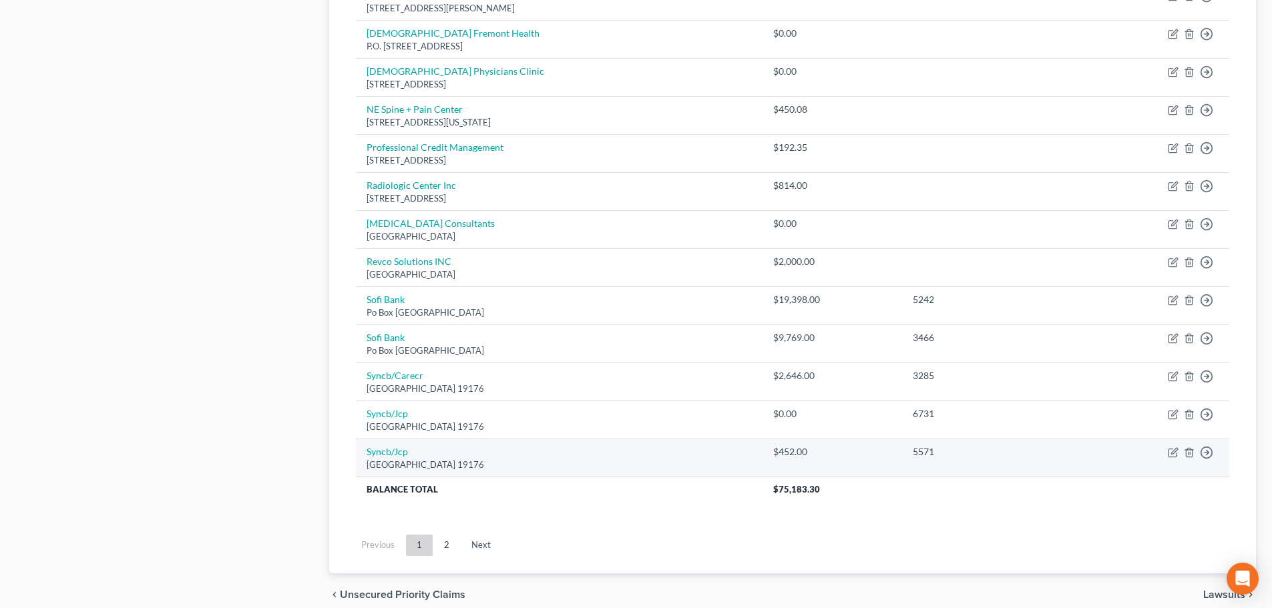
scroll to position [903, 0]
